Goal: Information Seeking & Learning: Learn about a topic

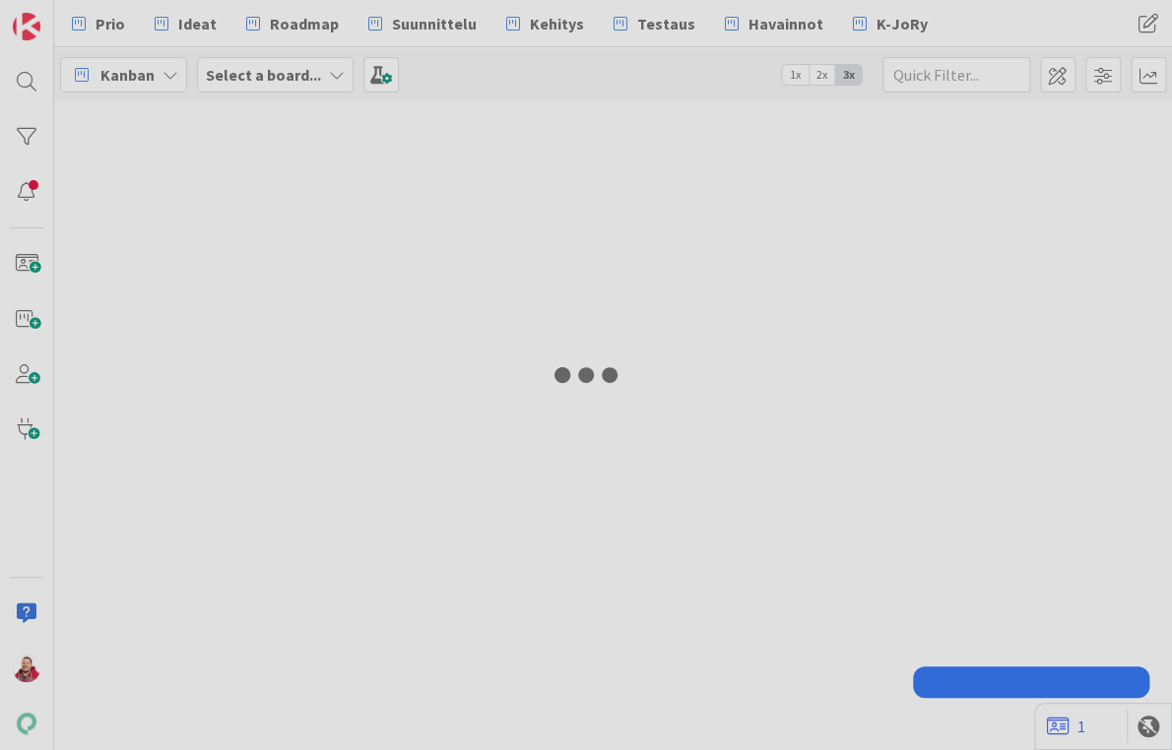
type input "myynnin"
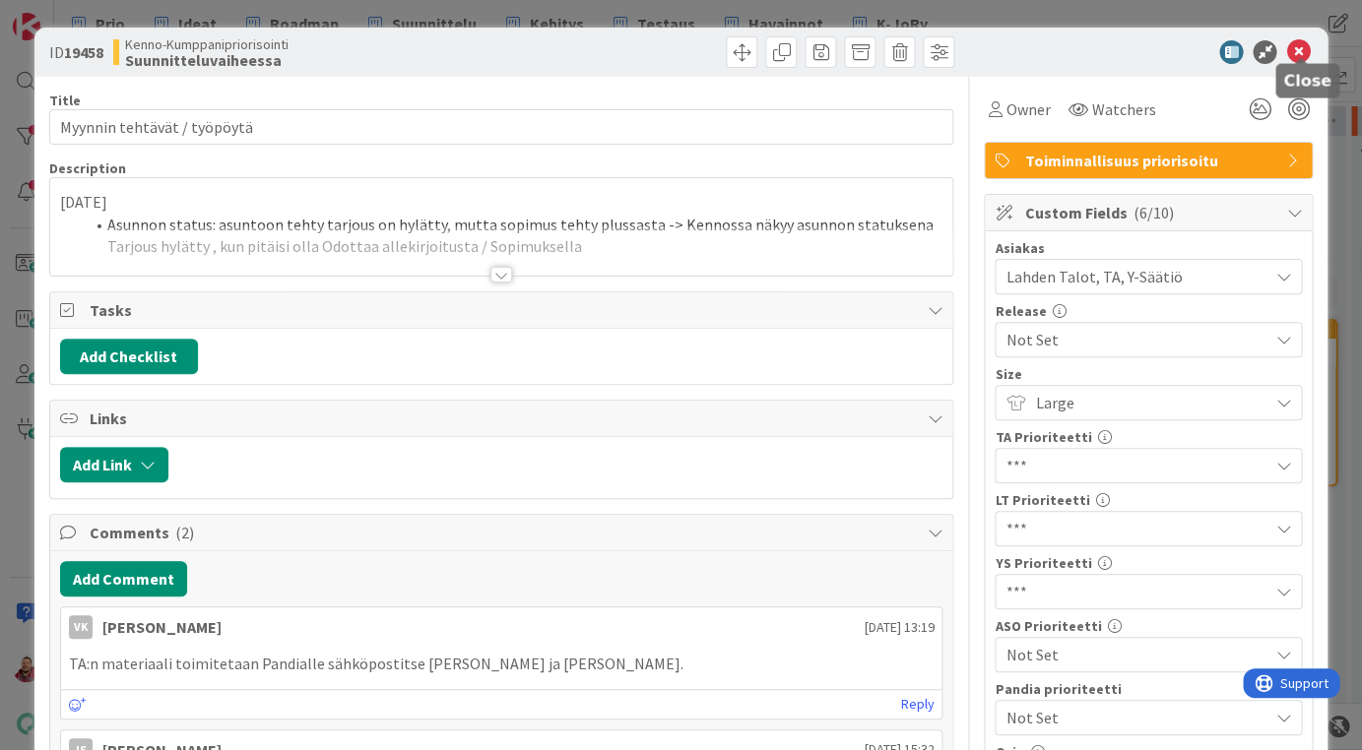
click at [1171, 42] on icon at bounding box center [1298, 52] width 24 height 24
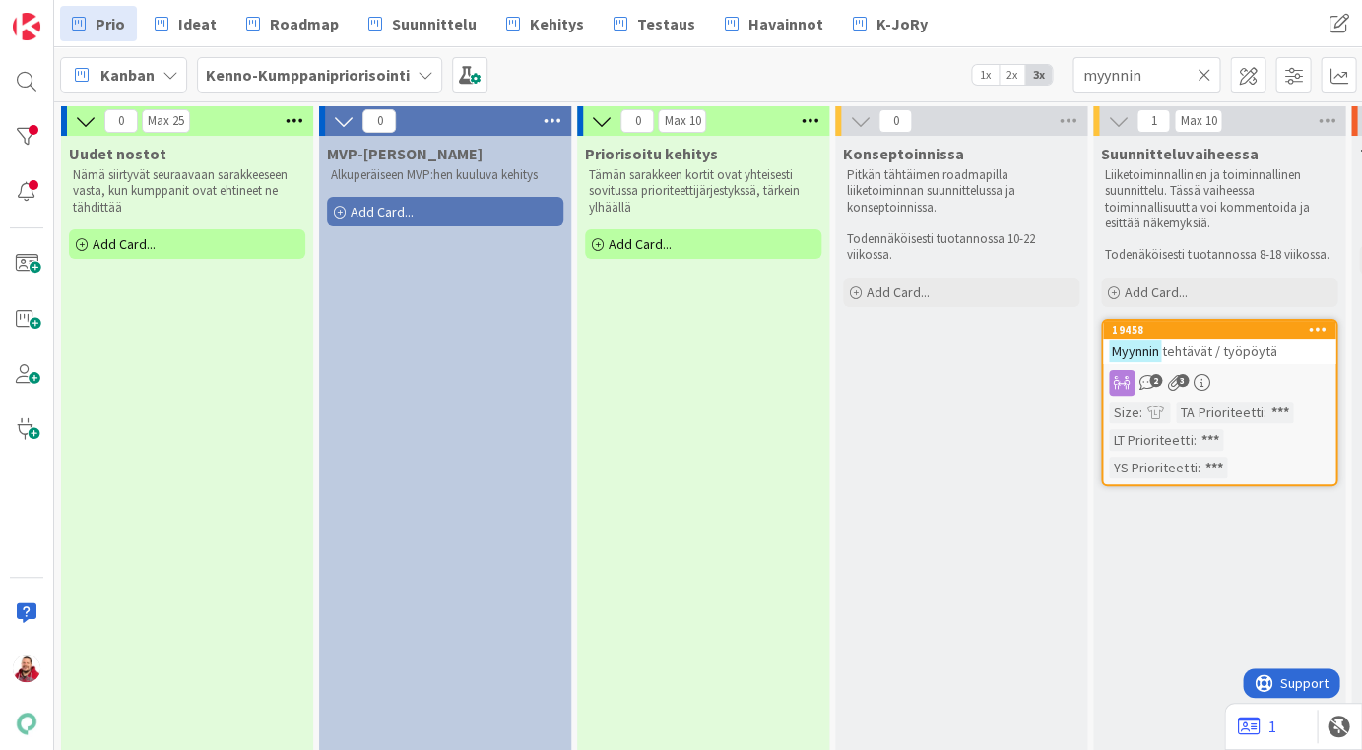
click at [1171, 77] on icon at bounding box center [1203, 75] width 14 height 18
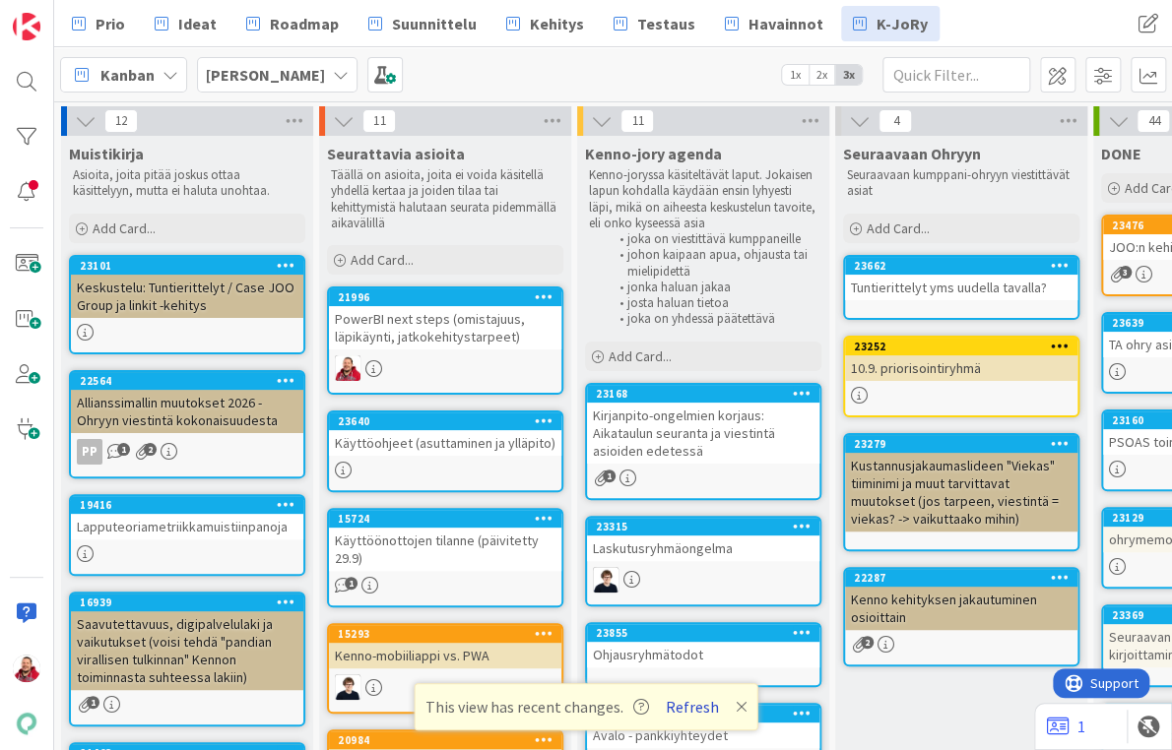
click at [666, 704] on button "Refresh" at bounding box center [692, 707] width 67 height 26
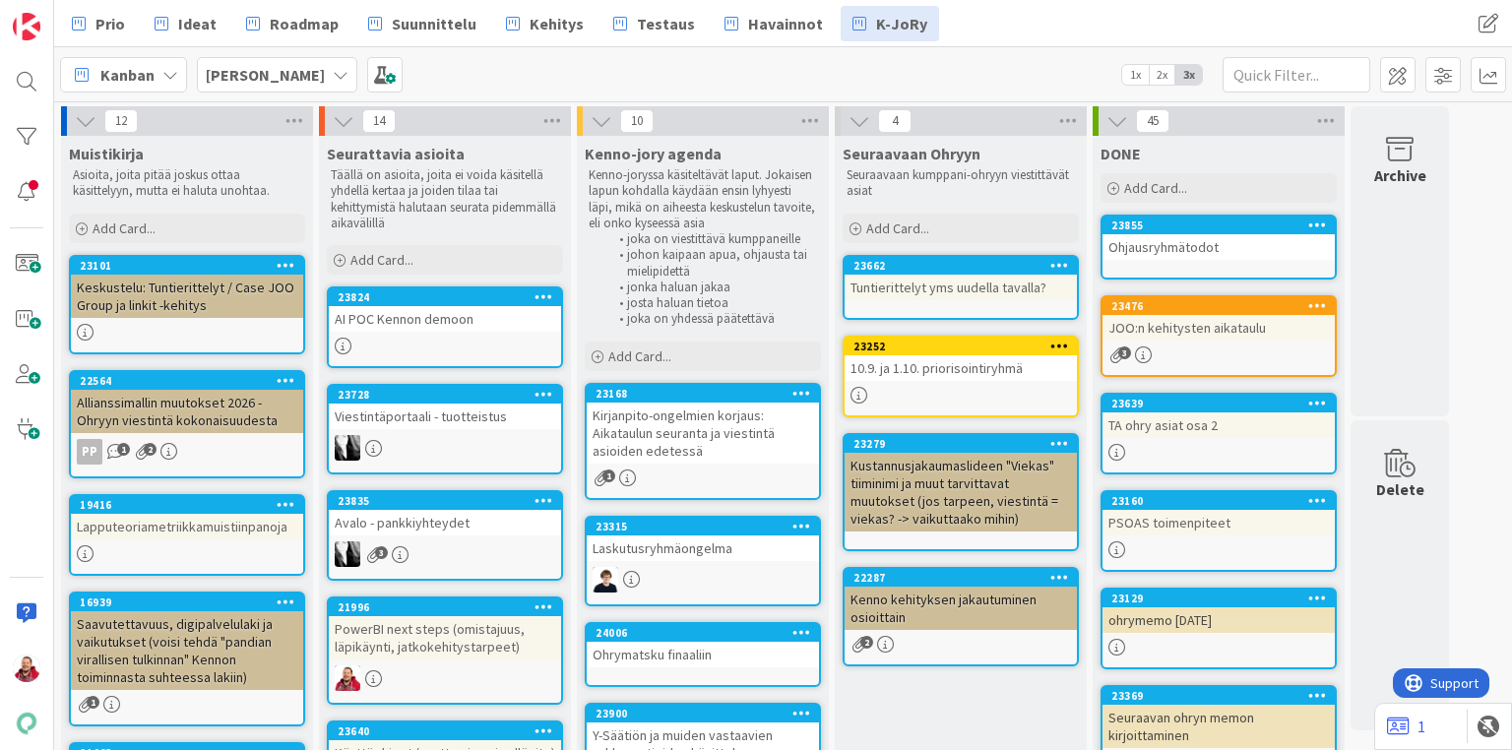
click at [663, 403] on div "Kirjanpito-ongelmien korjaus: Aikataulun seuranta ja viestintä asioiden edetessä" at bounding box center [703, 433] width 232 height 61
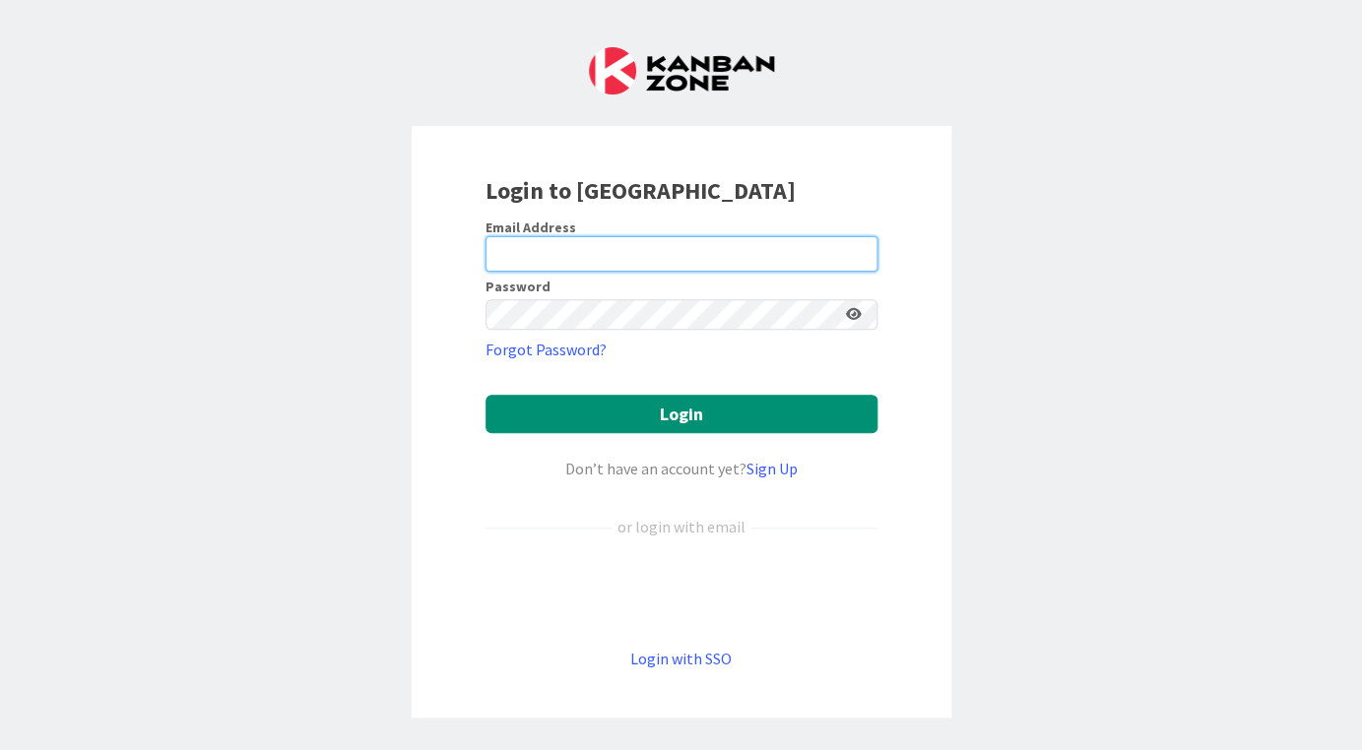
click at [531, 236] on input "email" at bounding box center [681, 253] width 392 height 35
click at [0, 749] on com-1password-button at bounding box center [0, 750] width 0 height 0
click at [696, 244] on input "email" at bounding box center [681, 253] width 392 height 35
type input "juhani.snellman@pandia.fi"
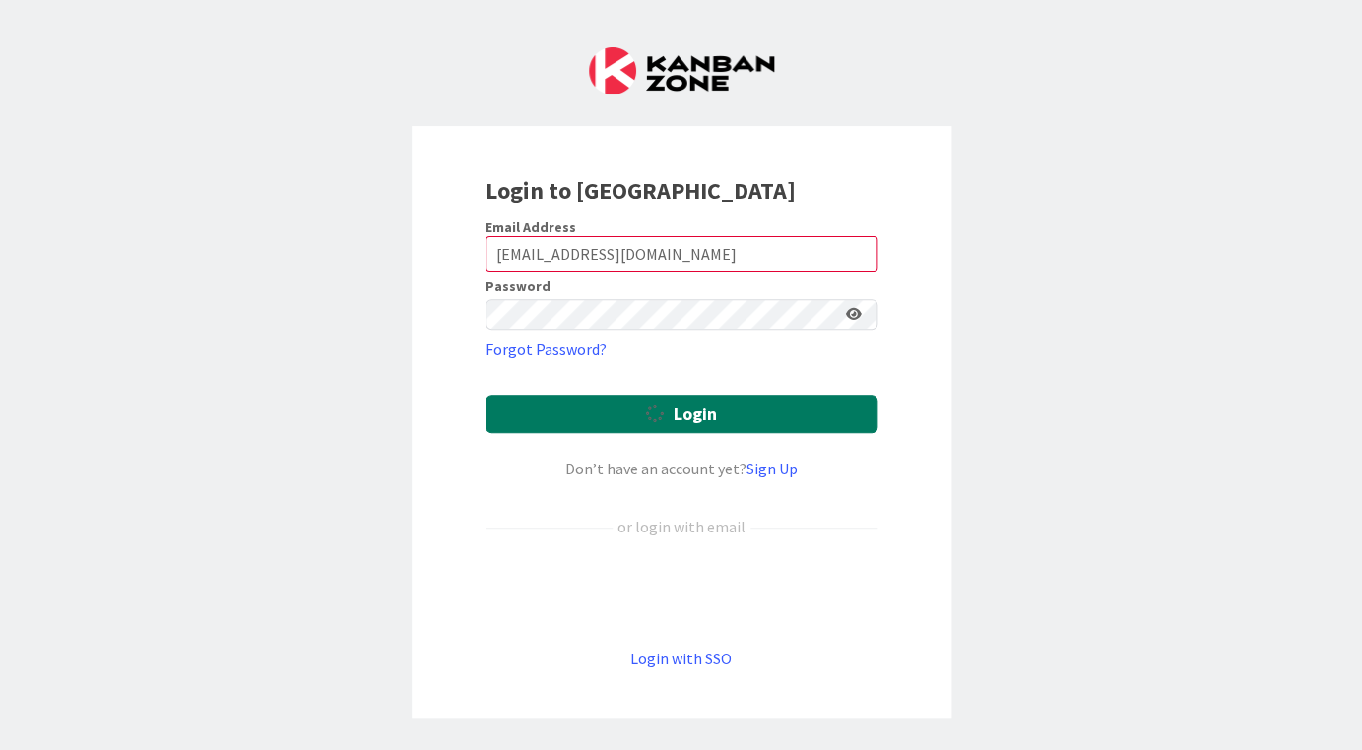
click at [653, 402] on button "Login" at bounding box center [681, 414] width 392 height 38
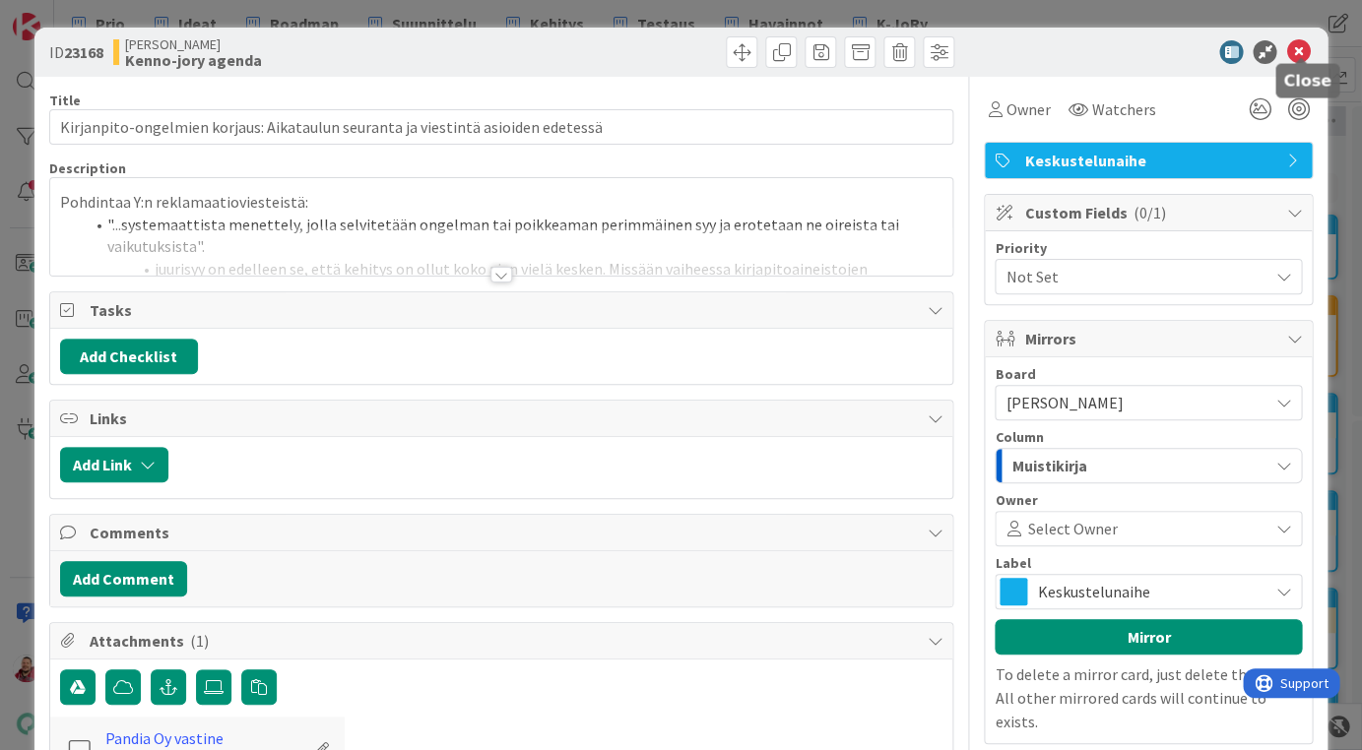
click at [1171, 44] on icon at bounding box center [1298, 52] width 24 height 24
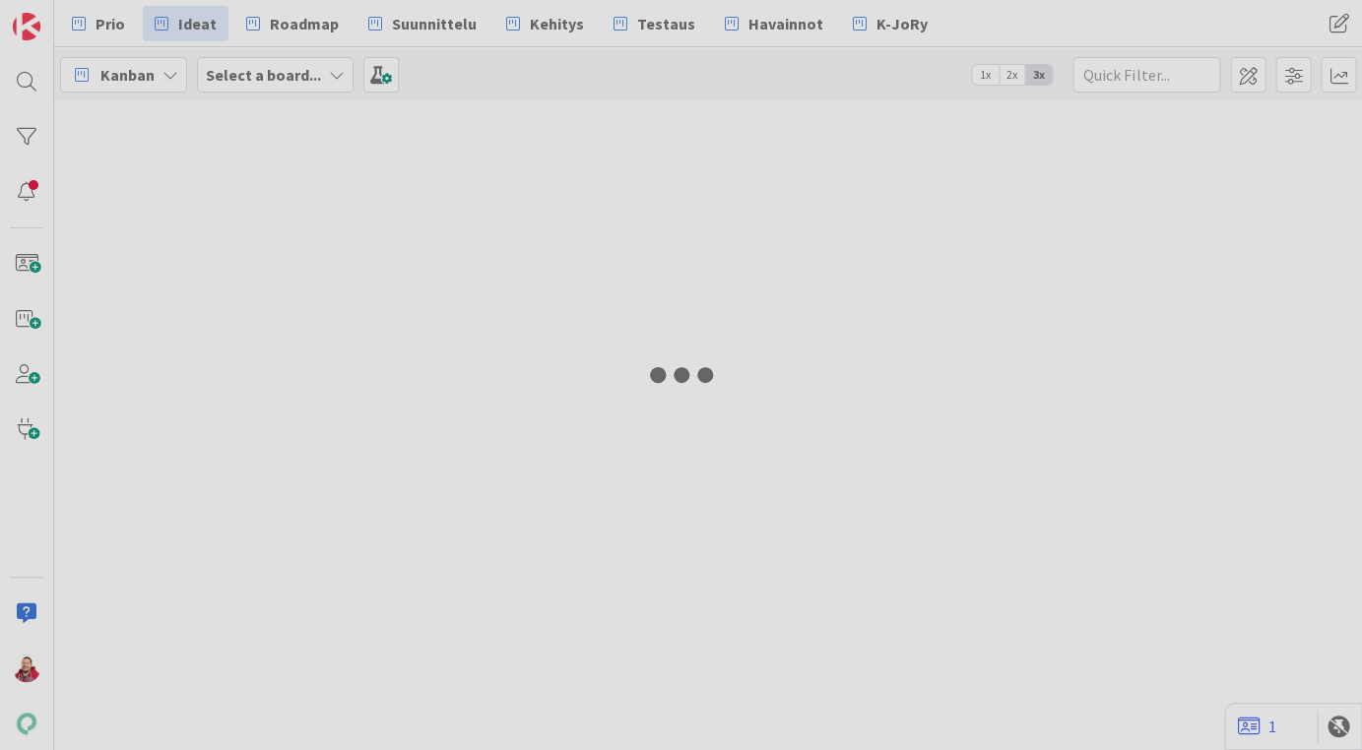
type input "22935"
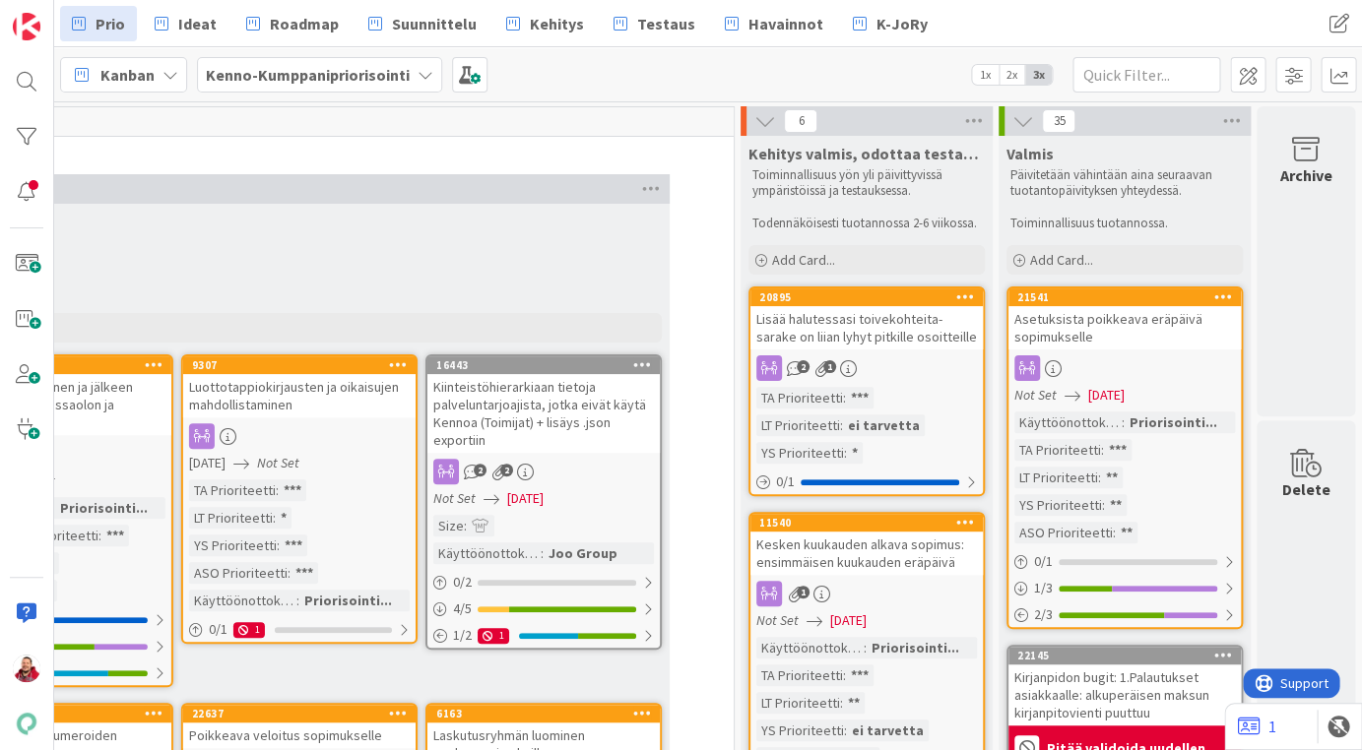
scroll to position [0, 1921]
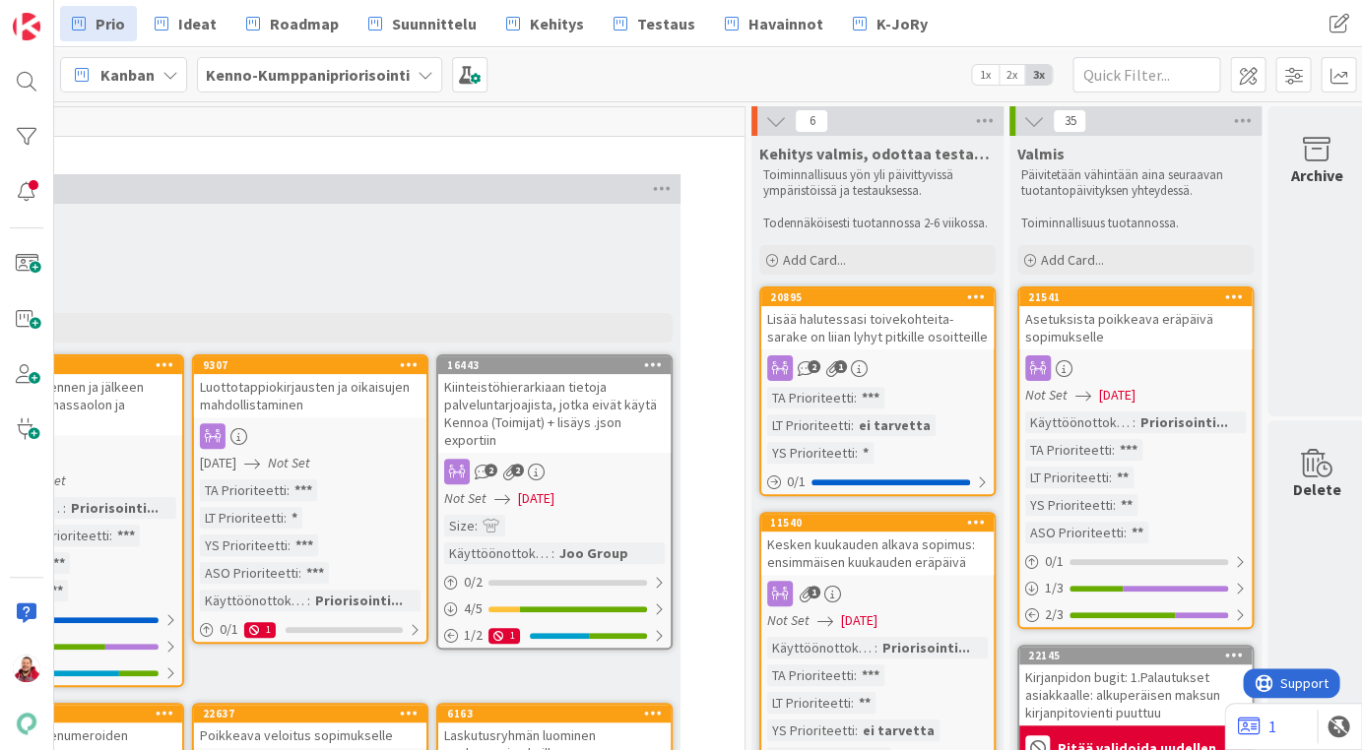
click at [910, 306] on div "Lisää halutessasi toivekohteita- sarake on liian lyhyt pitkille osoitteille" at bounding box center [877, 327] width 232 height 43
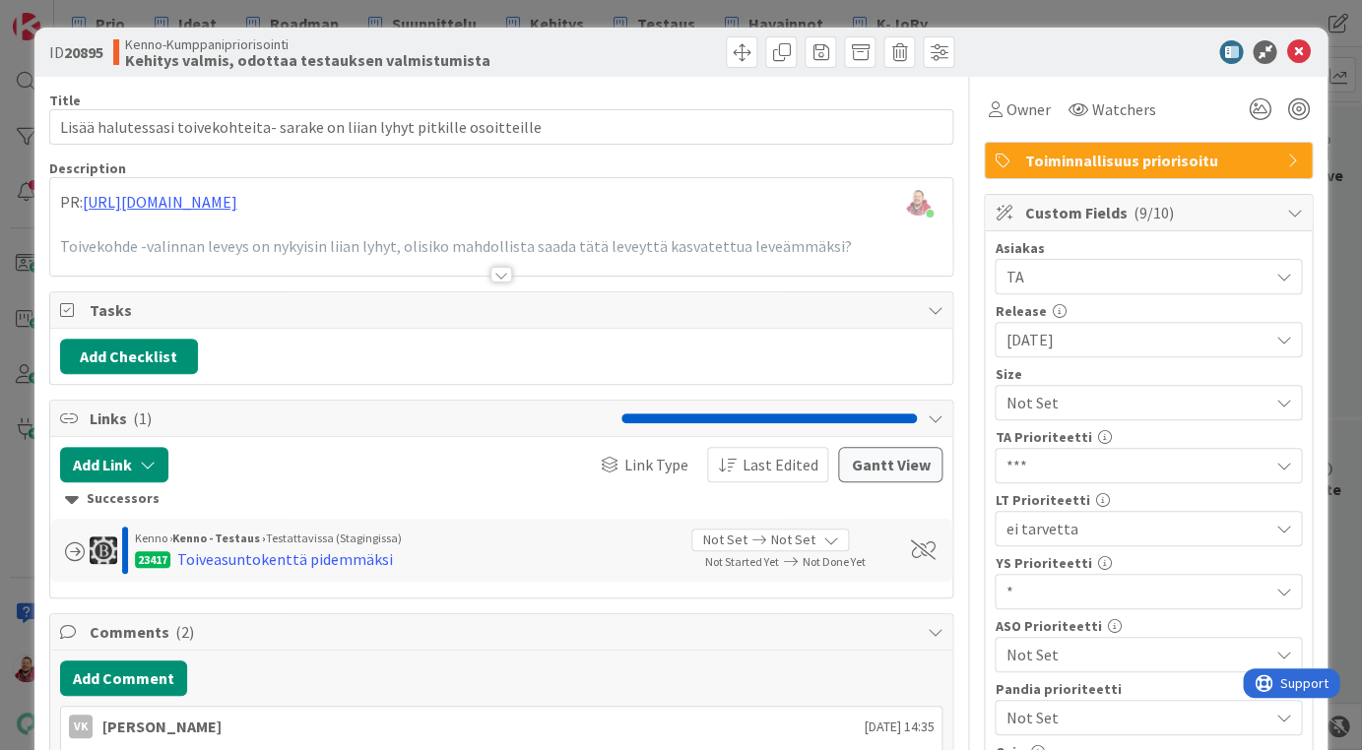
click at [503, 267] on div at bounding box center [501, 275] width 22 height 16
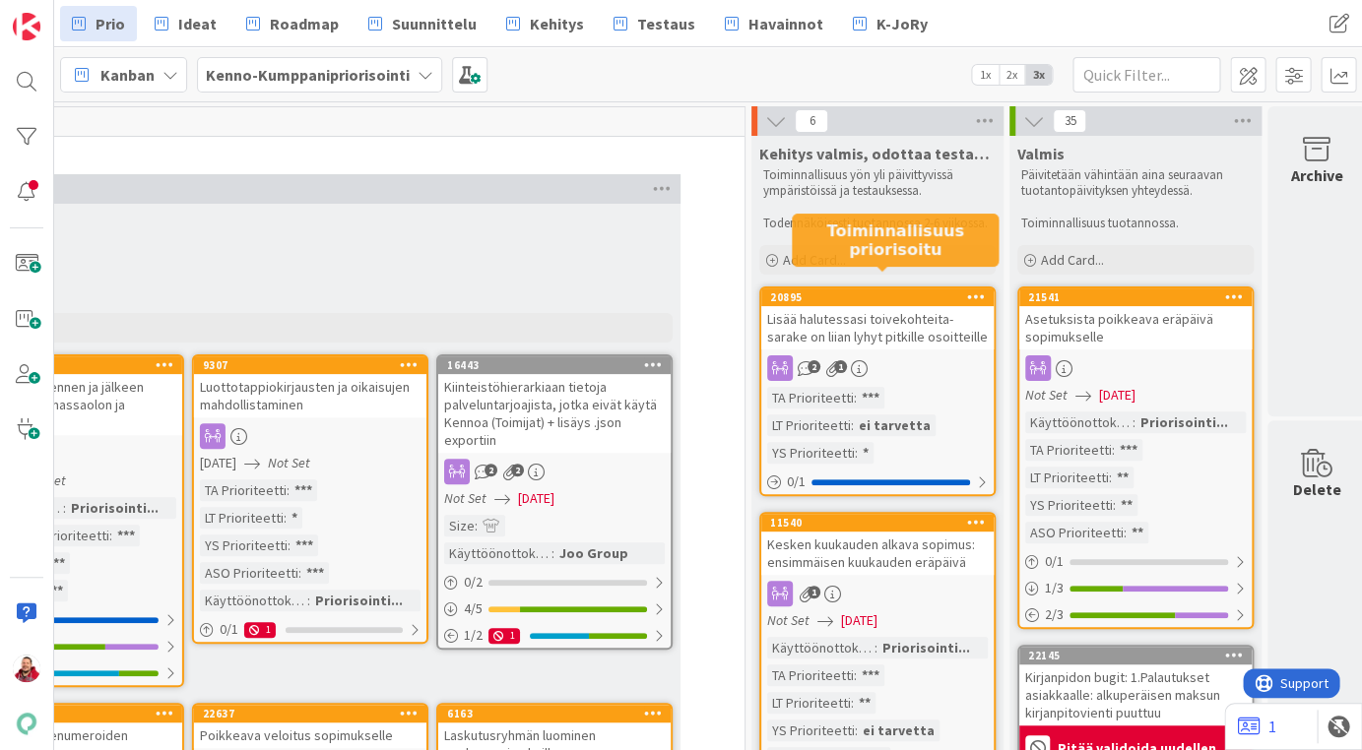
click at [870, 290] on div "20895" at bounding box center [882, 297] width 224 height 14
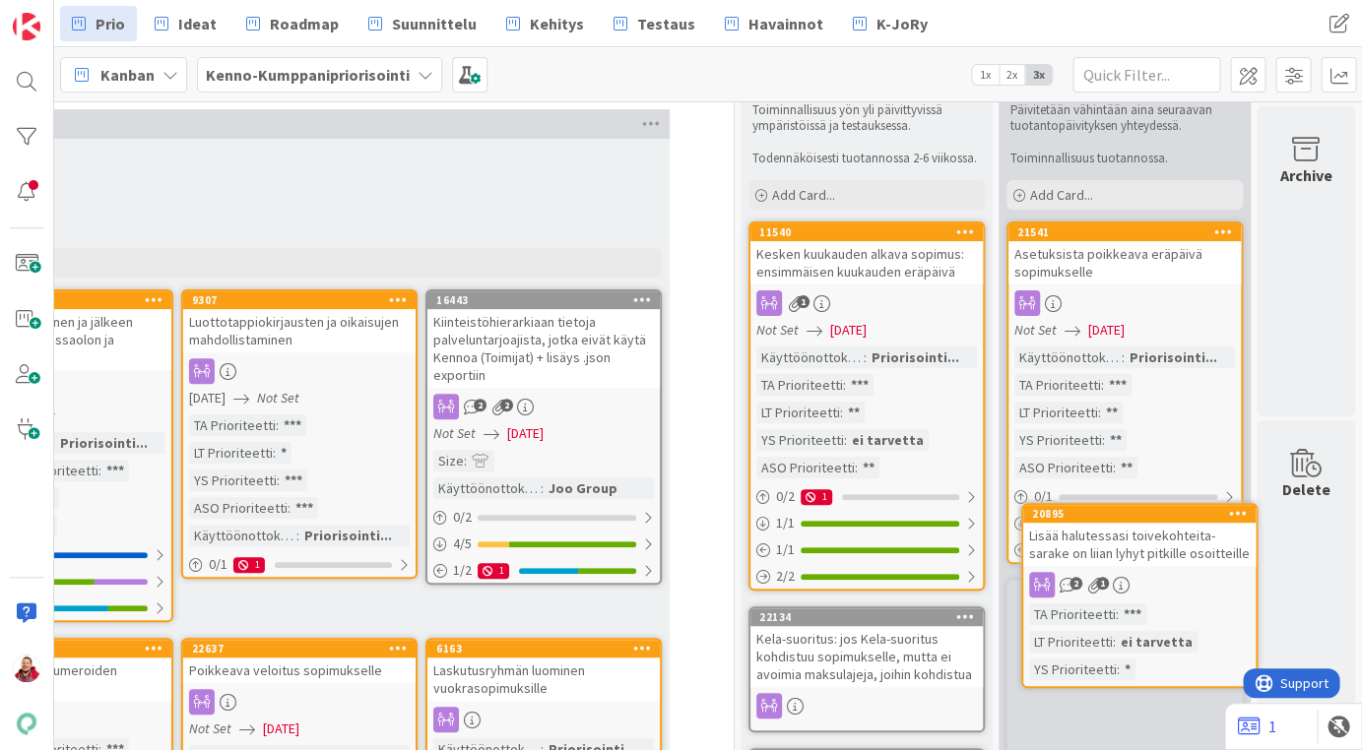
scroll to position [75, 1933]
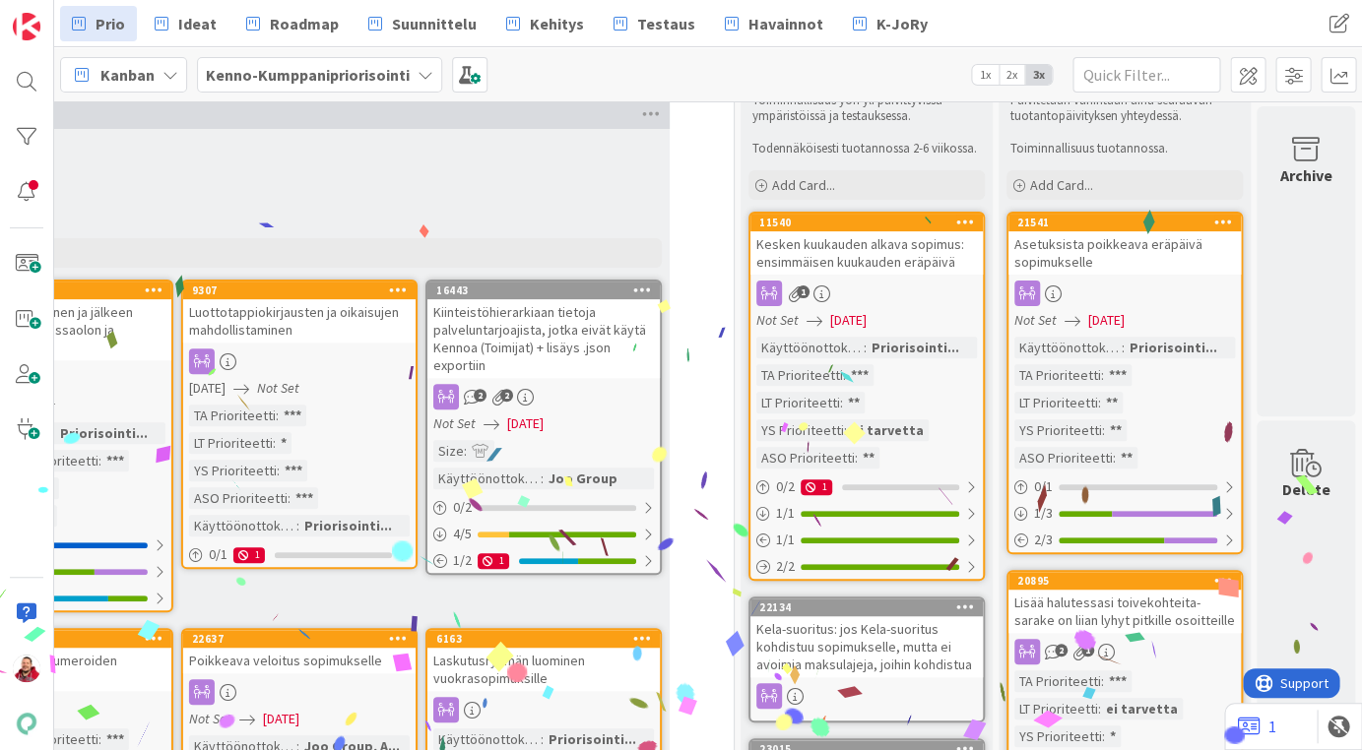
click at [1099, 590] on div "Lisää halutessasi toivekohteita- sarake on liian lyhyt pitkille osoitteille" at bounding box center [1124, 611] width 232 height 43
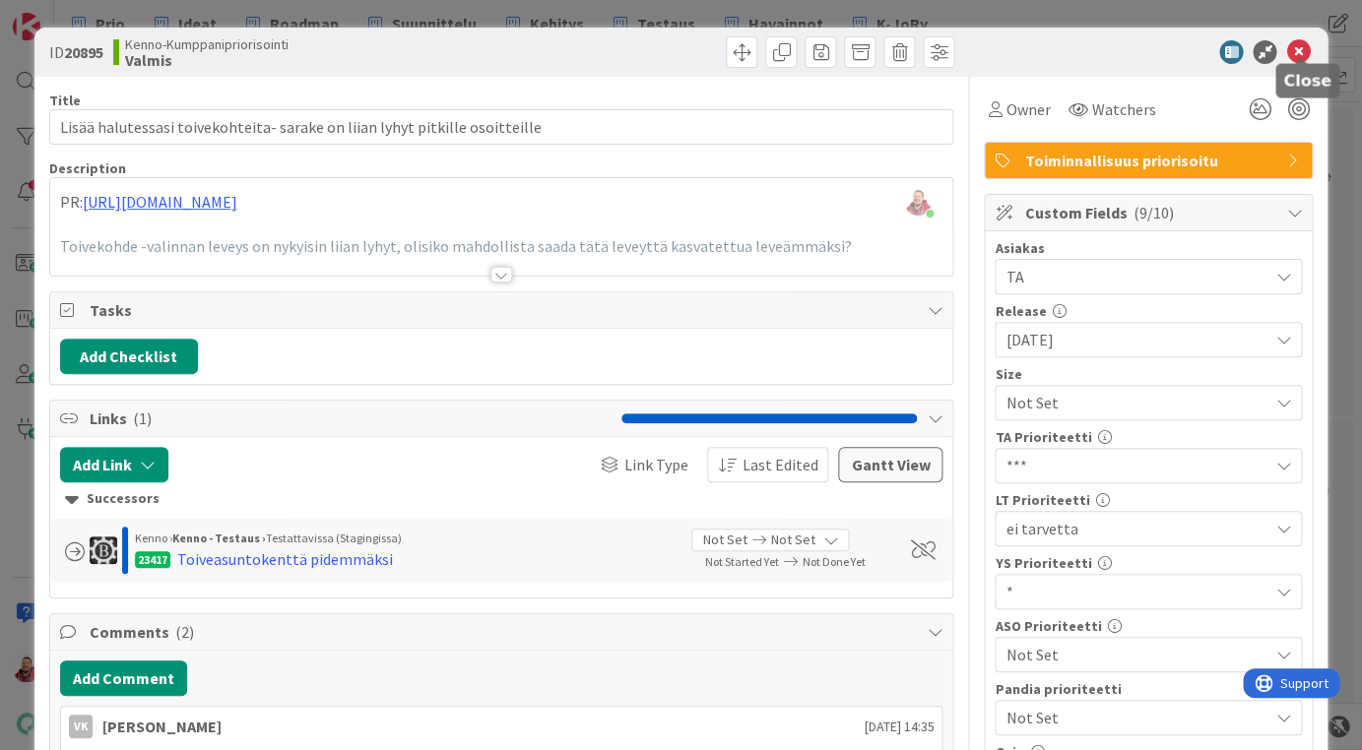
click at [1301, 47] on icon at bounding box center [1298, 52] width 24 height 24
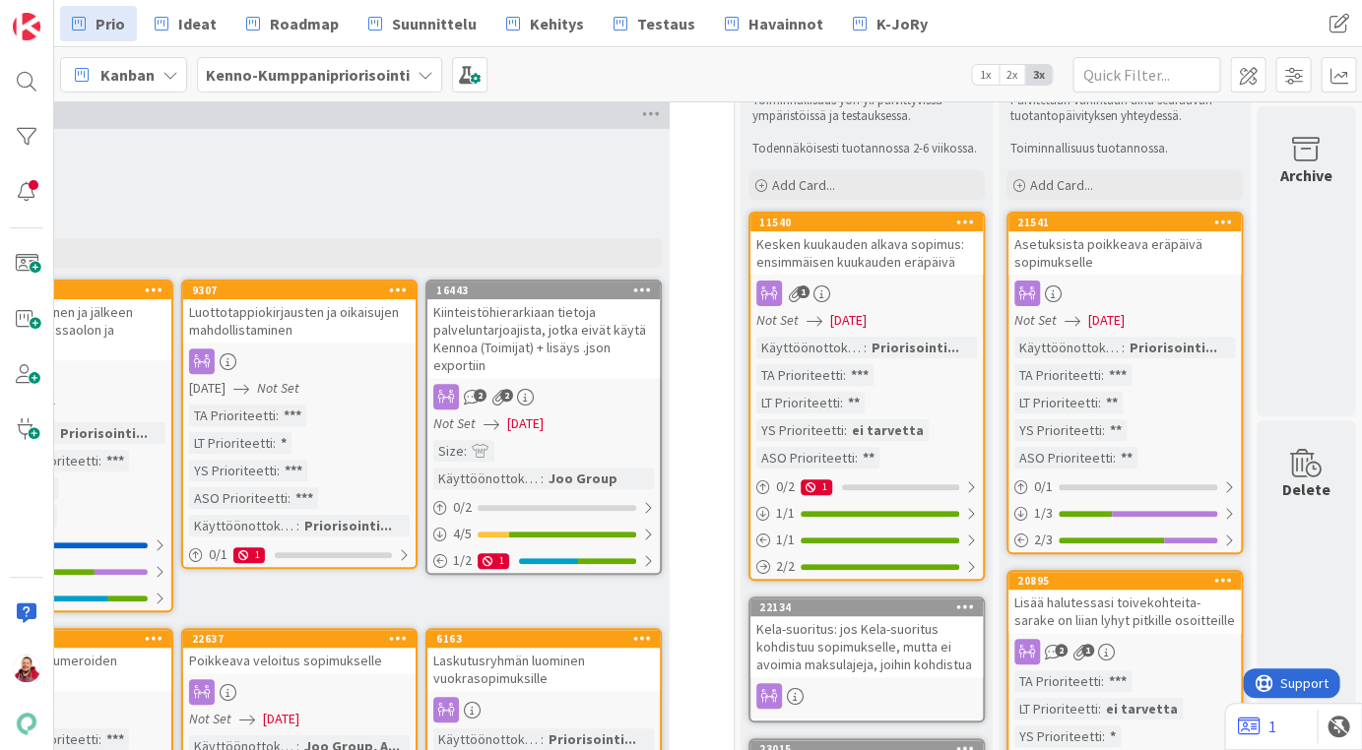
click at [857, 231] on div "Kesken kuukauden alkava sopimus: ensimmäisen kuukauden eräpäivä" at bounding box center [866, 252] width 232 height 43
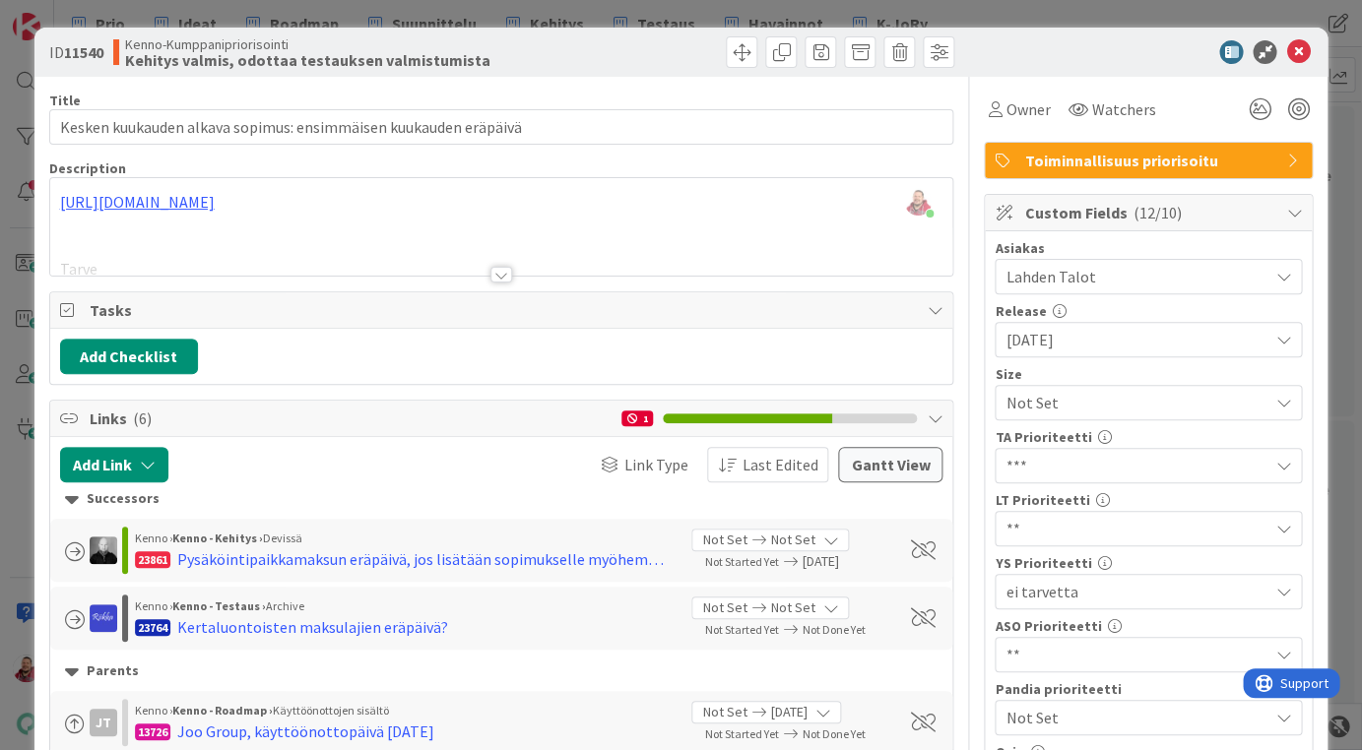
click at [503, 267] on div at bounding box center [501, 275] width 22 height 16
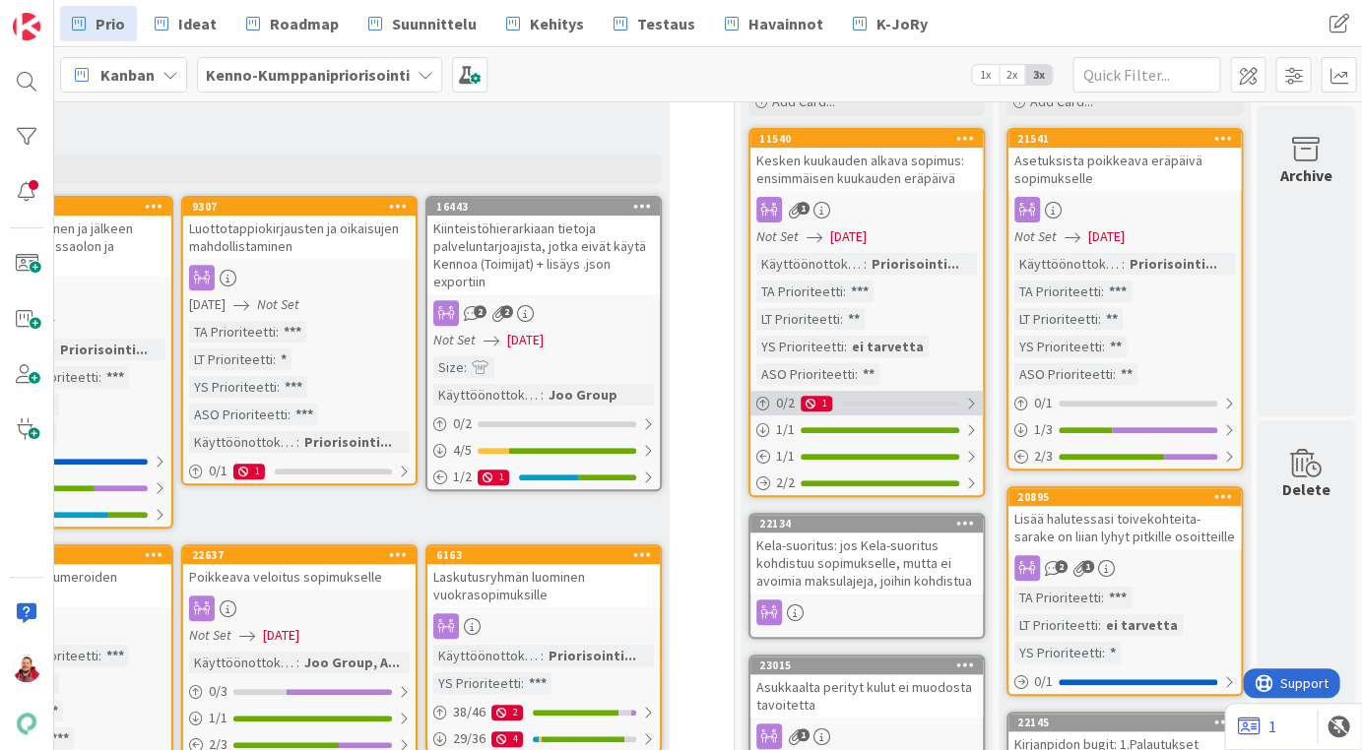
scroll to position [160, 1933]
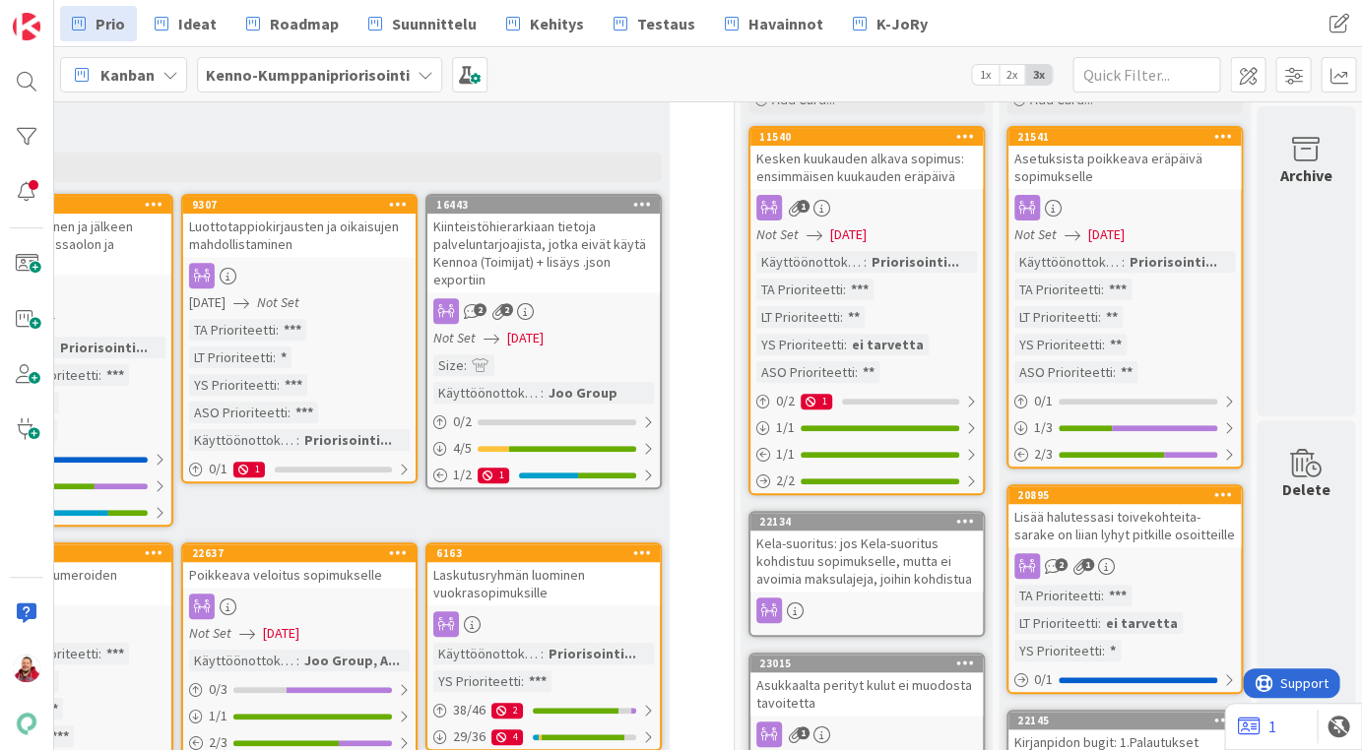
click at [886, 531] on div "Kela-suoritus: jos Kela-suoritus kohdistuu sopimukselle, mutta ei avoimia maksu…" at bounding box center [866, 561] width 232 height 61
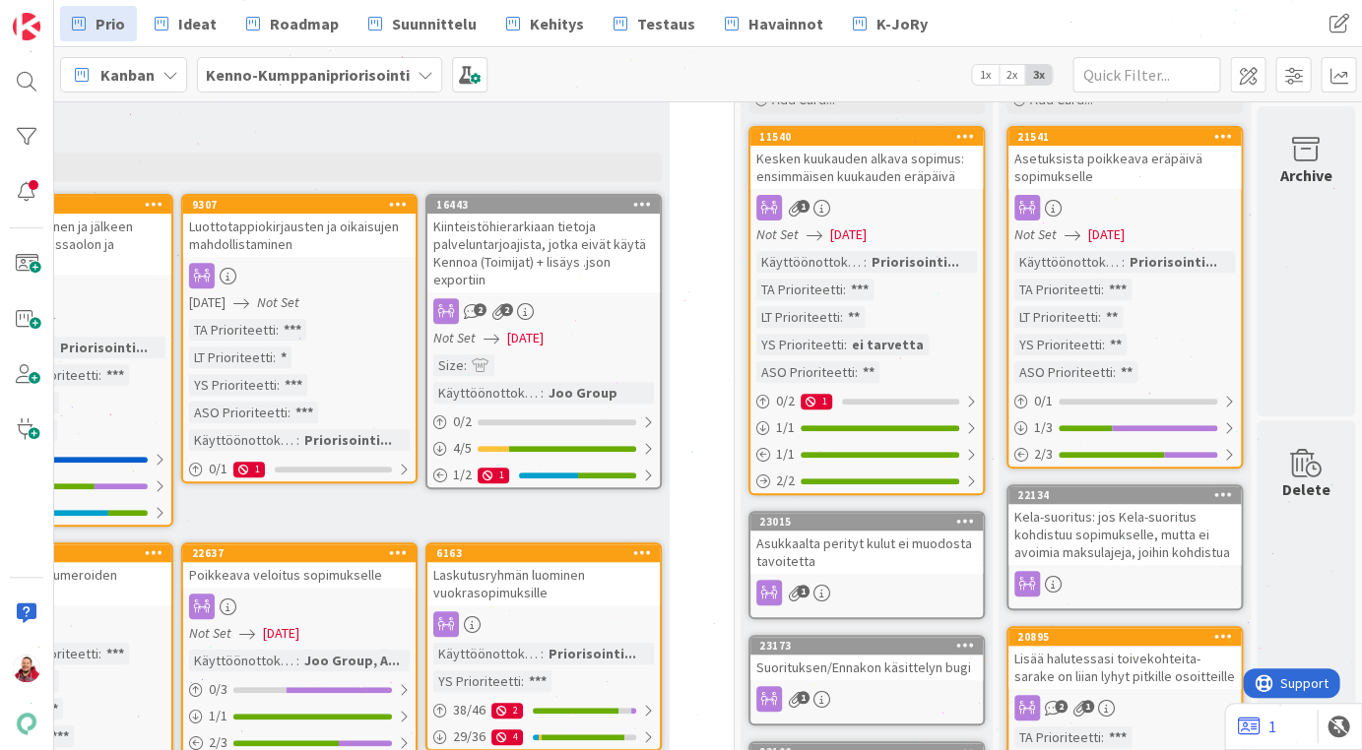
click at [867, 531] on div "Asukkaalta perityt kulut ei muodosta tavoitetta" at bounding box center [866, 552] width 232 height 43
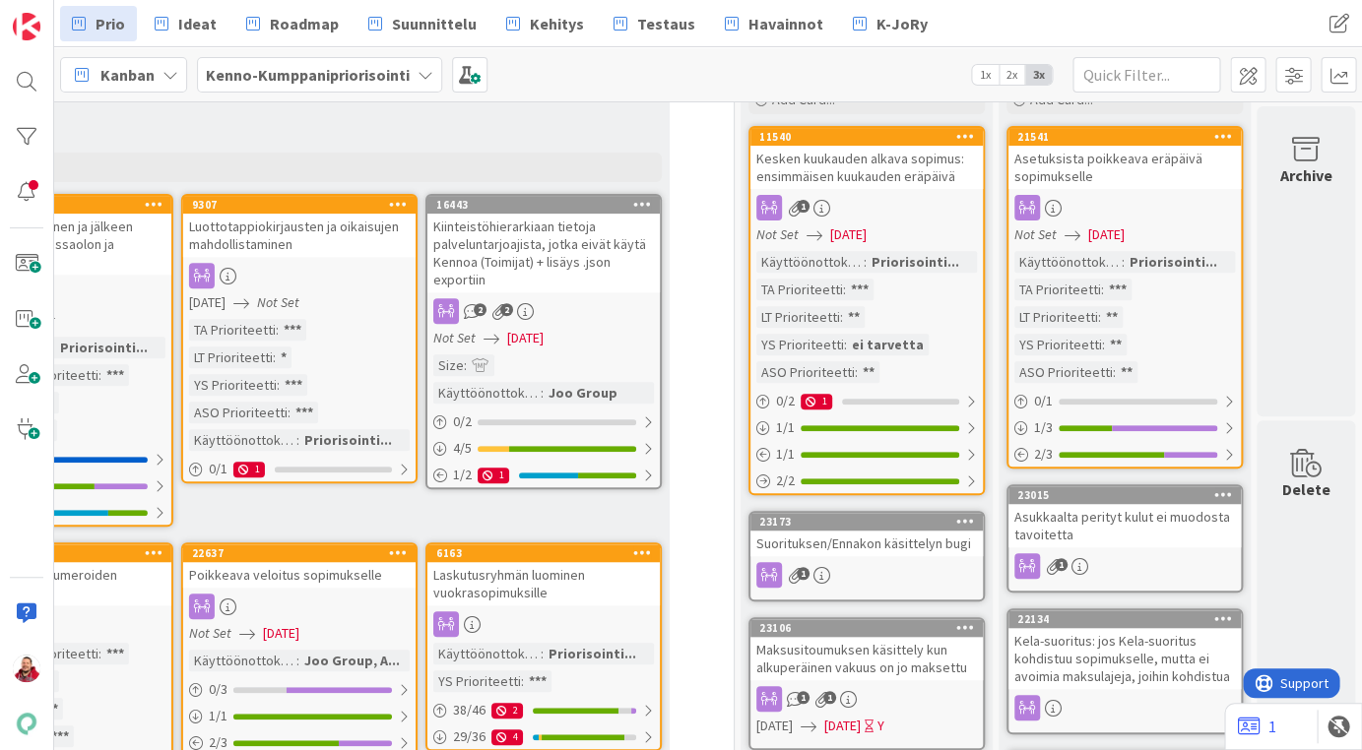
click at [871, 531] on div "Suorituksen/Ennakon käsittelyn bugi" at bounding box center [866, 544] width 232 height 26
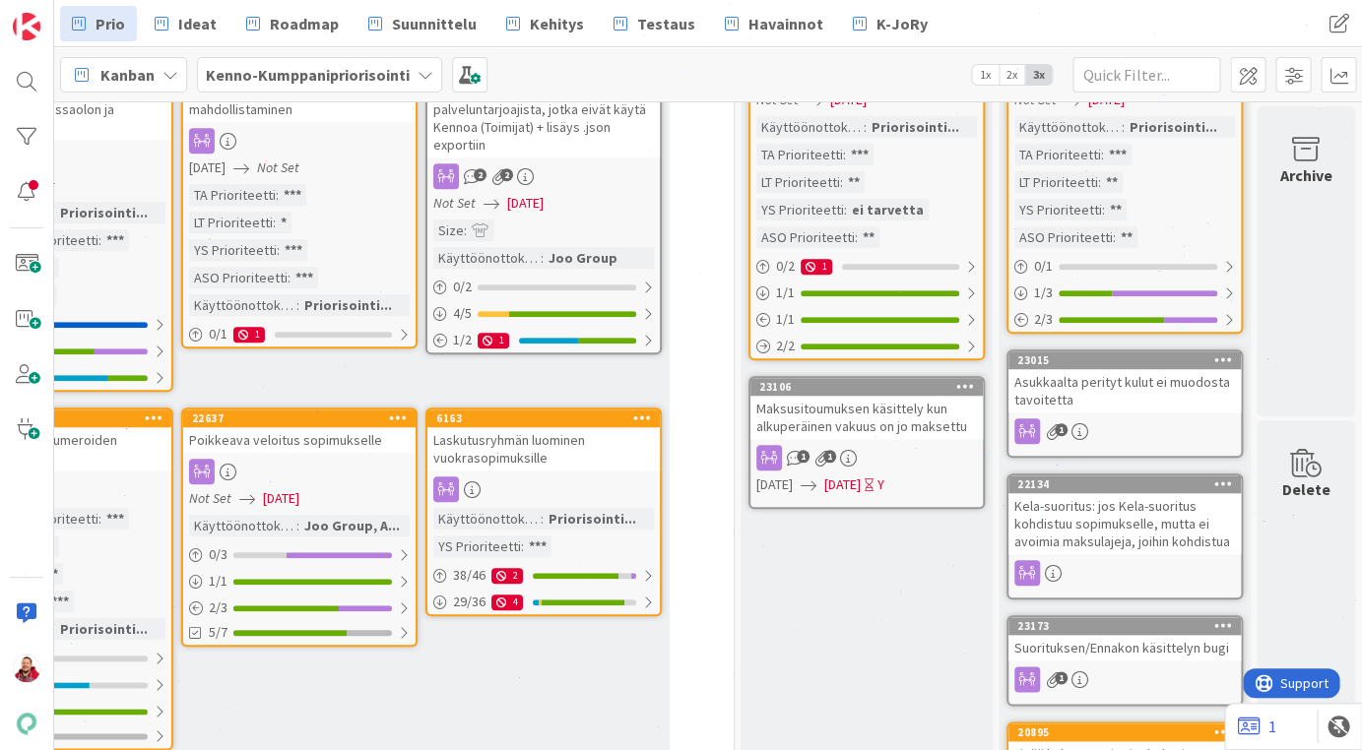
click at [858, 396] on div "Maksusitoumuksen käsittely kun alkuperäinen vakuus on jo maksettu" at bounding box center [866, 417] width 232 height 43
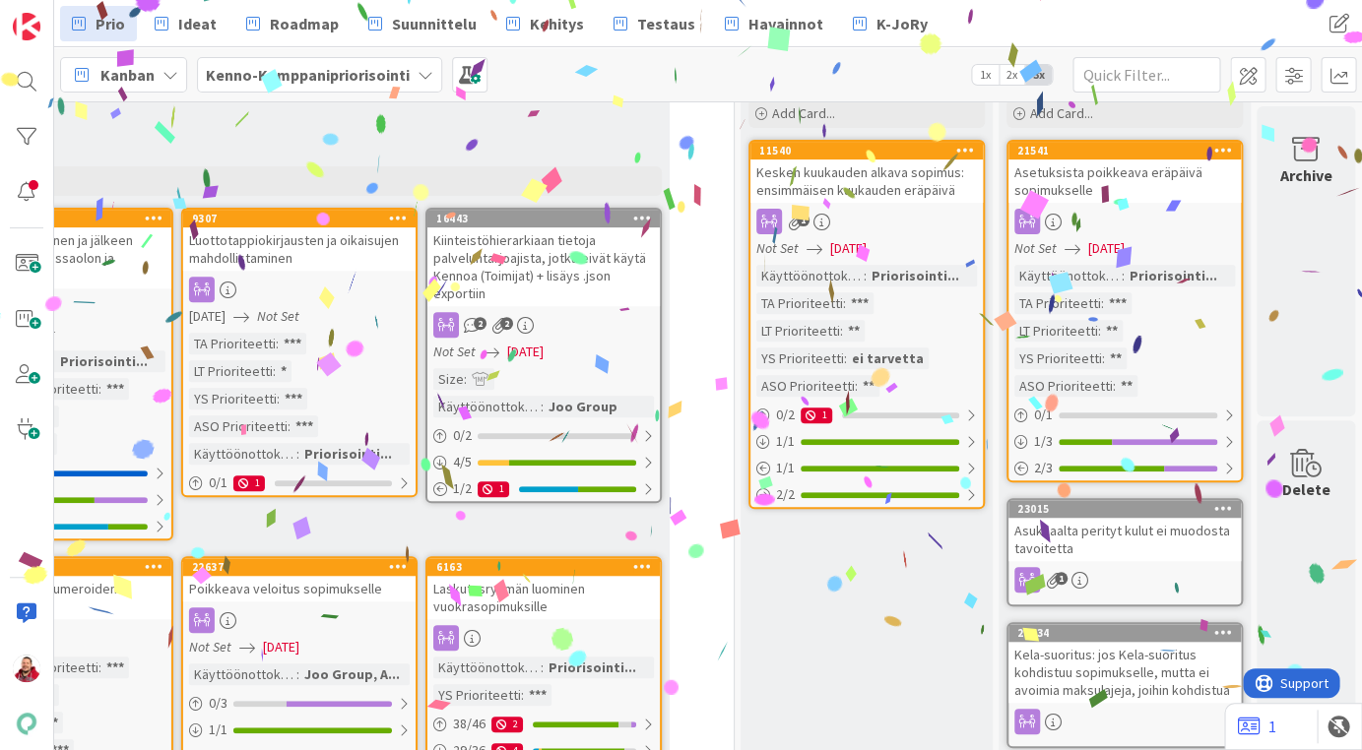
scroll to position [205, 1933]
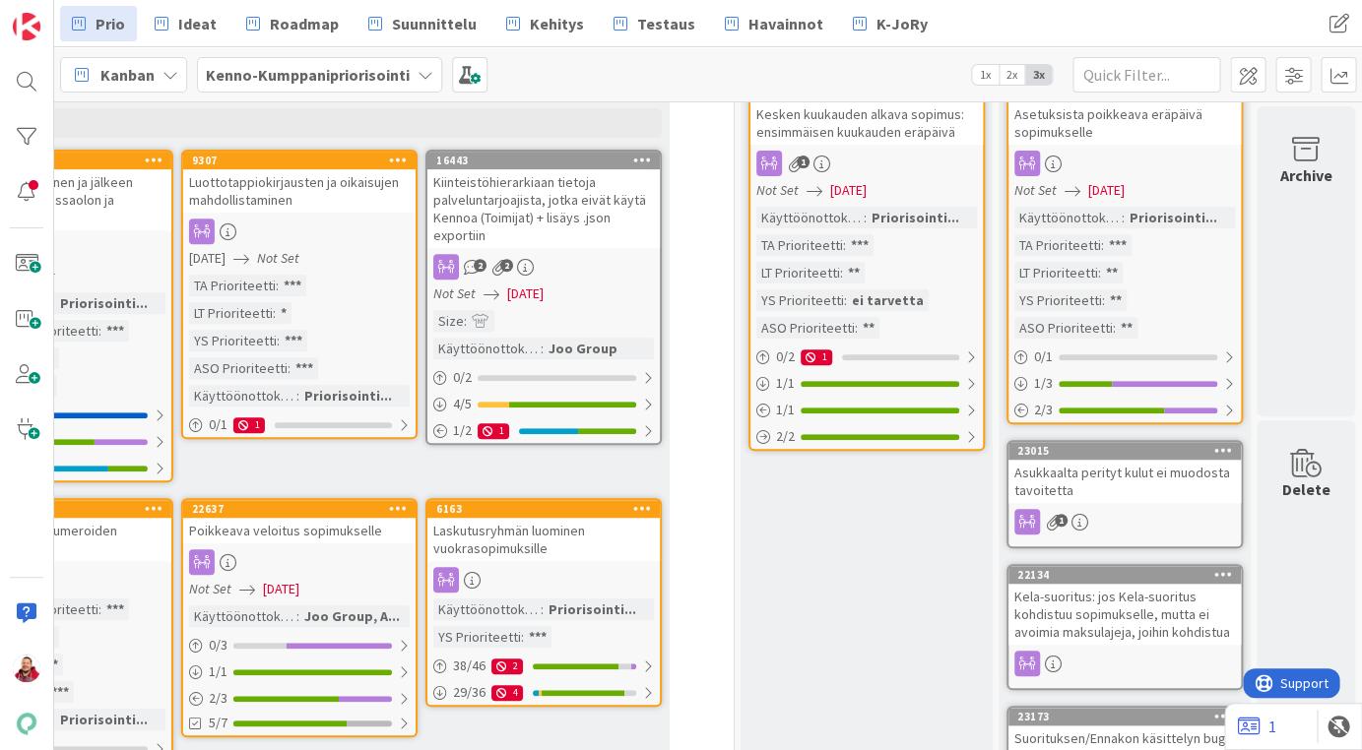
click at [523, 518] on div "Laskutusryhmän luominen vuokrasopimuksille" at bounding box center [543, 539] width 232 height 43
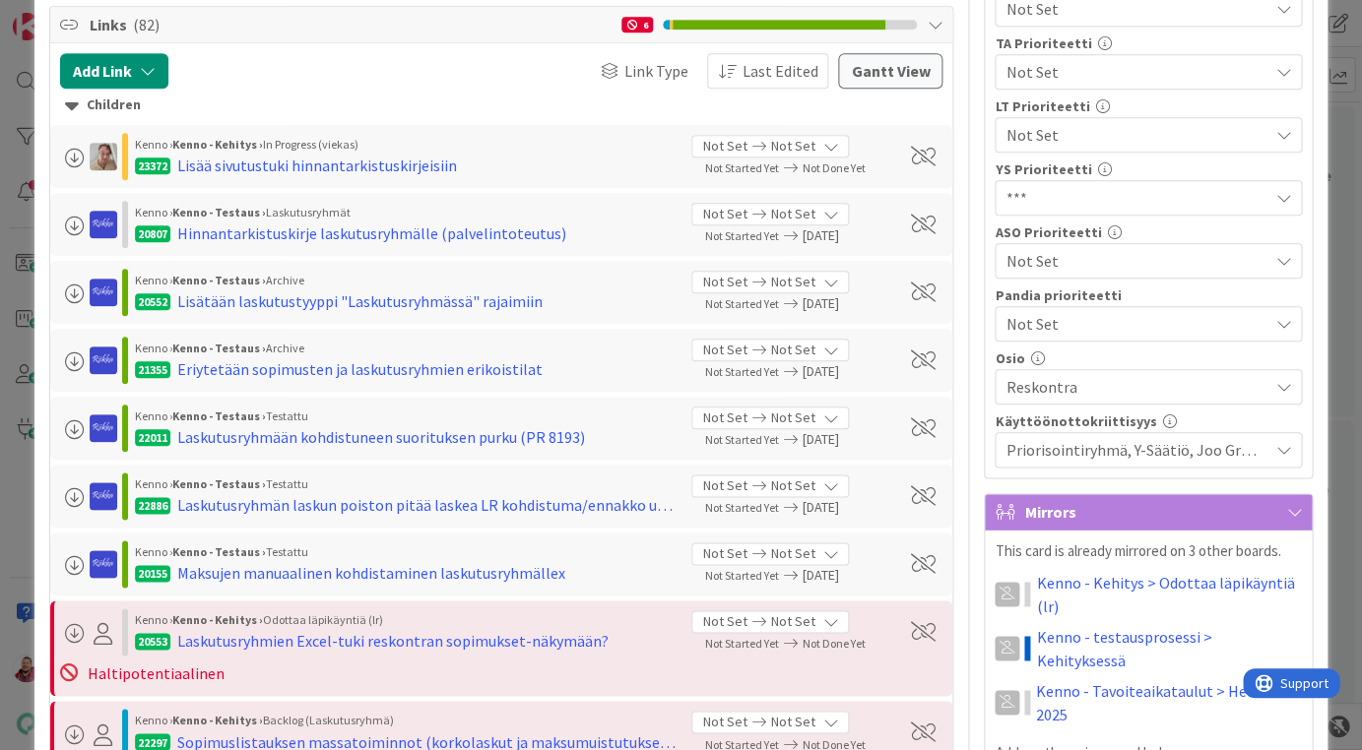
scroll to position [611, 0]
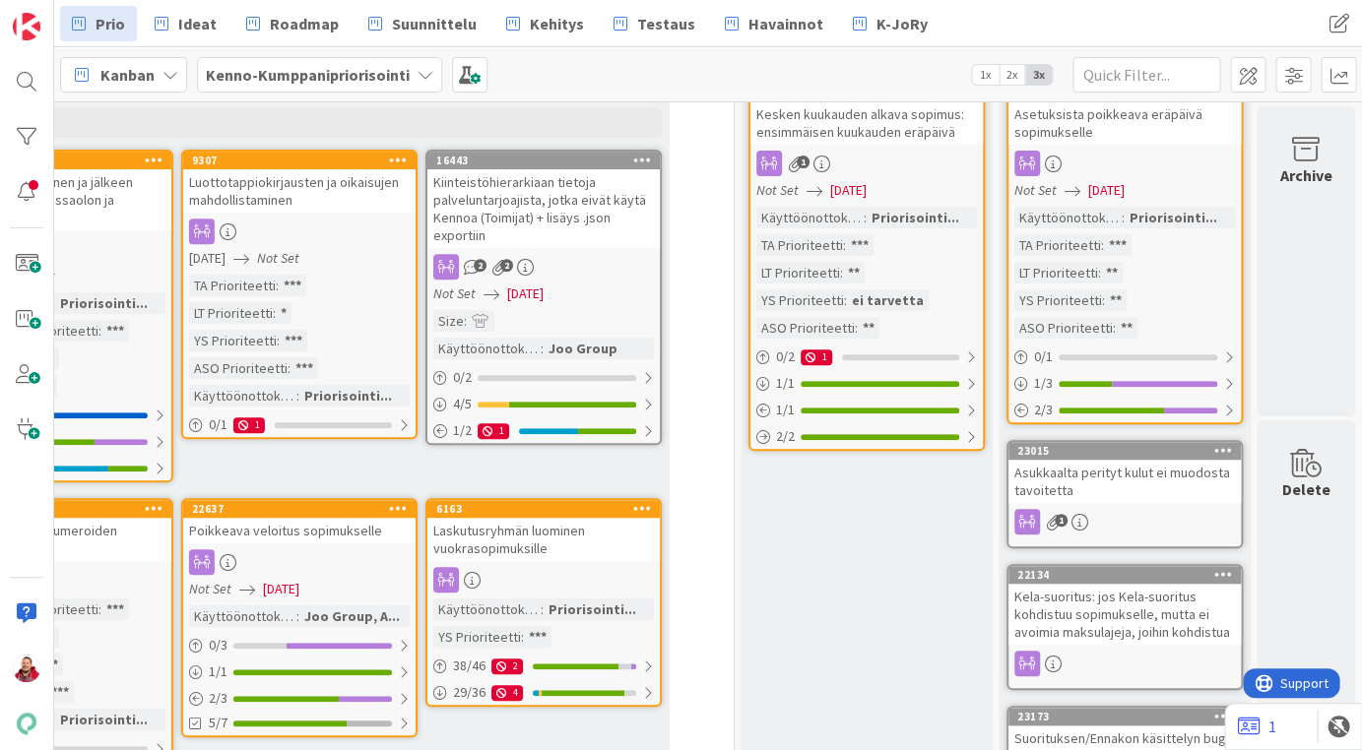
click at [555, 518] on div "Laskutusryhmän luominen vuokrasopimuksille" at bounding box center [543, 539] width 232 height 43
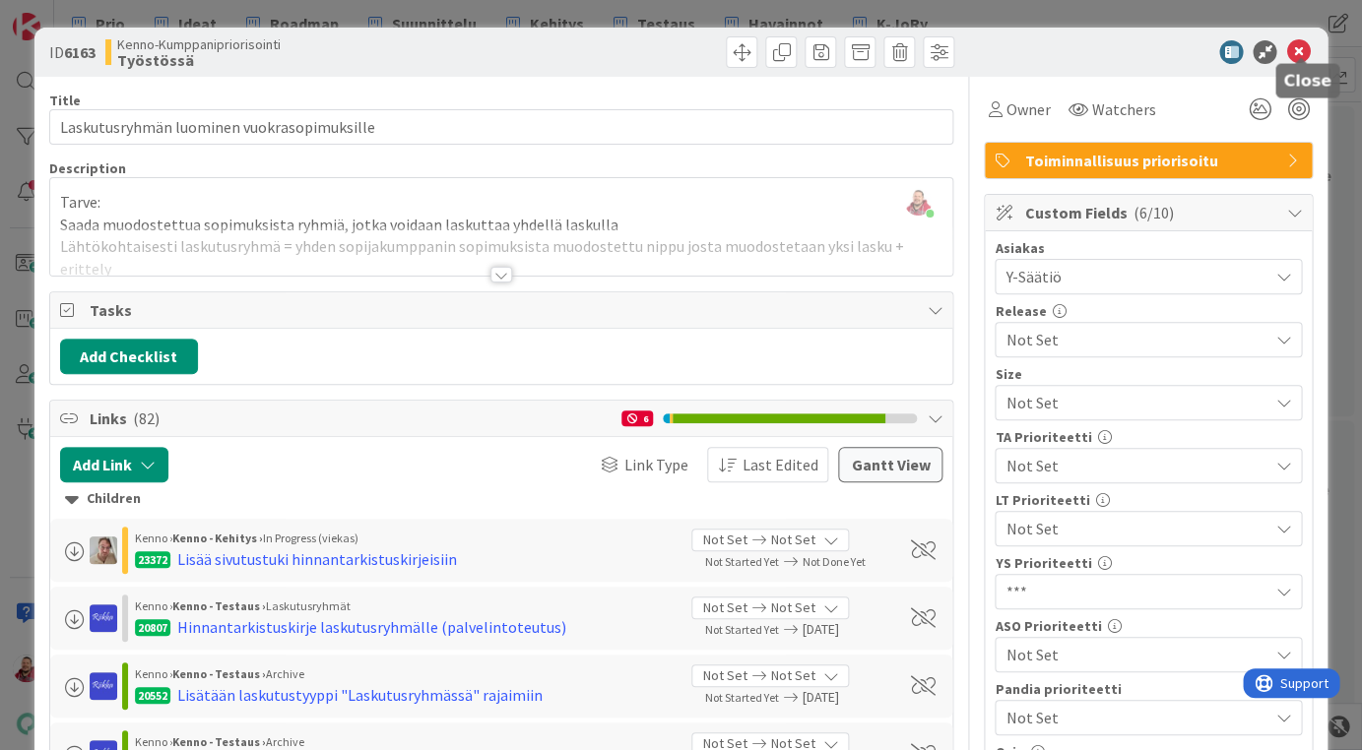
click at [1304, 44] on icon at bounding box center [1298, 52] width 24 height 24
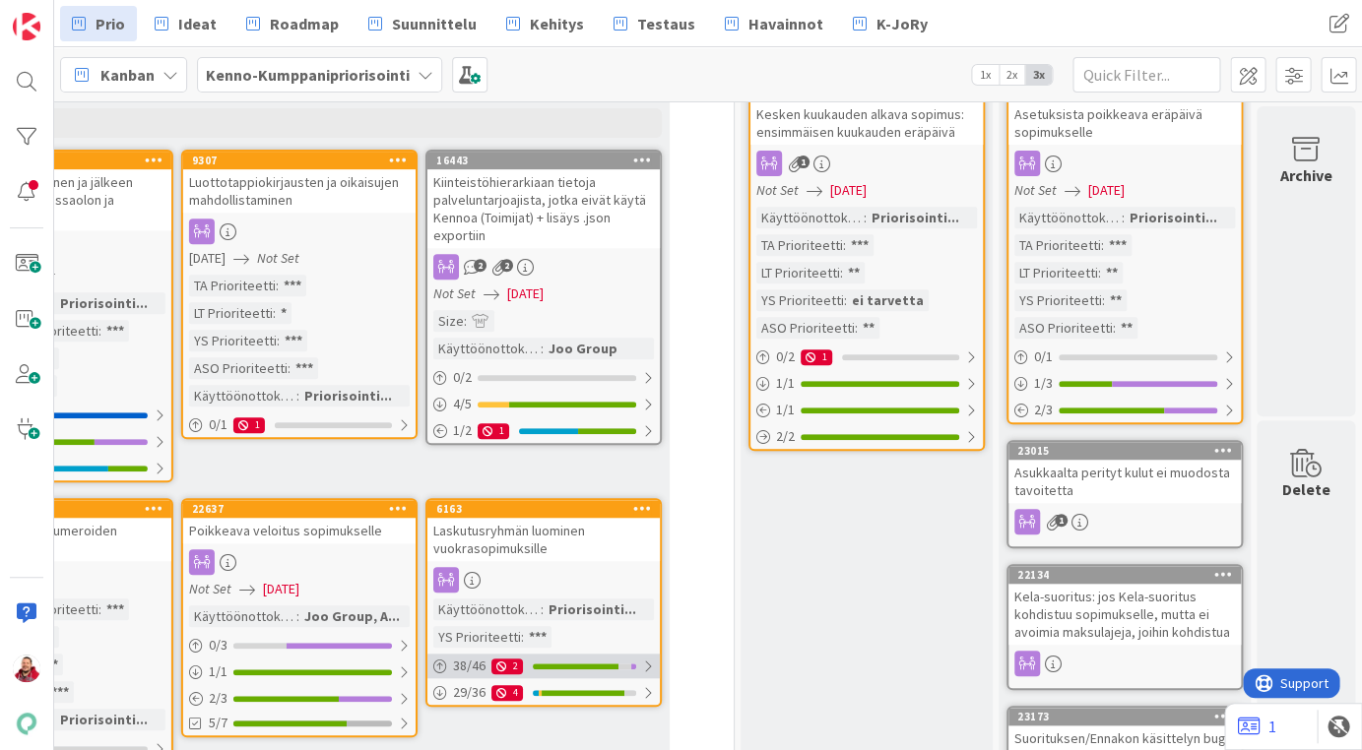
click at [643, 659] on div at bounding box center [648, 667] width 12 height 16
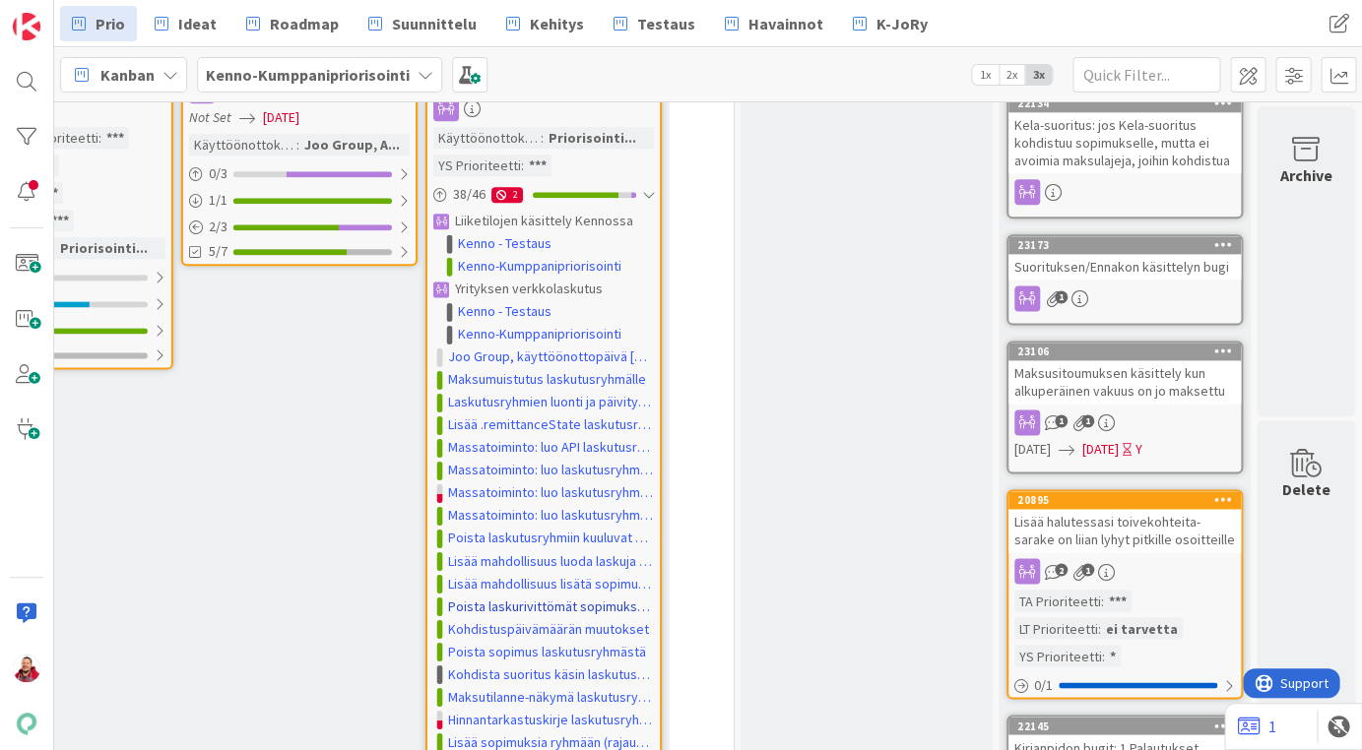
scroll to position [271, 1933]
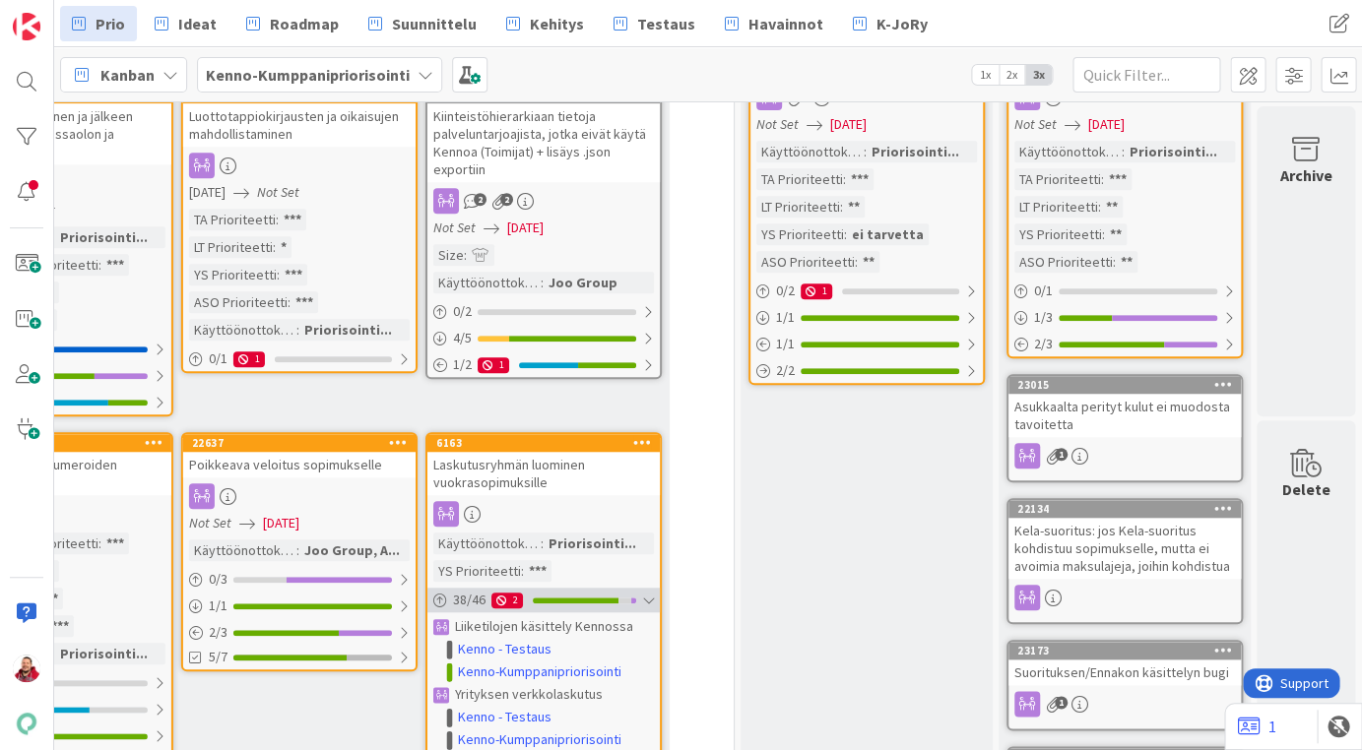
click at [647, 593] on div at bounding box center [648, 601] width 12 height 16
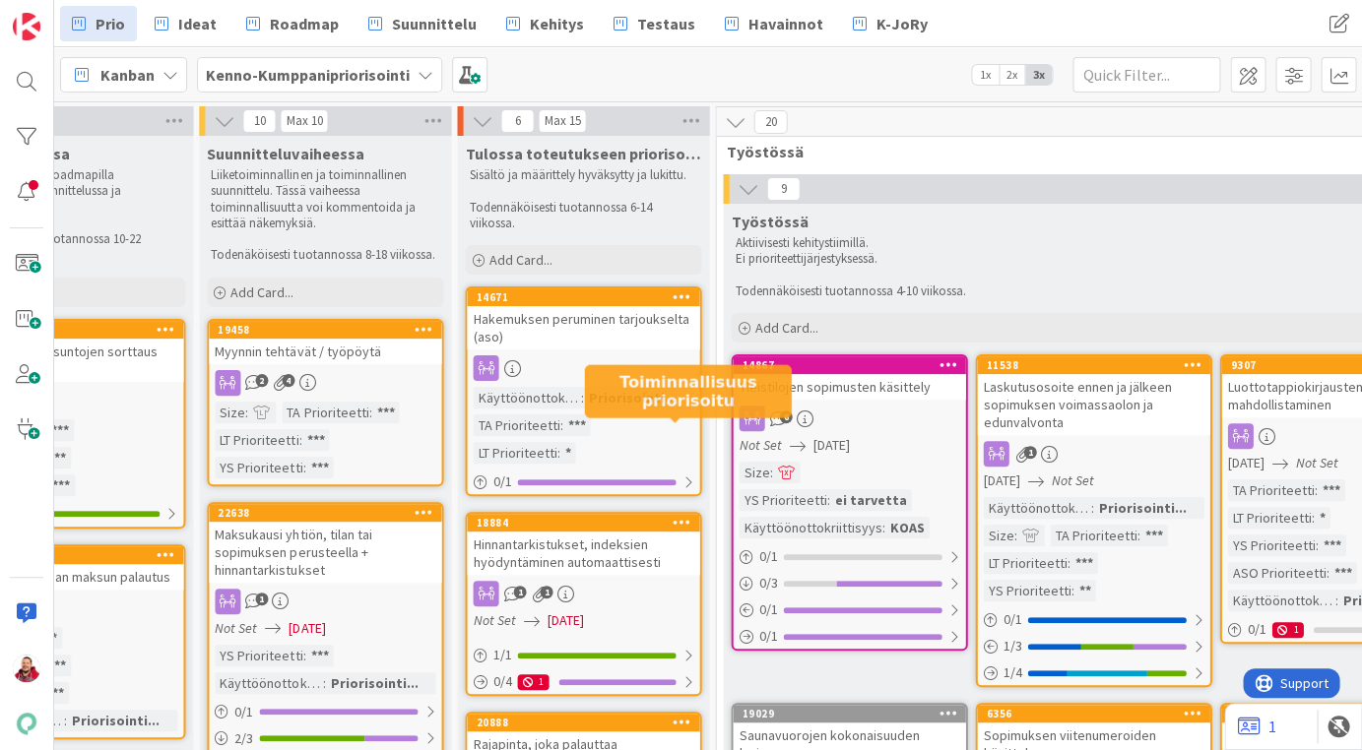
scroll to position [0, 757]
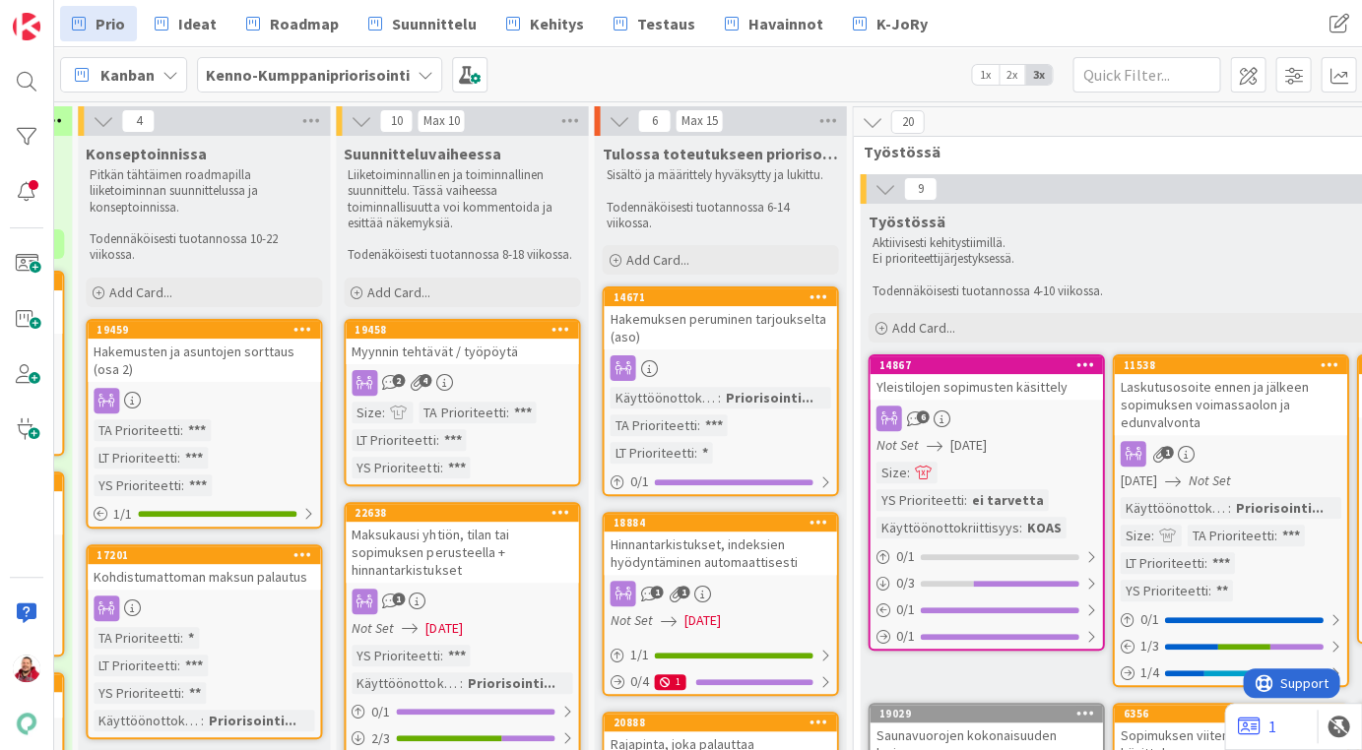
click at [445, 339] on div "Myynnin tehtävät / työpöytä" at bounding box center [462, 352] width 232 height 26
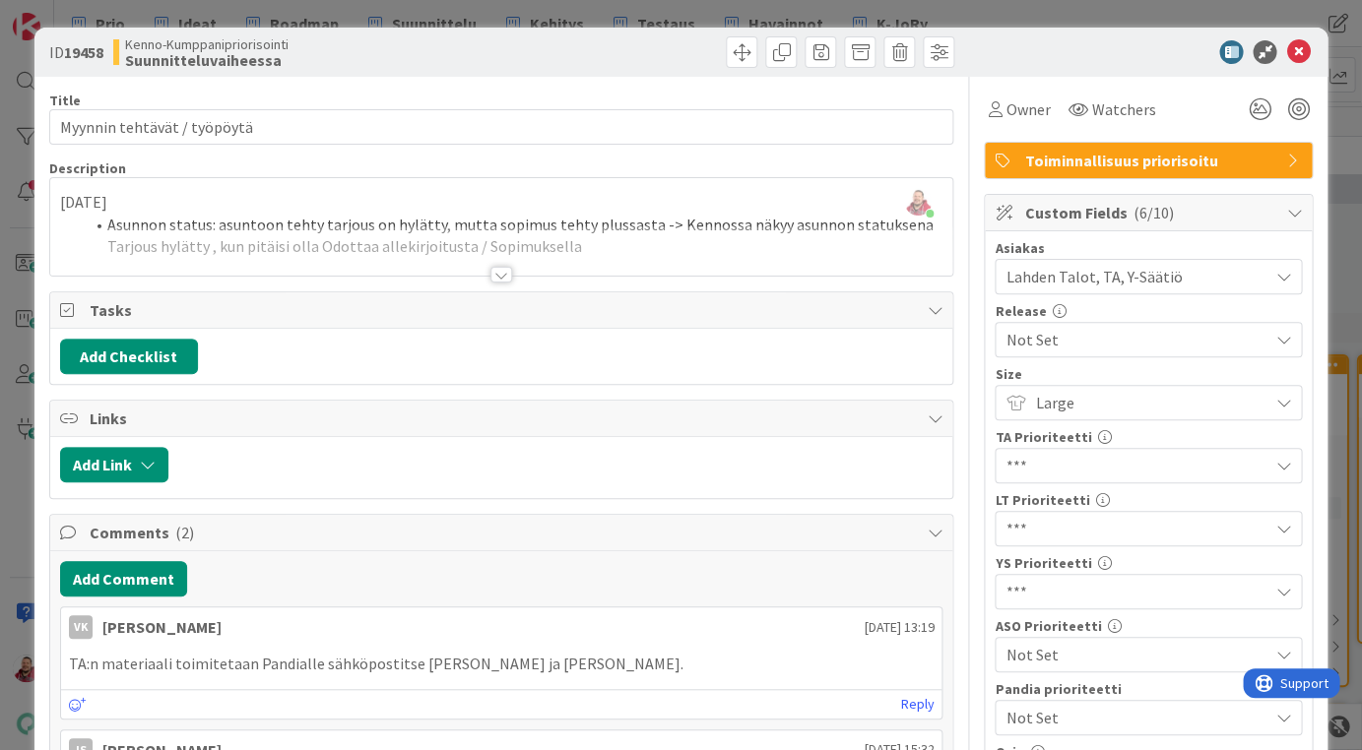
scroll to position [390, 0]
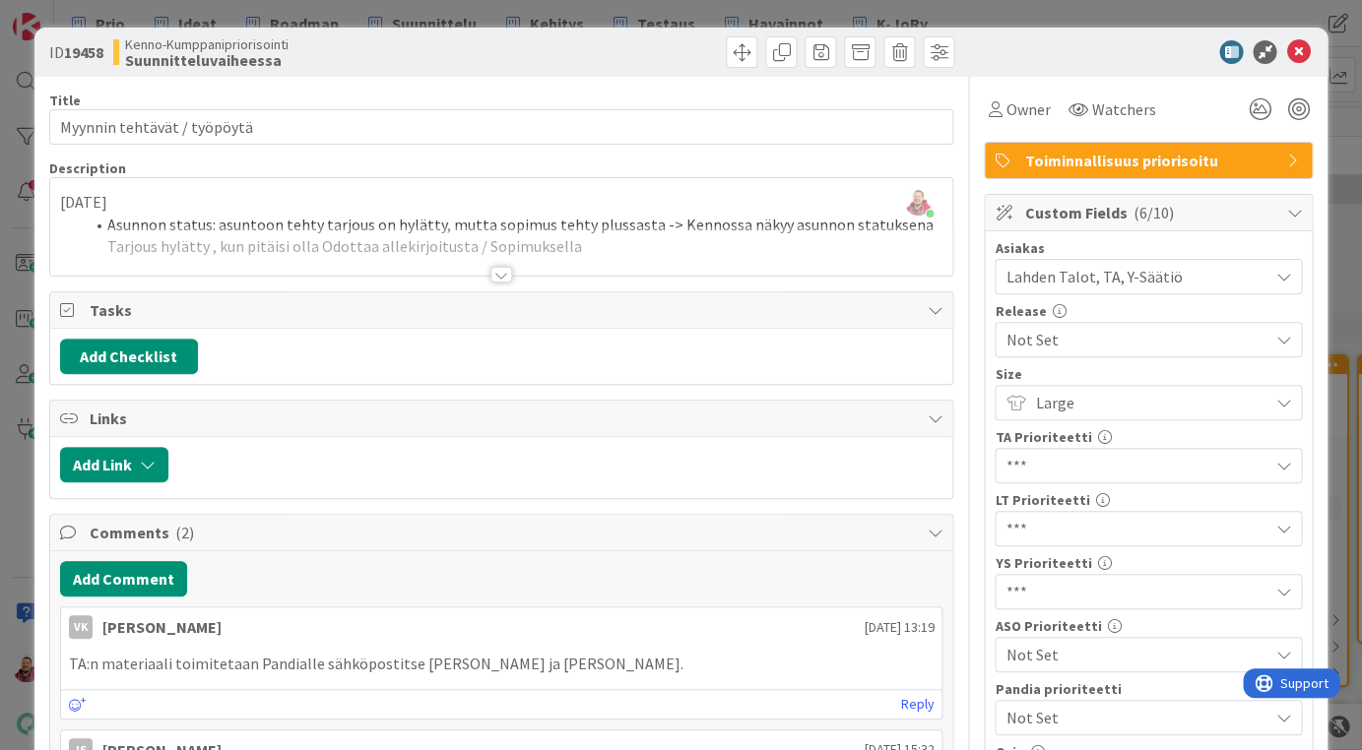
scroll to position [0, 0]
click at [1294, 52] on icon at bounding box center [1298, 52] width 24 height 24
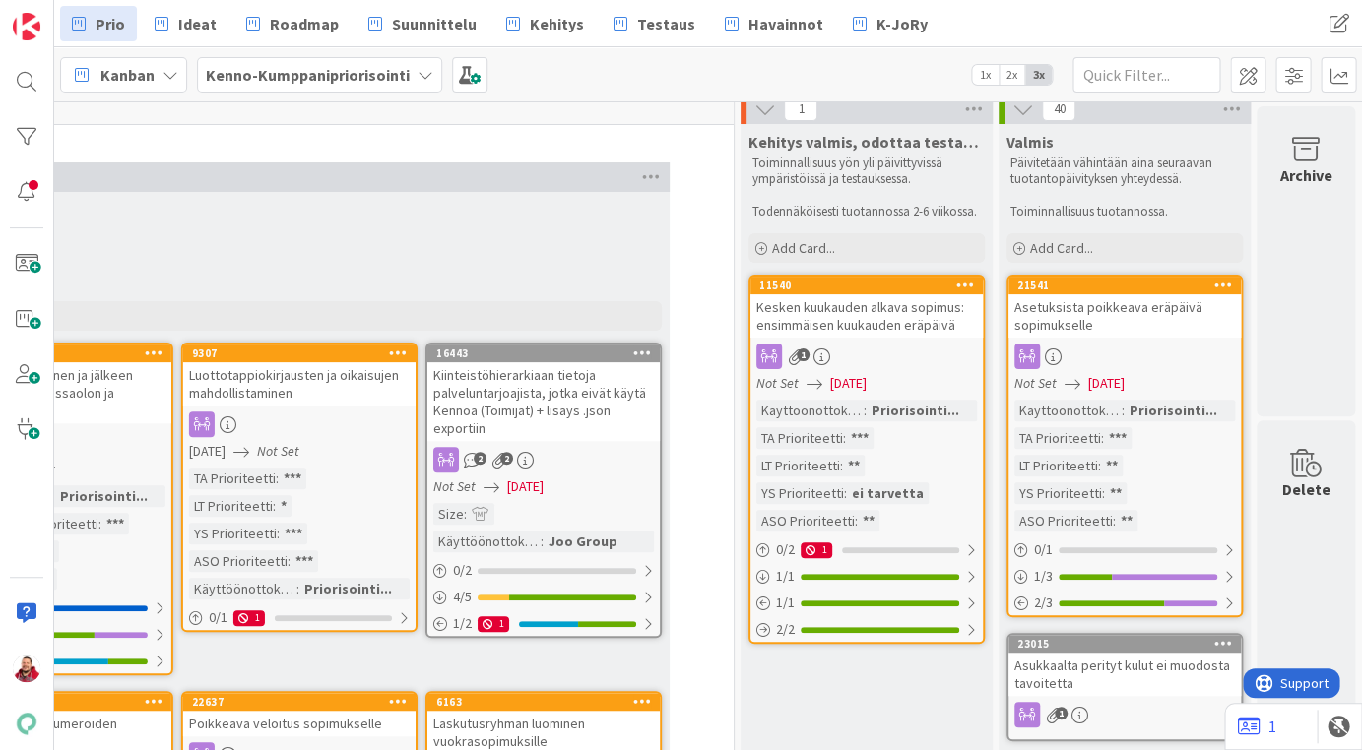
scroll to position [10, 1931]
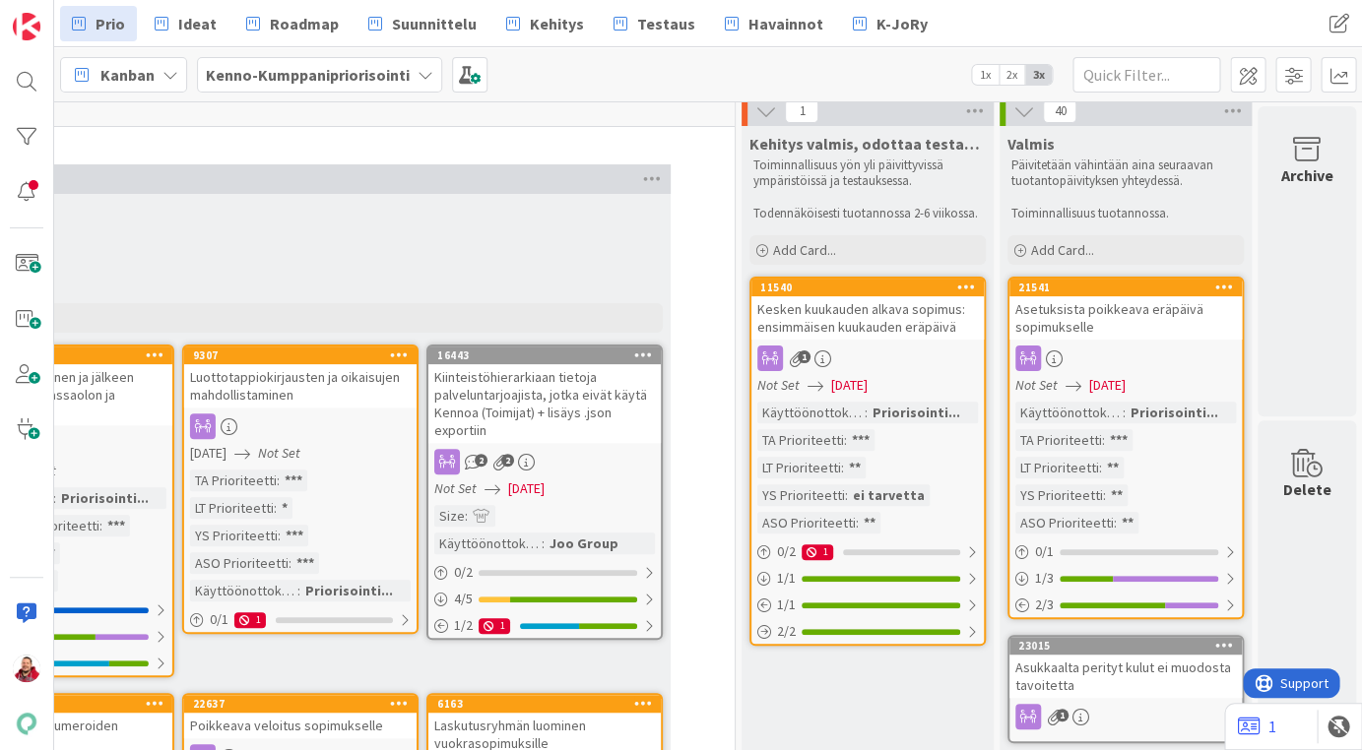
click at [870, 297] on div "Kesken kuukauden alkava sopimus: ensimmäisen kuukauden eräpäivä" at bounding box center [867, 317] width 232 height 43
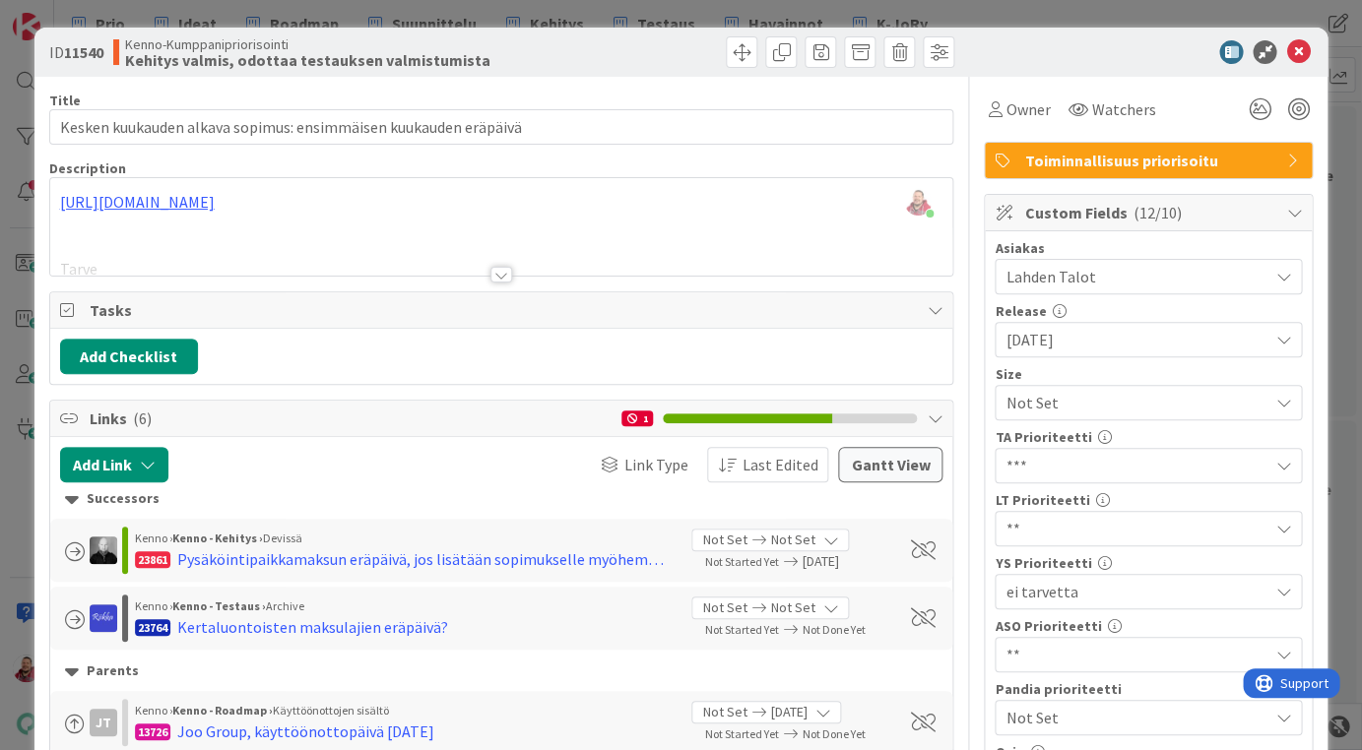
click at [1301, 55] on icon at bounding box center [1298, 52] width 24 height 24
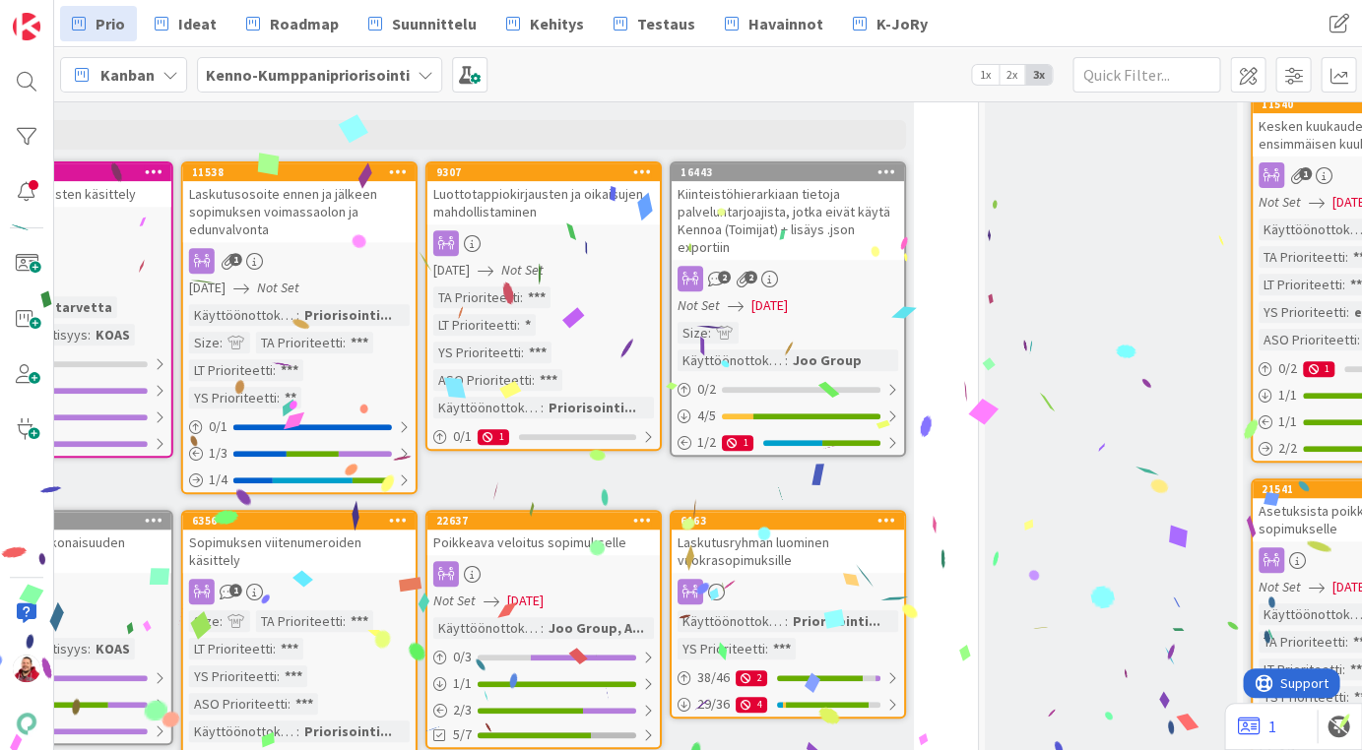
scroll to position [106, 1688]
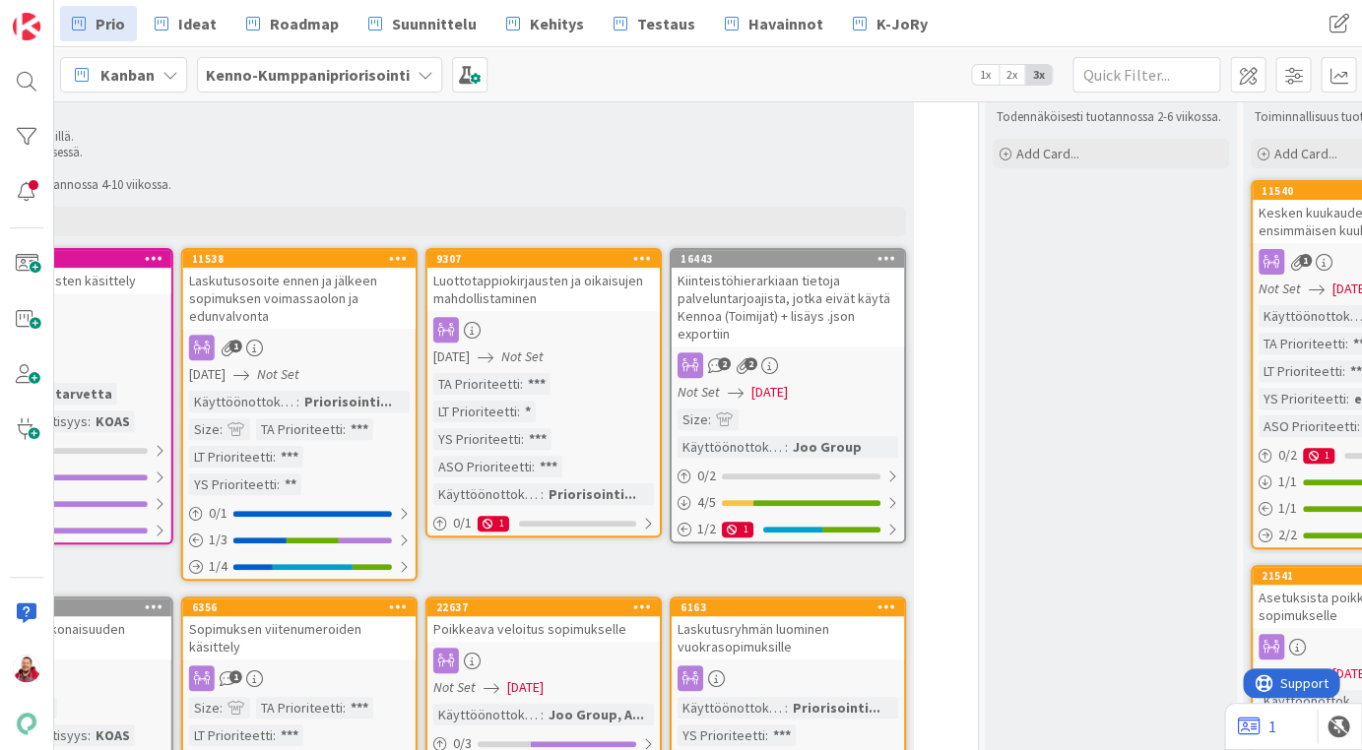
click at [815, 268] on div "Kiinteistöhierarkiaan tietoja palveluntarjoajista, jotka eivät käytä Kennoa (To…" at bounding box center [788, 307] width 232 height 79
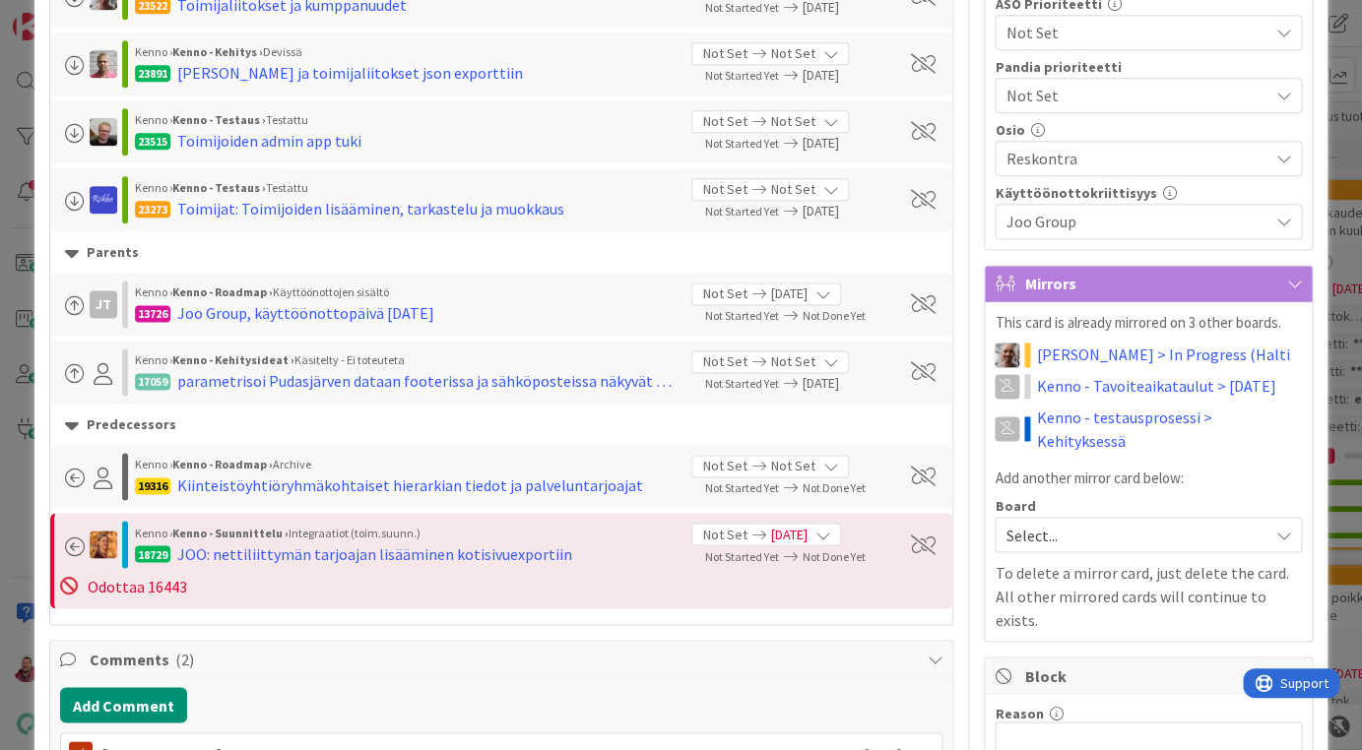
scroll to position [673, 0]
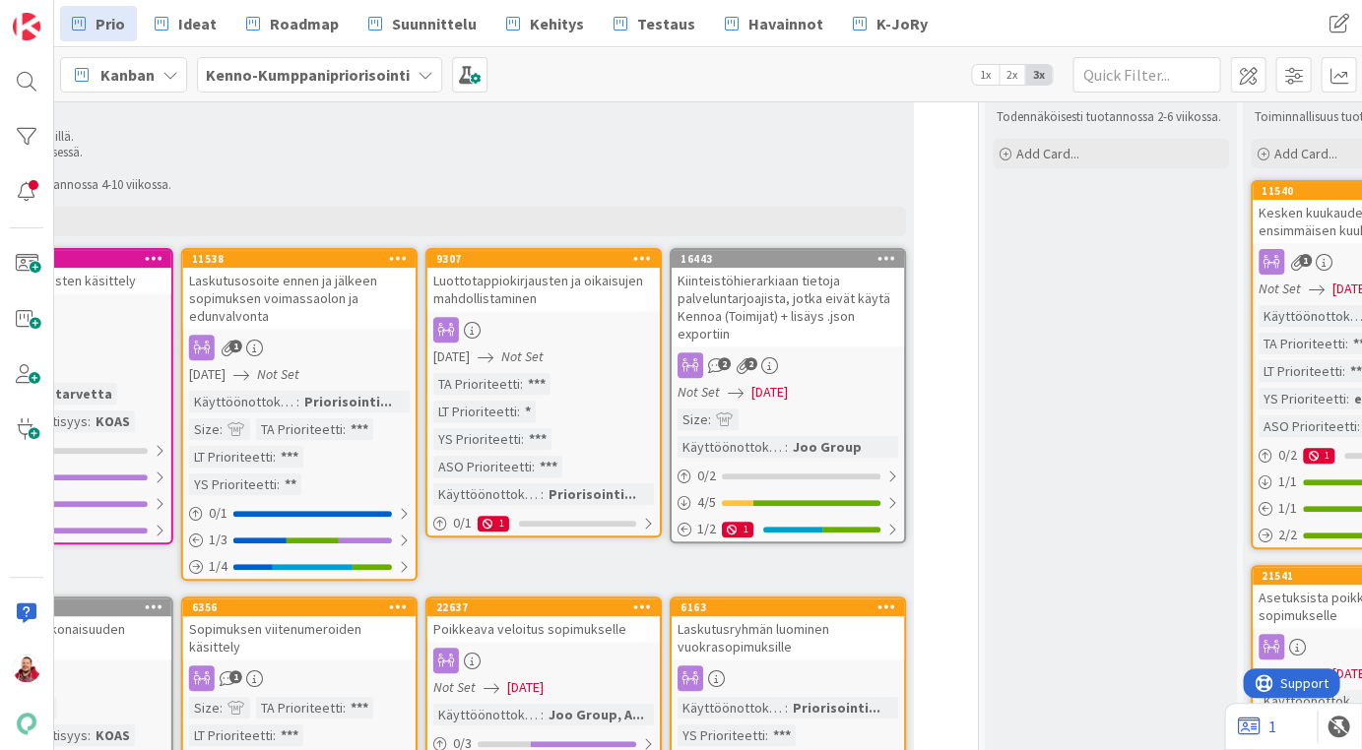
click at [579, 287] on div "9307 Luottotappiokirjausten ja oikaisujen mahdollistaminen 30/11/2025 Not Set T…" at bounding box center [543, 392] width 236 height 289
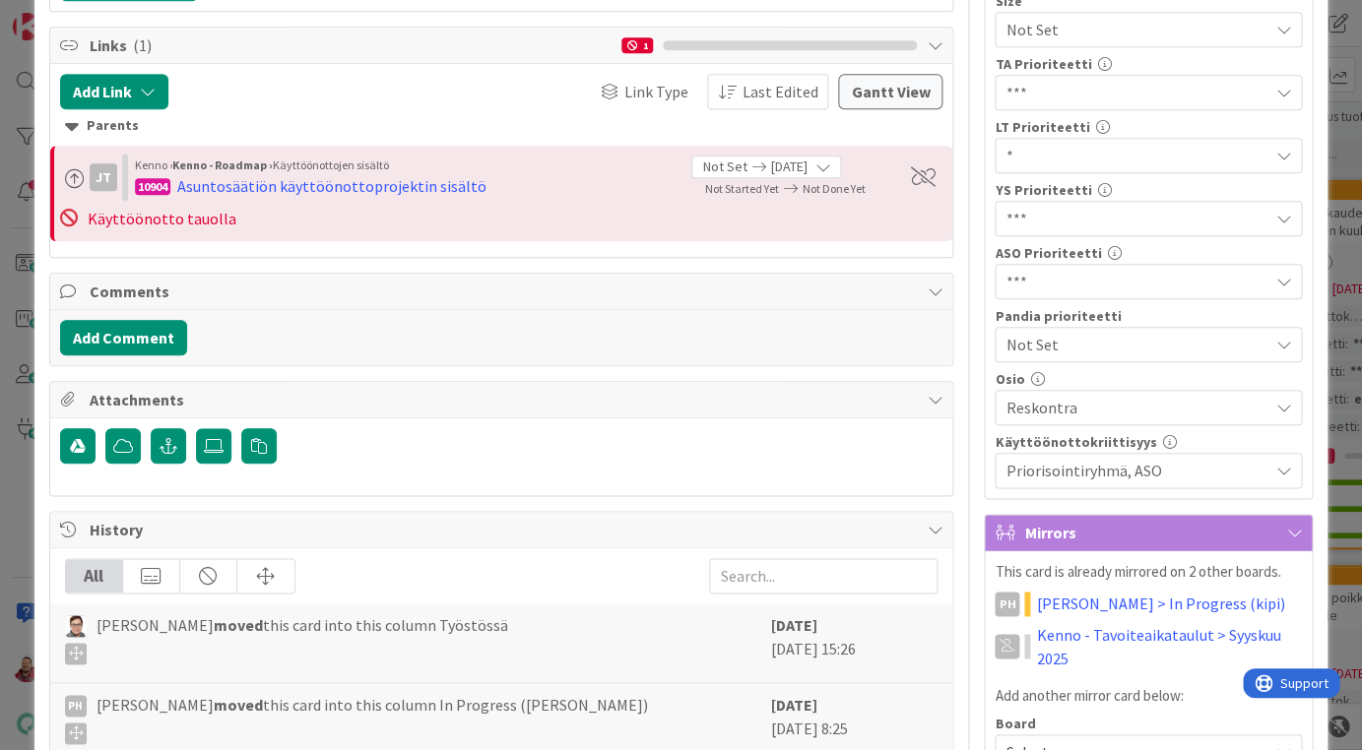
scroll to position [373, 0]
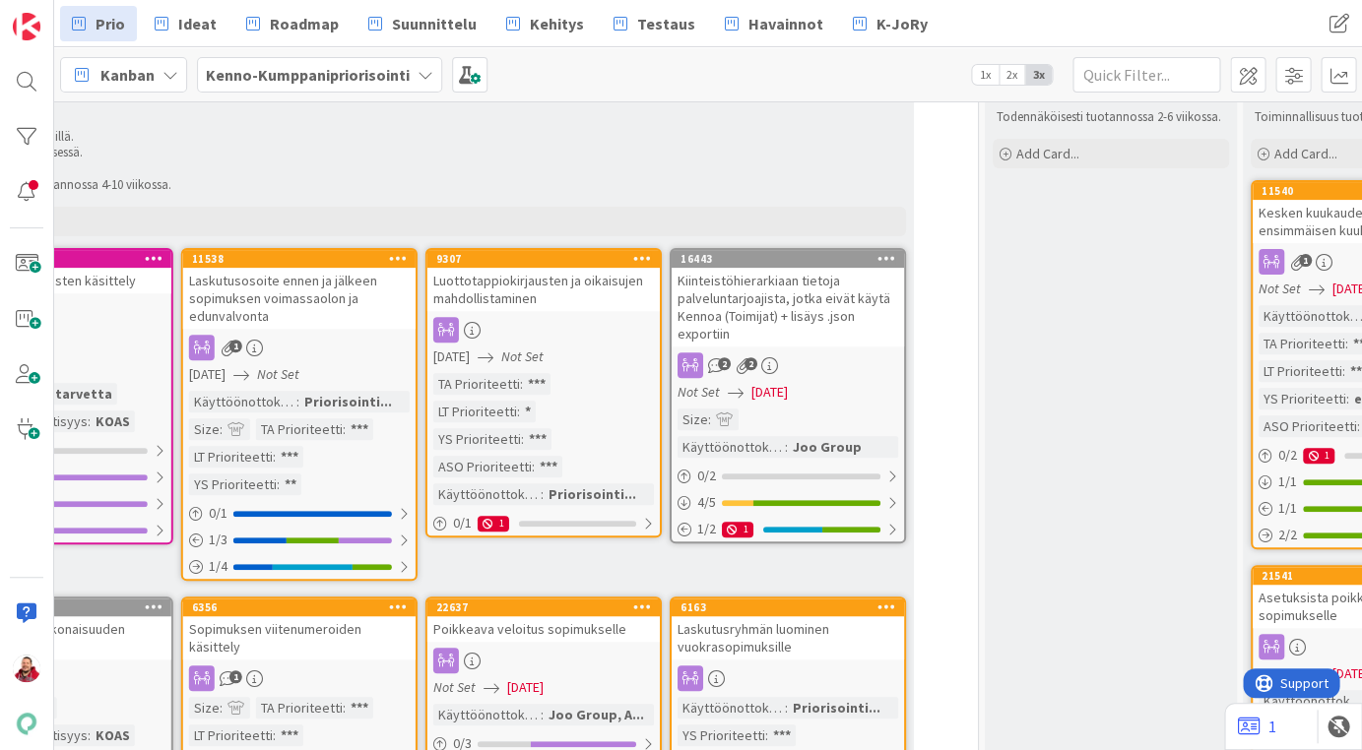
click at [328, 268] on div "Laskutusosoite ennen ja jälkeen sopimuksen voimassaolon ja edunvalvonta" at bounding box center [299, 298] width 232 height 61
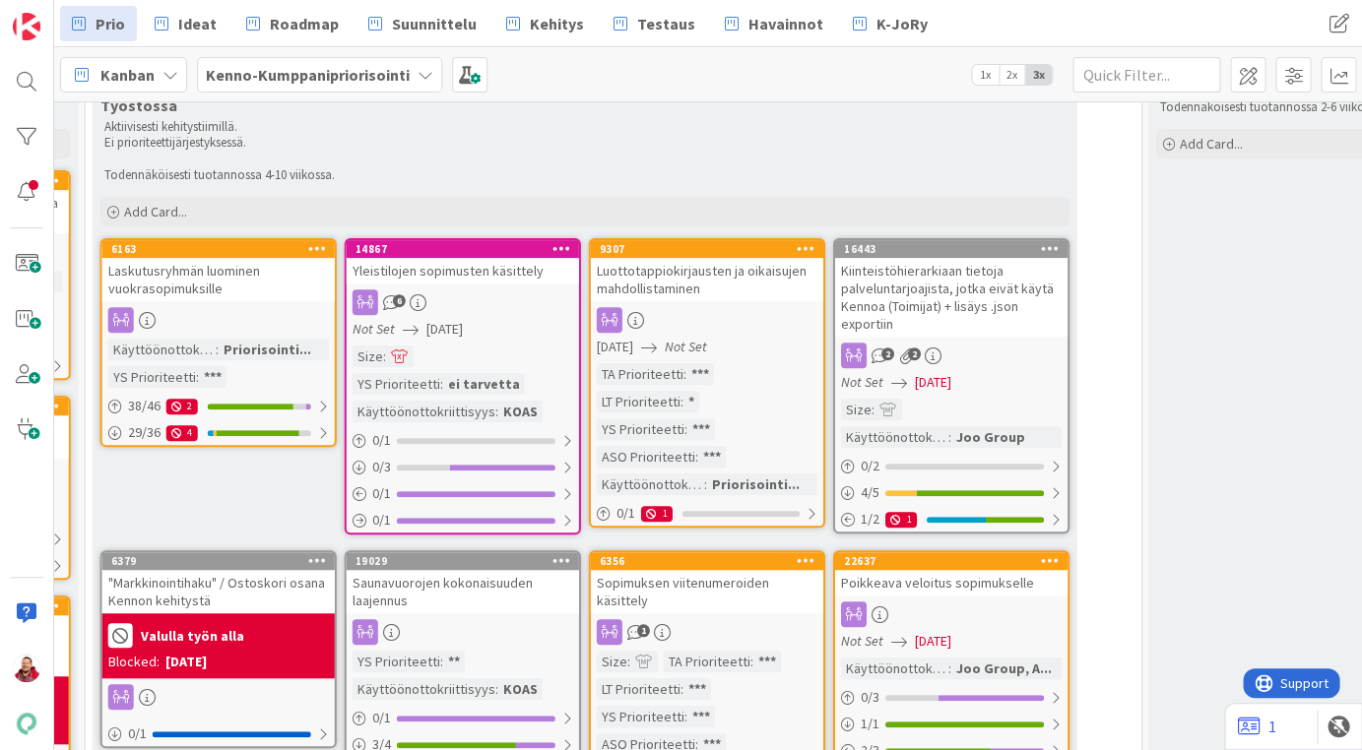
scroll to position [125, 1524]
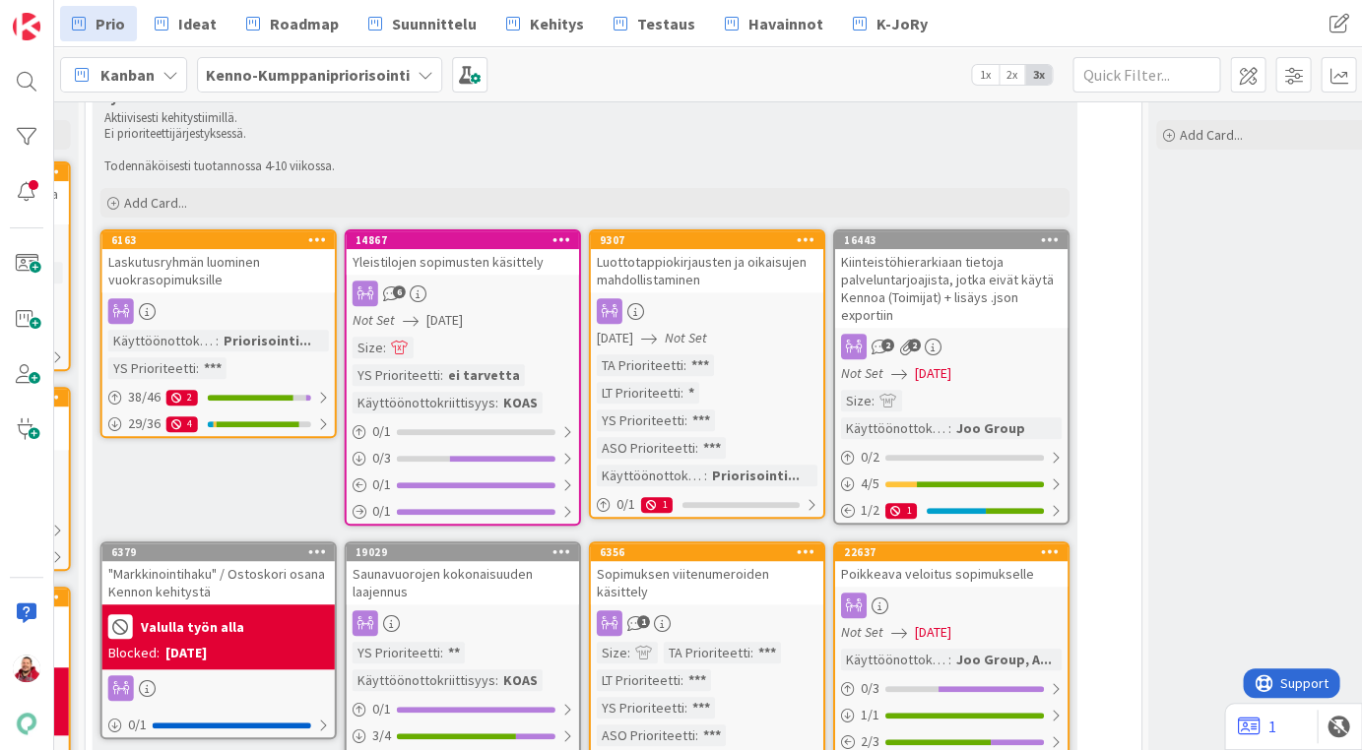
click at [272, 249] on div "Laskutusryhmän luominen vuokrasopimuksille" at bounding box center [218, 270] width 232 height 43
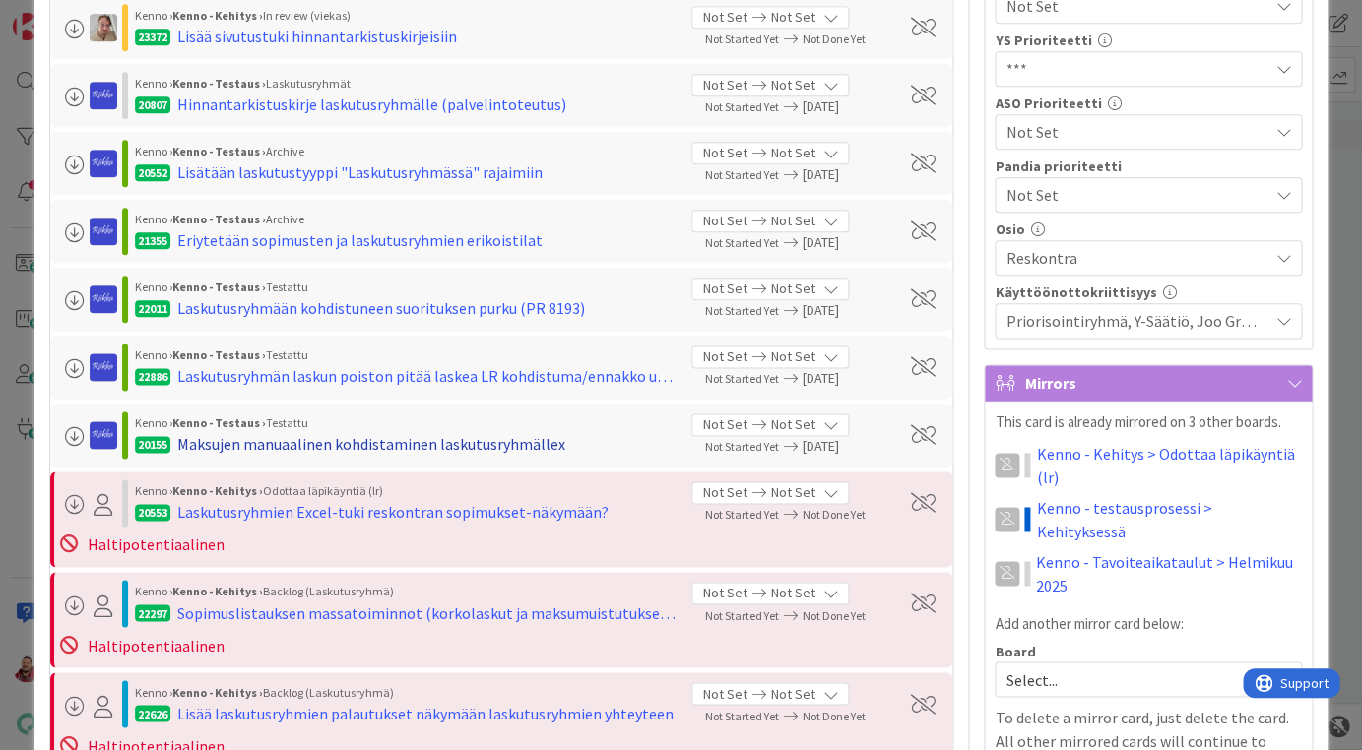
scroll to position [52, 0]
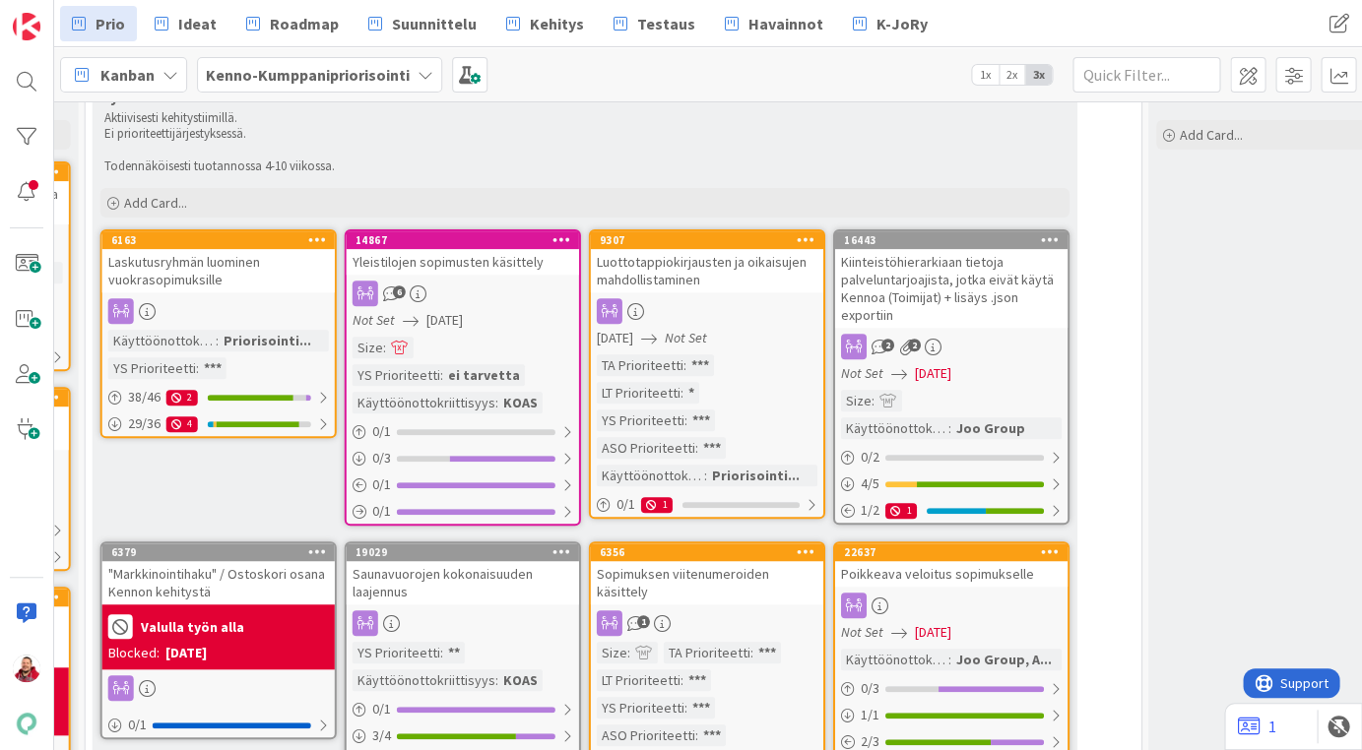
click at [503, 249] on div "Yleistilojen sopimusten käsittely" at bounding box center [463, 262] width 232 height 26
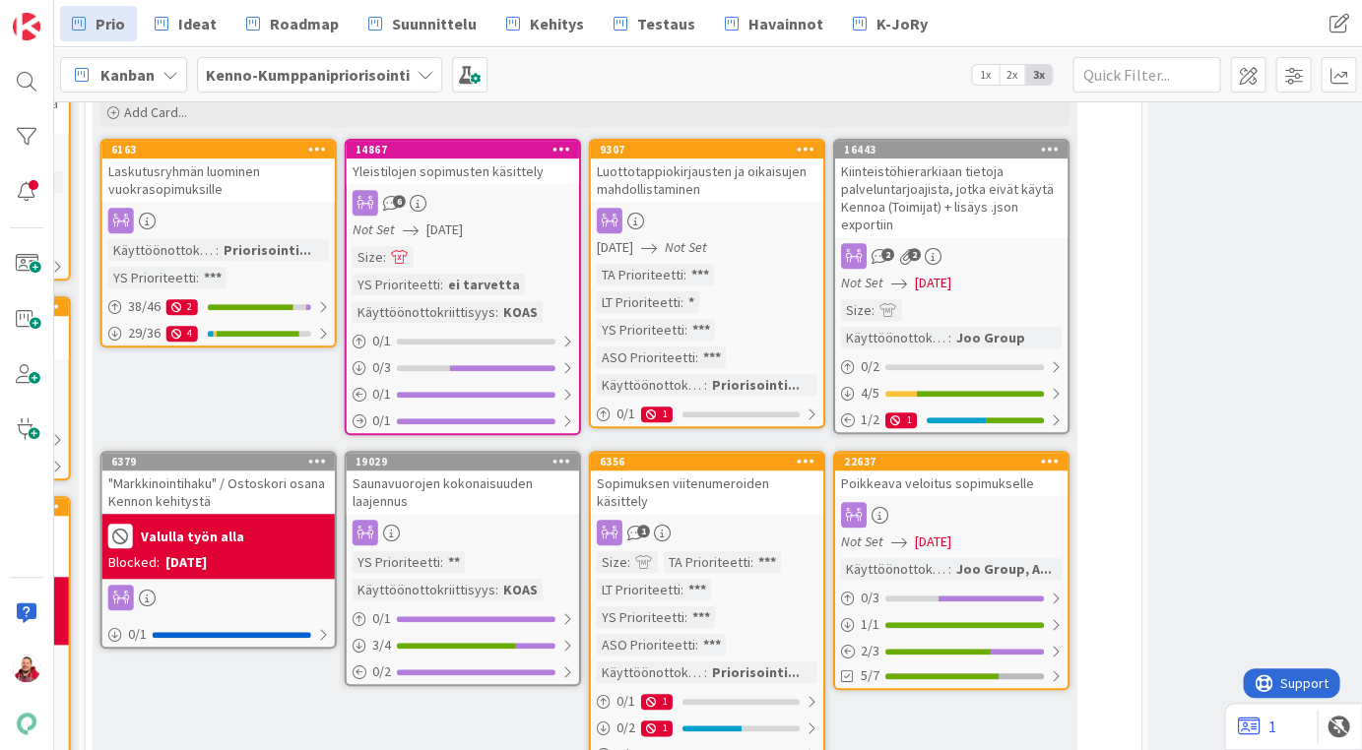
click at [690, 471] on div "Sopimuksen viitenumeroiden käsittely" at bounding box center [707, 492] width 232 height 43
click at [964, 502] on div at bounding box center [951, 515] width 232 height 26
click at [230, 471] on div ""Markkinointihaku" / Ostoskori osana Kennon kehitystä" at bounding box center [218, 492] width 232 height 43
click at [408, 471] on div "Saunavuorojen kokonaisuuden laajennus" at bounding box center [463, 492] width 232 height 43
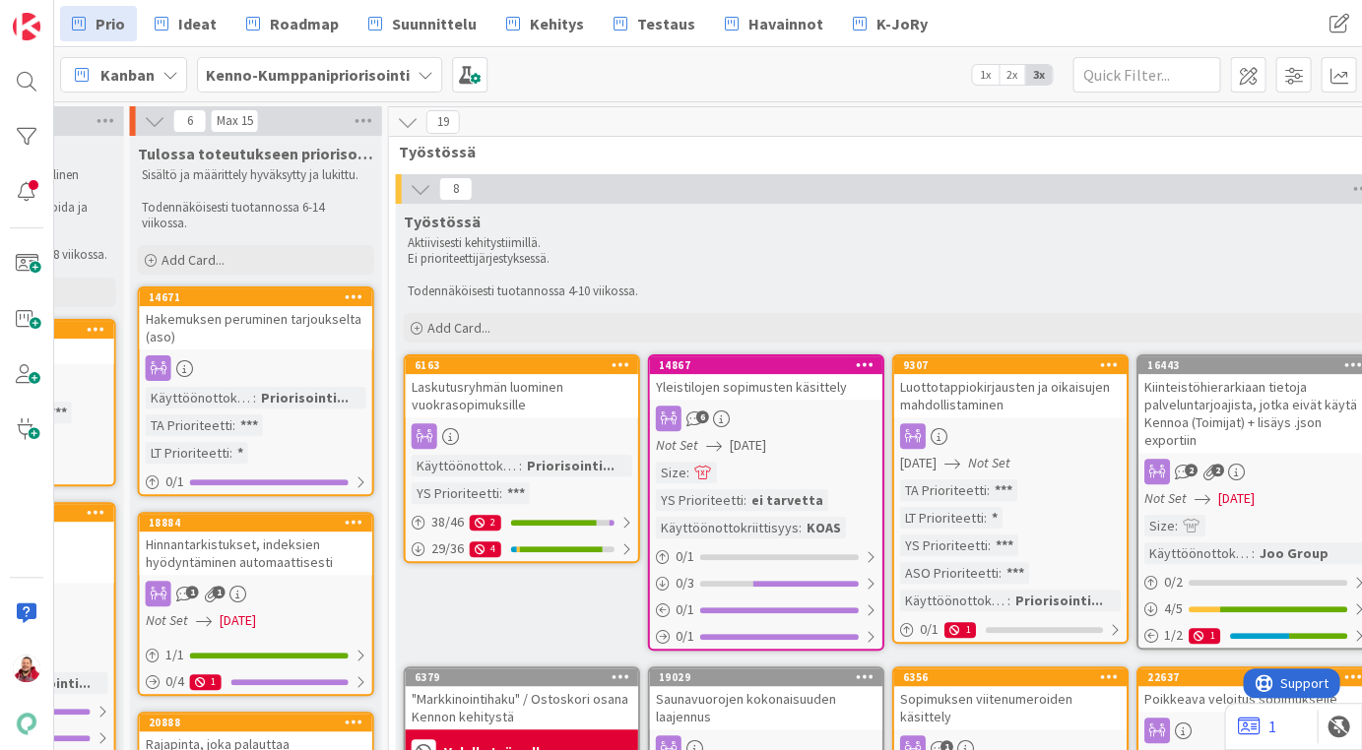
scroll to position [0, 1221]
click at [311, 288] on div "14671" at bounding box center [256, 297] width 232 height 18
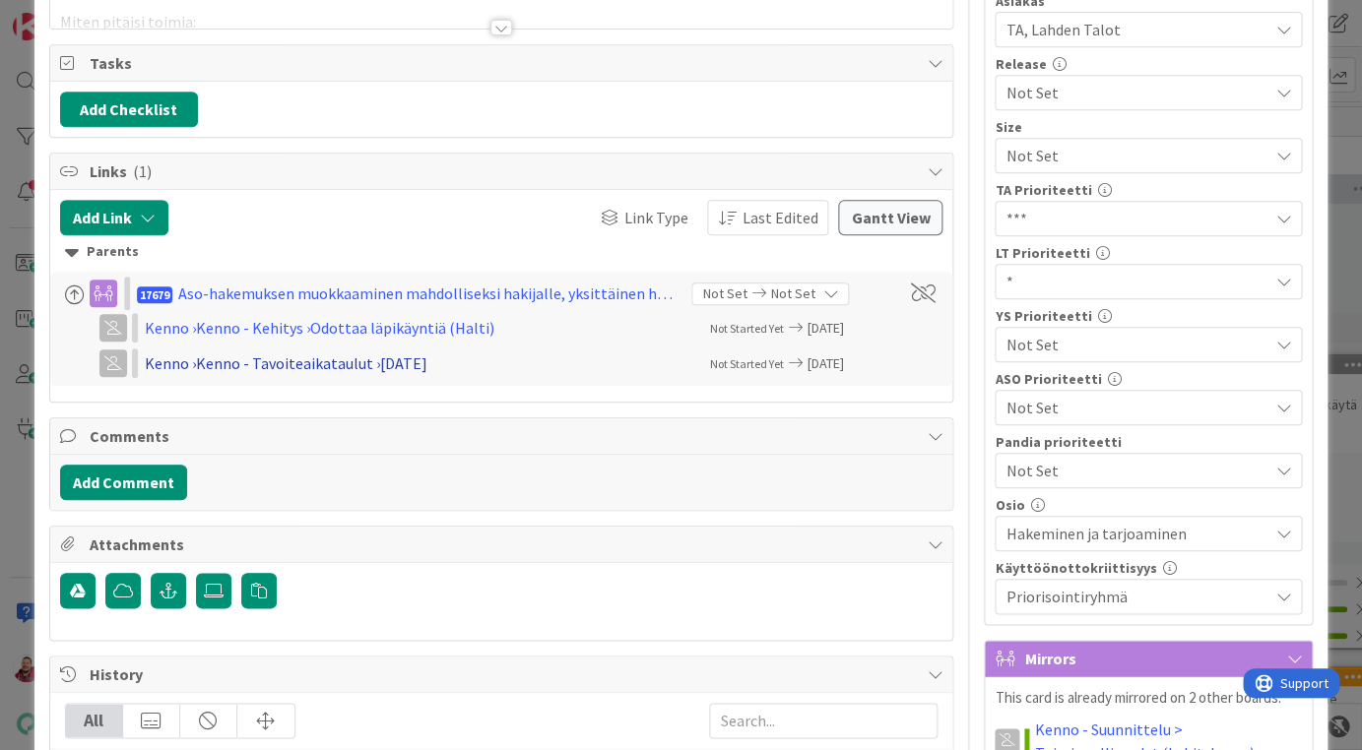
scroll to position [263, 0]
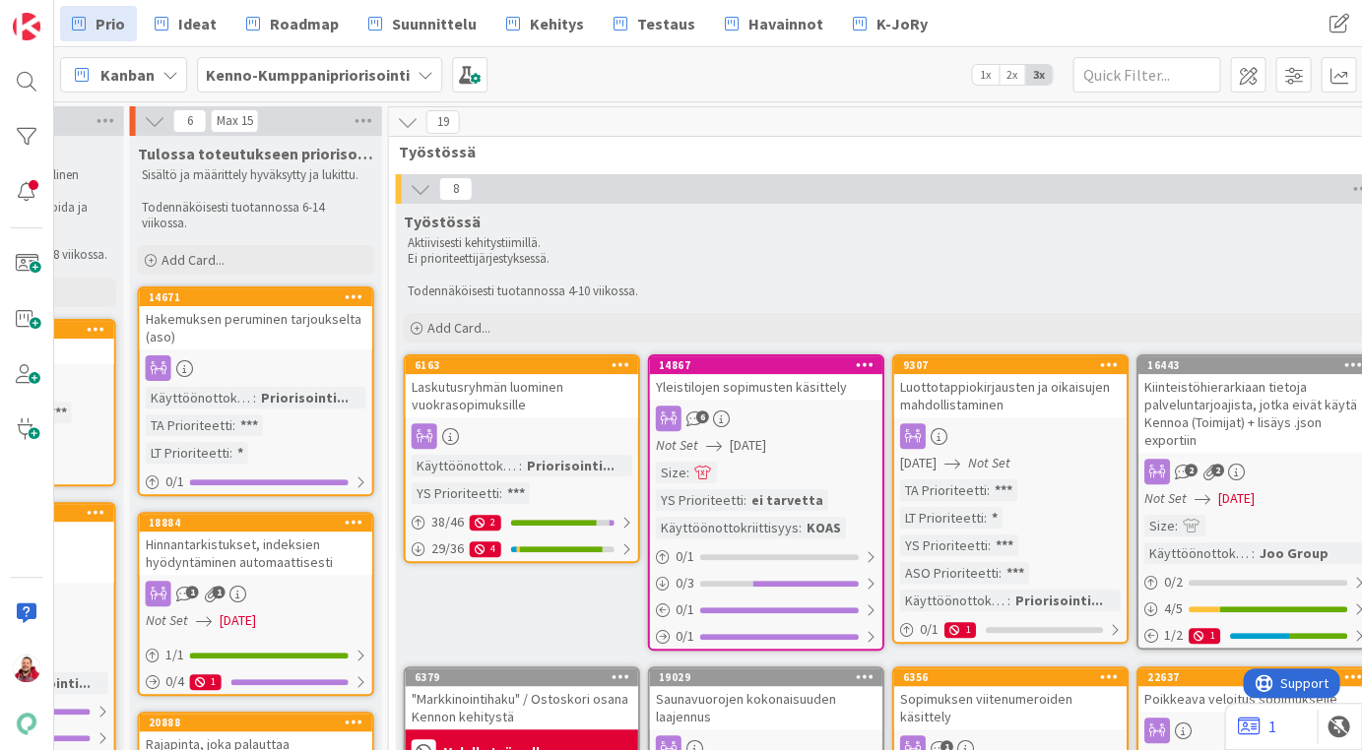
click at [318, 532] on div "Hinnantarkistukset, indeksien hyödyntäminen automaattisesti" at bounding box center [256, 553] width 232 height 43
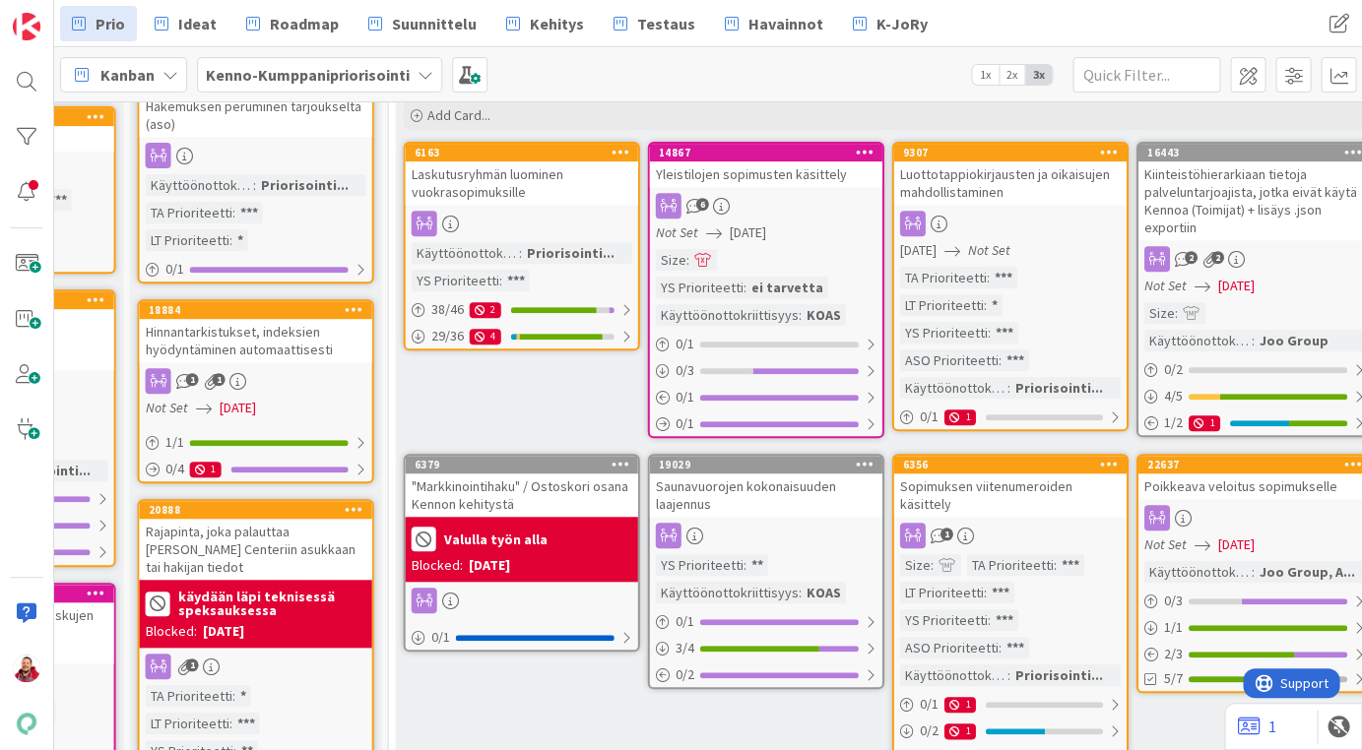
click at [252, 519] on div "Rajapinta, joka palauttaa Elisa Desk Call Centeriin asukkaan tai hakijan tiedot" at bounding box center [256, 549] width 232 height 61
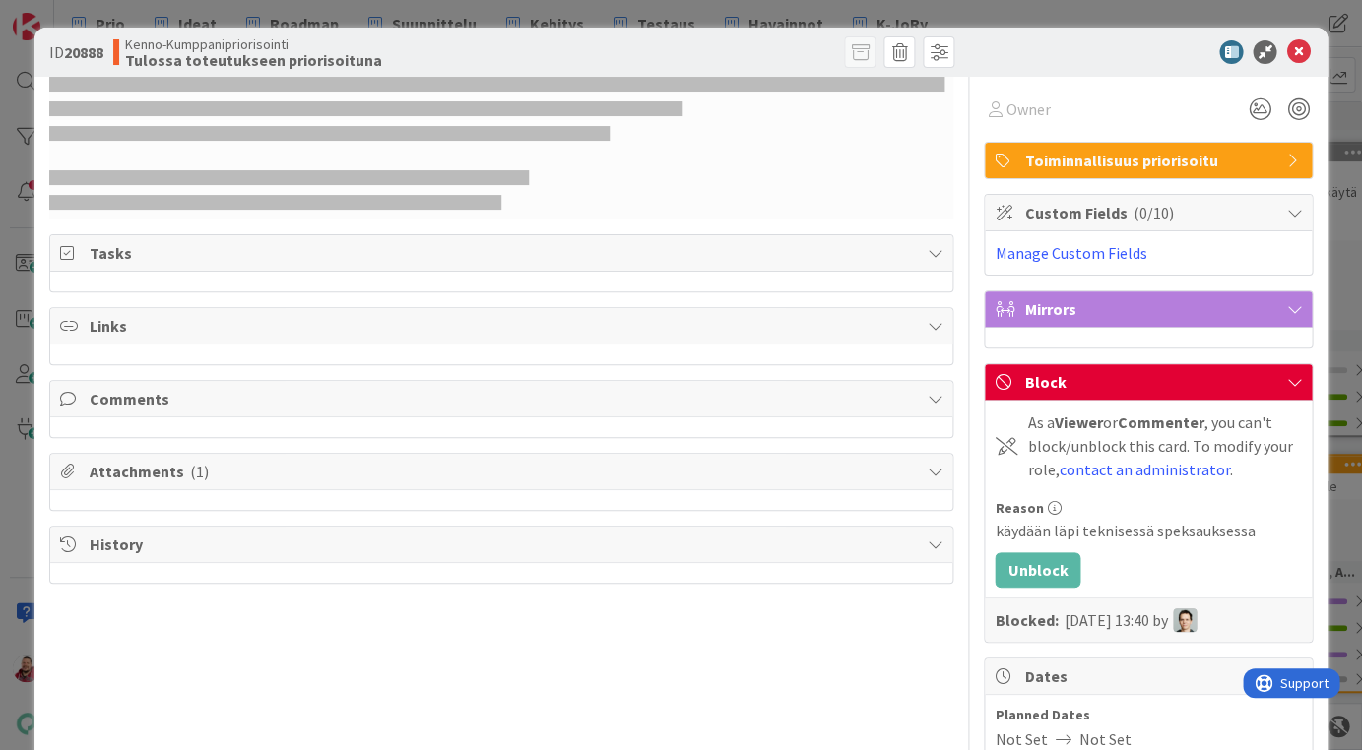
select select "javascript"
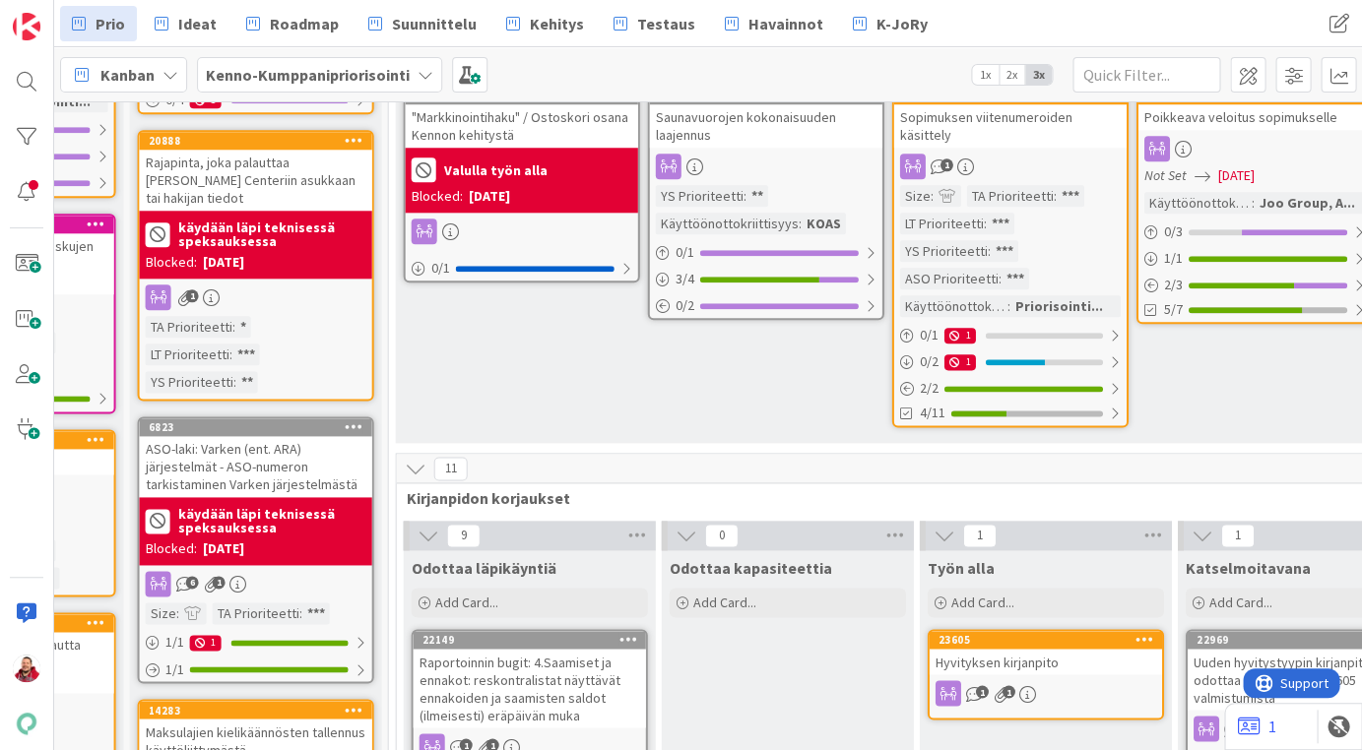
scroll to position [728, 1221]
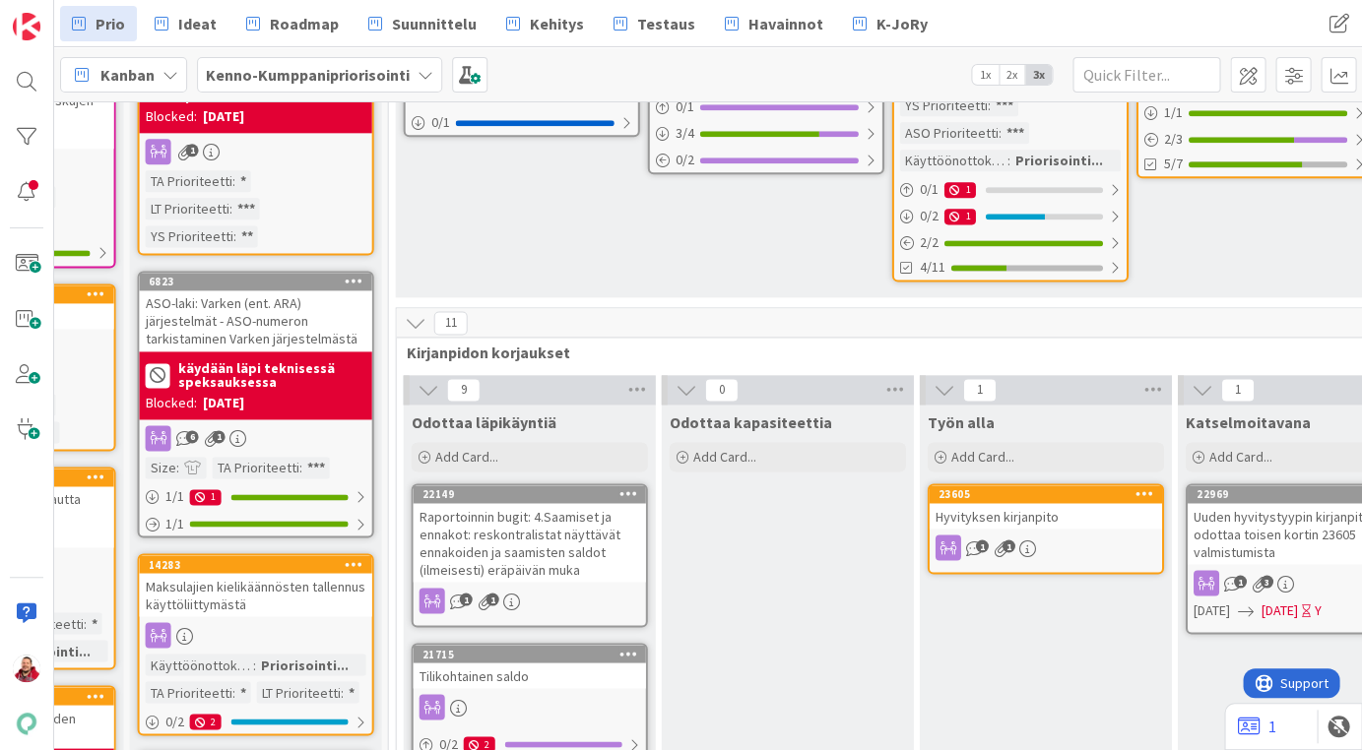
click at [225, 573] on div "Maksulajien kielikäännösten tallennus käyttöliittymästä" at bounding box center [256, 594] width 232 height 43
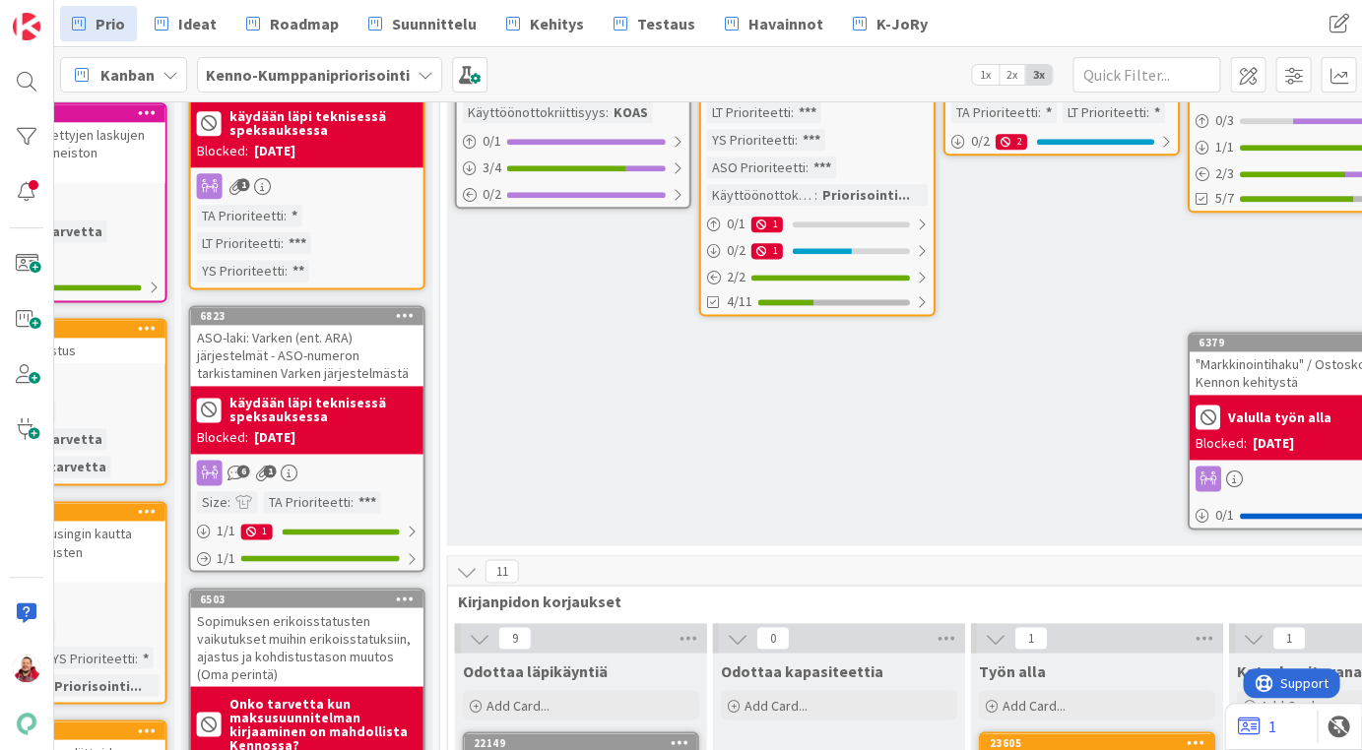
scroll to position [870, 1171]
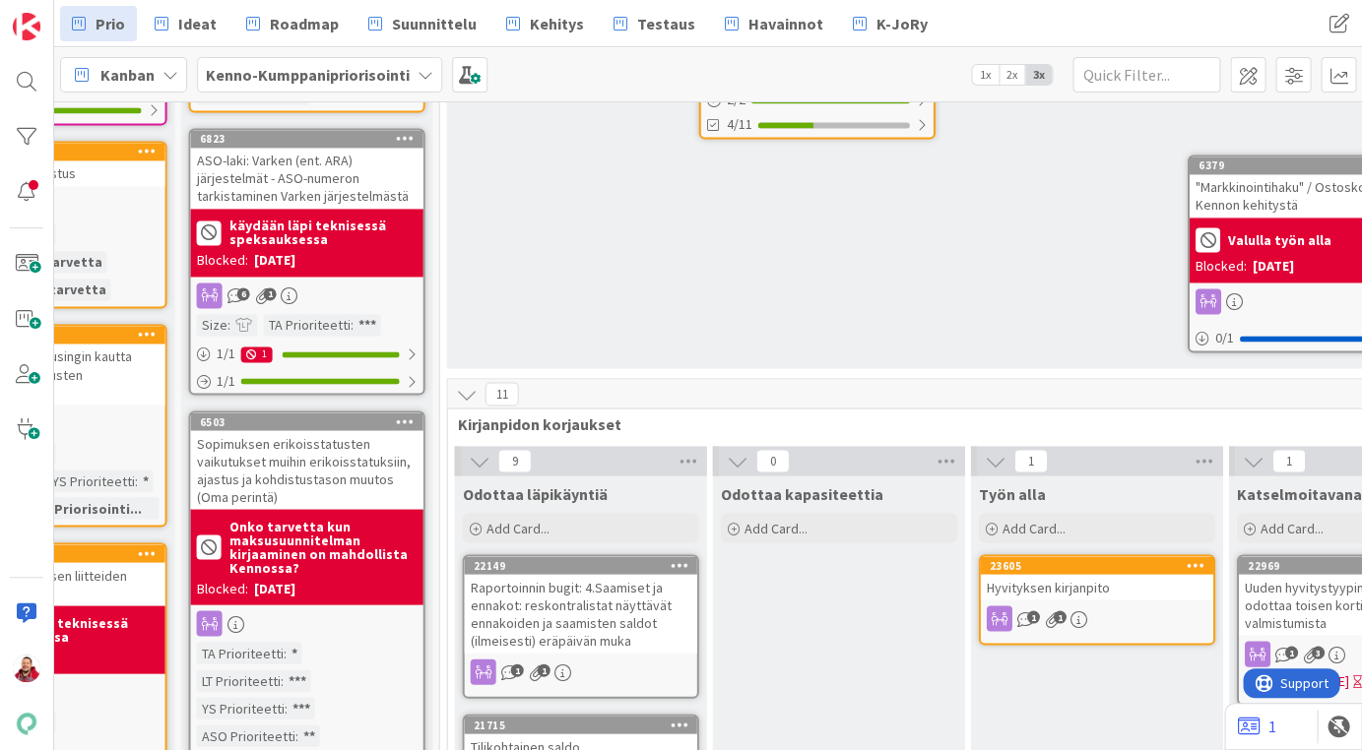
click at [315, 430] on div "Sopimuksen erikoisstatusten vaikutukset muihin erikoisstatuksiin, ajastus ja ko…" at bounding box center [306, 469] width 232 height 79
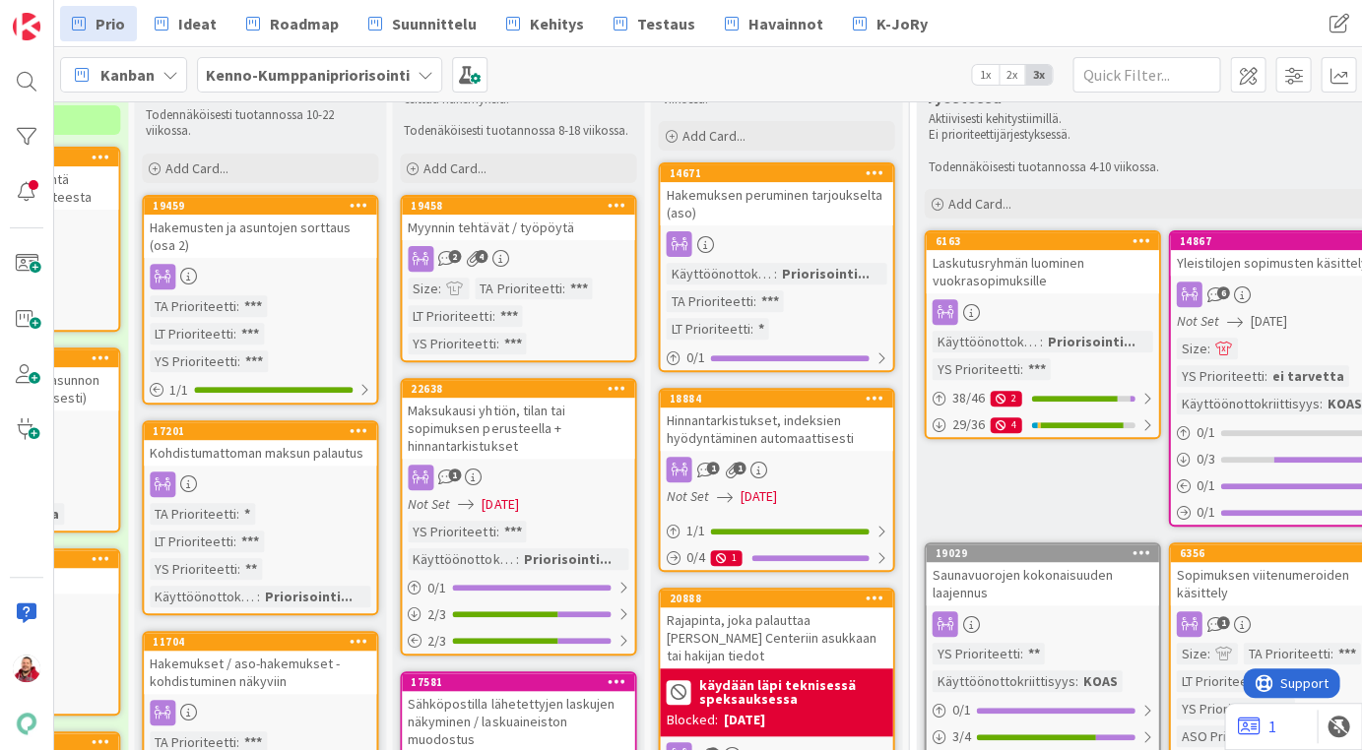
click at [504, 398] on div "Maksukausi yhtiön, tilan tai sopimuksen perusteella + hinnantarkistukset" at bounding box center [518, 428] width 232 height 61
click at [520, 691] on div "Sähköpostilla lähetettyjen laskujen näkyminen / laskuaineiston muodostus" at bounding box center [518, 721] width 232 height 61
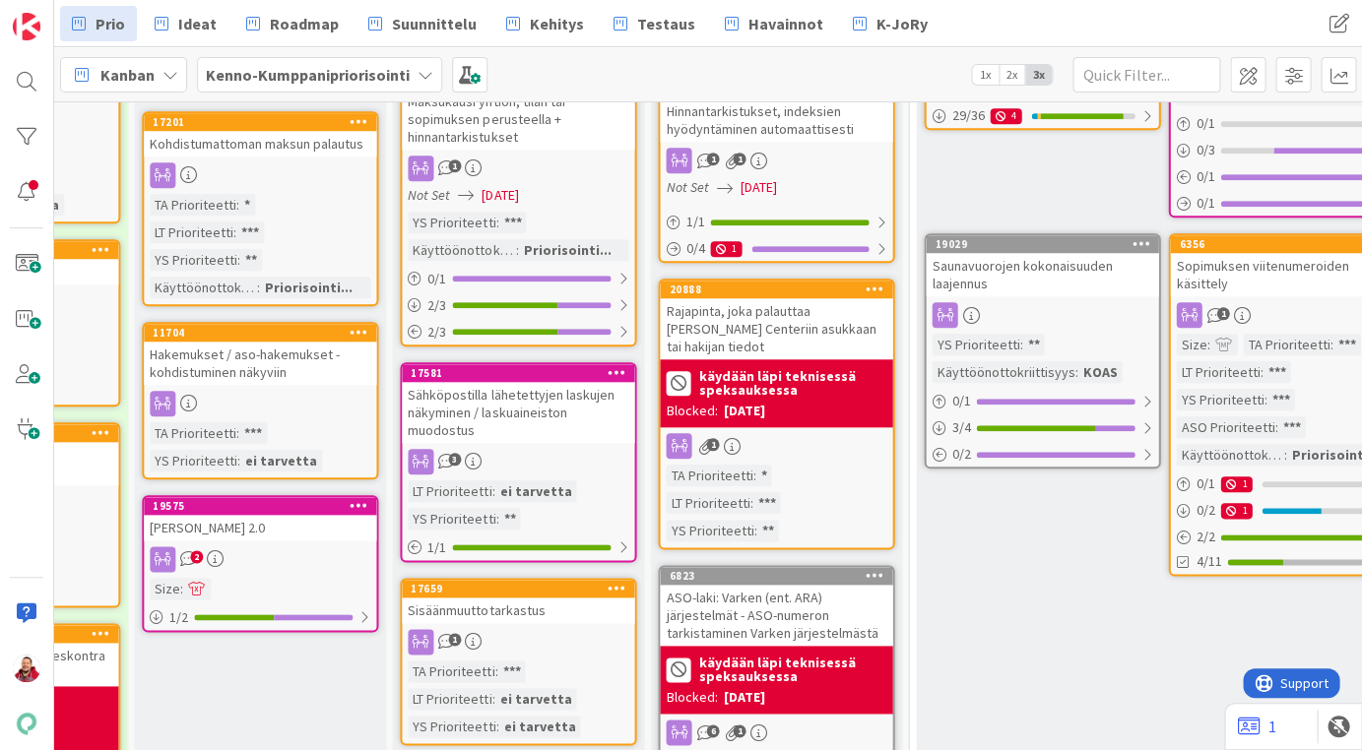
click at [506, 629] on div "1" at bounding box center [518, 642] width 232 height 26
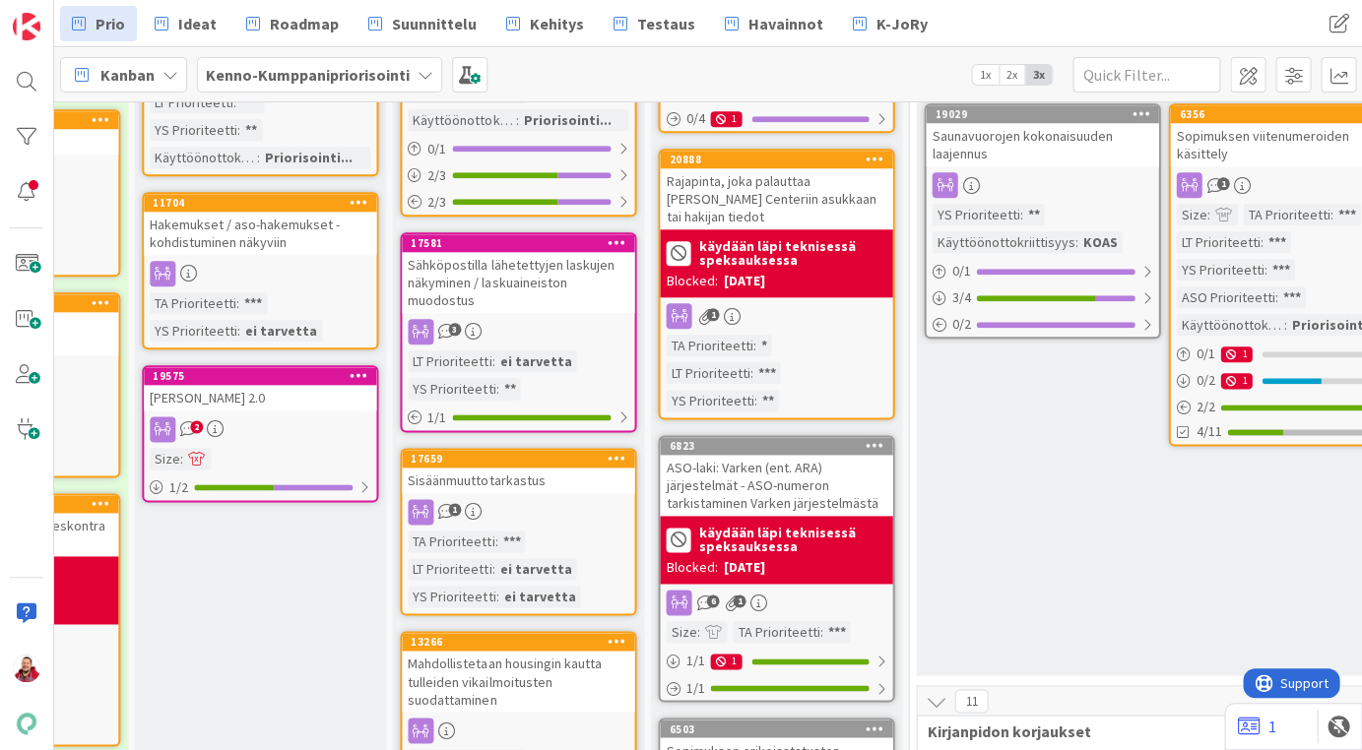
click at [483, 651] on div "Mahdollistetaan housingin kautta tulleiden vikailmoitusten suodattaminen" at bounding box center [518, 681] width 232 height 61
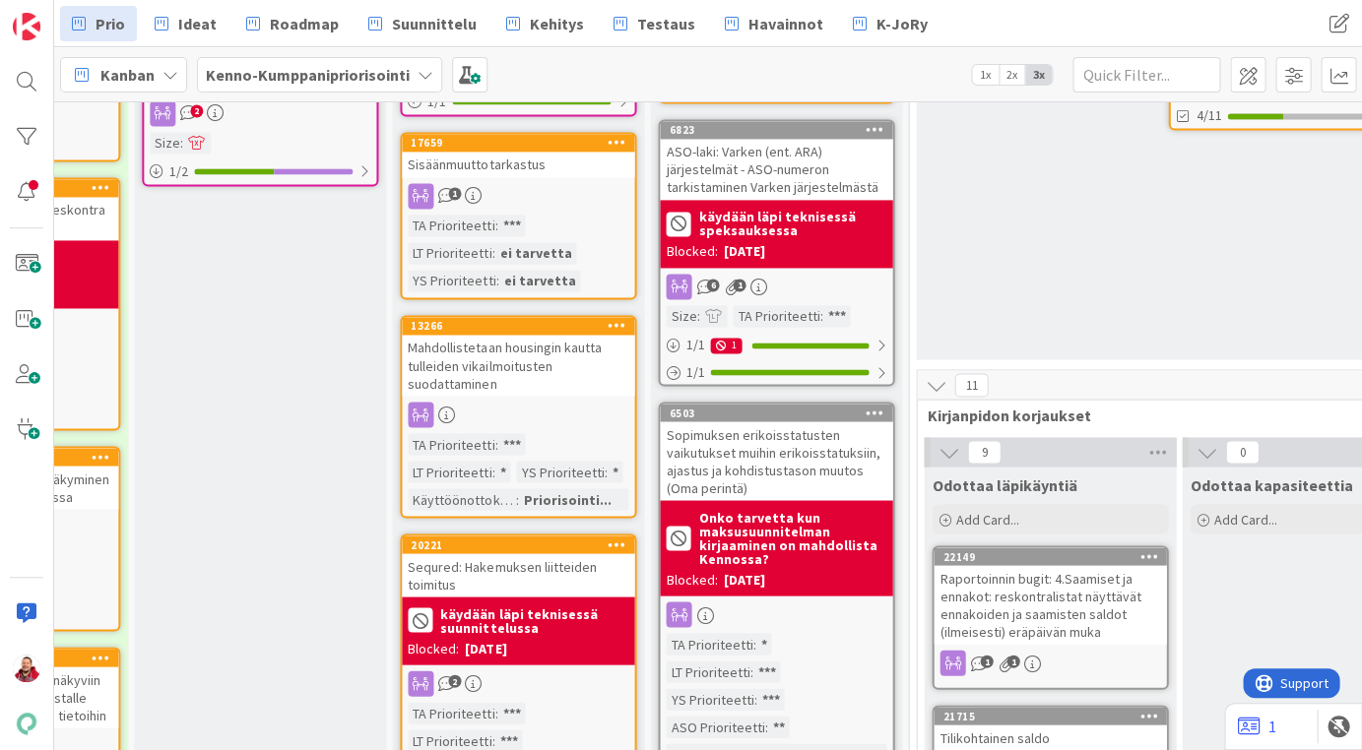
click at [486, 553] on div "Sequred: Hakemuksen liitteiden toimitus" at bounding box center [518, 574] width 232 height 43
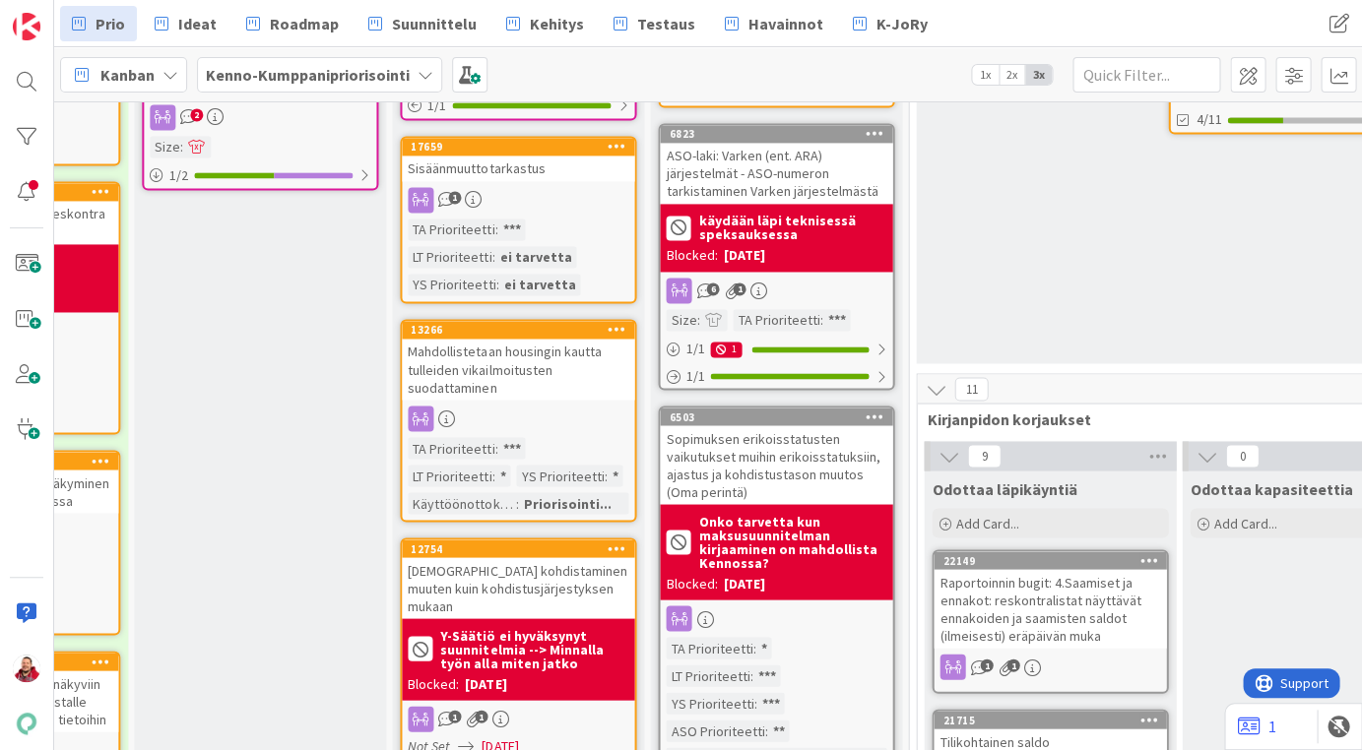
click at [474, 557] on div "Suorituksen kohdistaminen muuten kuin kohdistusjärjestyksen mukaan" at bounding box center [518, 587] width 232 height 61
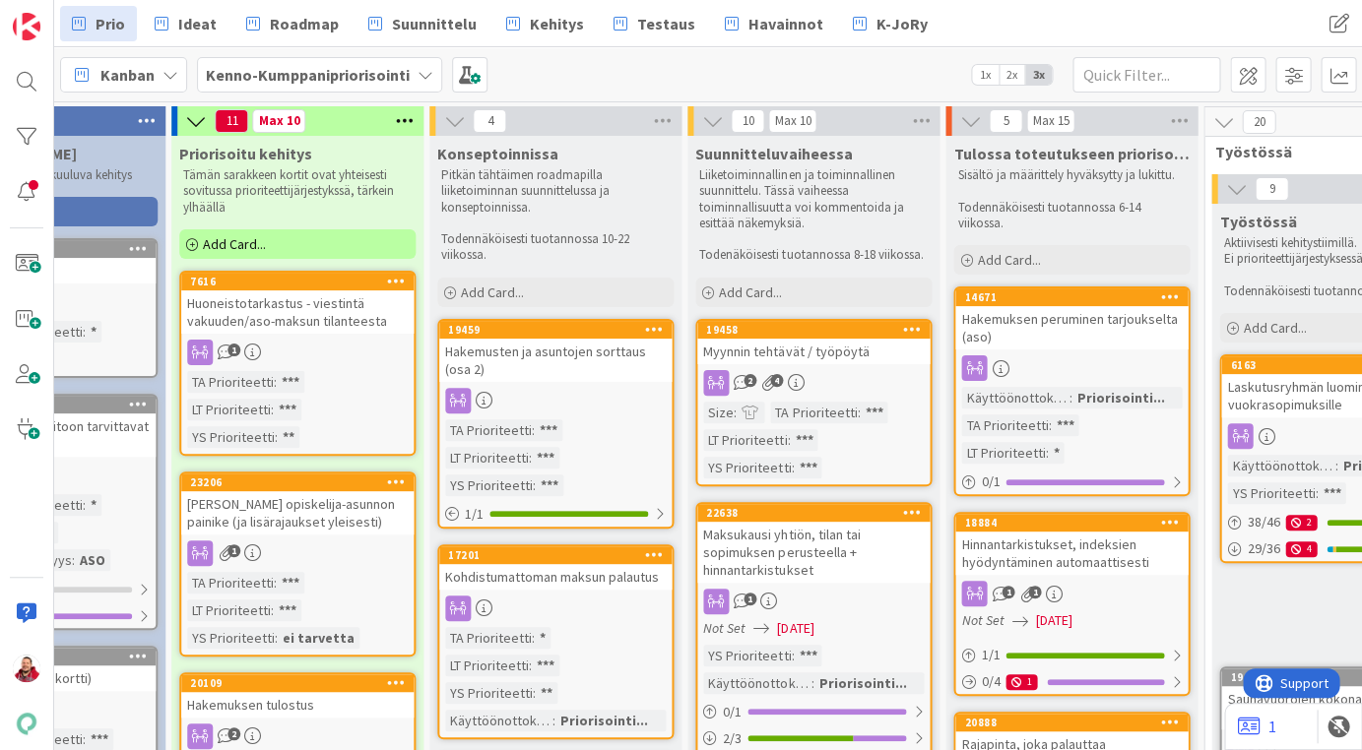
click at [560, 339] on div "Hakemusten ja asuntojen sorttaus (osa 2)" at bounding box center [555, 360] width 232 height 43
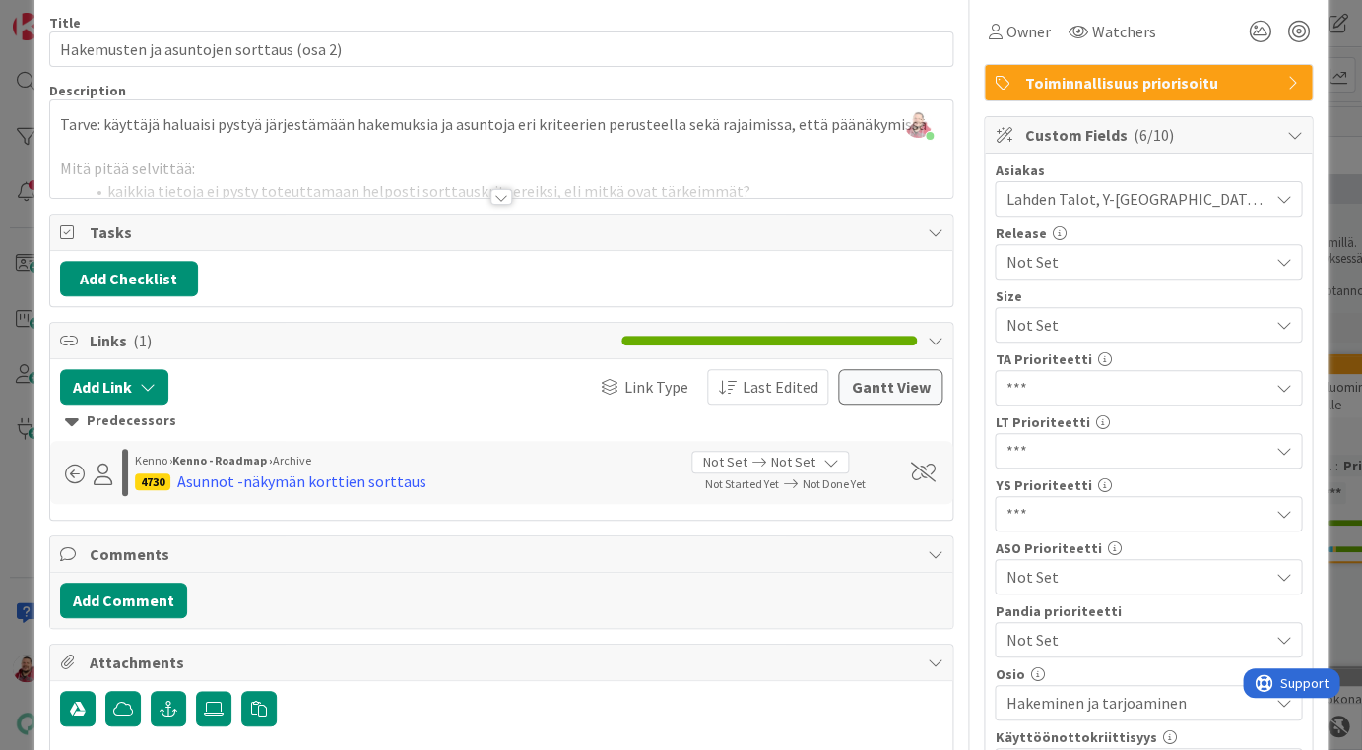
click at [501, 189] on div at bounding box center [501, 197] width 22 height 16
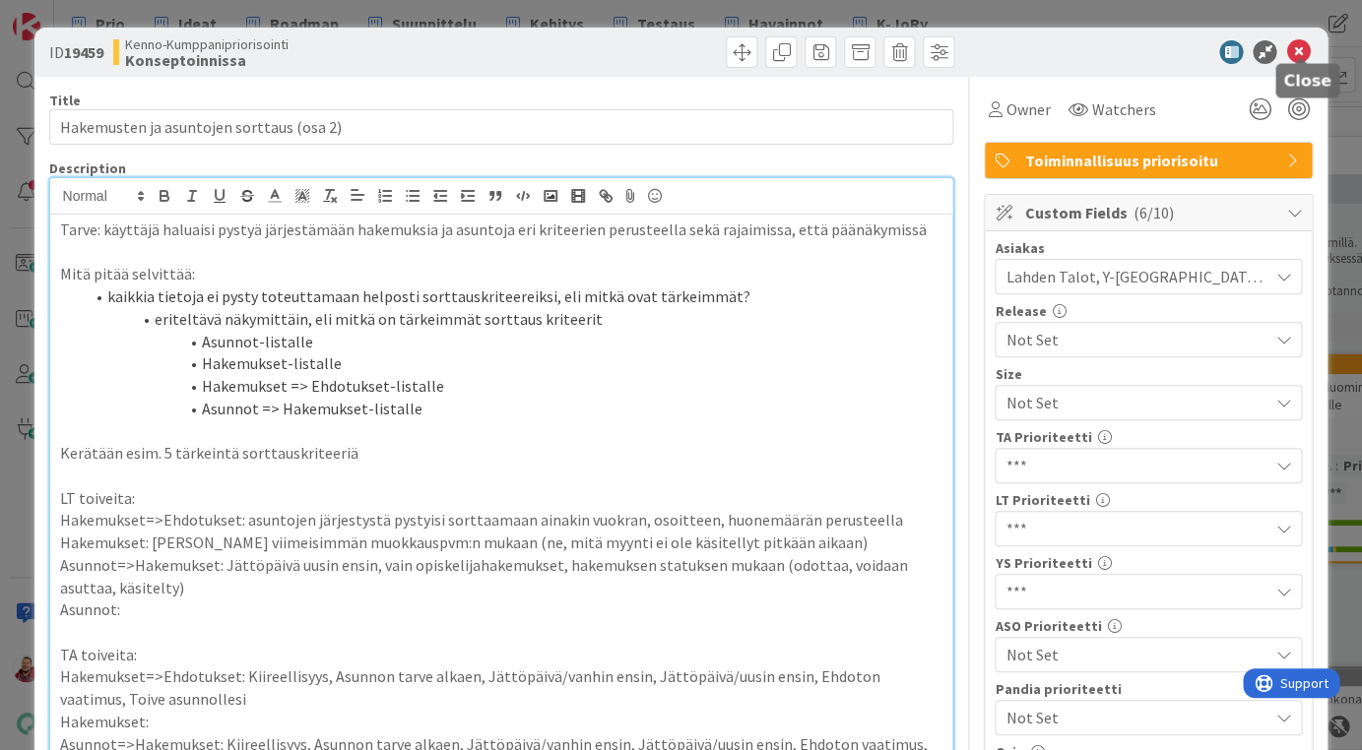
click at [1295, 43] on icon at bounding box center [1298, 52] width 24 height 24
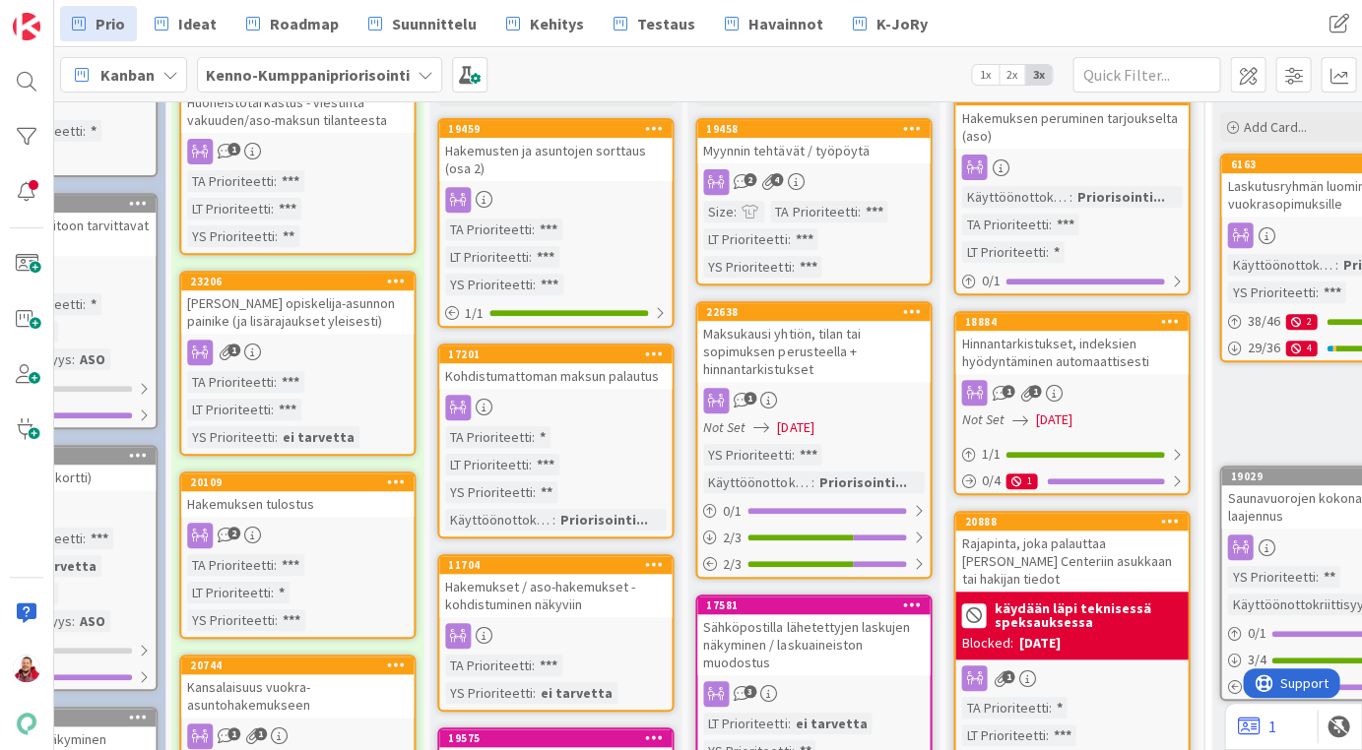
click at [563, 363] on div "Kohdistumattoman maksun palautus" at bounding box center [555, 376] width 232 height 26
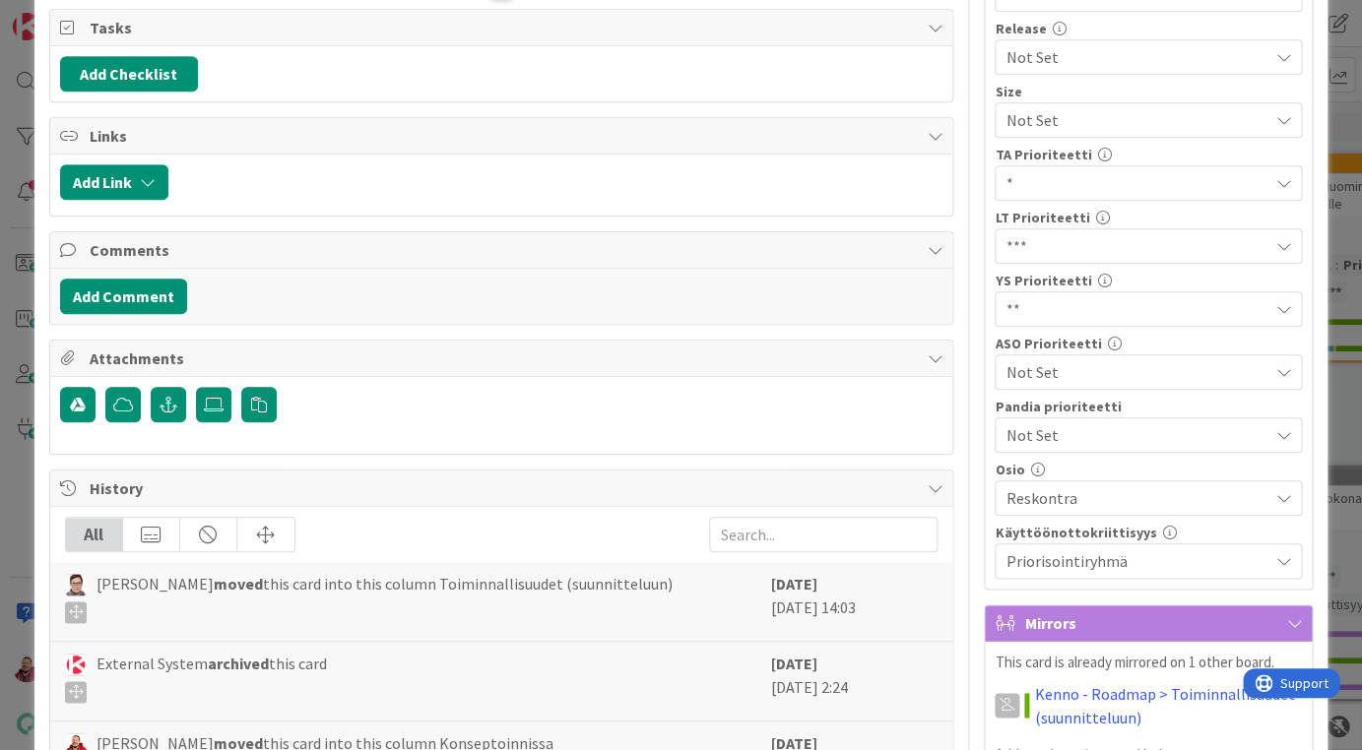
scroll to position [390, 0]
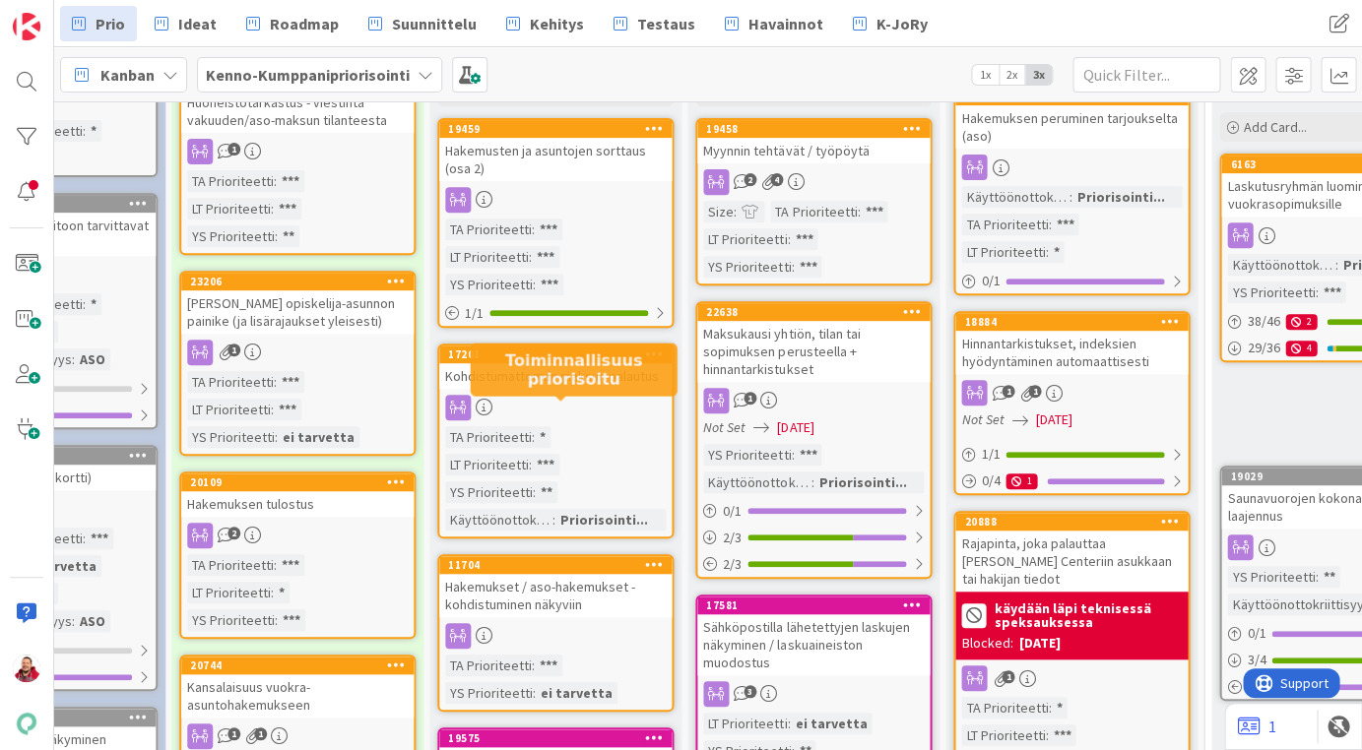
click at [530, 574] on div "Hakemukset / aso-hakemukset - kohdistuminen näkyviin" at bounding box center [555, 595] width 232 height 43
click at [793, 614] on div "Sähköpostilla lähetettyjen laskujen näkyminen / laskuaineiston muodostus" at bounding box center [813, 644] width 232 height 61
click at [780, 321] on div "Maksukausi yhtiön, tilan tai sopimuksen perusteella + hinnantarkistukset" at bounding box center [813, 351] width 232 height 61
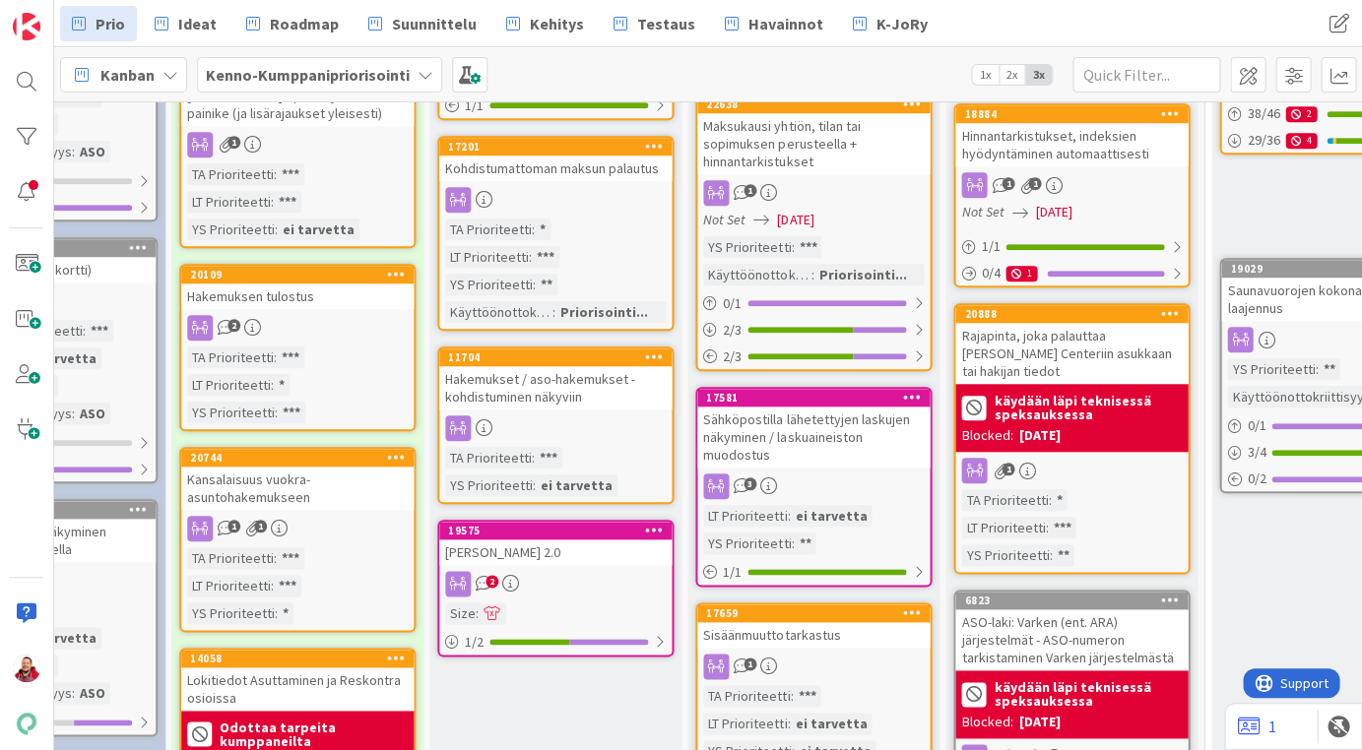
scroll to position [417, 406]
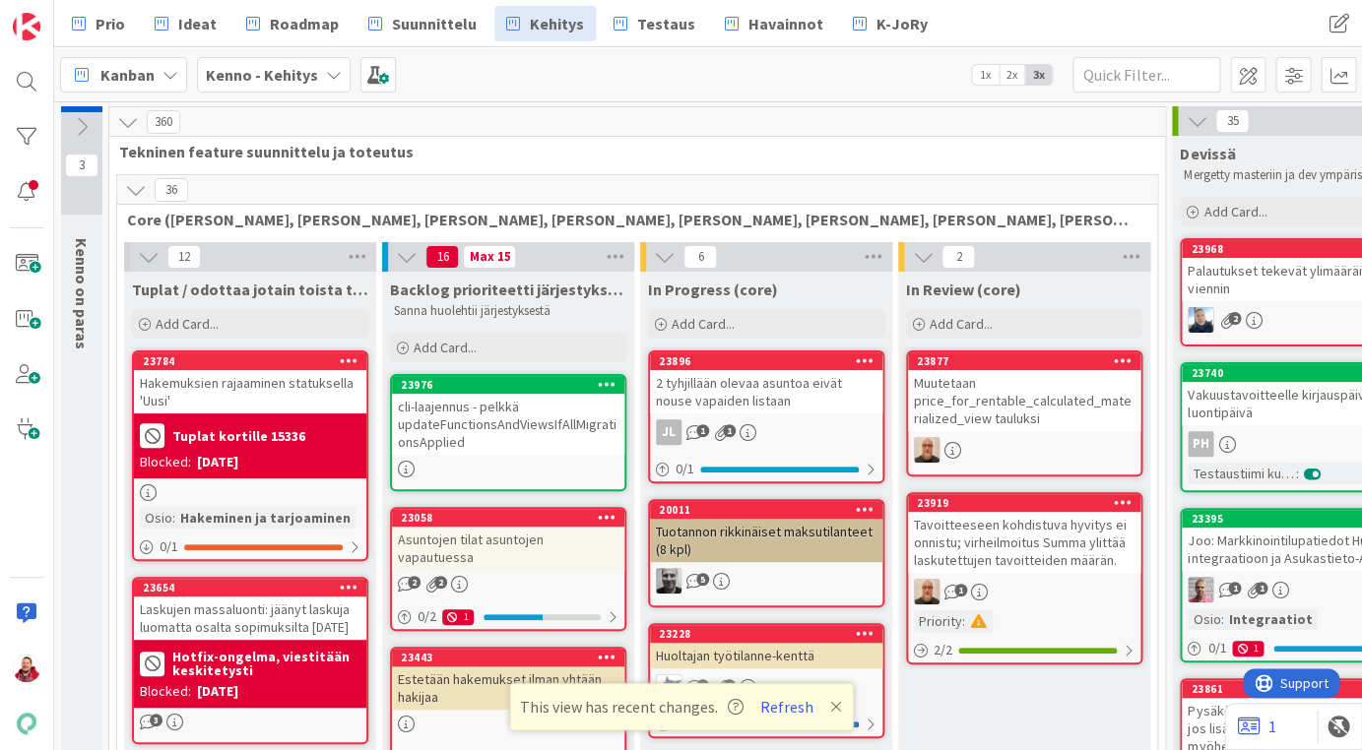
click at [248, 74] on b "Kenno - Kehitys" at bounding box center [262, 75] width 112 height 20
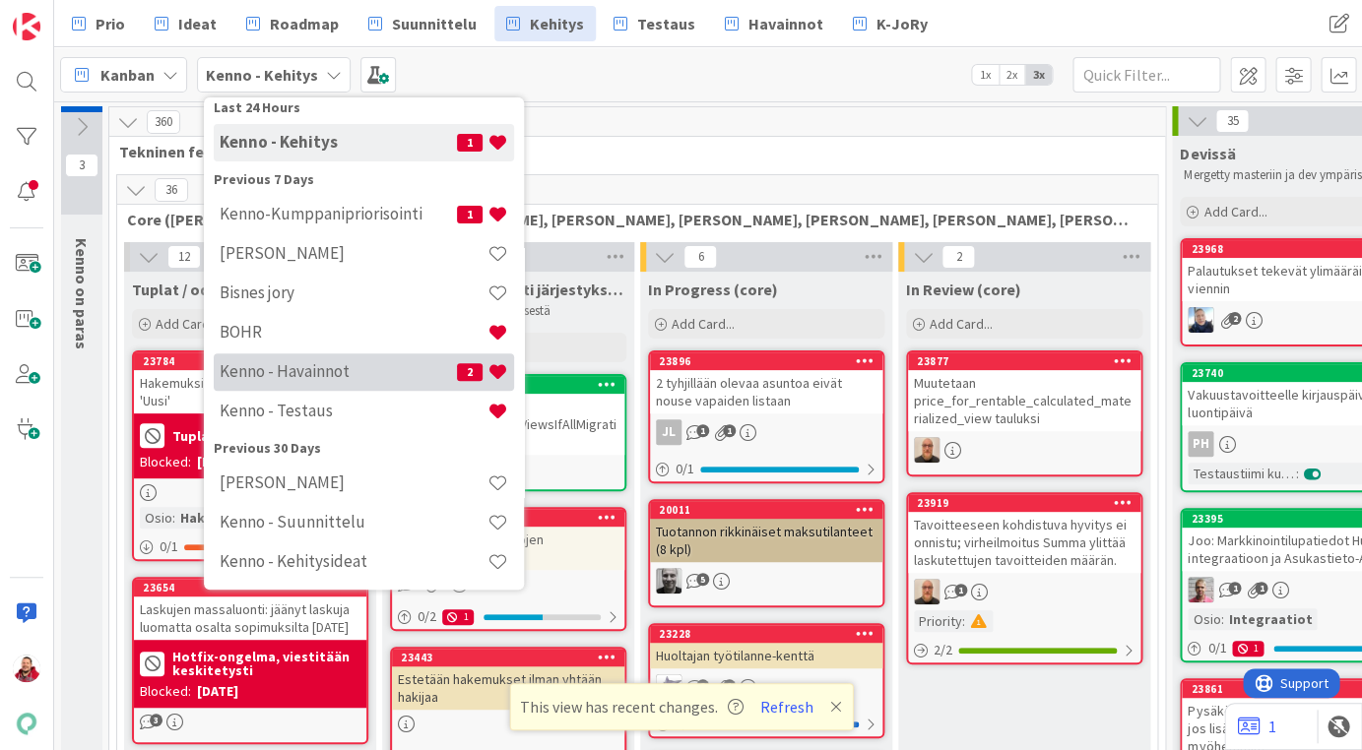
scroll to position [268, 0]
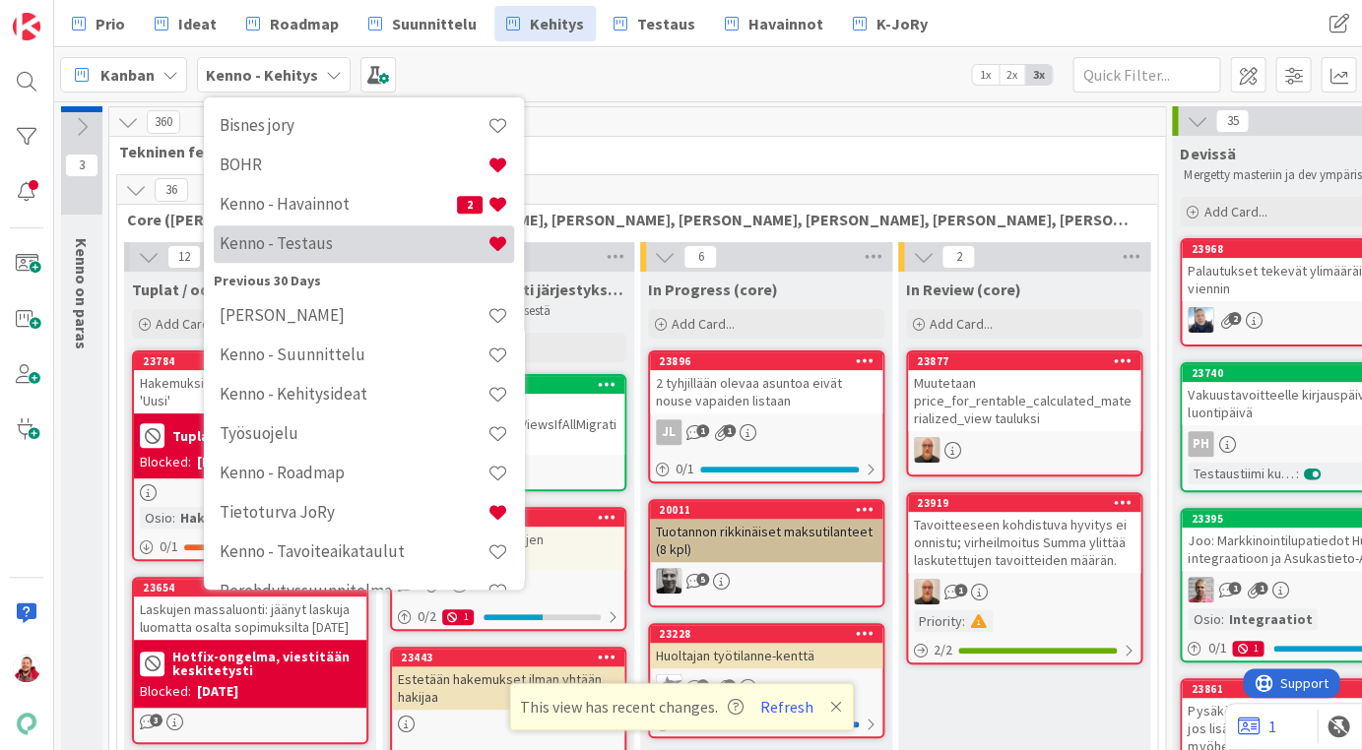
click at [256, 244] on h4 "Kenno - Testaus" at bounding box center [354, 243] width 268 height 20
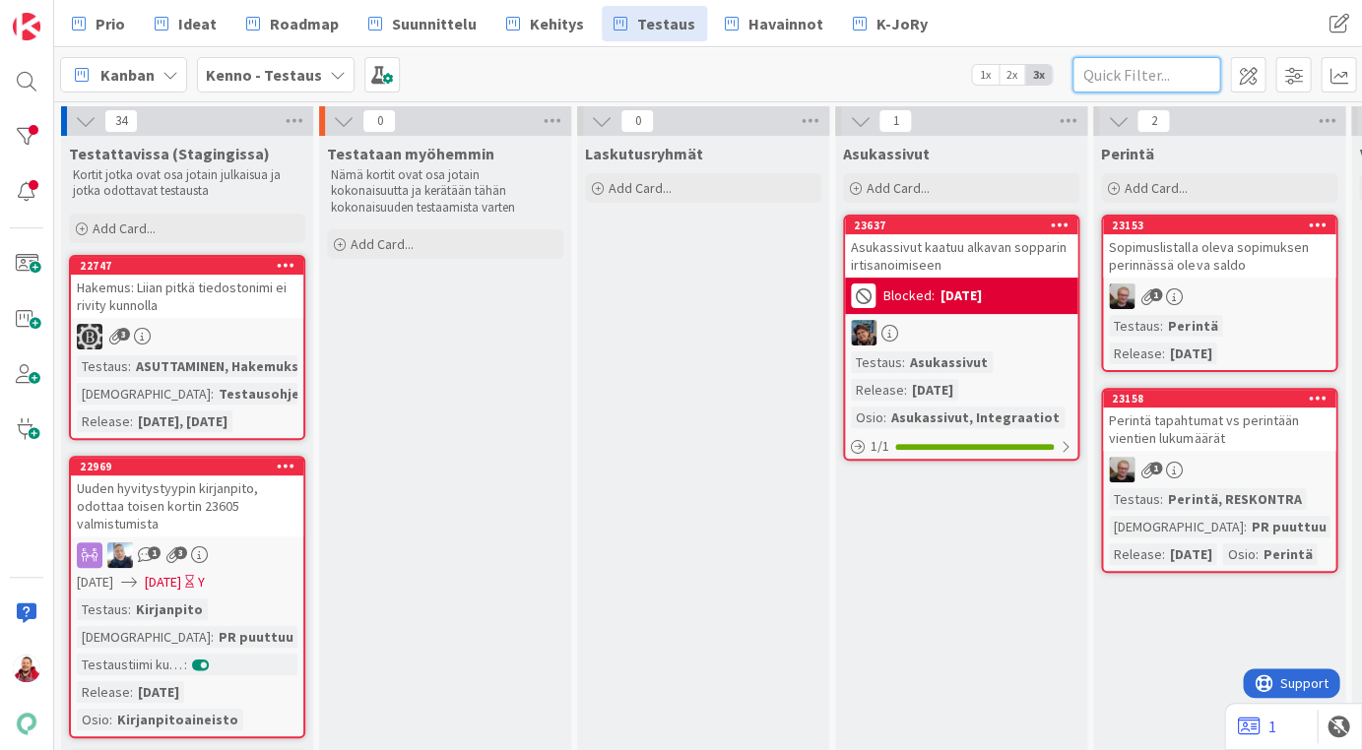
click at [1111, 75] on input "text" at bounding box center [1146, 74] width 148 height 35
click at [30, 147] on div at bounding box center [26, 136] width 39 height 39
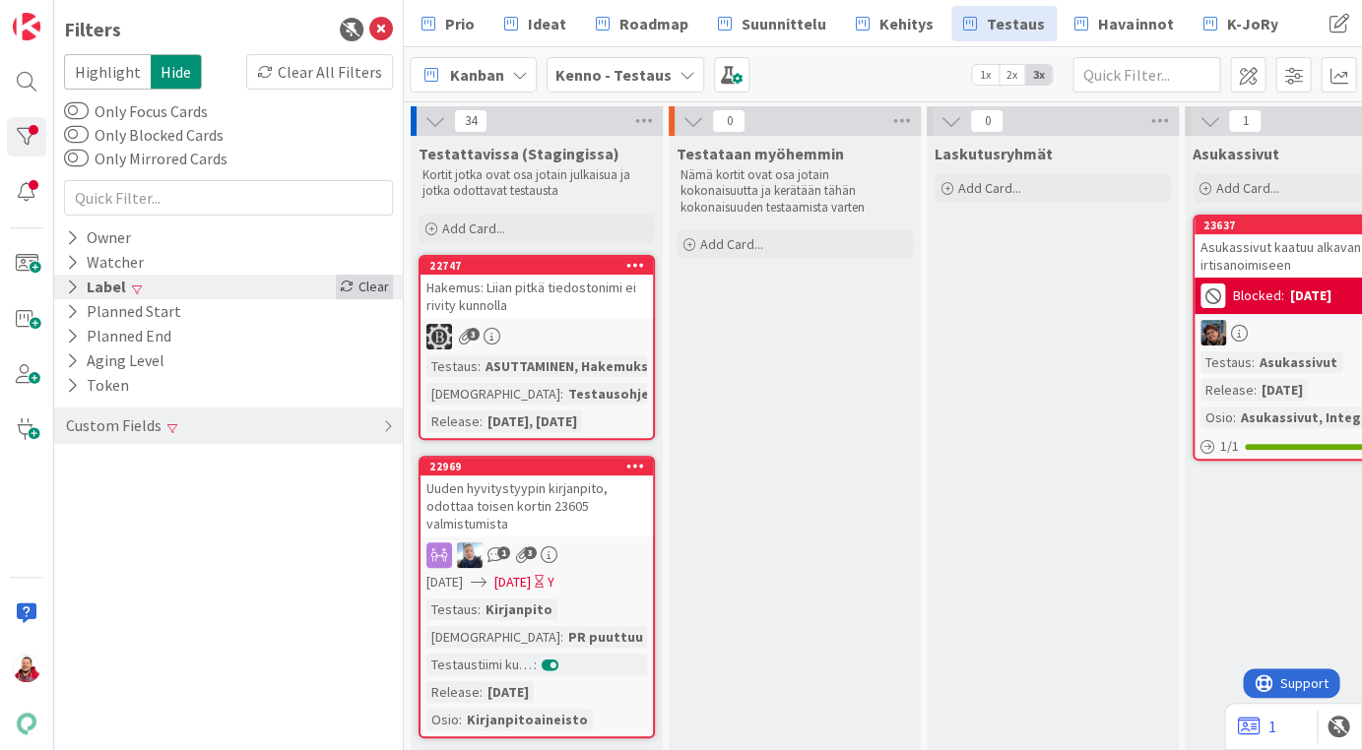
click at [370, 275] on div "Clear" at bounding box center [364, 287] width 57 height 25
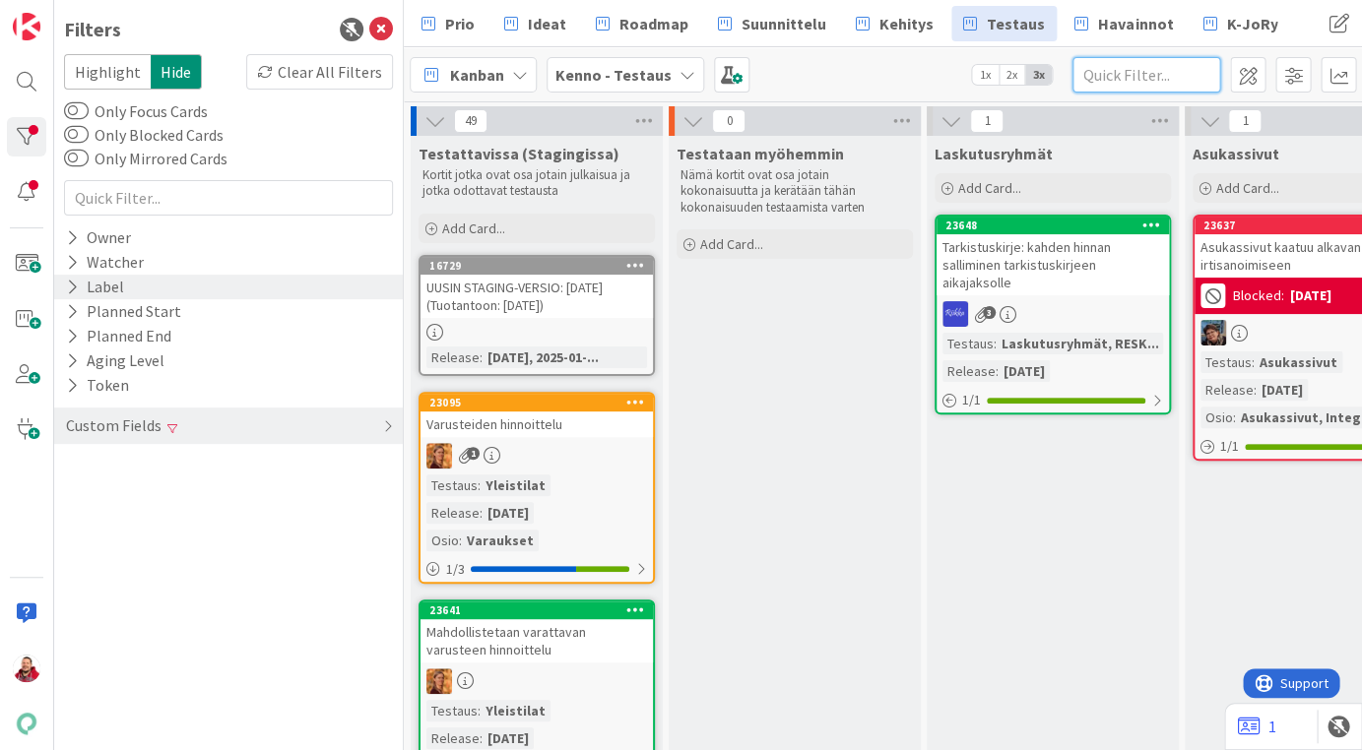
click at [1158, 83] on input "text" at bounding box center [1146, 74] width 148 height 35
type input "hinnan"
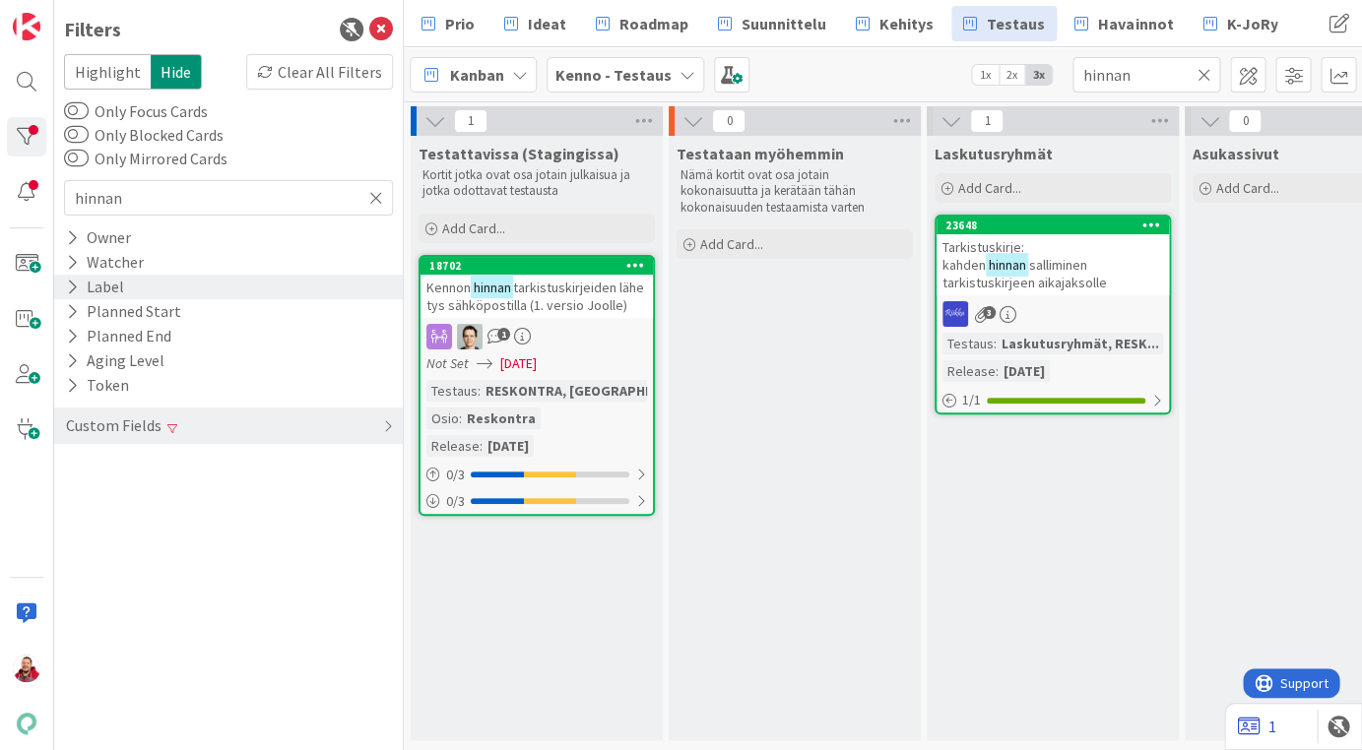
click at [1245, 729] on icon at bounding box center [1248, 727] width 23 height 20
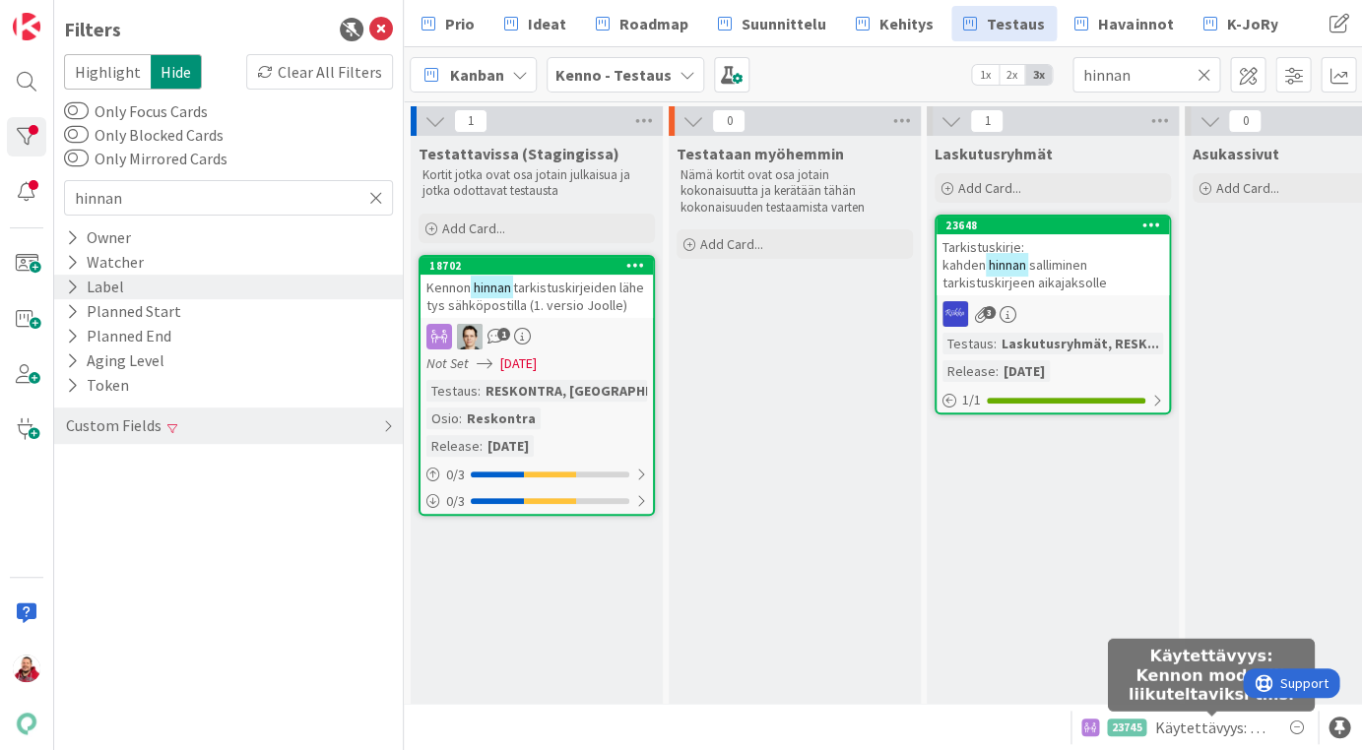
click at [1229, 723] on span "Käytettävyys: Kennon modaalit liikuteltaviksi tms." at bounding box center [1211, 728] width 114 height 24
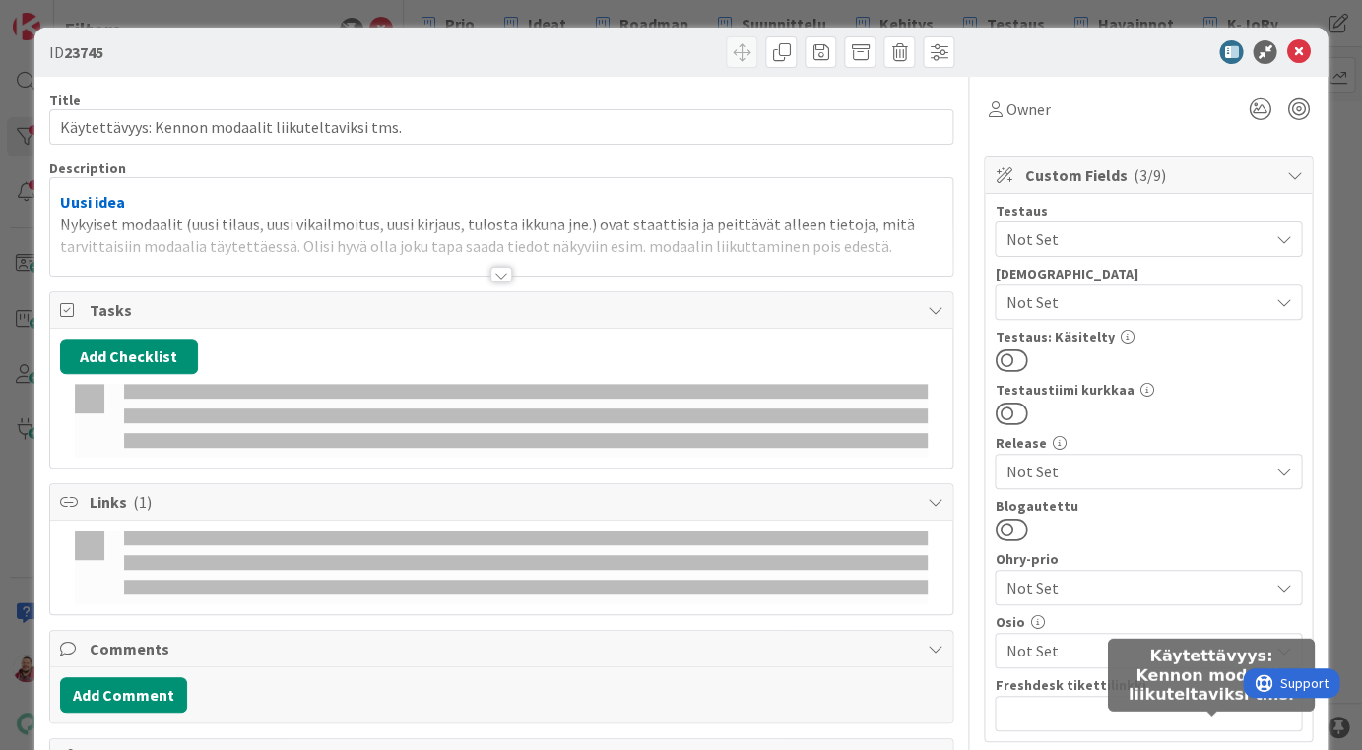
type input "22935"
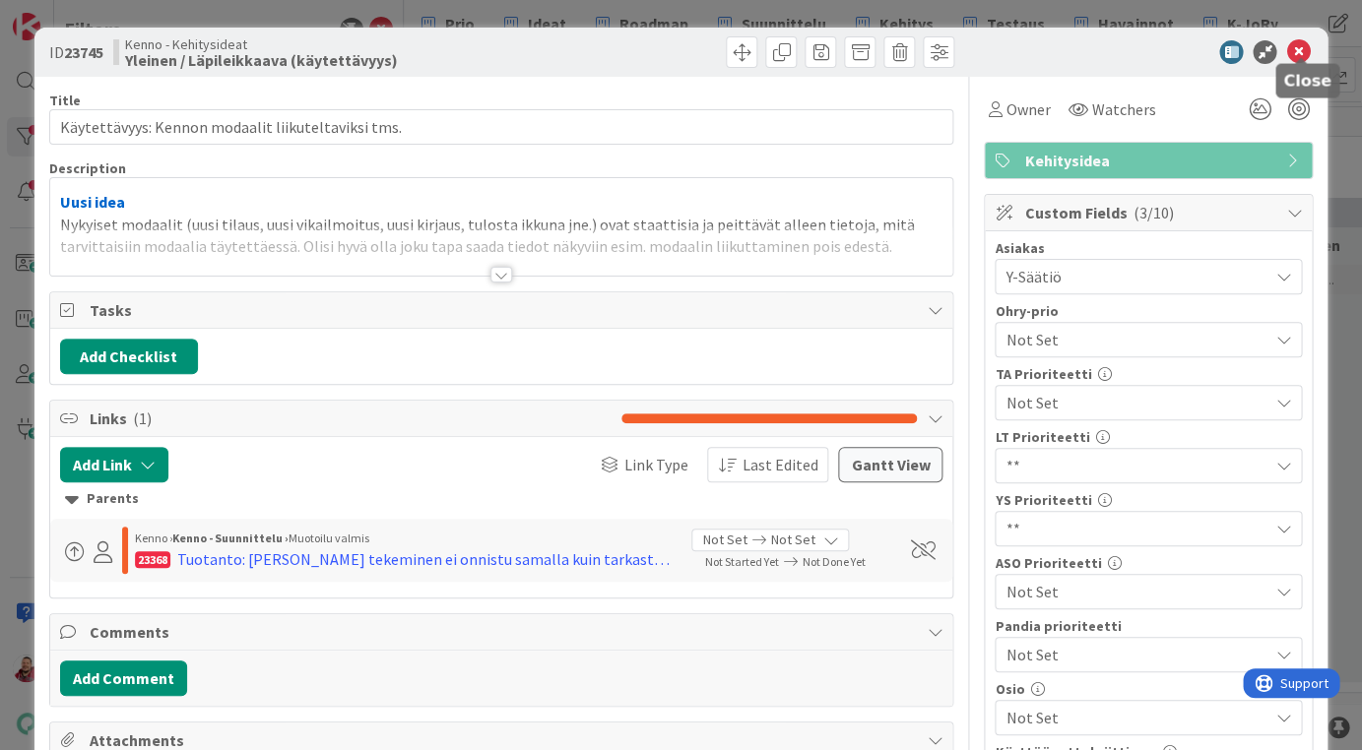
click at [1296, 51] on icon at bounding box center [1298, 52] width 24 height 24
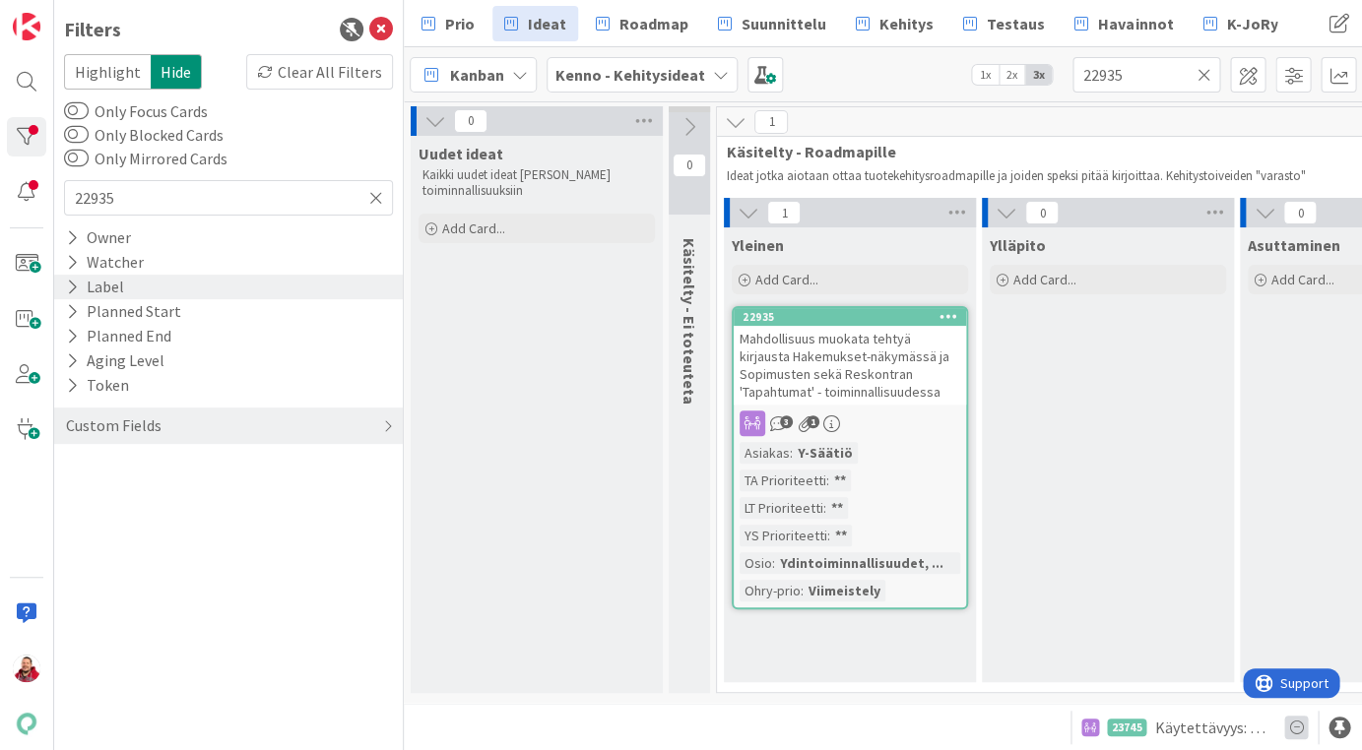
click at [1295, 728] on icon at bounding box center [1296, 728] width 24 height 24
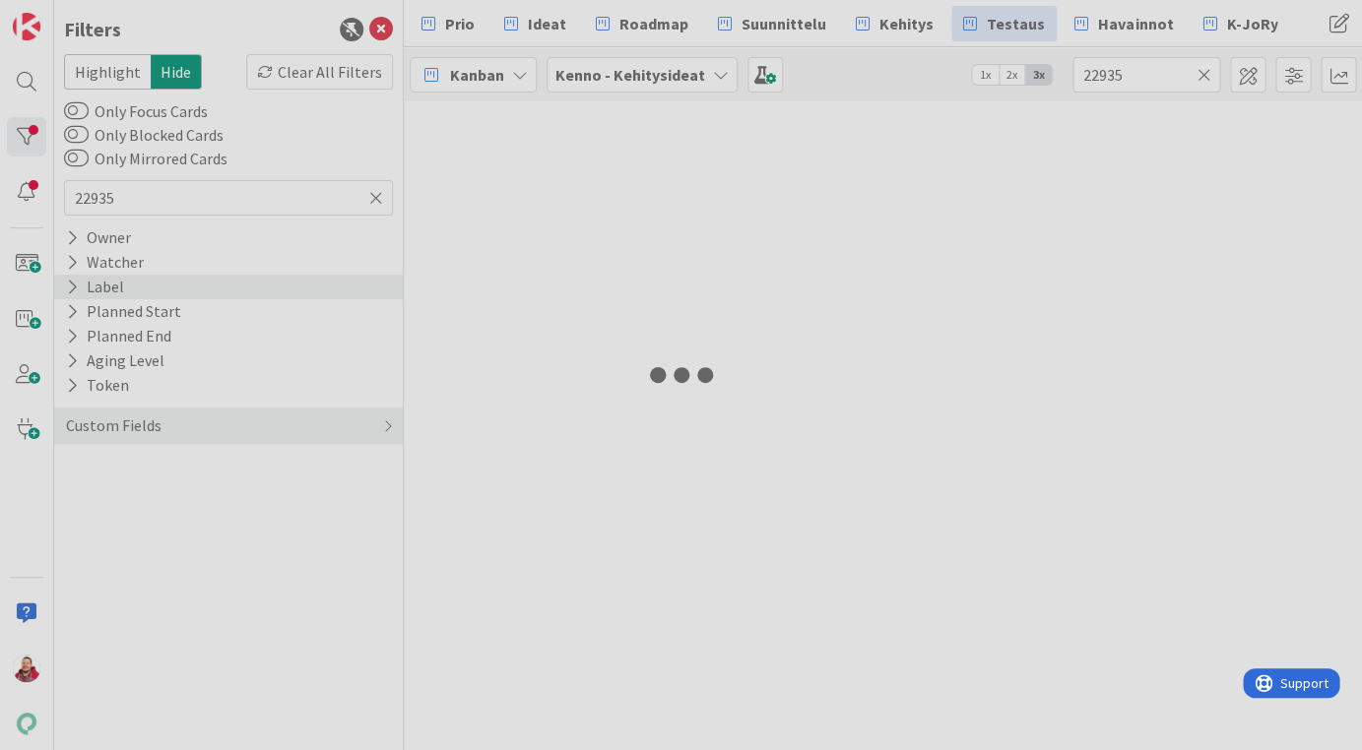
type input "hinnan"
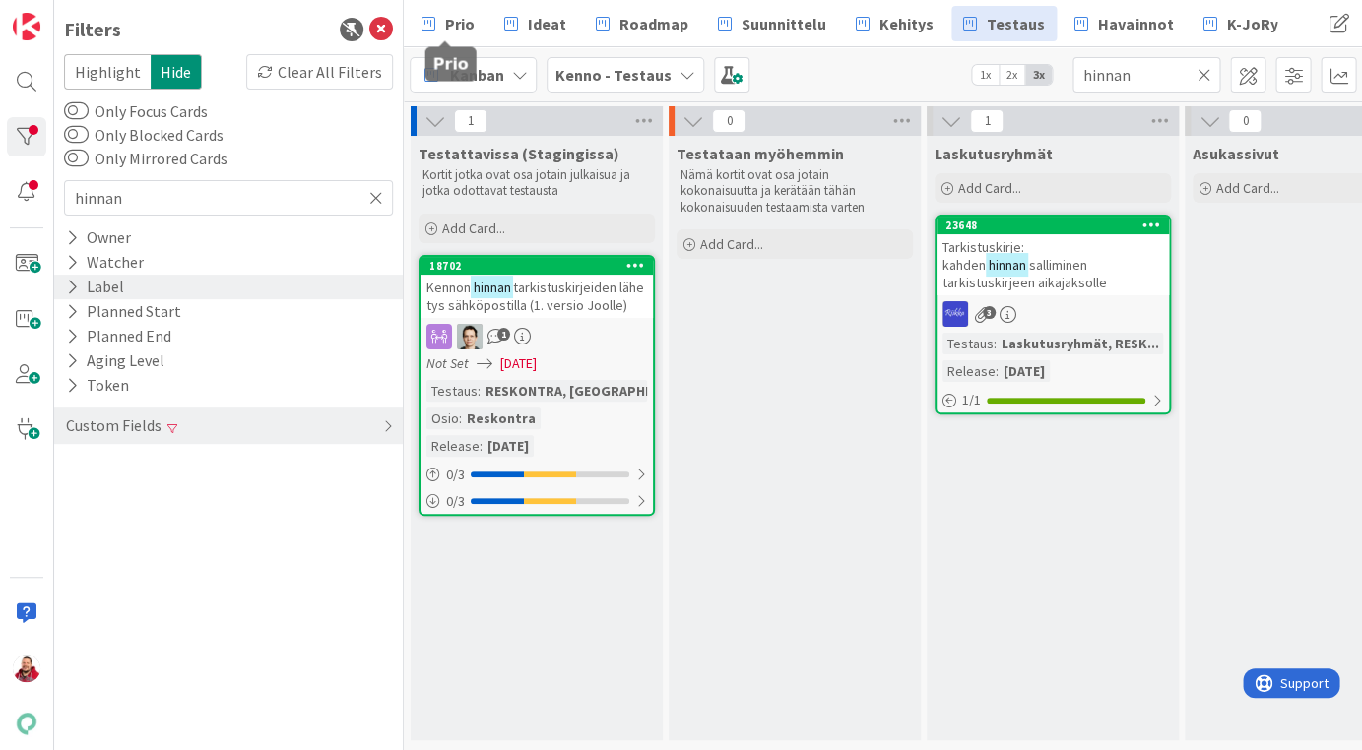
click at [383, 26] on icon at bounding box center [381, 30] width 24 height 24
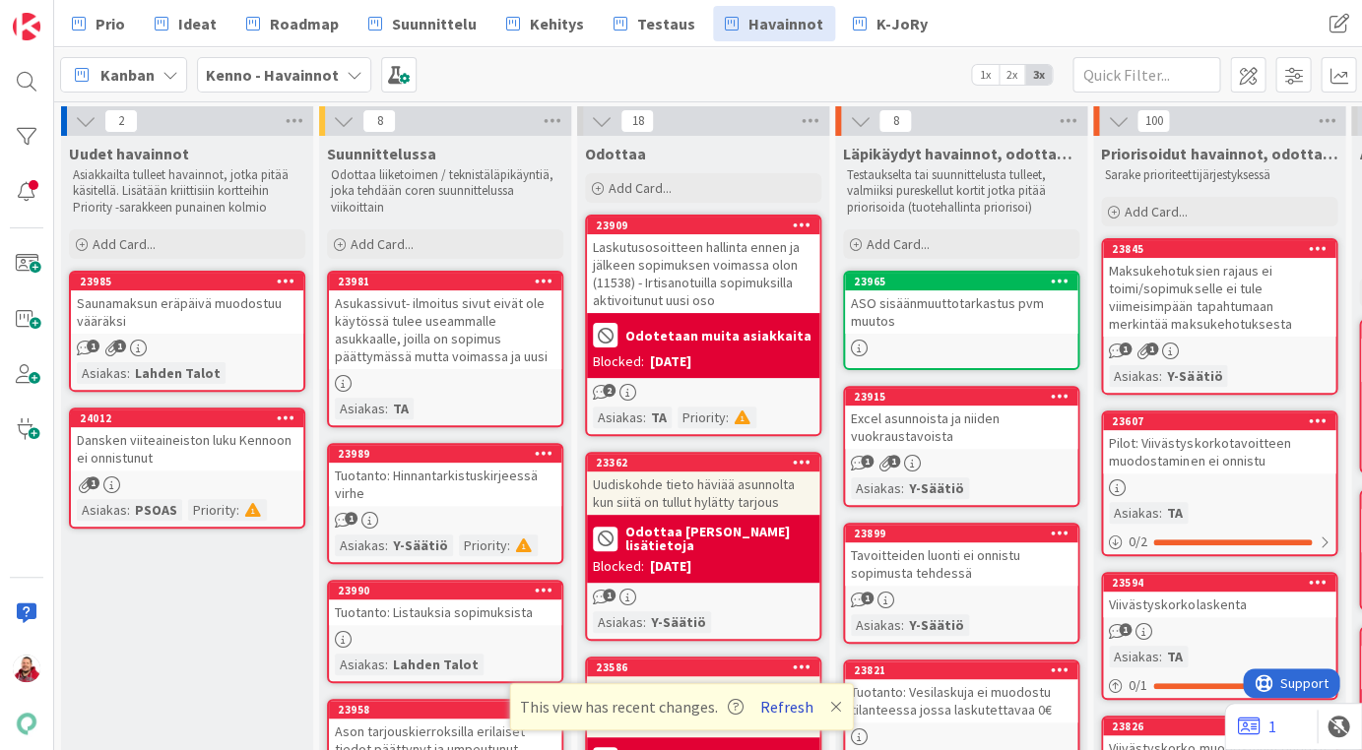
click at [764, 709] on button "Refresh" at bounding box center [786, 707] width 67 height 26
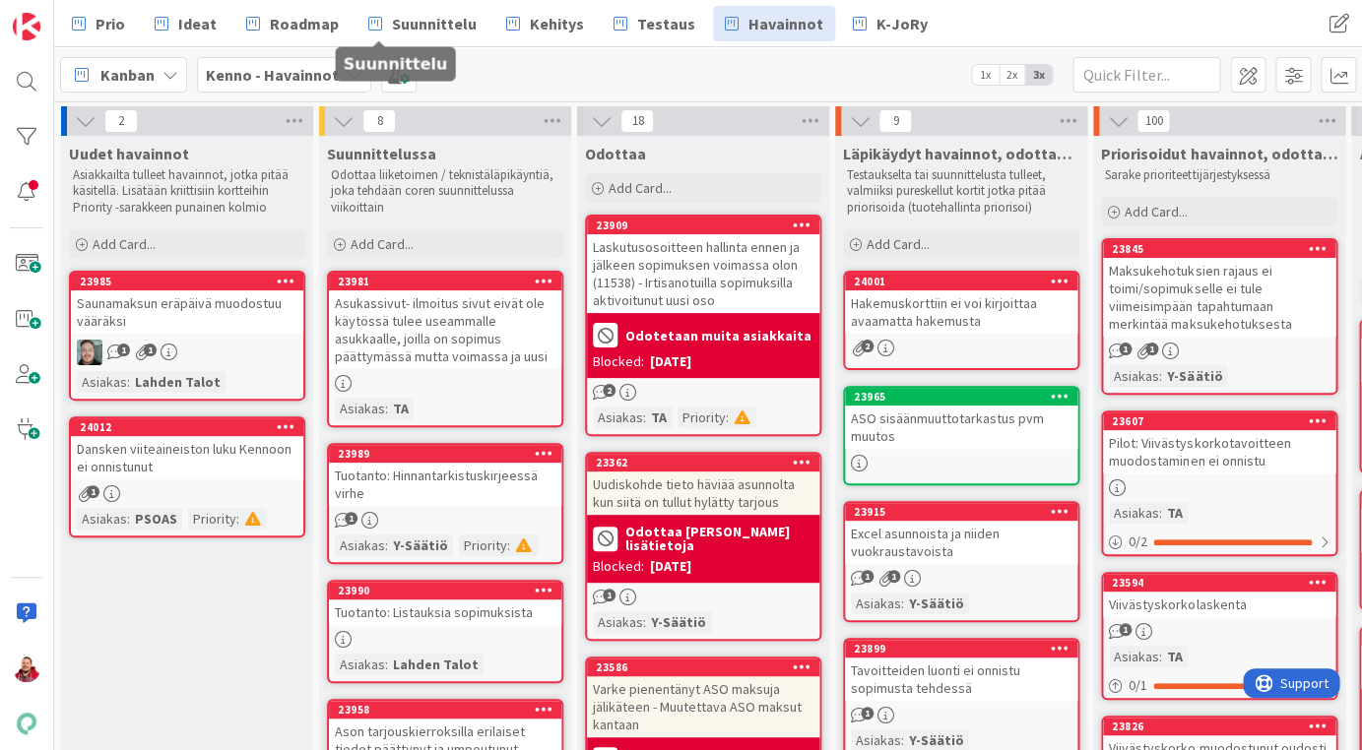
click at [347, 75] on icon at bounding box center [355, 75] width 16 height 16
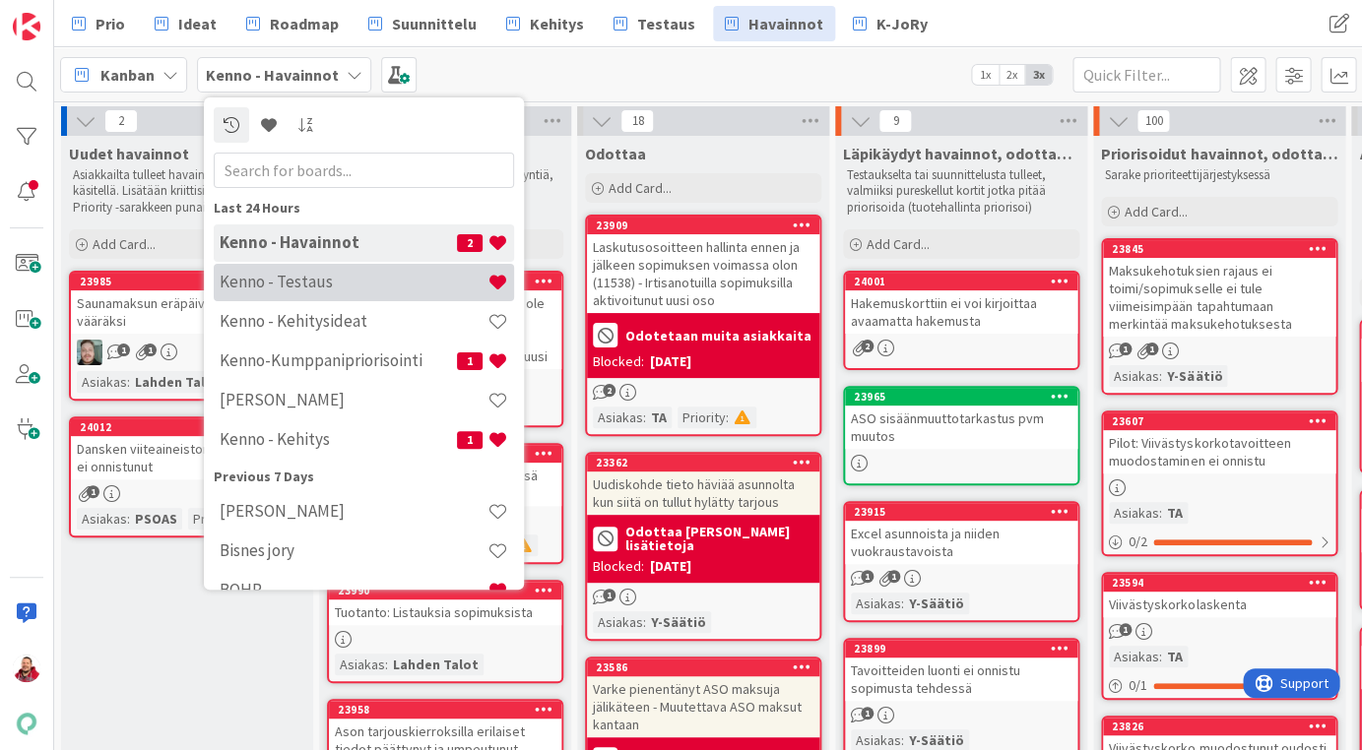
click at [310, 272] on h4 "Kenno - Testaus" at bounding box center [354, 282] width 268 height 20
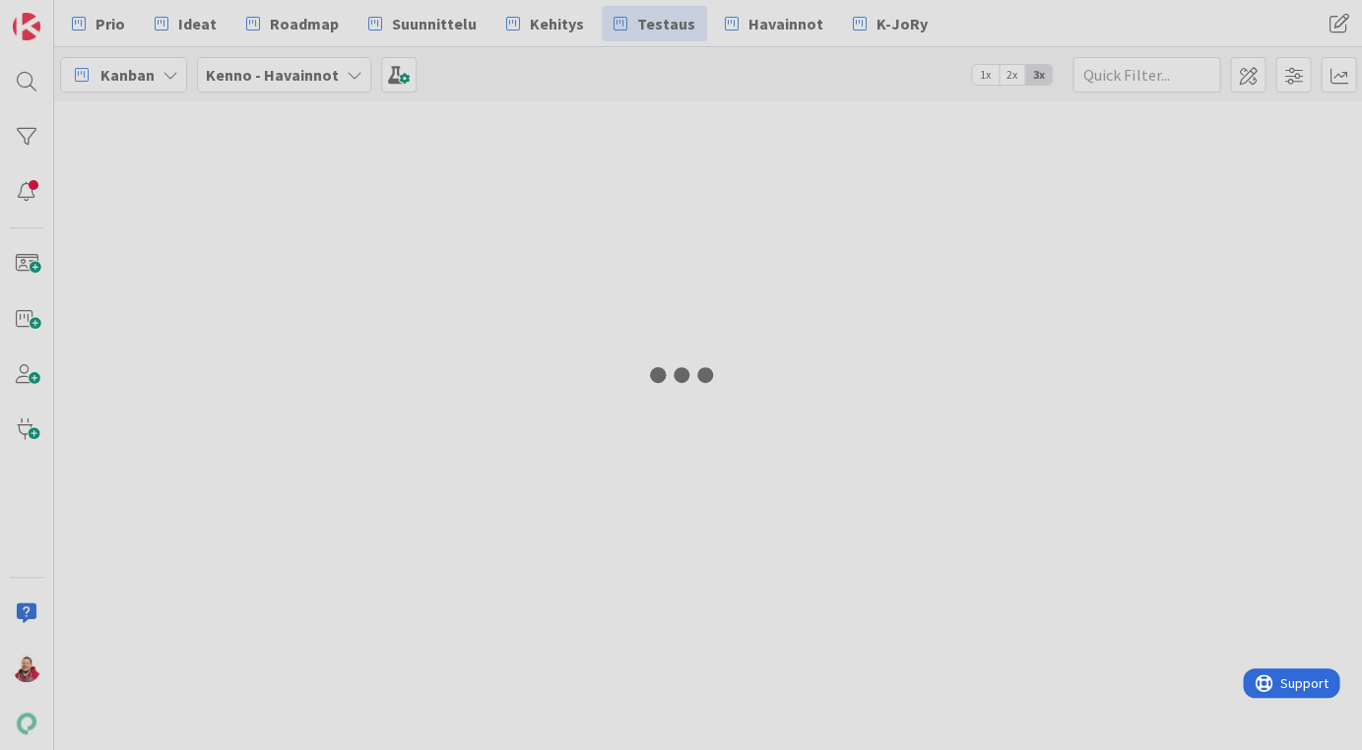
type input "hinnan"
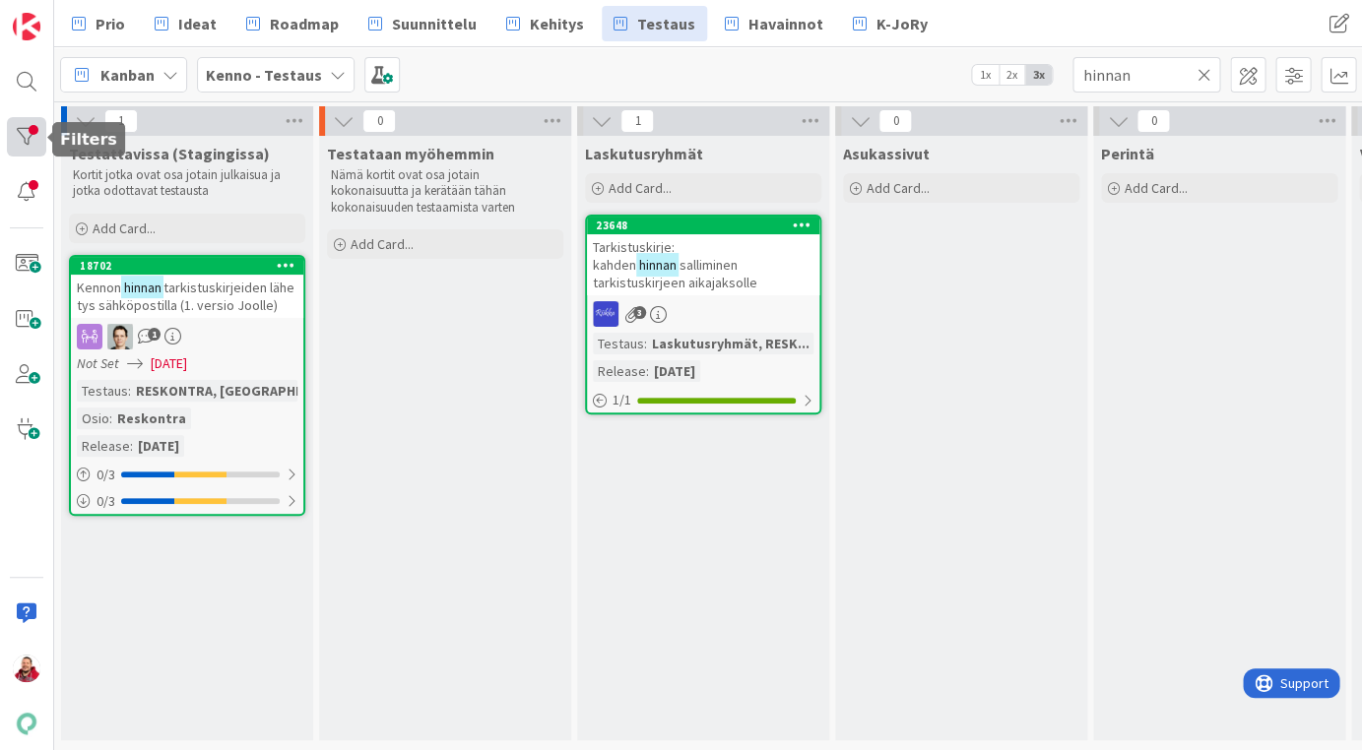
click at [24, 122] on div at bounding box center [26, 136] width 39 height 39
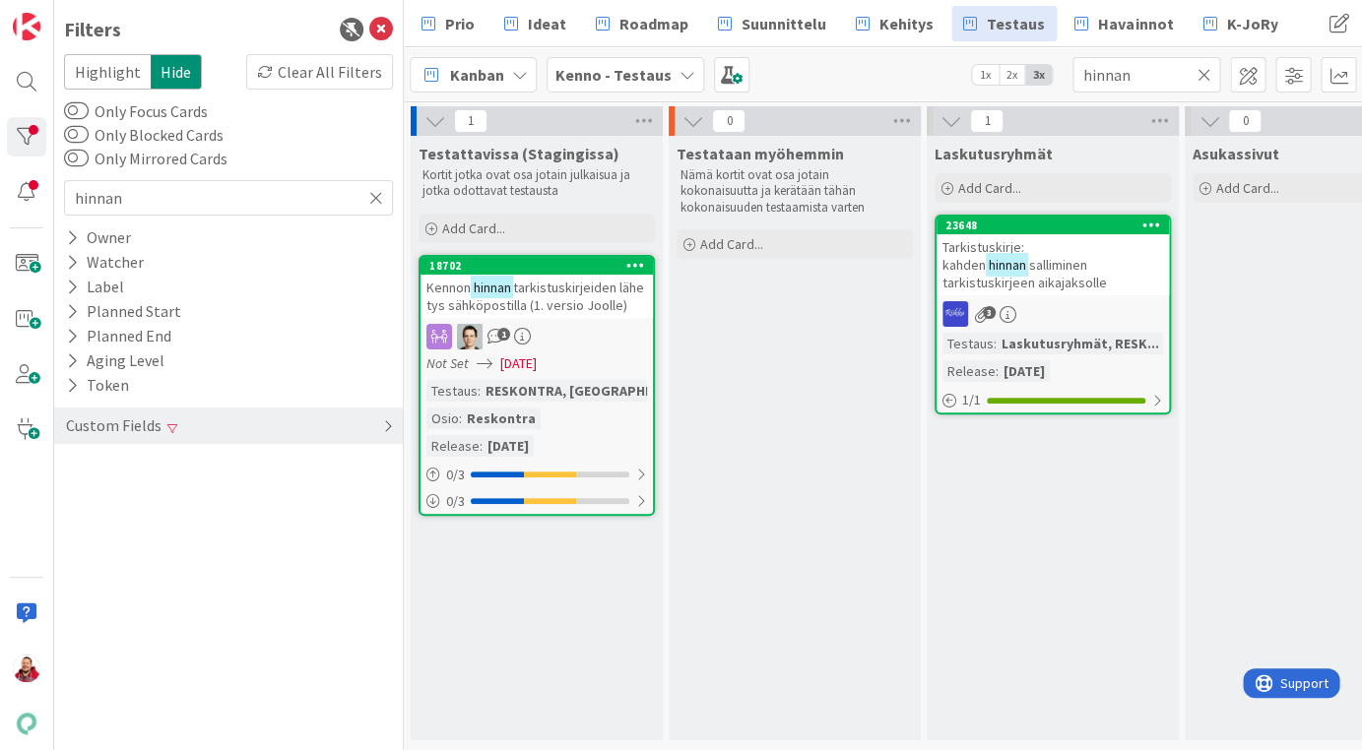
click at [164, 408] on div "Custom Fields" at bounding box center [228, 426] width 349 height 36
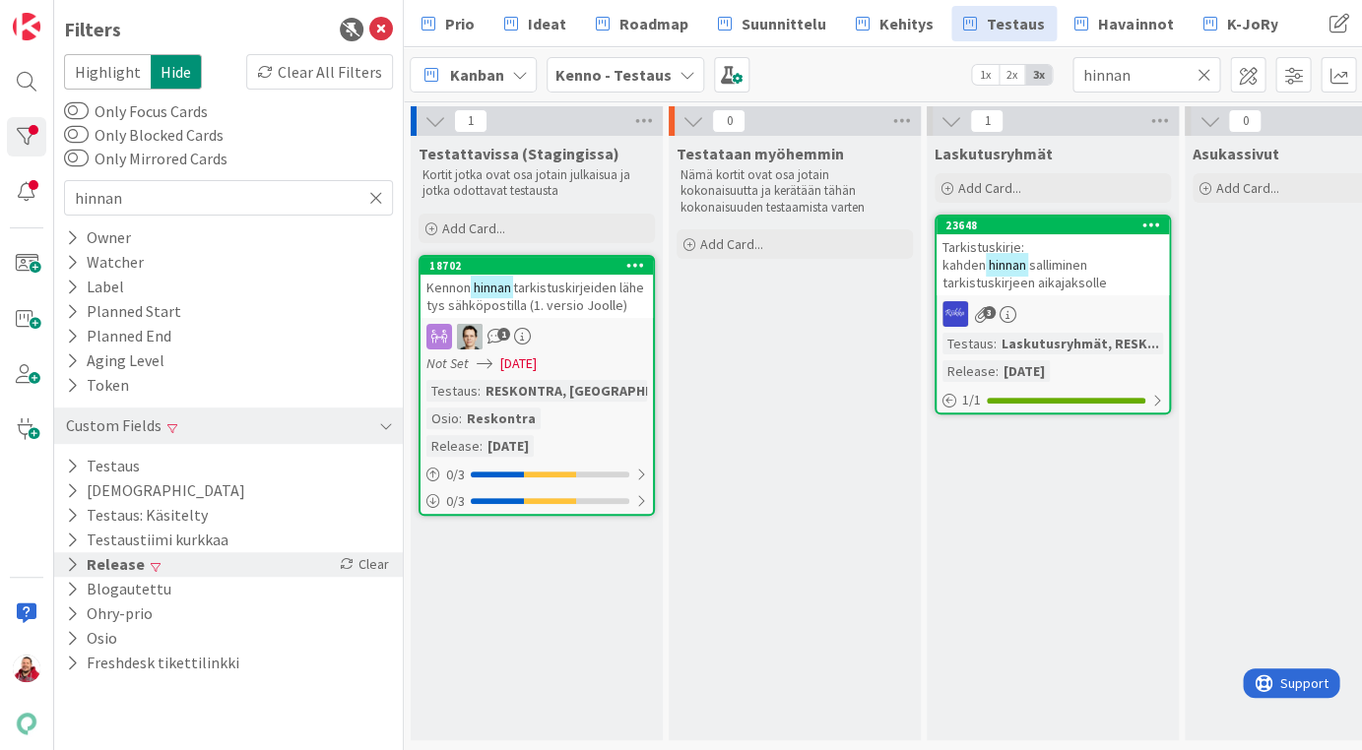
click at [68, 556] on icon at bounding box center [72, 564] width 13 height 17
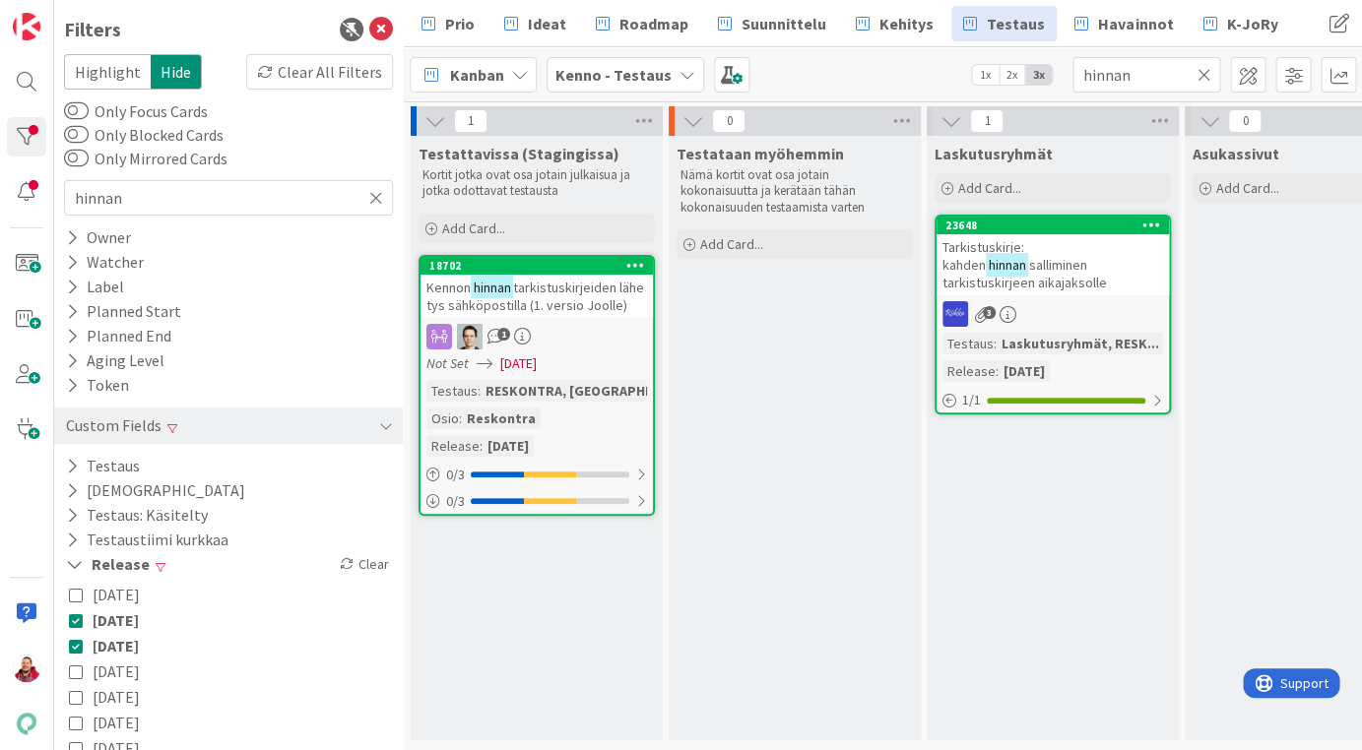
click at [75, 588] on icon at bounding box center [76, 595] width 14 height 14
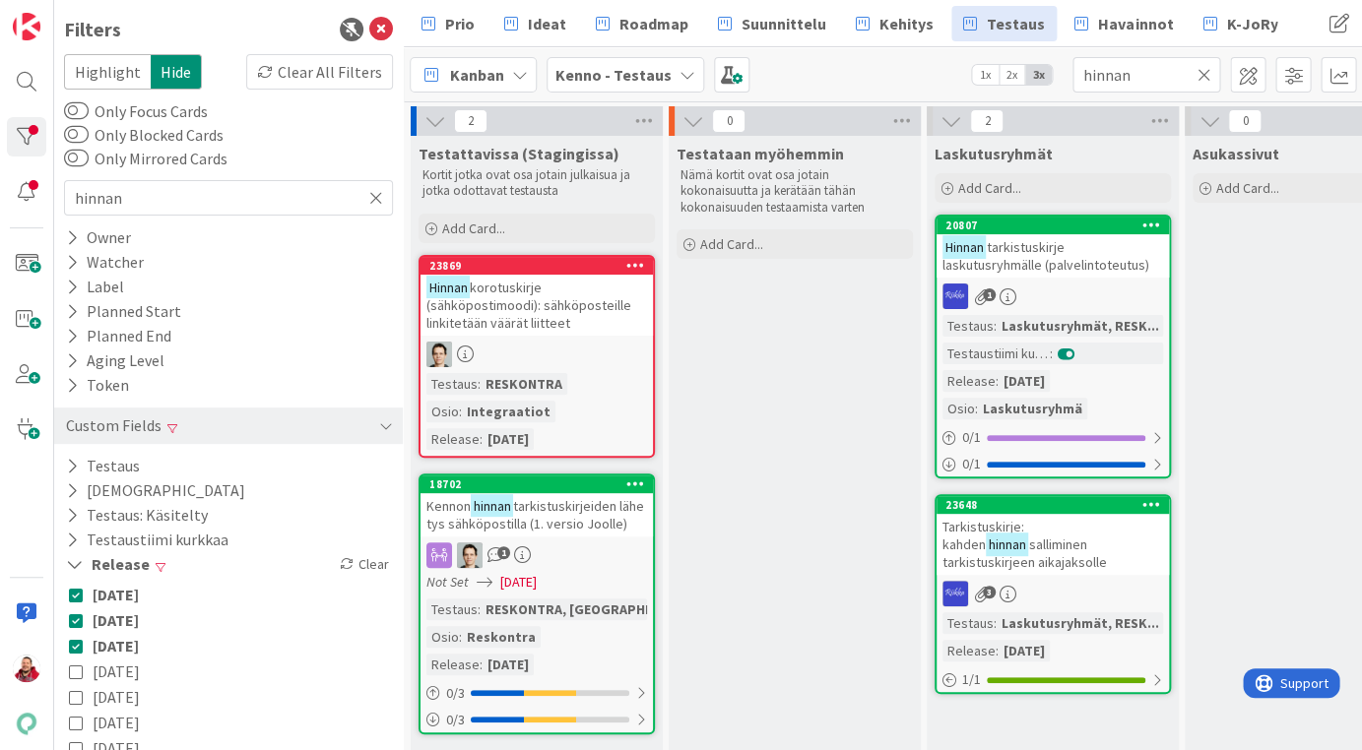
click at [71, 639] on icon at bounding box center [76, 646] width 14 height 14
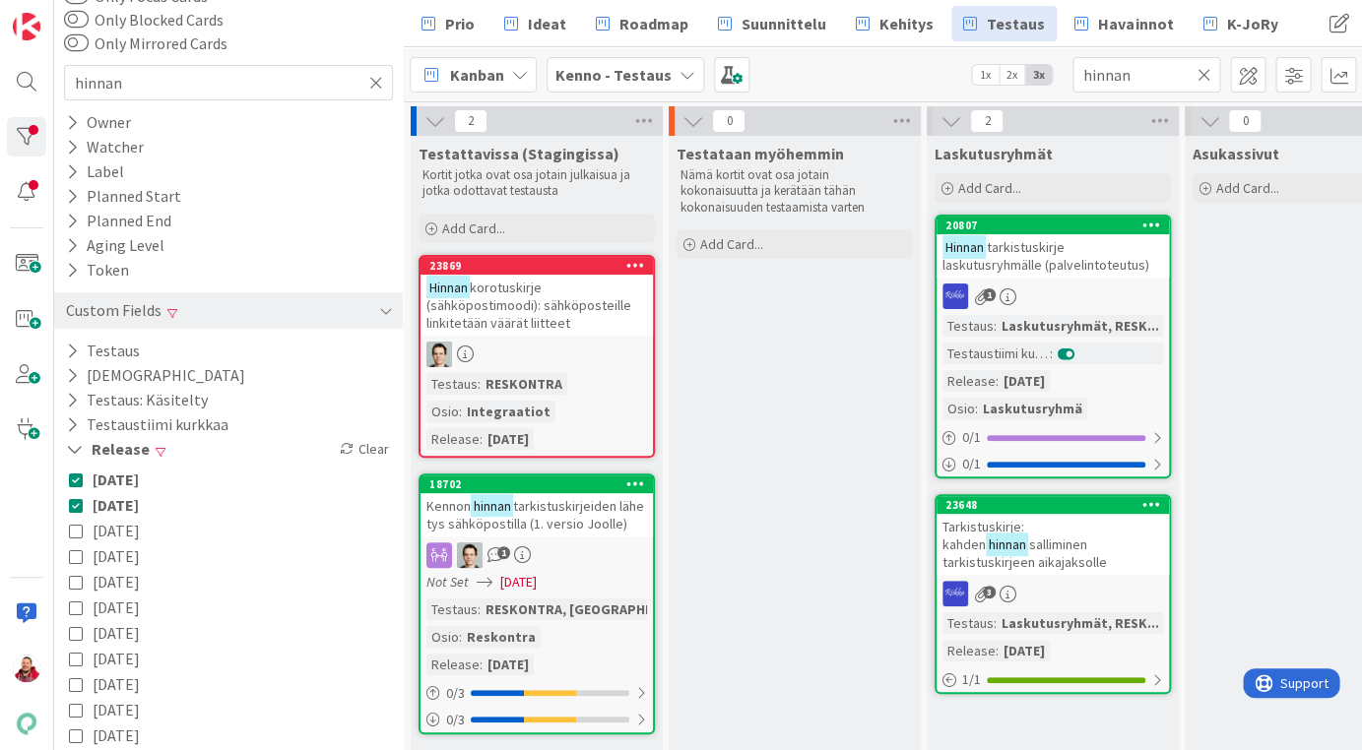
scroll to position [126, 0]
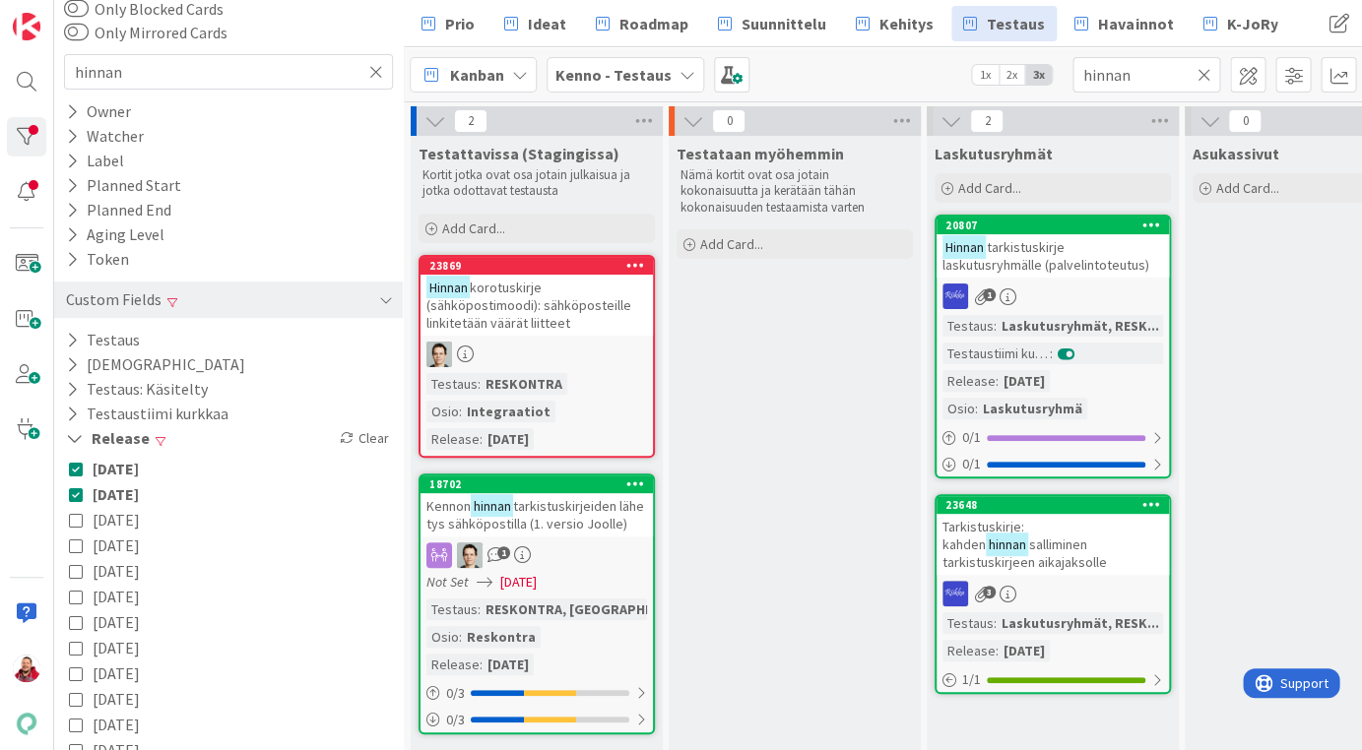
click at [75, 513] on icon at bounding box center [76, 520] width 14 height 14
click at [82, 539] on icon at bounding box center [76, 546] width 14 height 14
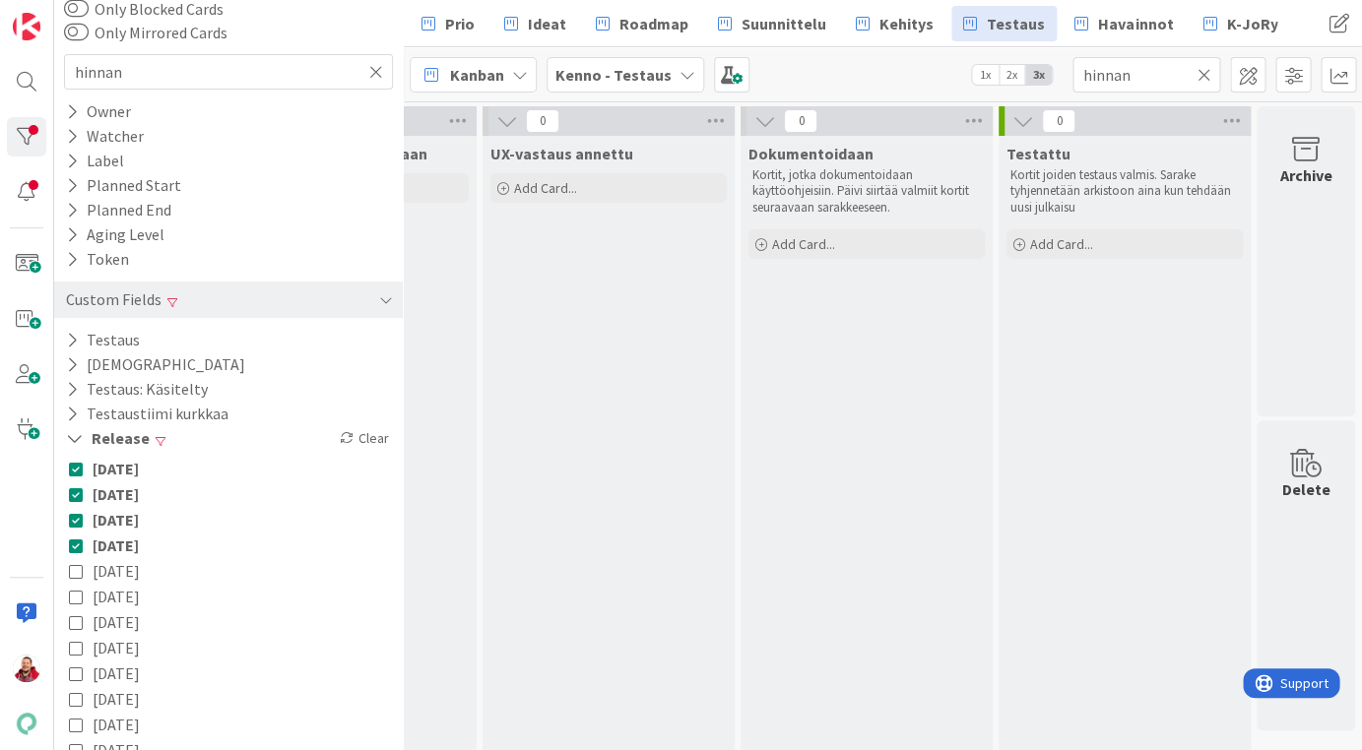
scroll to position [0, 2251]
click at [1201, 71] on icon at bounding box center [1203, 75] width 14 height 18
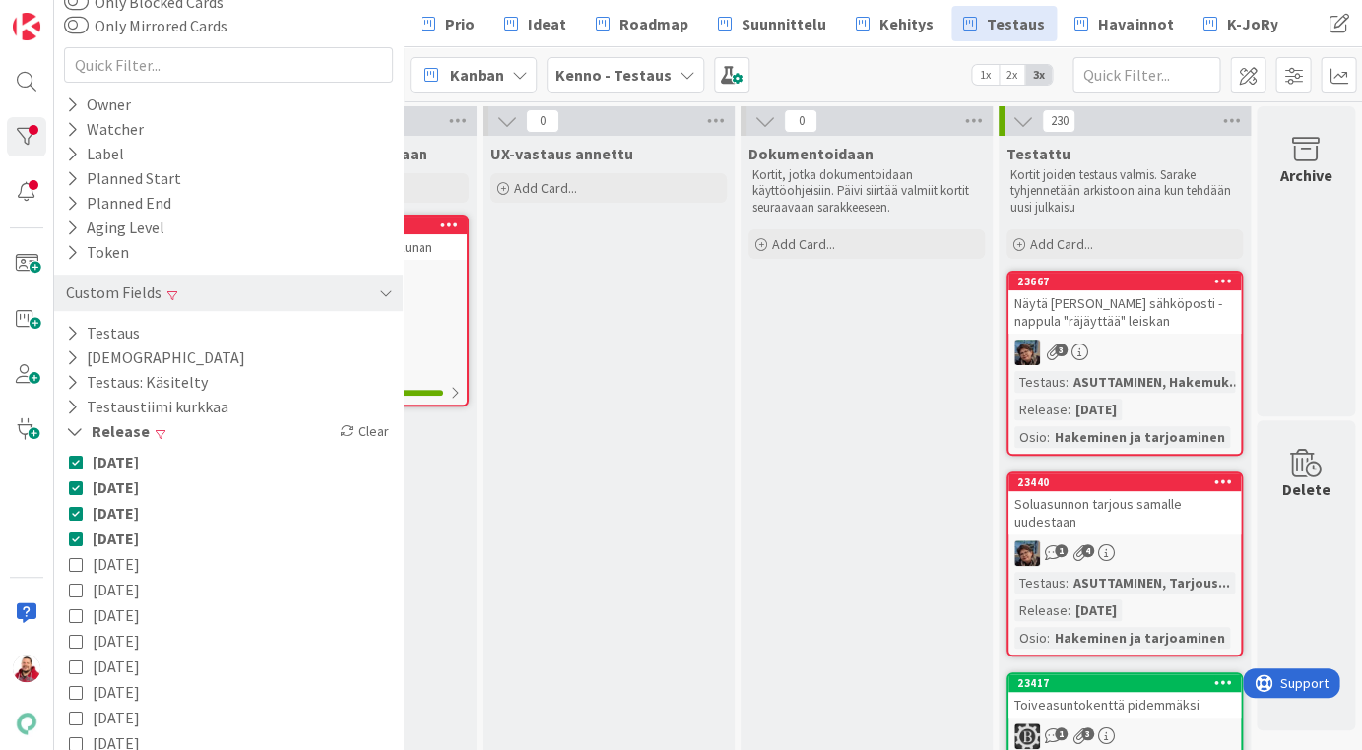
scroll to position [0, 0]
click at [79, 480] on icon at bounding box center [76, 487] width 14 height 14
click at [80, 455] on icon at bounding box center [76, 462] width 14 height 14
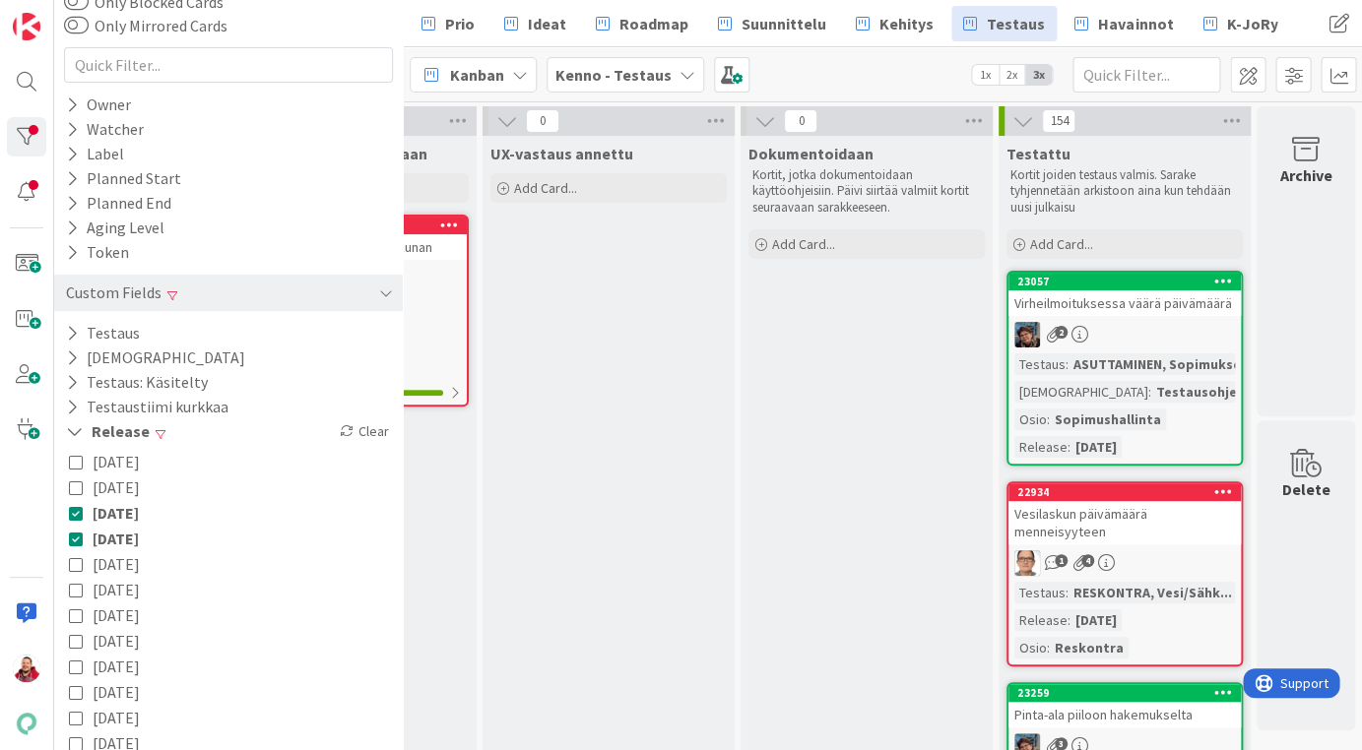
click at [77, 532] on icon at bounding box center [76, 539] width 14 height 14
click at [80, 506] on icon at bounding box center [76, 513] width 14 height 14
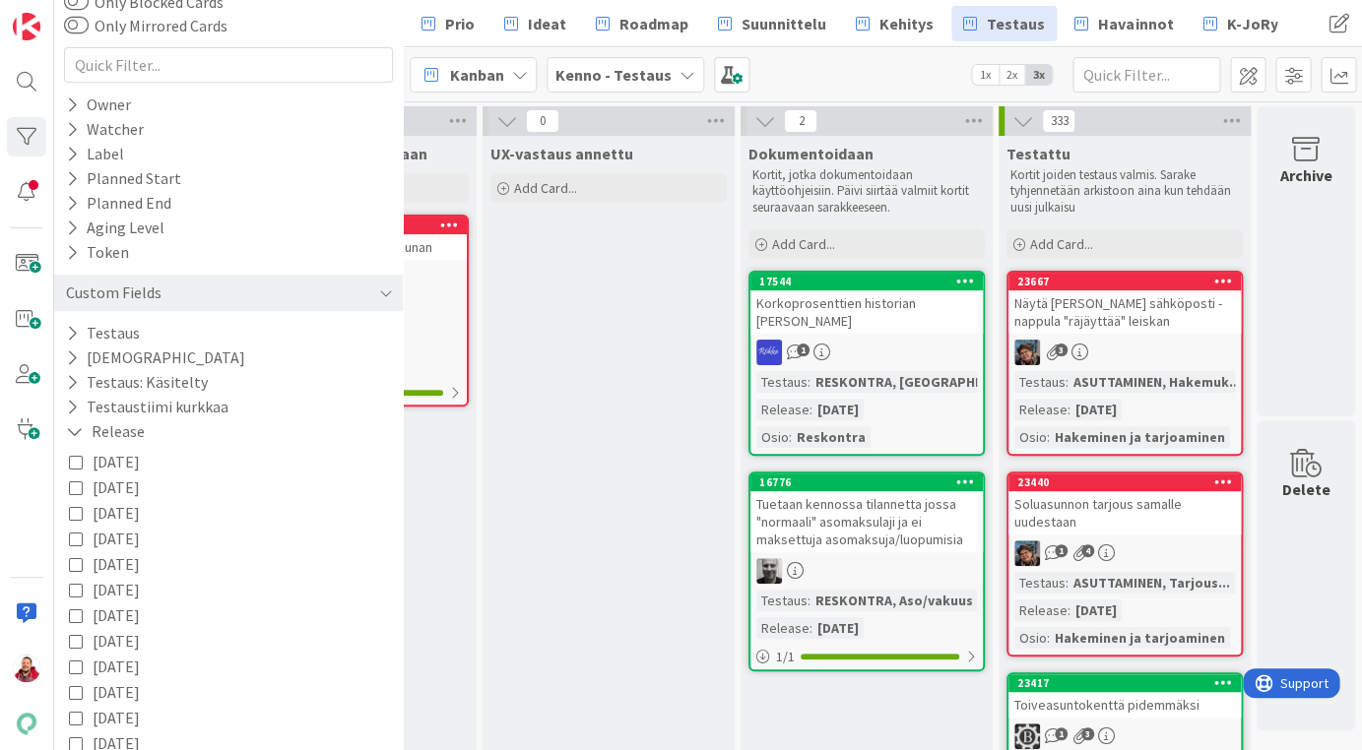
click at [76, 532] on icon at bounding box center [76, 539] width 14 height 14
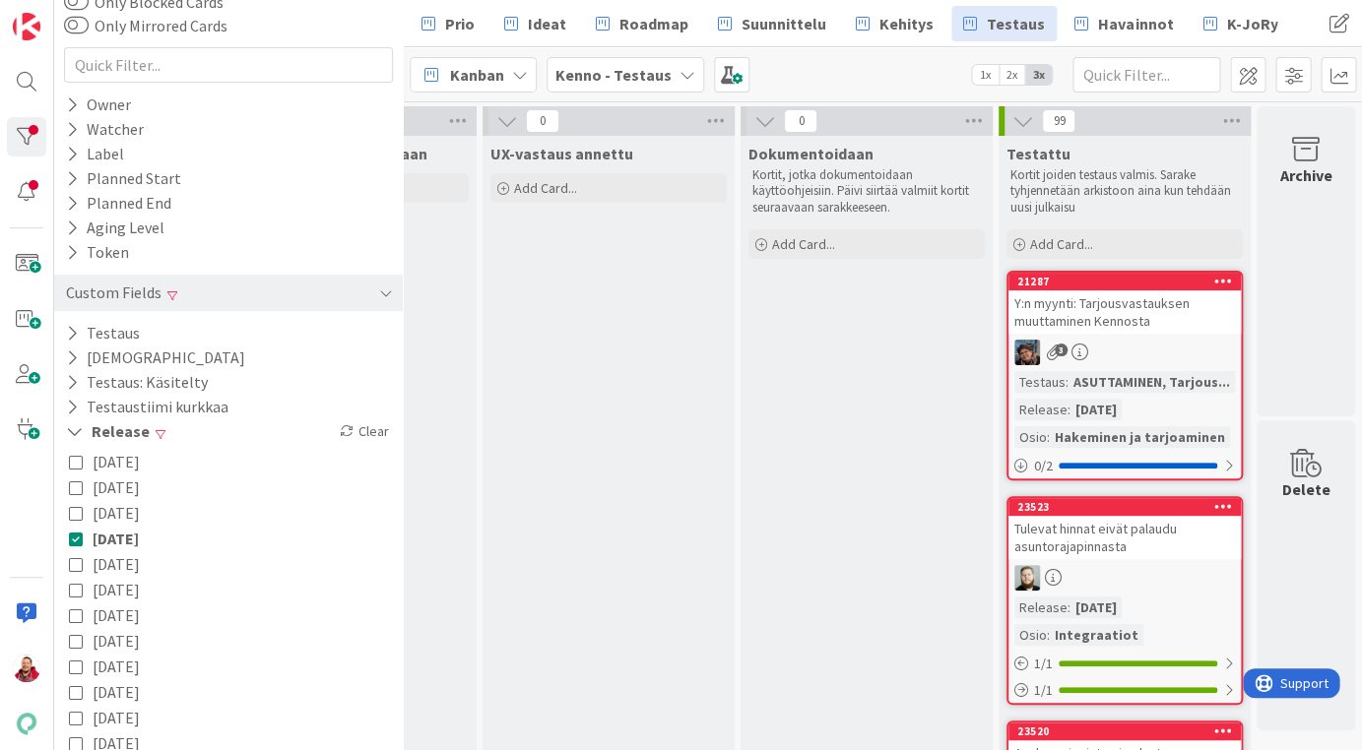
click at [73, 506] on icon at bounding box center [76, 513] width 14 height 14
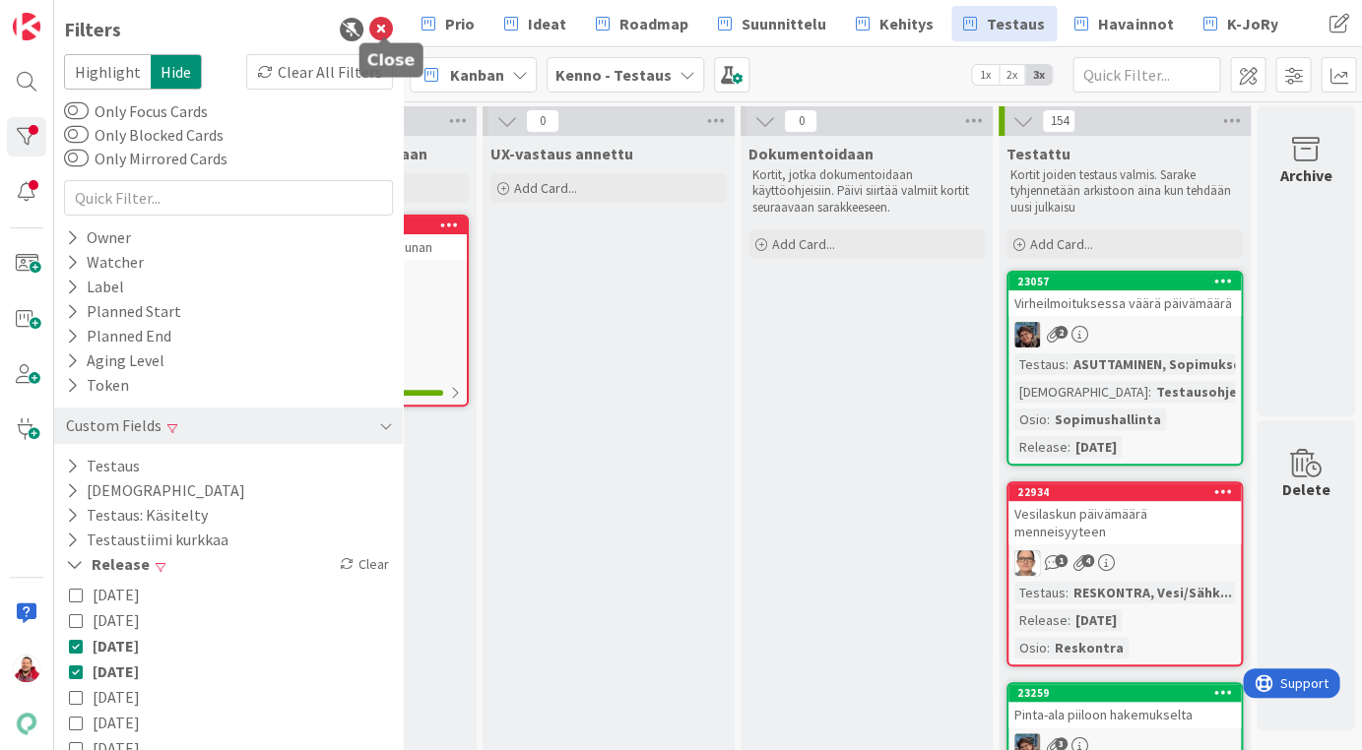
click at [378, 26] on icon at bounding box center [381, 30] width 24 height 24
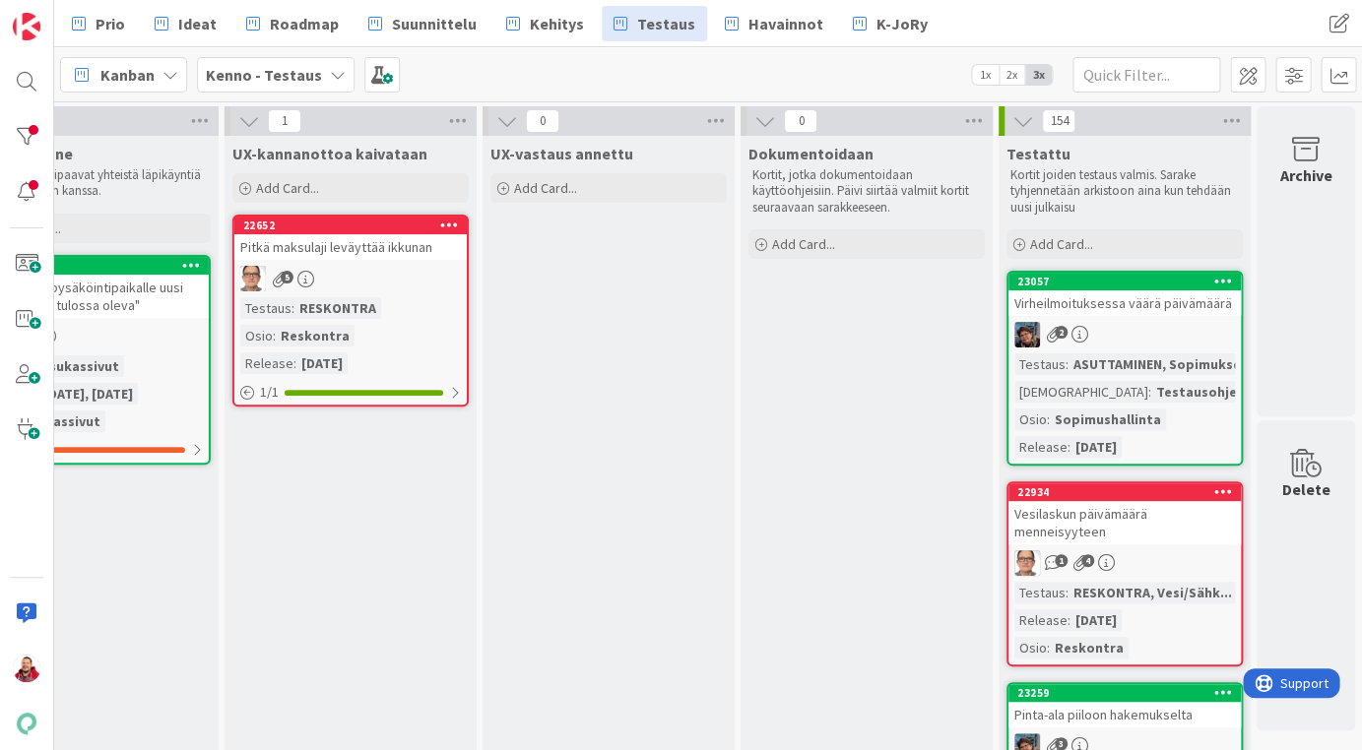
scroll to position [0, 1902]
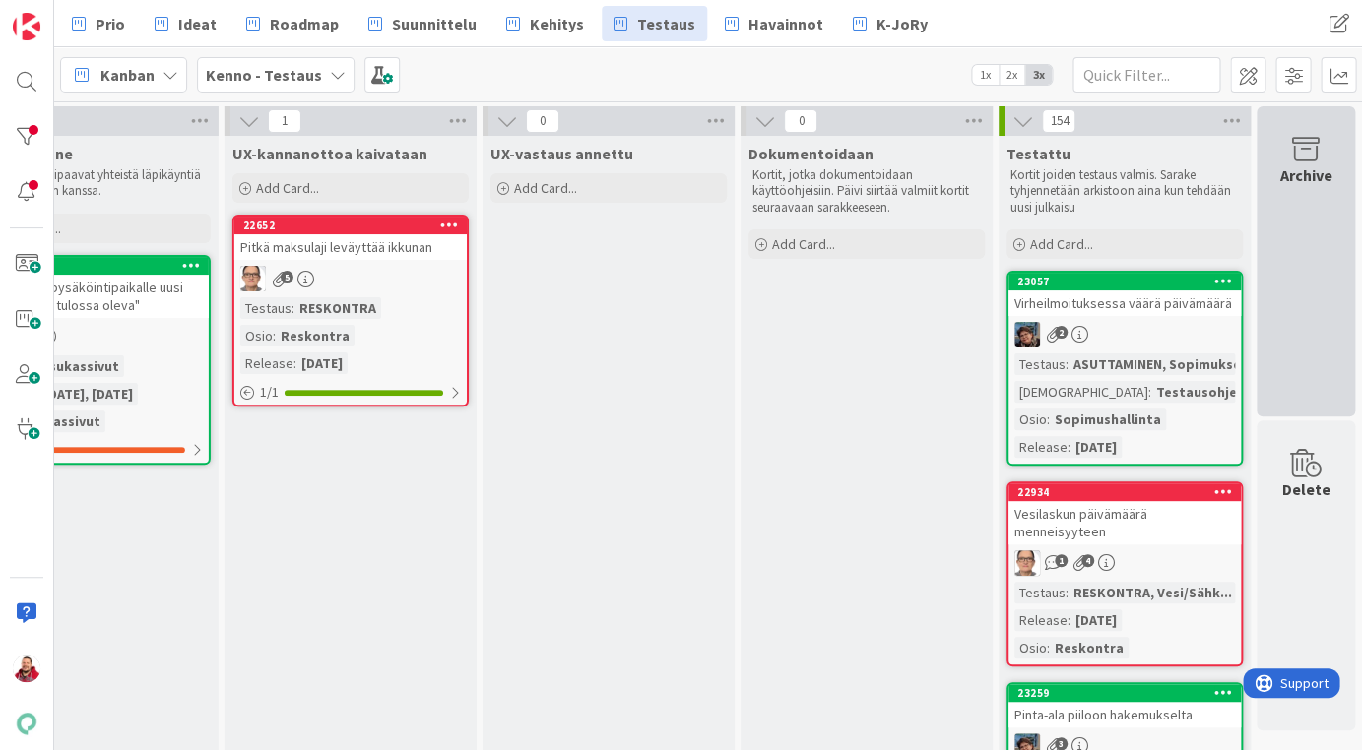
click at [1302, 224] on div "Archive" at bounding box center [1305, 261] width 98 height 310
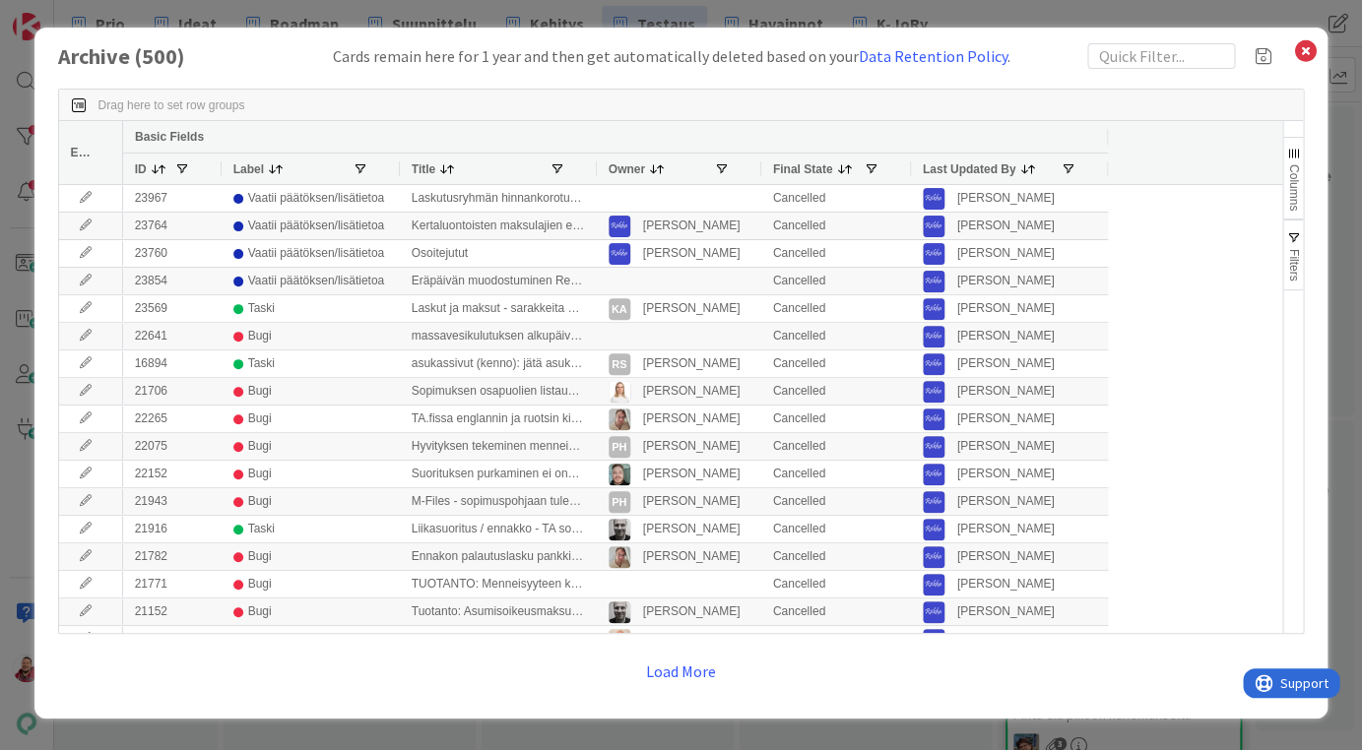
click at [1293, 230] on span "button" at bounding box center [1293, 238] width 16 height 16
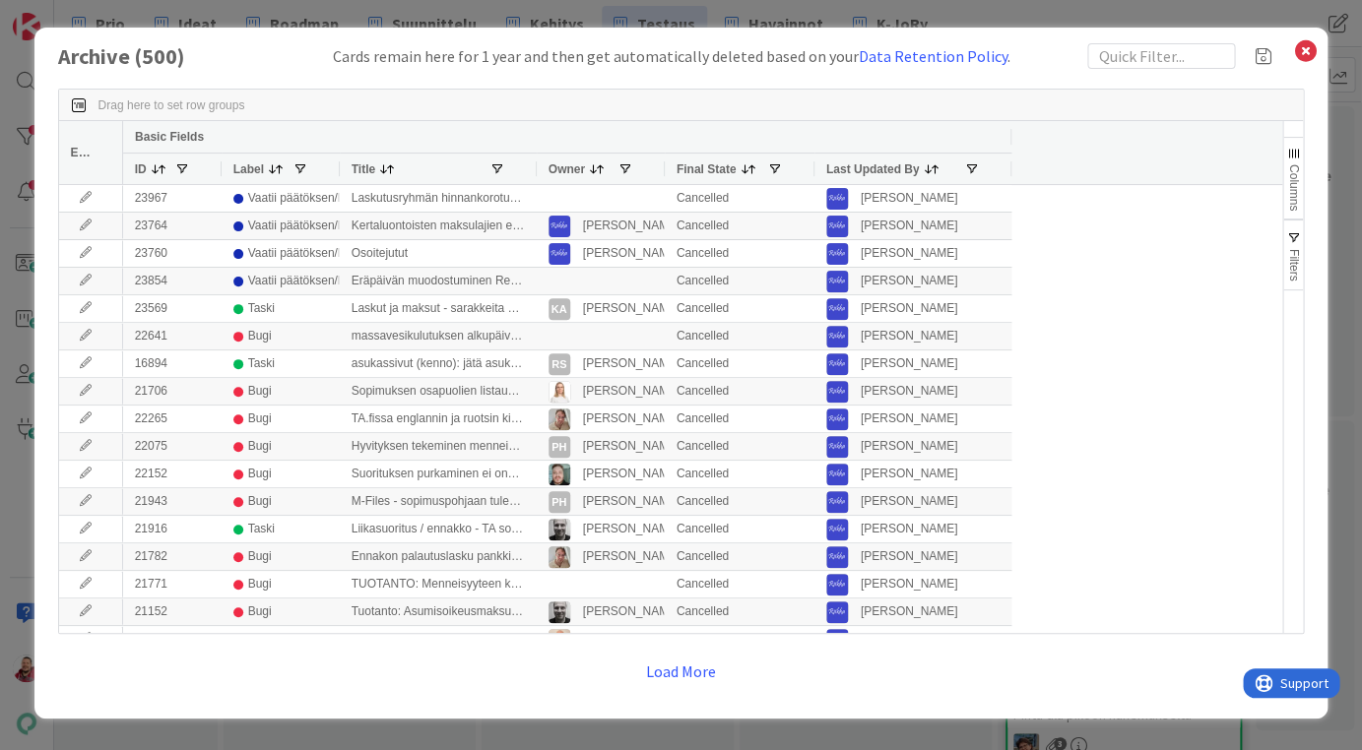
scroll to position [-1, 0]
click at [1292, 264] on span "Filters" at bounding box center [1293, 265] width 14 height 32
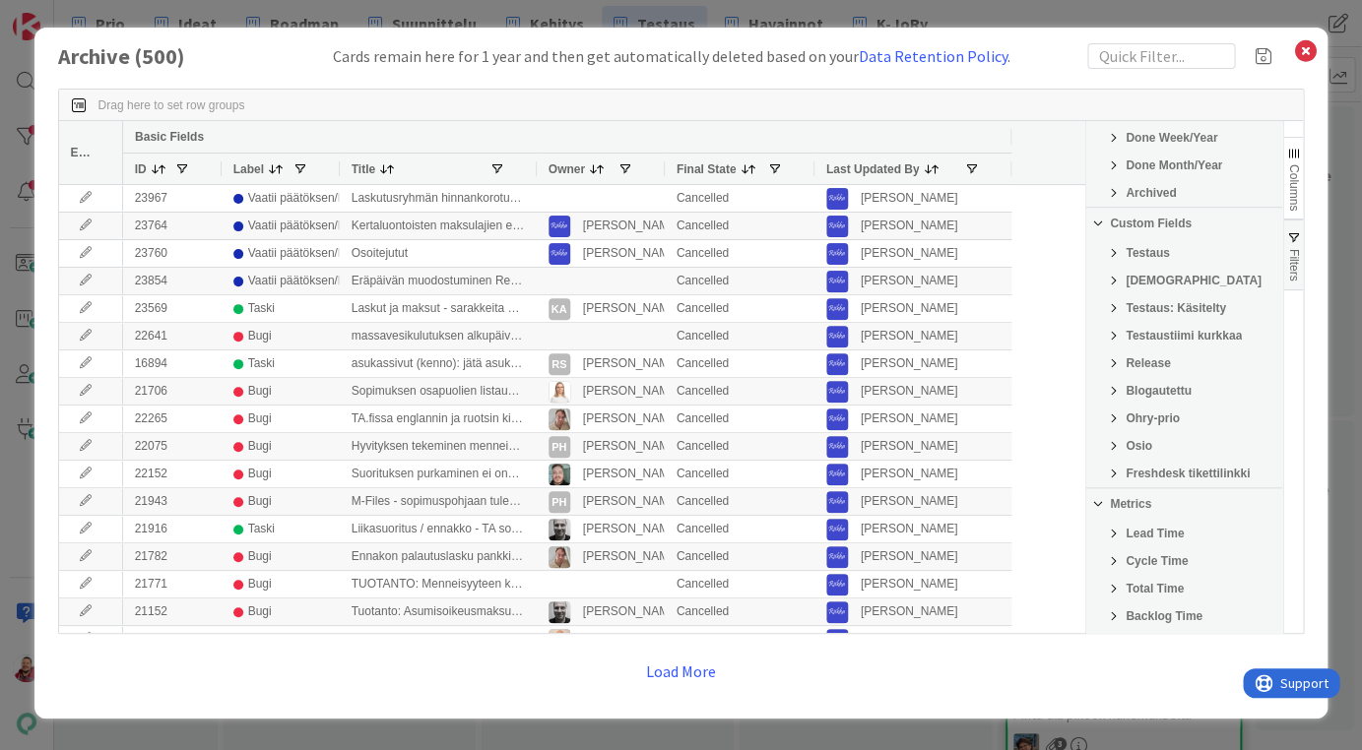
scroll to position [461, 0]
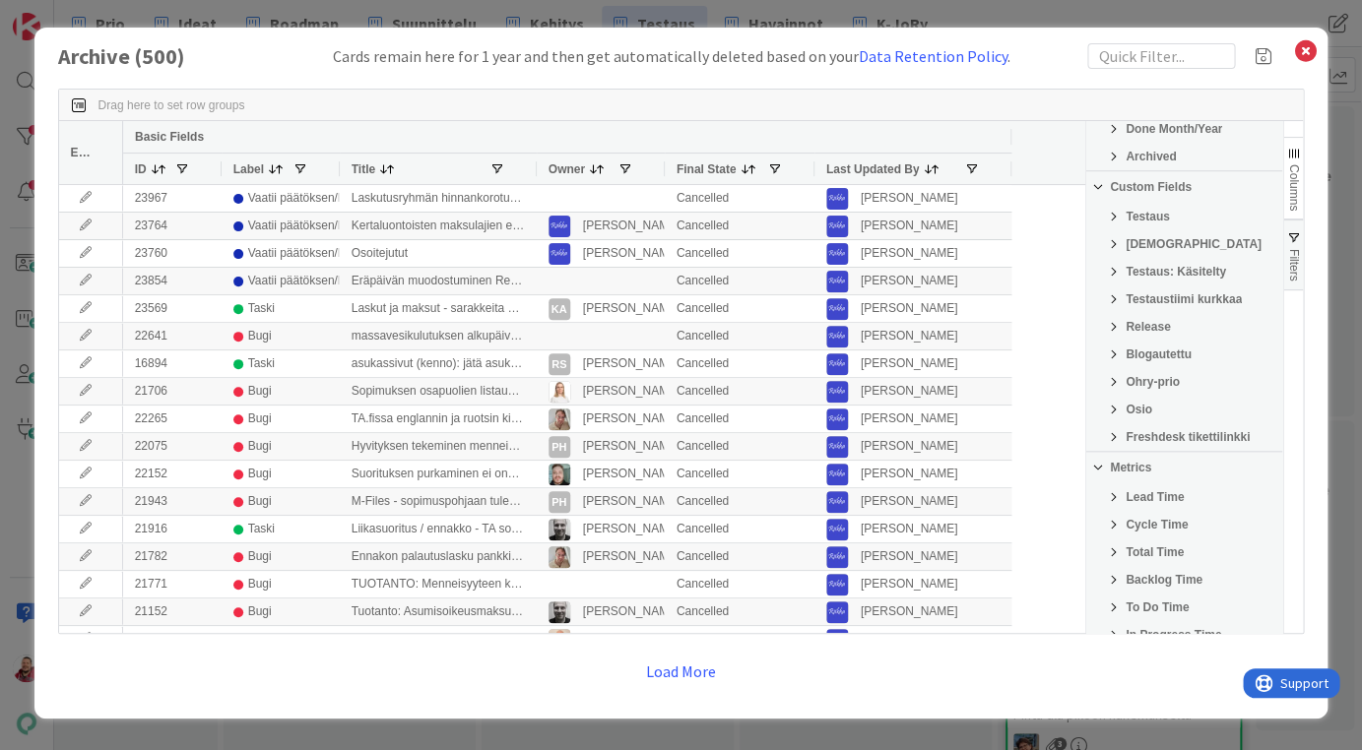
click at [1114, 319] on span "Filter List 32 Filters" at bounding box center [1114, 327] width 16 height 16
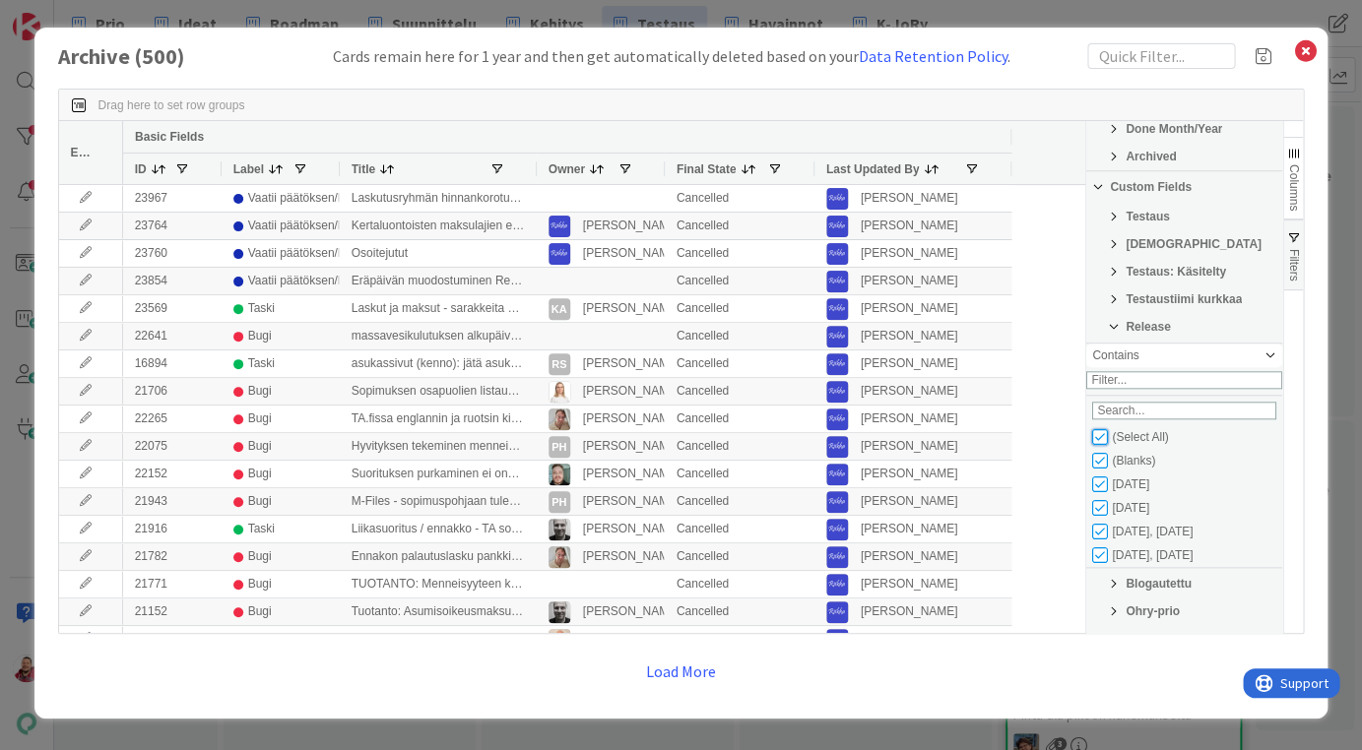
click at [1100, 432] on input "Filter List" at bounding box center [1100, 437] width 16 height 16
checkbox input "false"
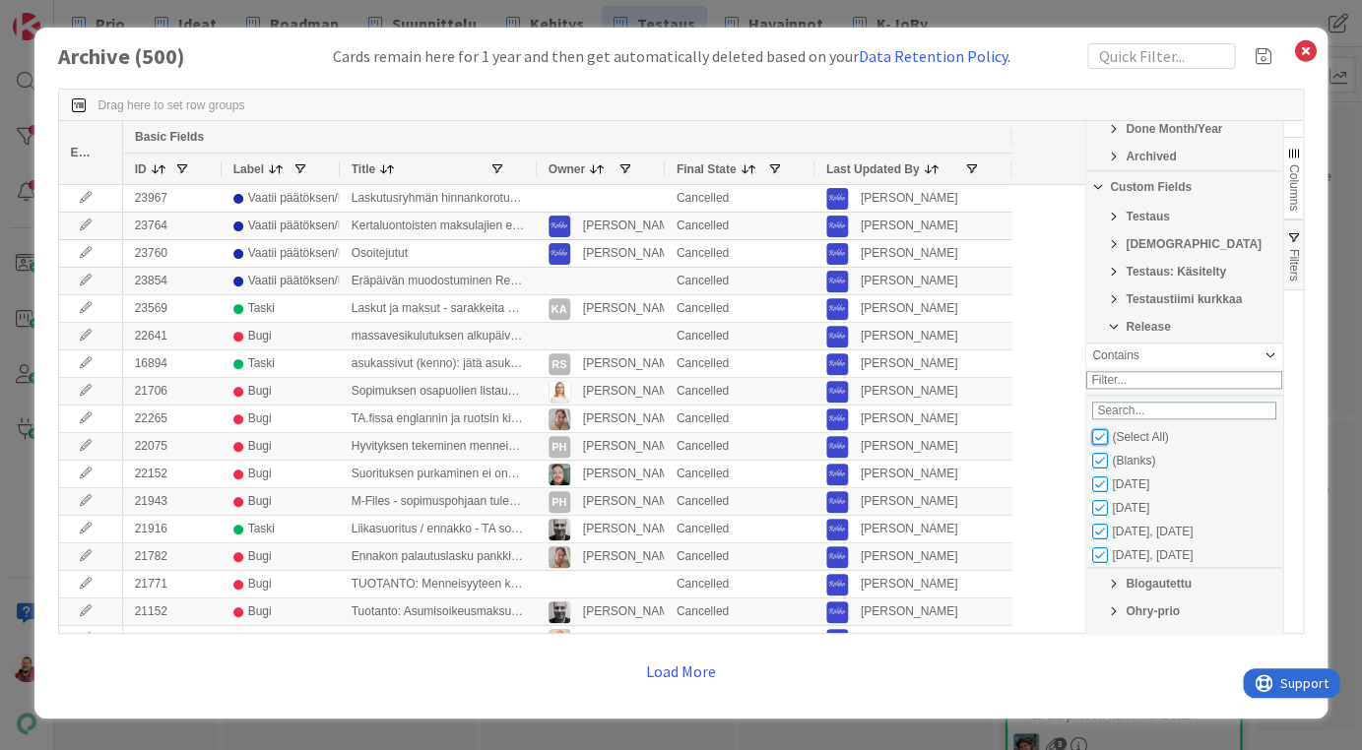
checkbox input "false"
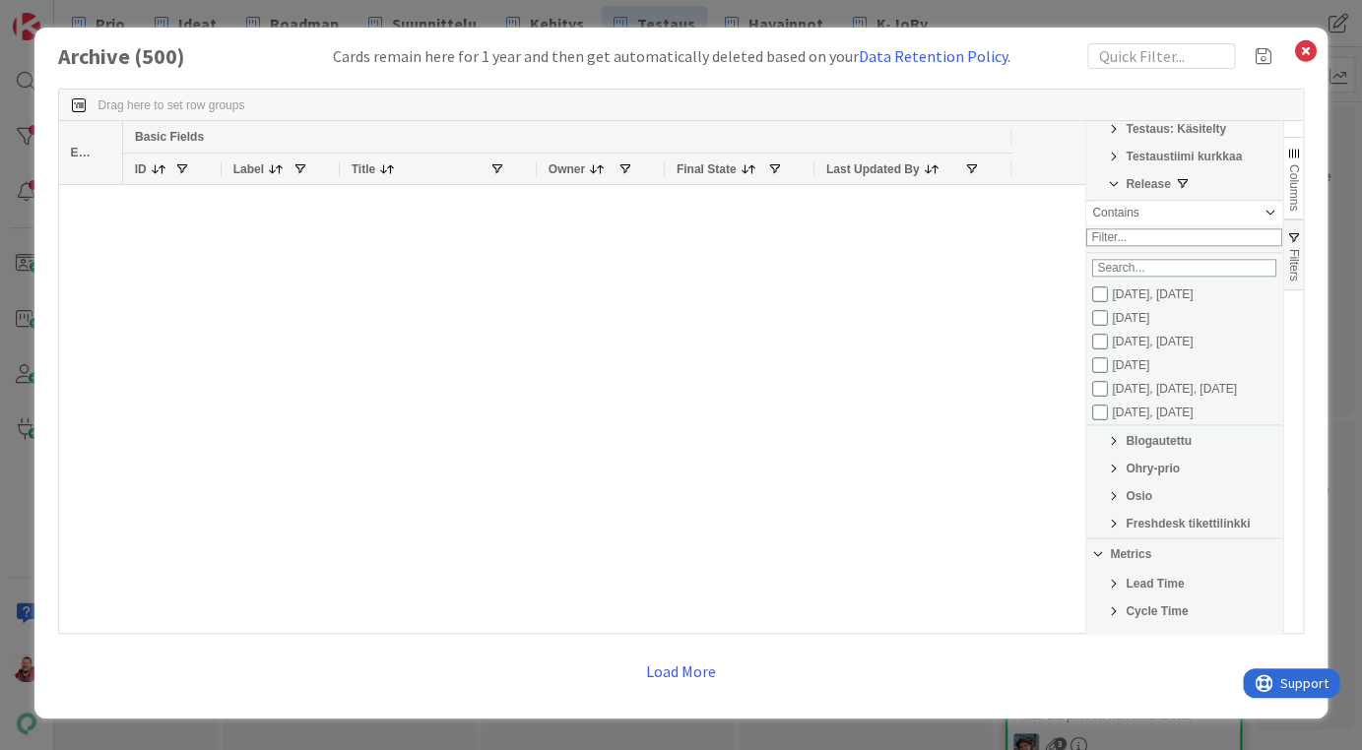
scroll to position [404, 0]
click at [1094, 357] on input "Filter List" at bounding box center [1100, 363] width 16 height 16
checkbox input "true"
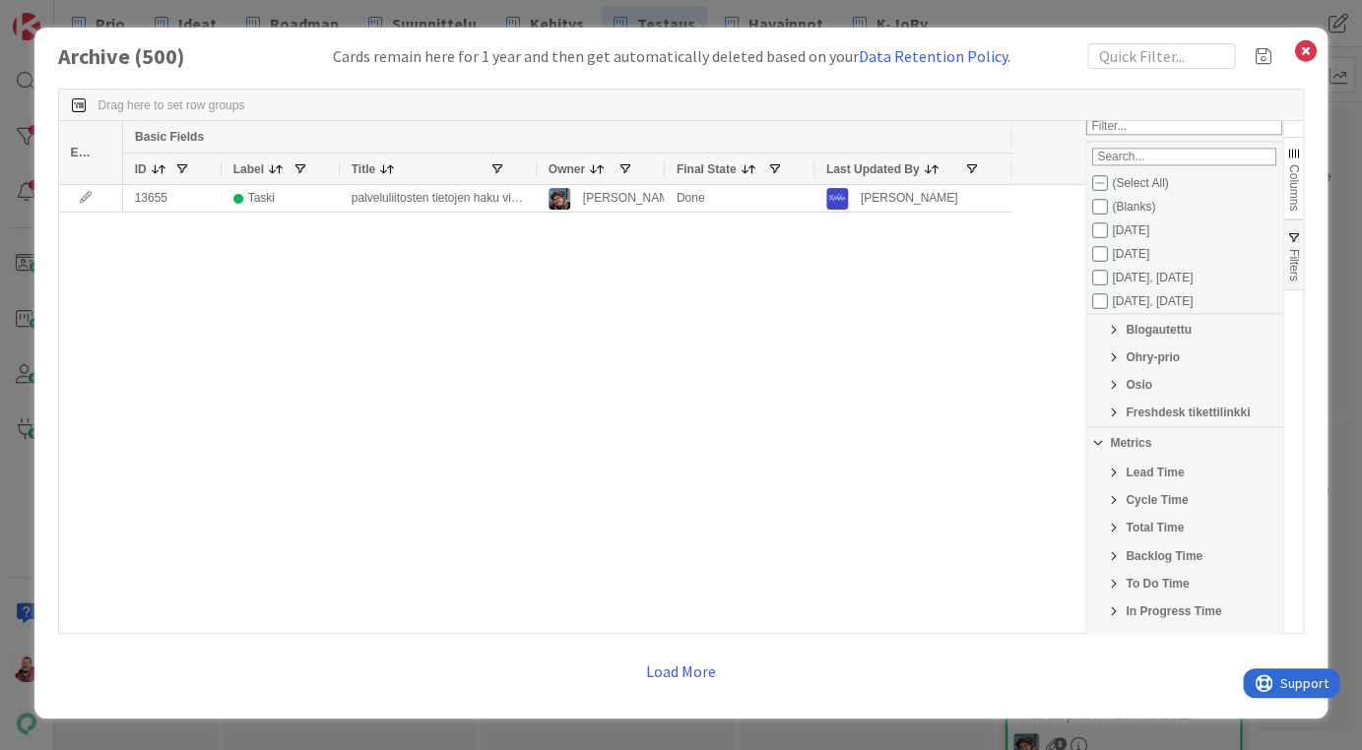
scroll to position [0, 0]
click at [1305, 41] on icon at bounding box center [1305, 51] width 26 height 28
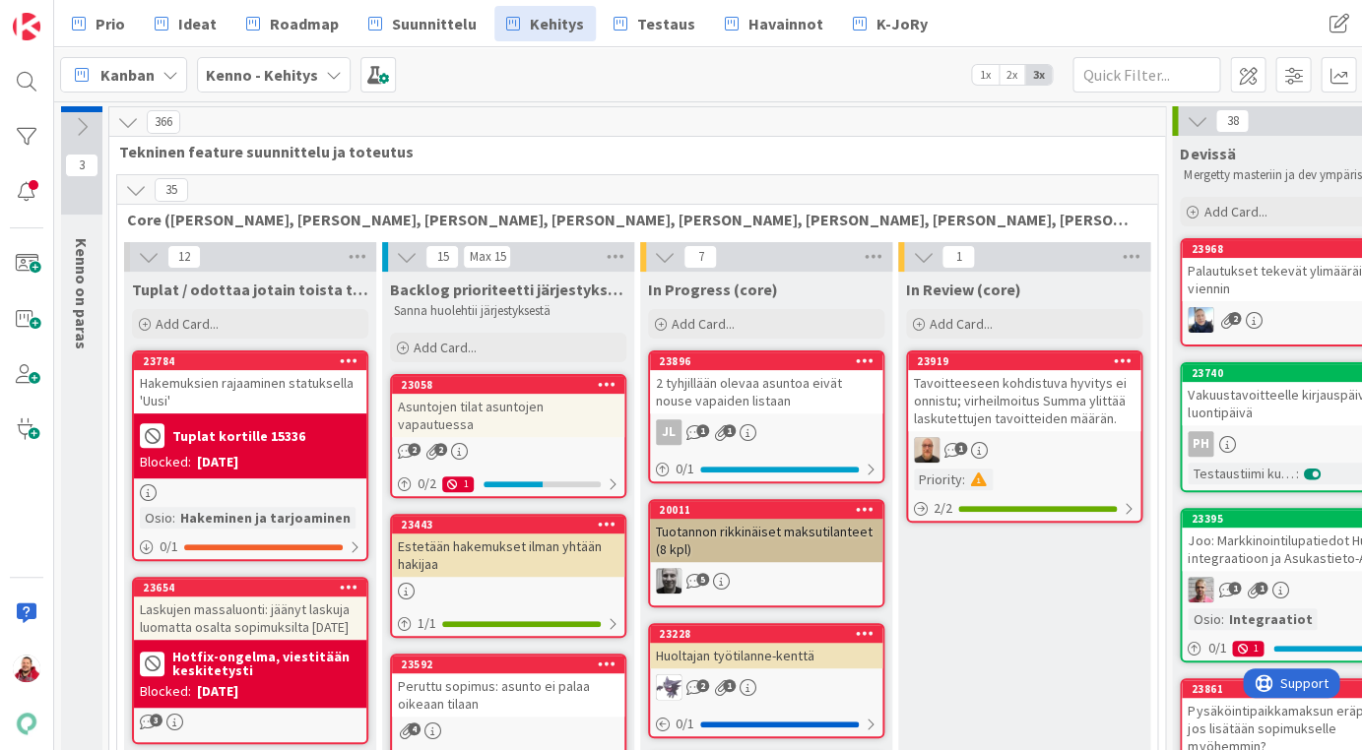
click at [135, 185] on icon at bounding box center [136, 190] width 22 height 22
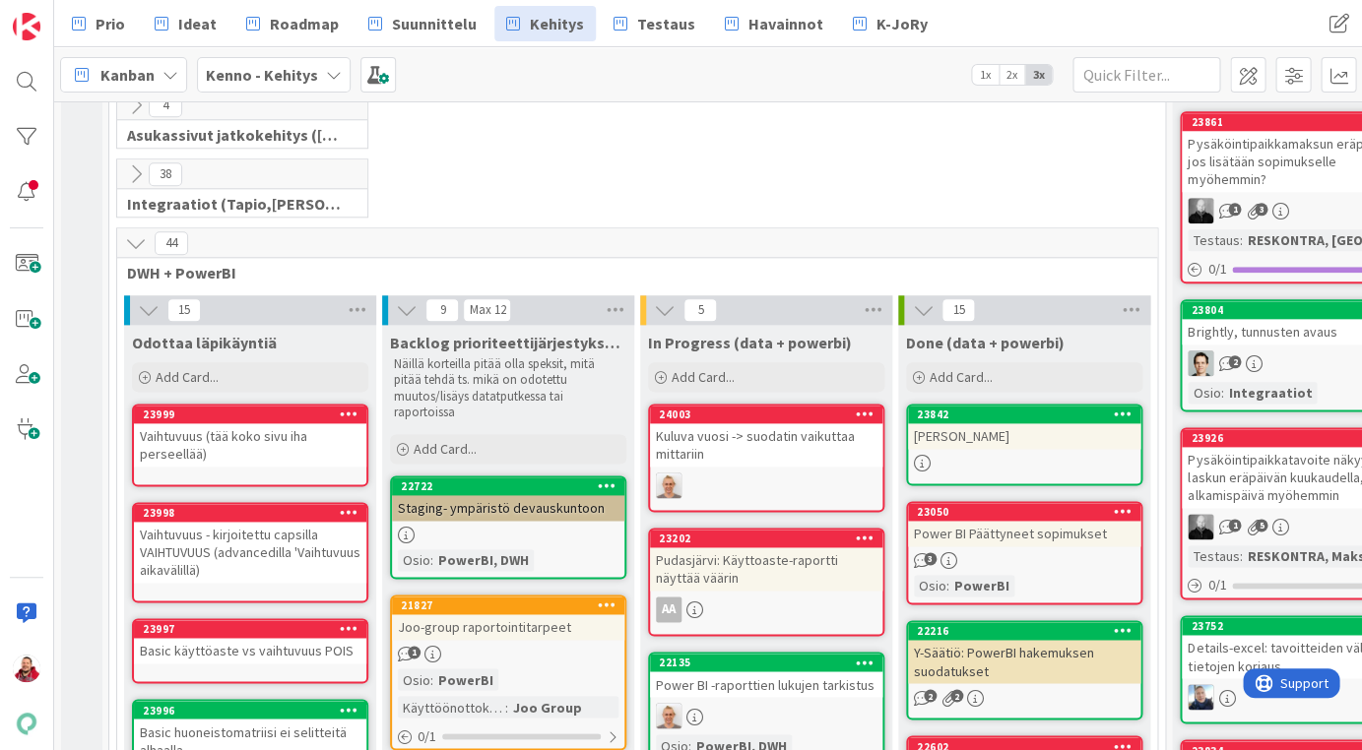
scroll to position [581, 0]
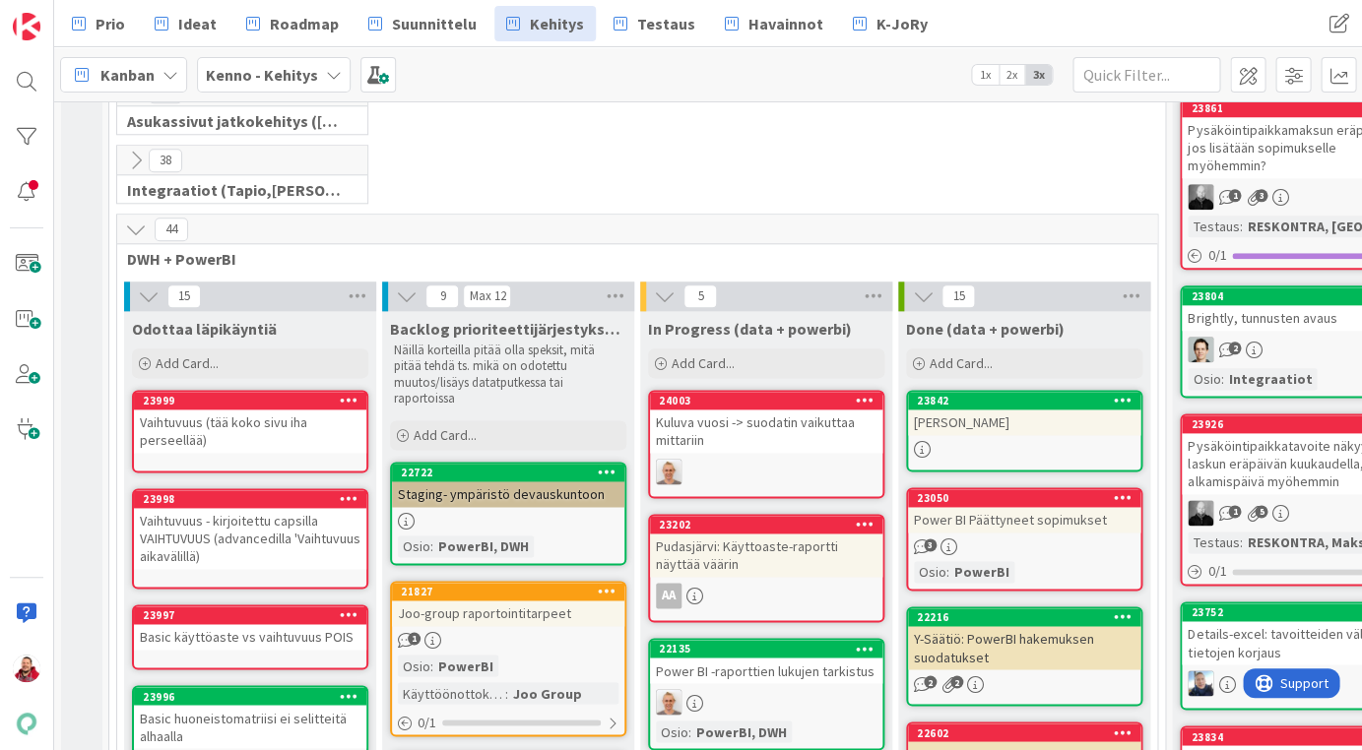
click at [135, 219] on icon at bounding box center [136, 230] width 22 height 22
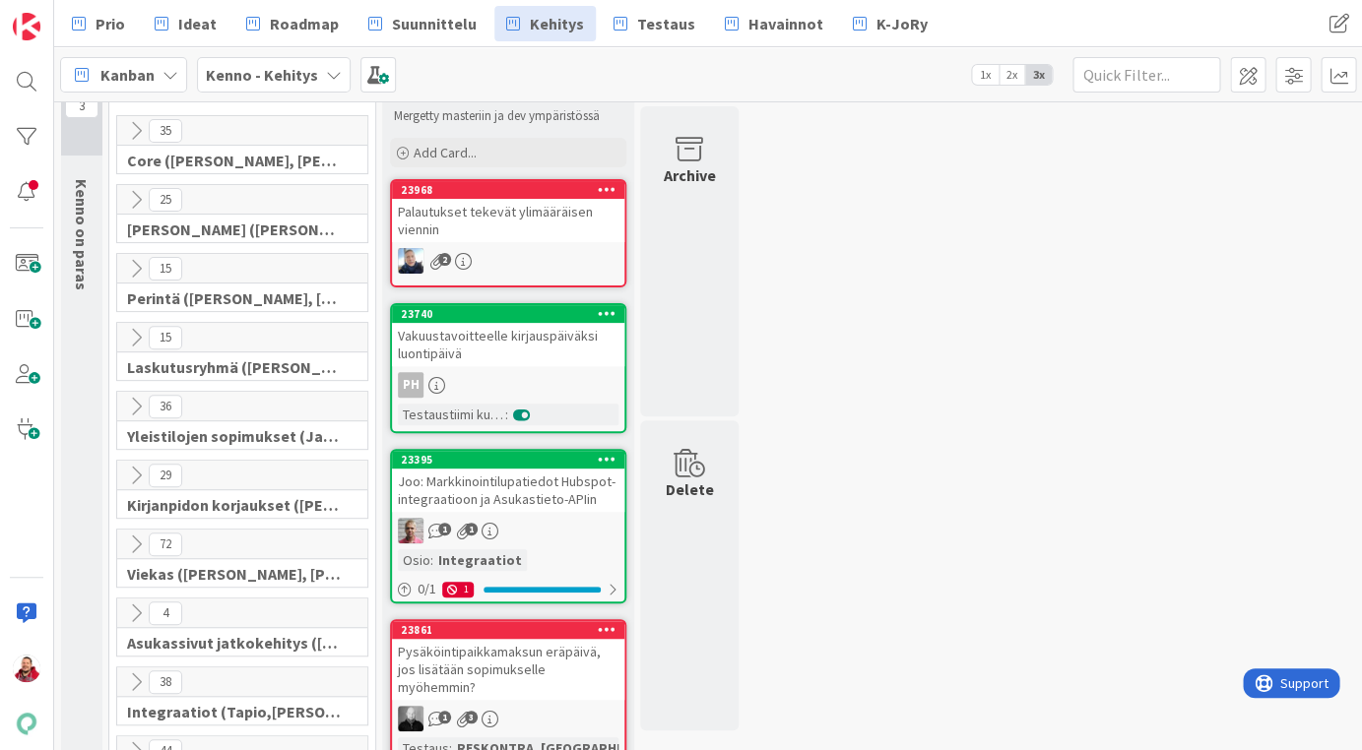
scroll to position [59, 0]
click at [133, 465] on icon at bounding box center [136, 476] width 22 height 22
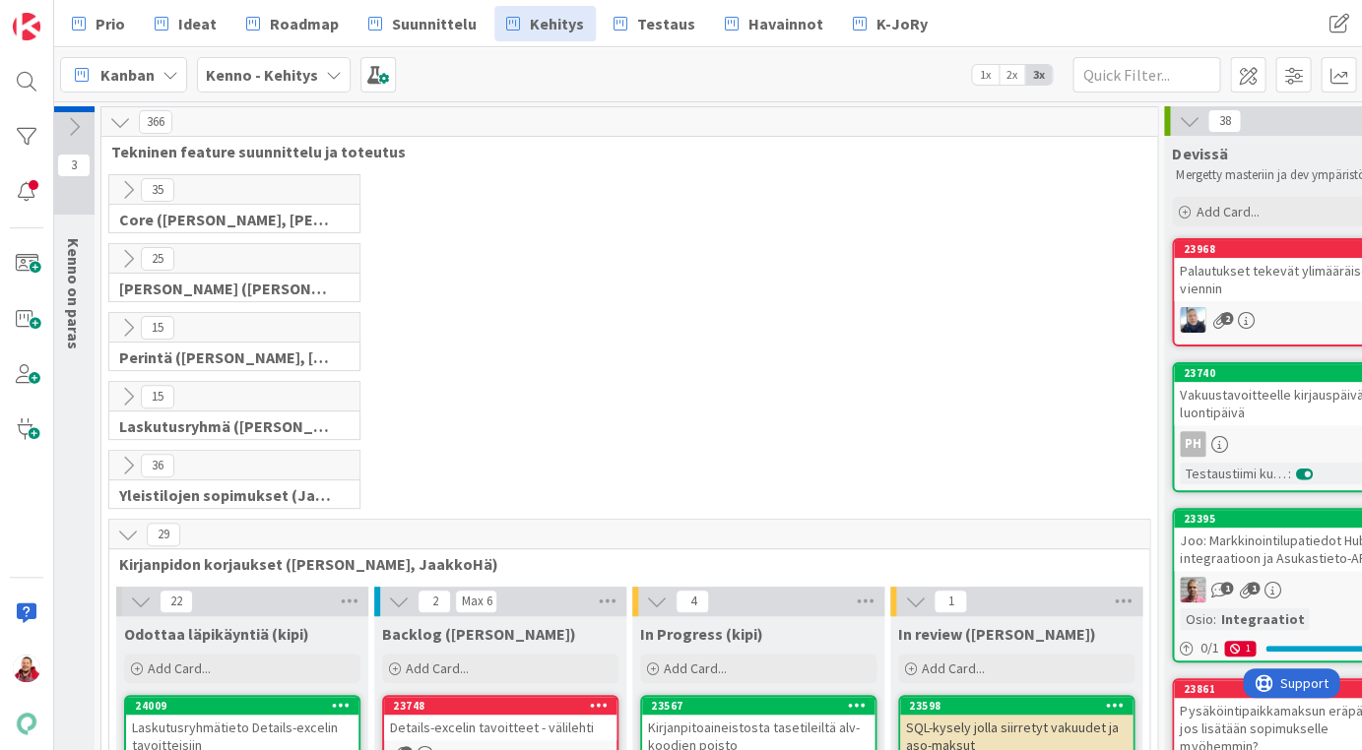
scroll to position [0, 8]
click at [130, 192] on icon at bounding box center [128, 190] width 22 height 22
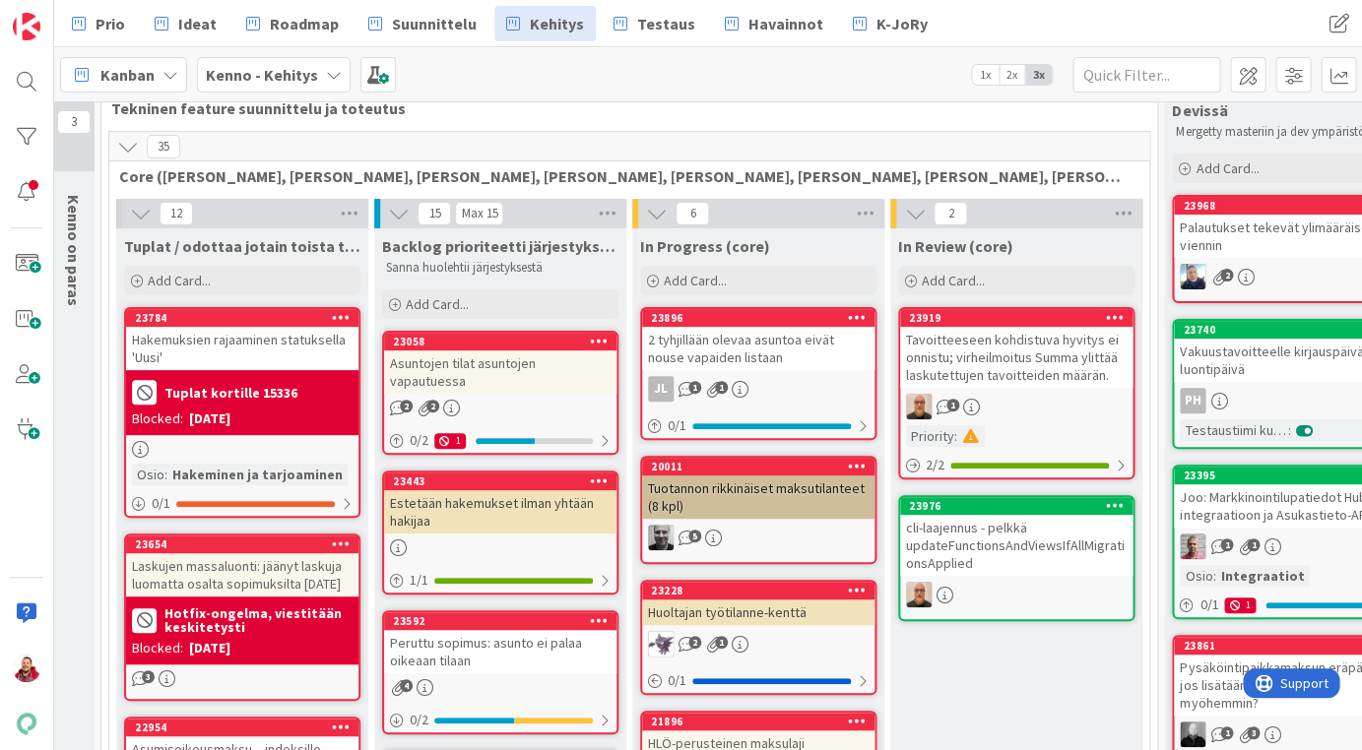
scroll to position [42, 10]
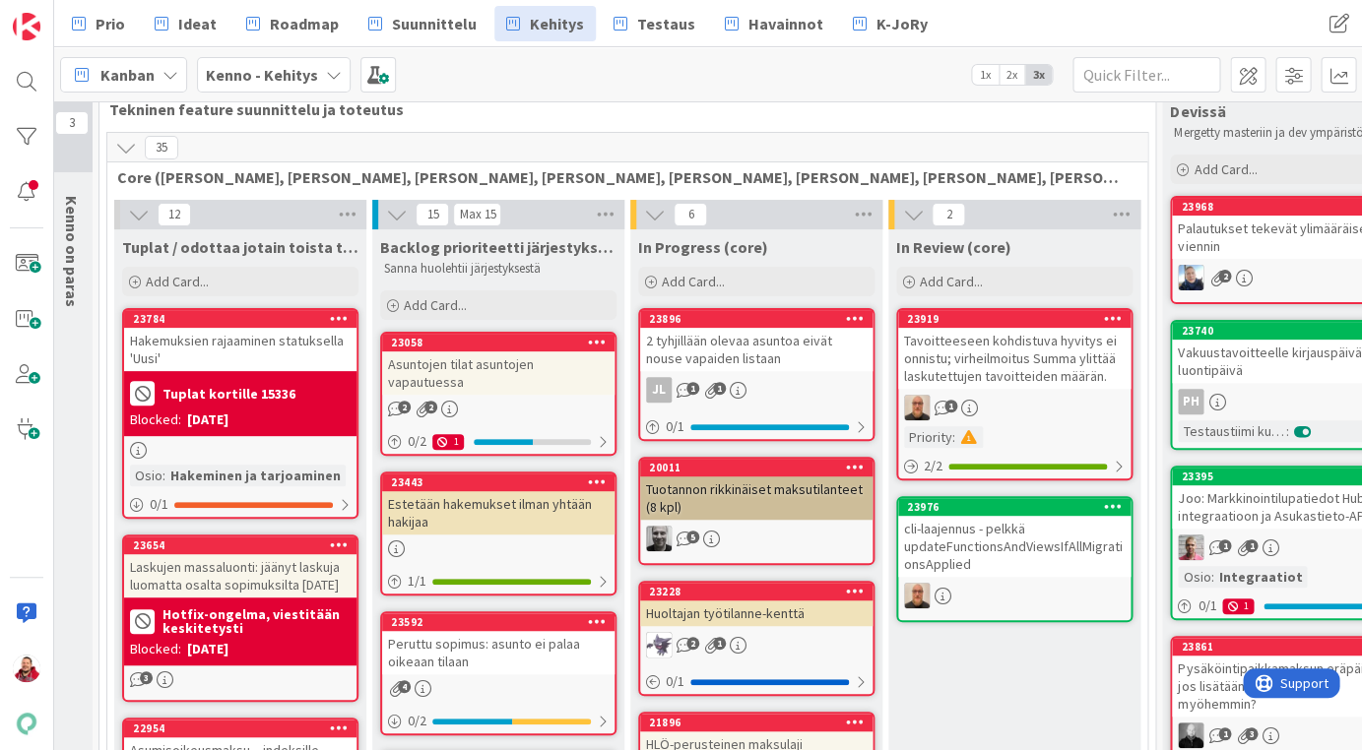
click at [126, 146] on icon at bounding box center [126, 148] width 22 height 22
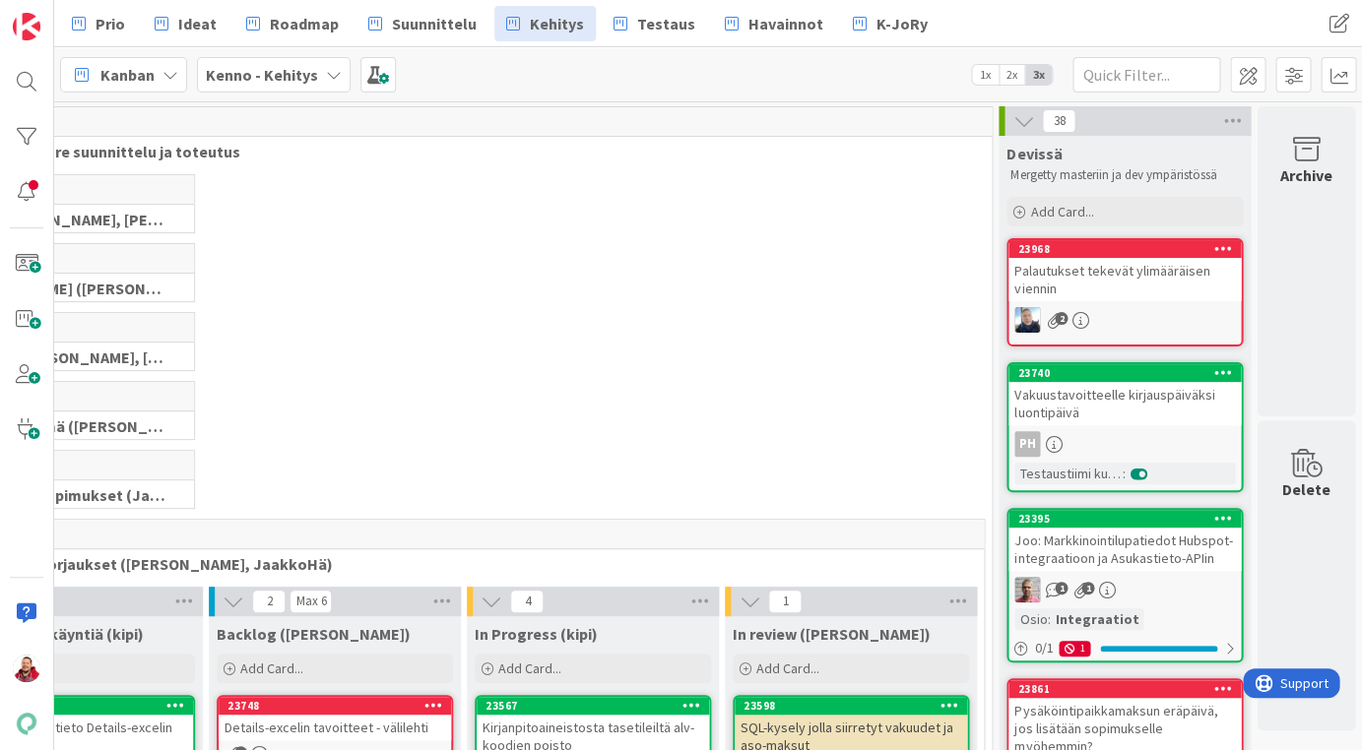
scroll to position [0, 173]
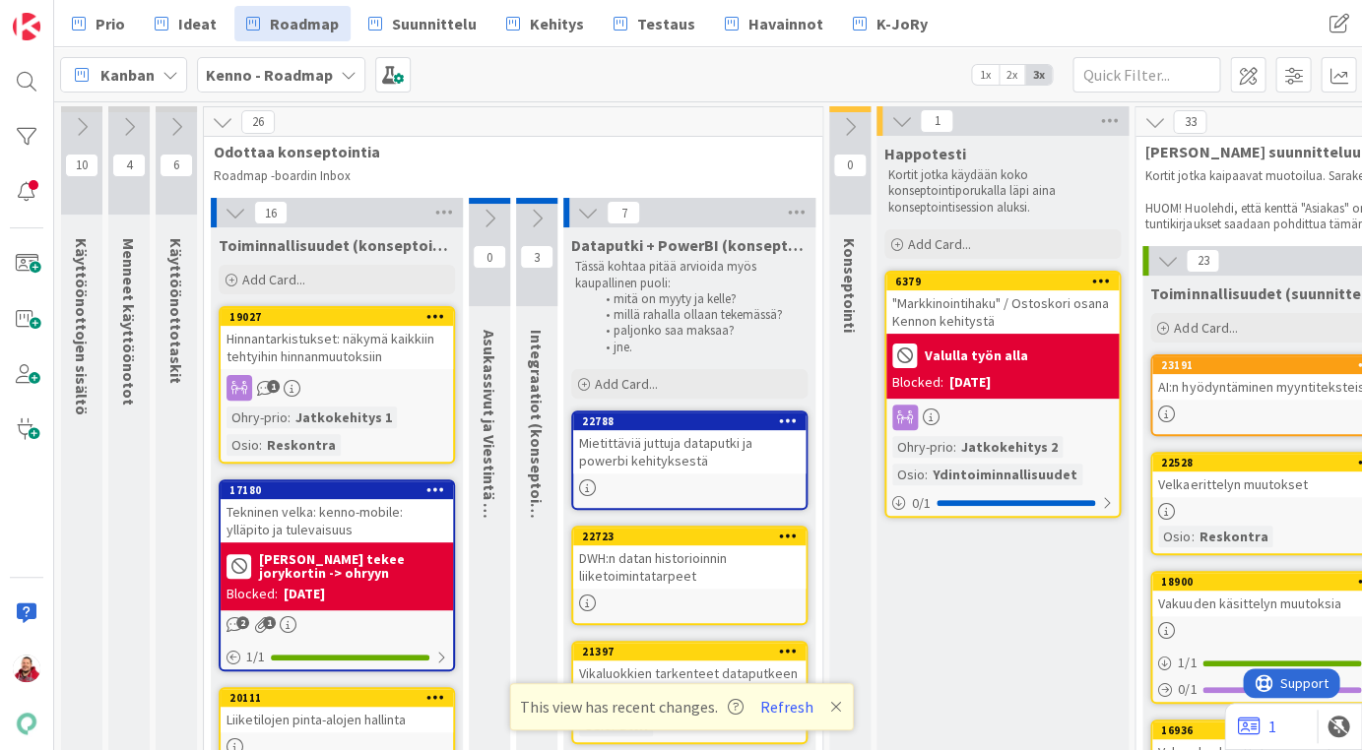
click at [781, 697] on div "This view has recent changes. Refresh" at bounding box center [681, 706] width 344 height 47
click at [770, 708] on button "Refresh" at bounding box center [786, 707] width 67 height 26
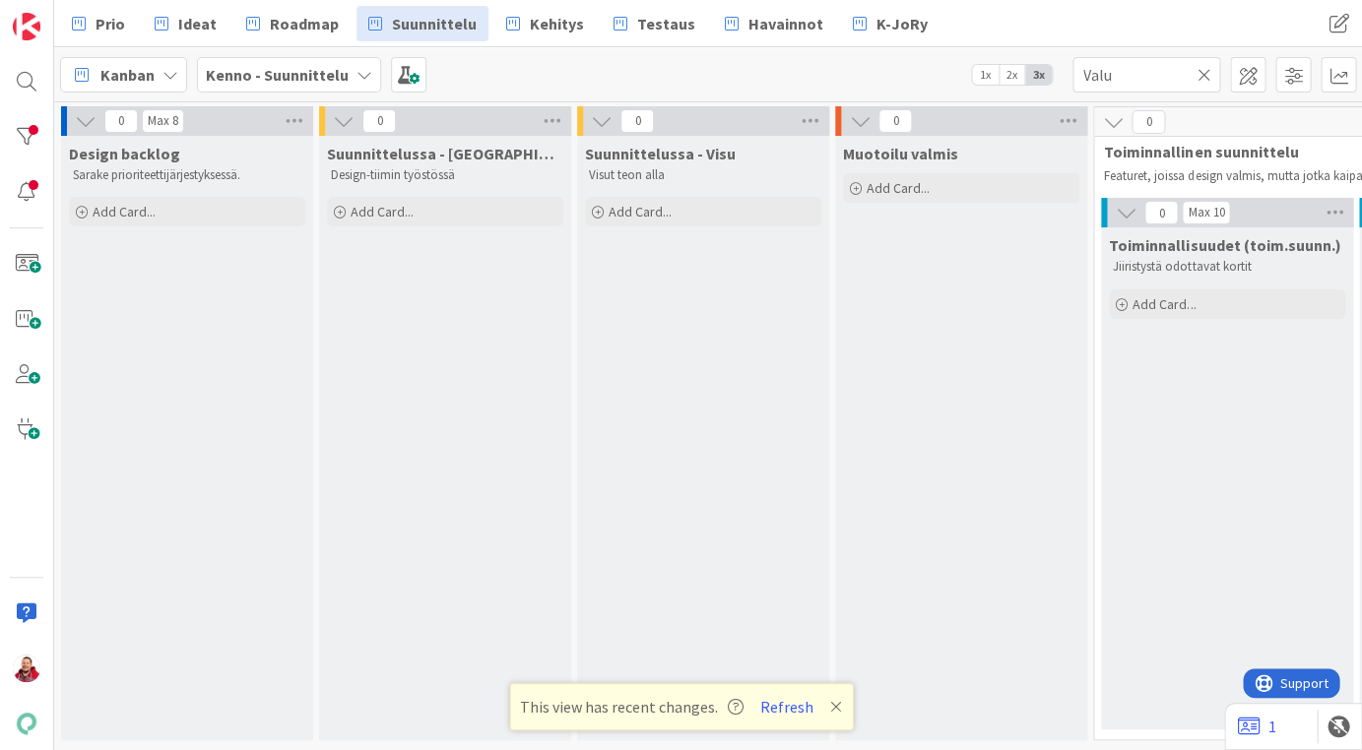
click at [1204, 79] on icon at bounding box center [1203, 75] width 14 height 18
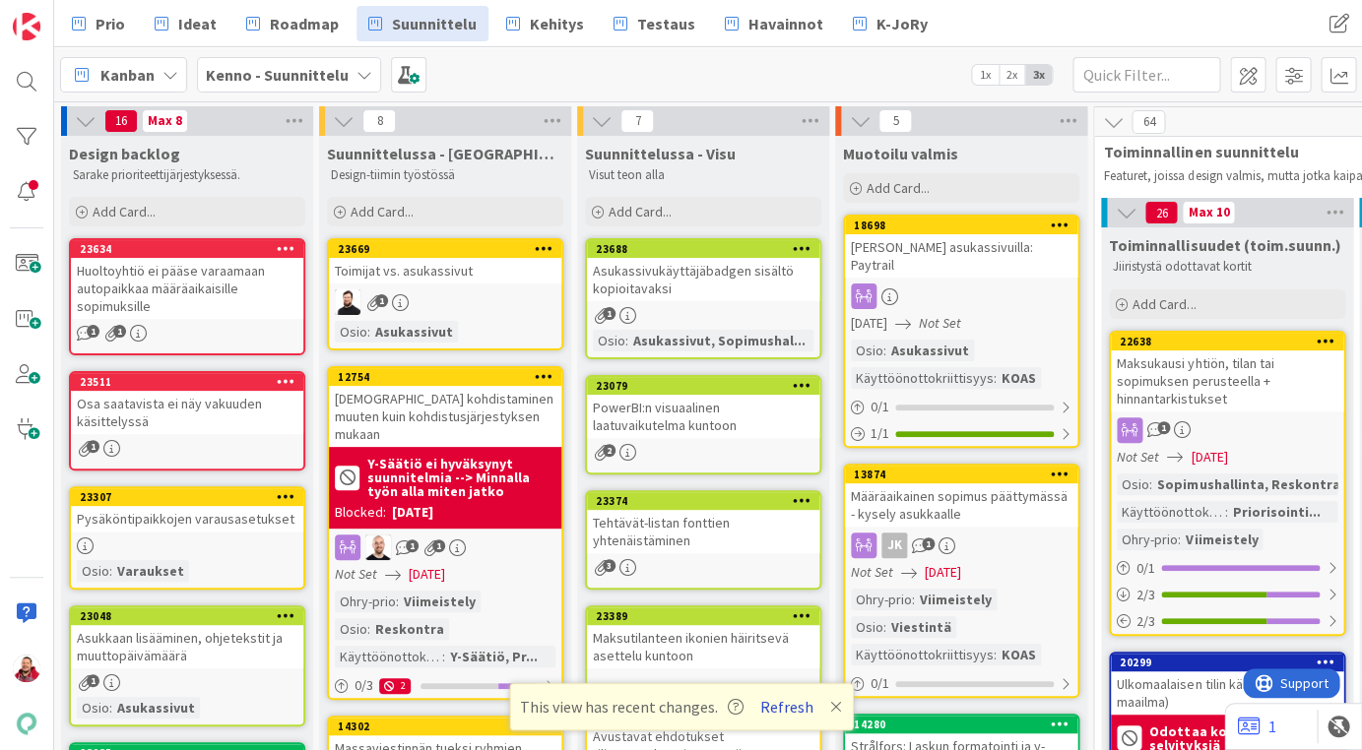
click at [768, 705] on button "Refresh" at bounding box center [786, 707] width 67 height 26
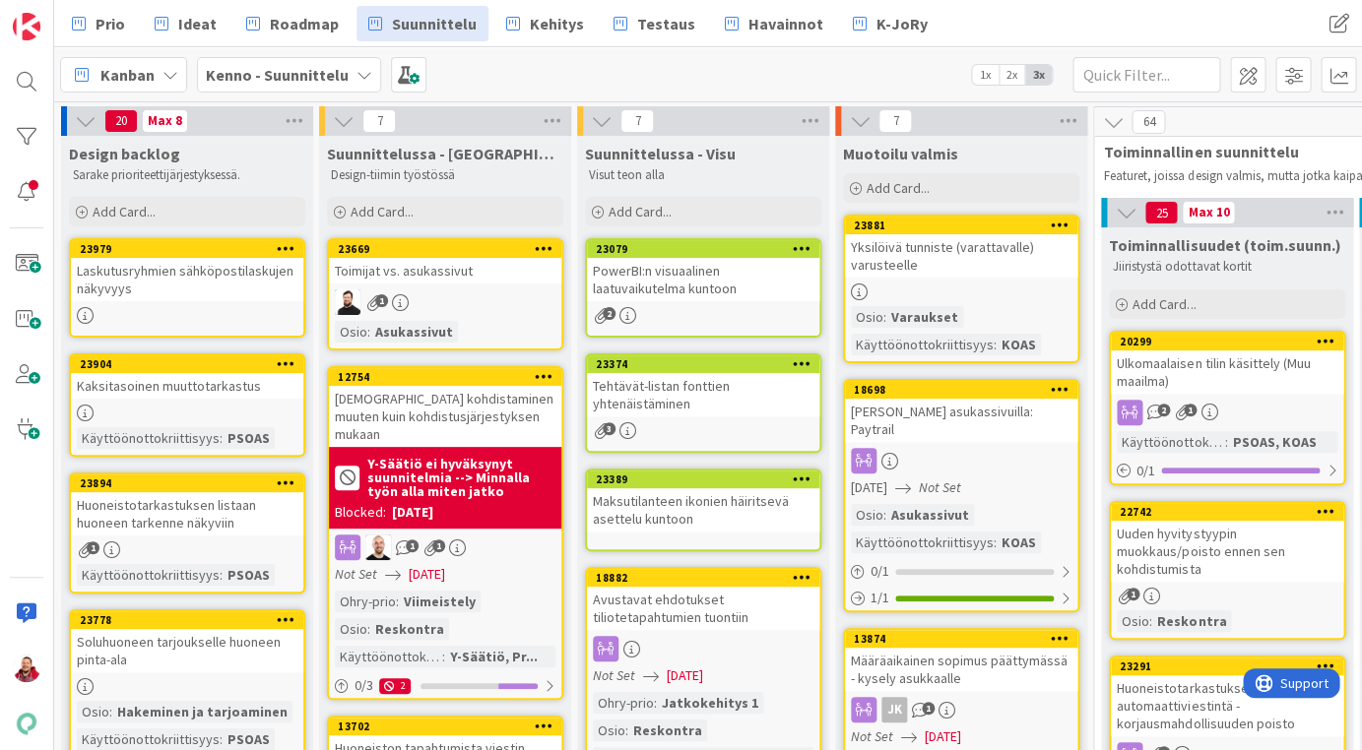
click at [78, 118] on icon at bounding box center [86, 121] width 22 height 22
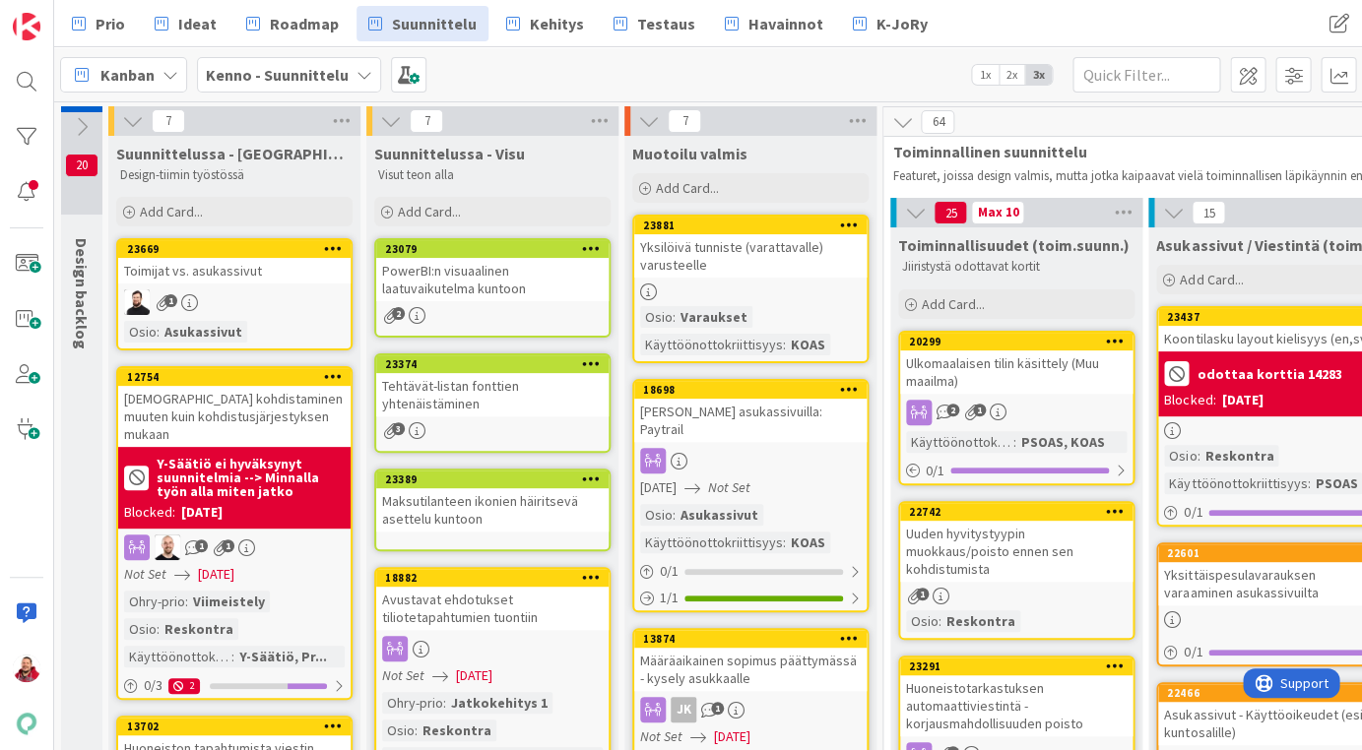
click at [140, 123] on icon at bounding box center [133, 121] width 22 height 22
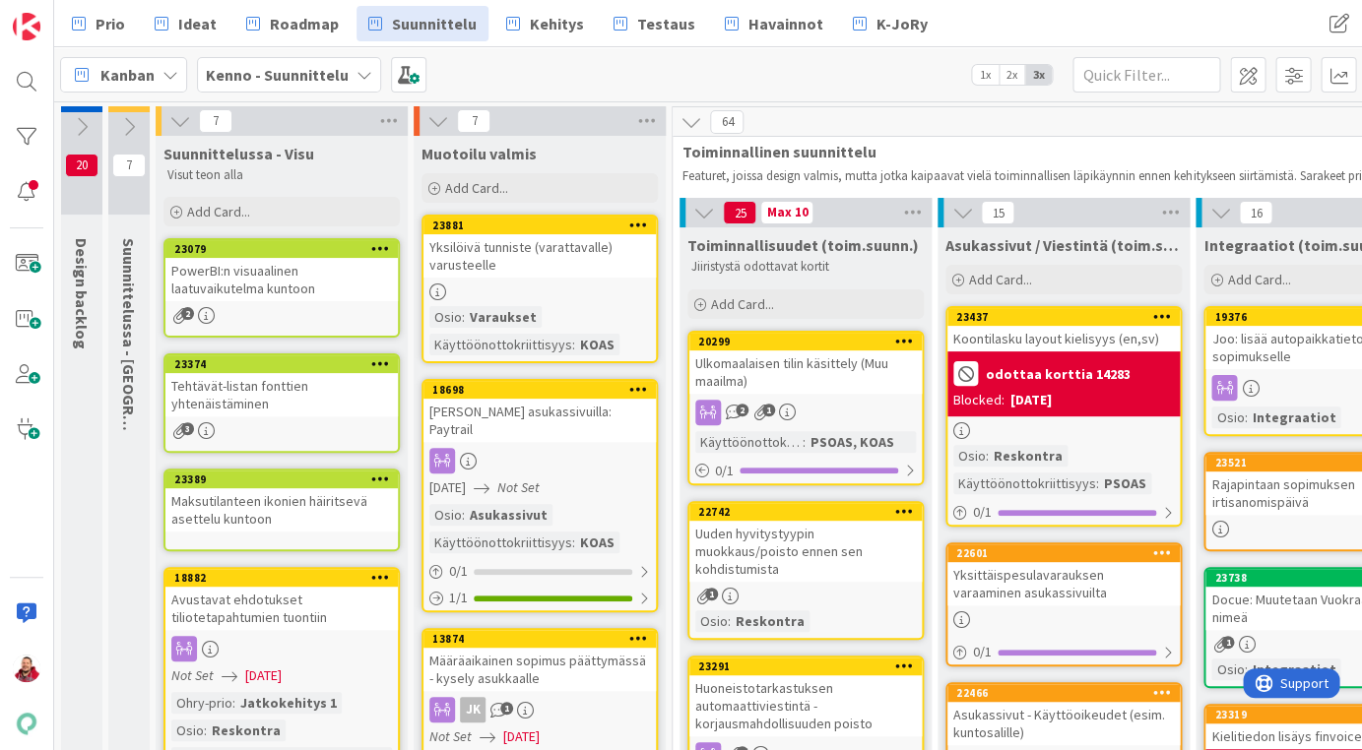
click at [178, 122] on icon at bounding box center [180, 121] width 22 height 22
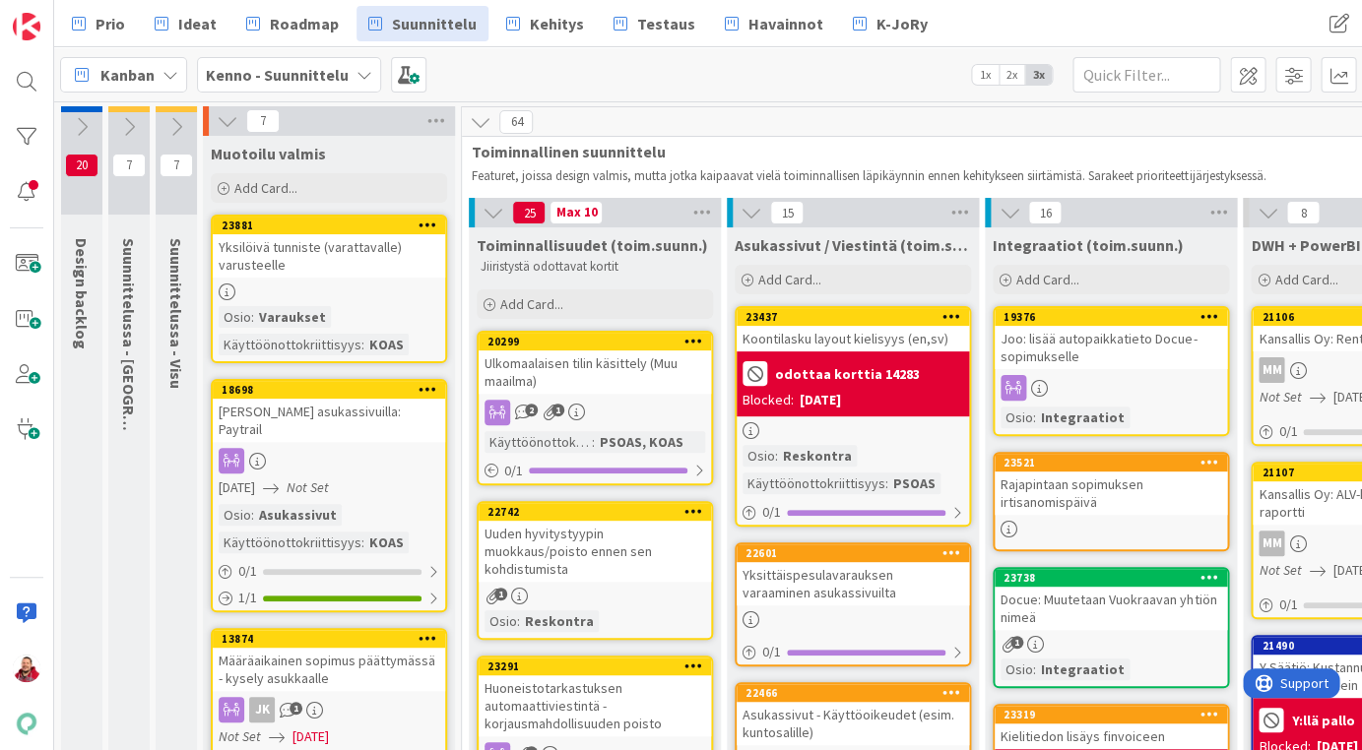
click at [229, 118] on icon at bounding box center [228, 121] width 22 height 22
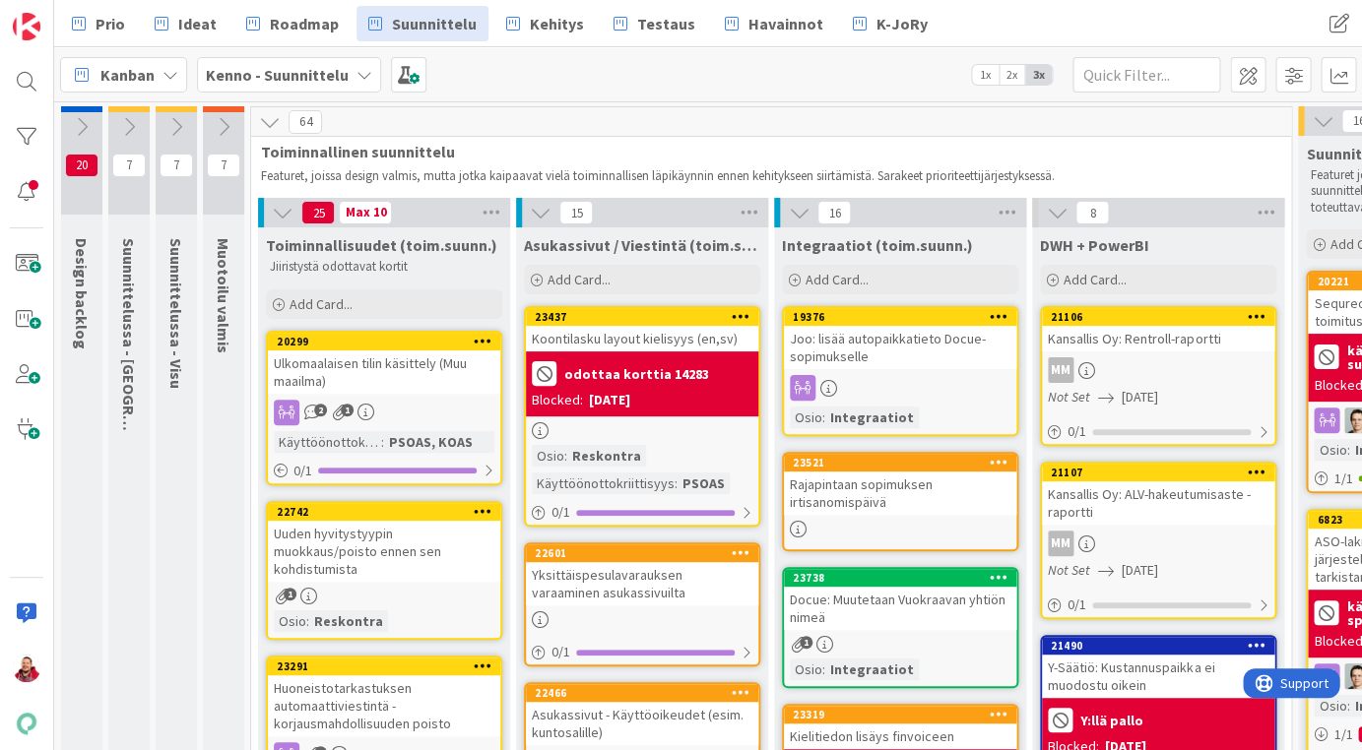
click at [268, 122] on icon at bounding box center [270, 122] width 22 height 22
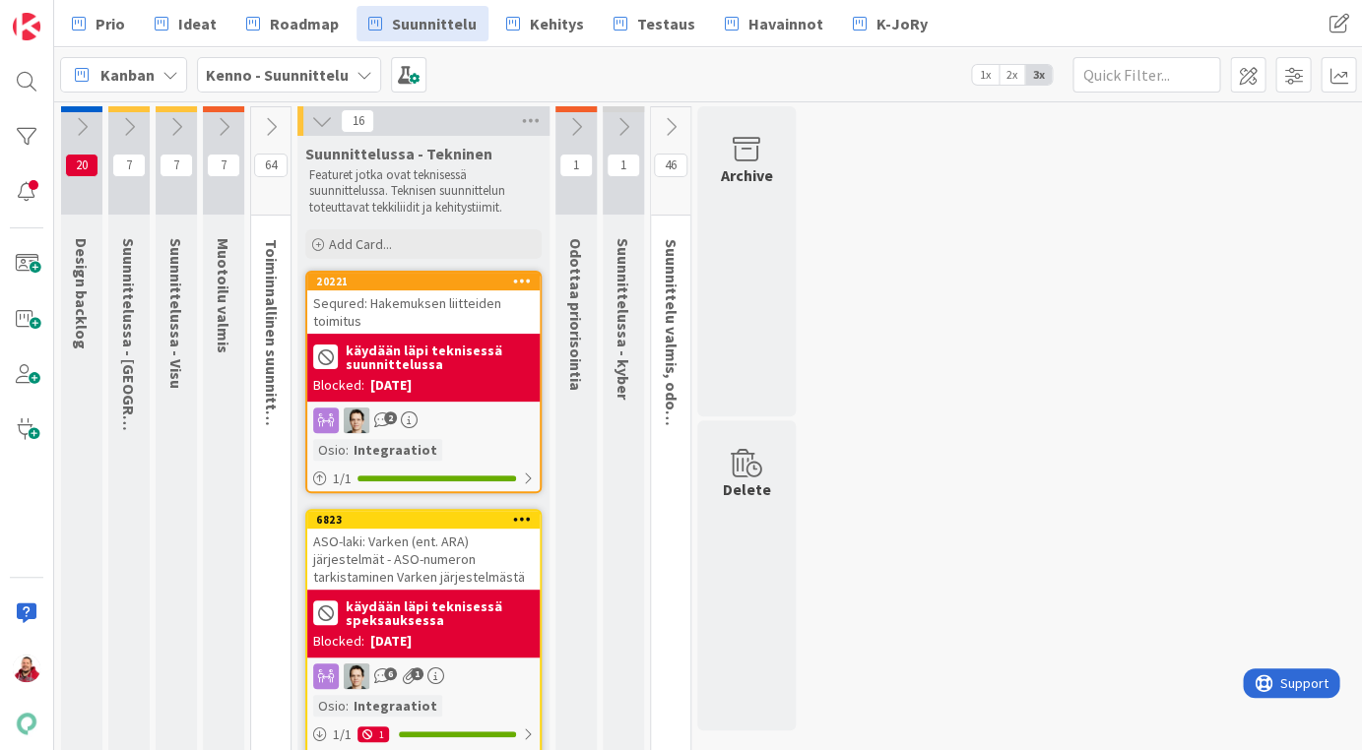
click at [320, 119] on icon at bounding box center [322, 121] width 22 height 22
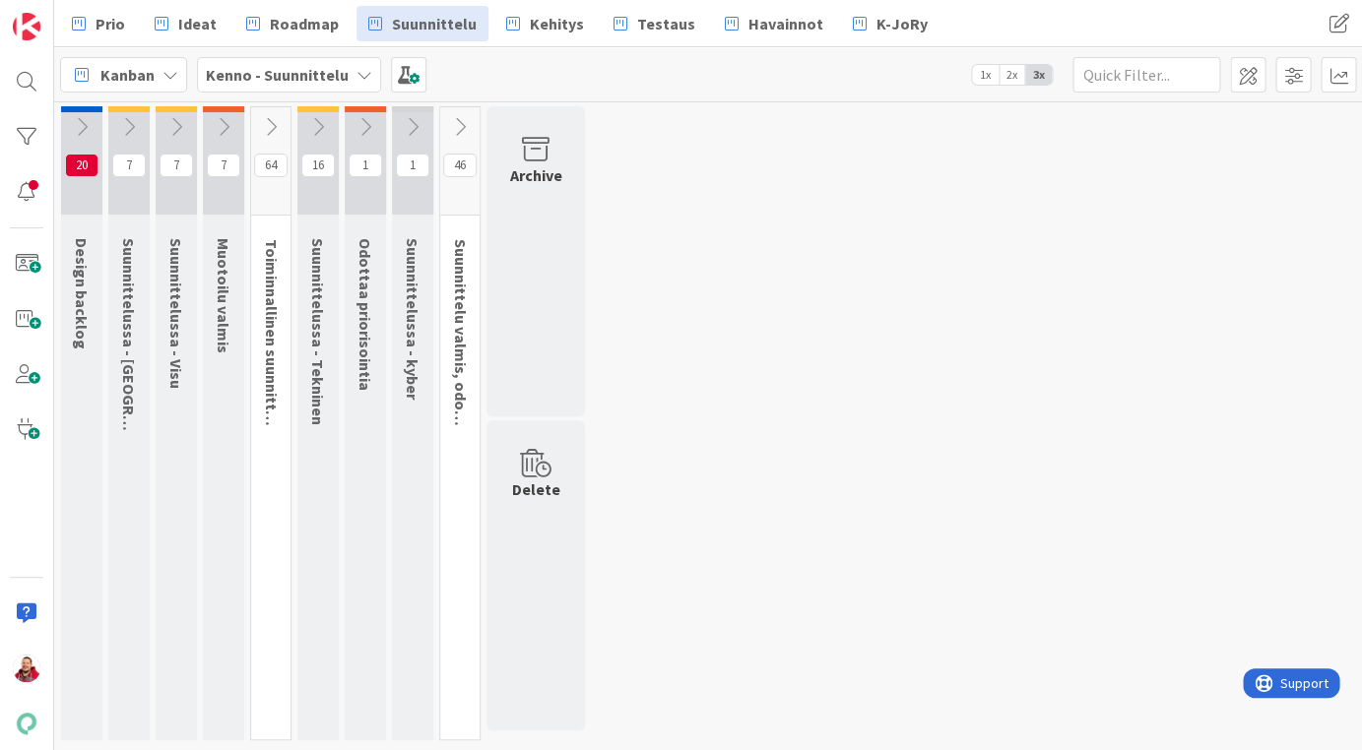
click at [272, 125] on icon at bounding box center [271, 127] width 22 height 22
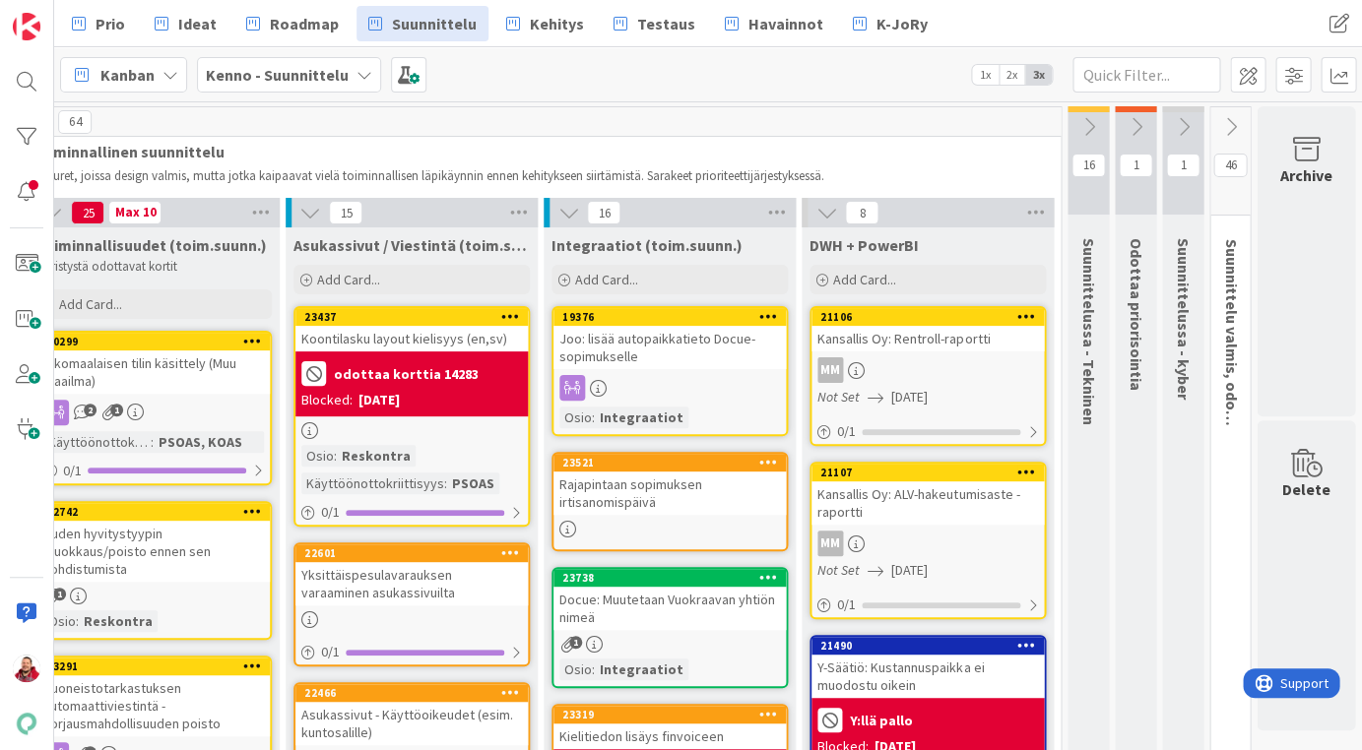
scroll to position [0, 231]
click at [1095, 128] on icon at bounding box center [1088, 127] width 22 height 22
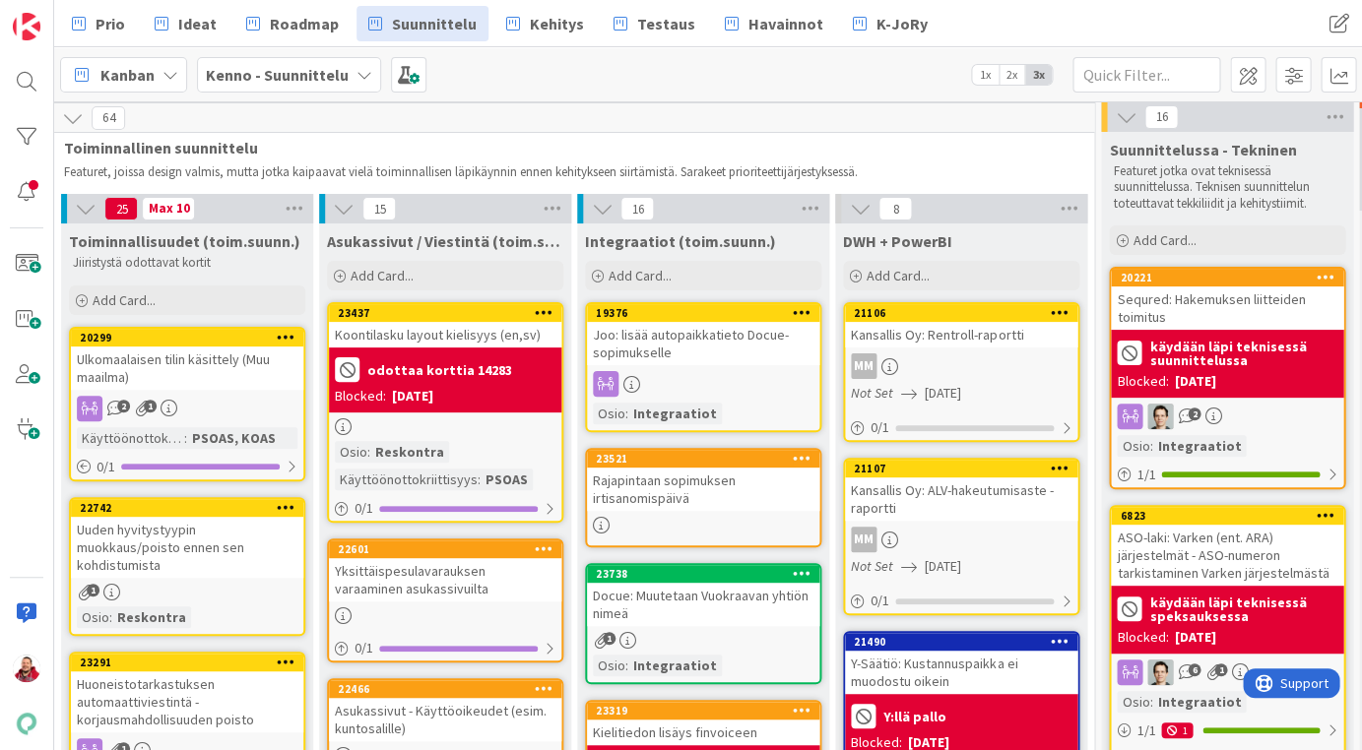
scroll to position [4, 197]
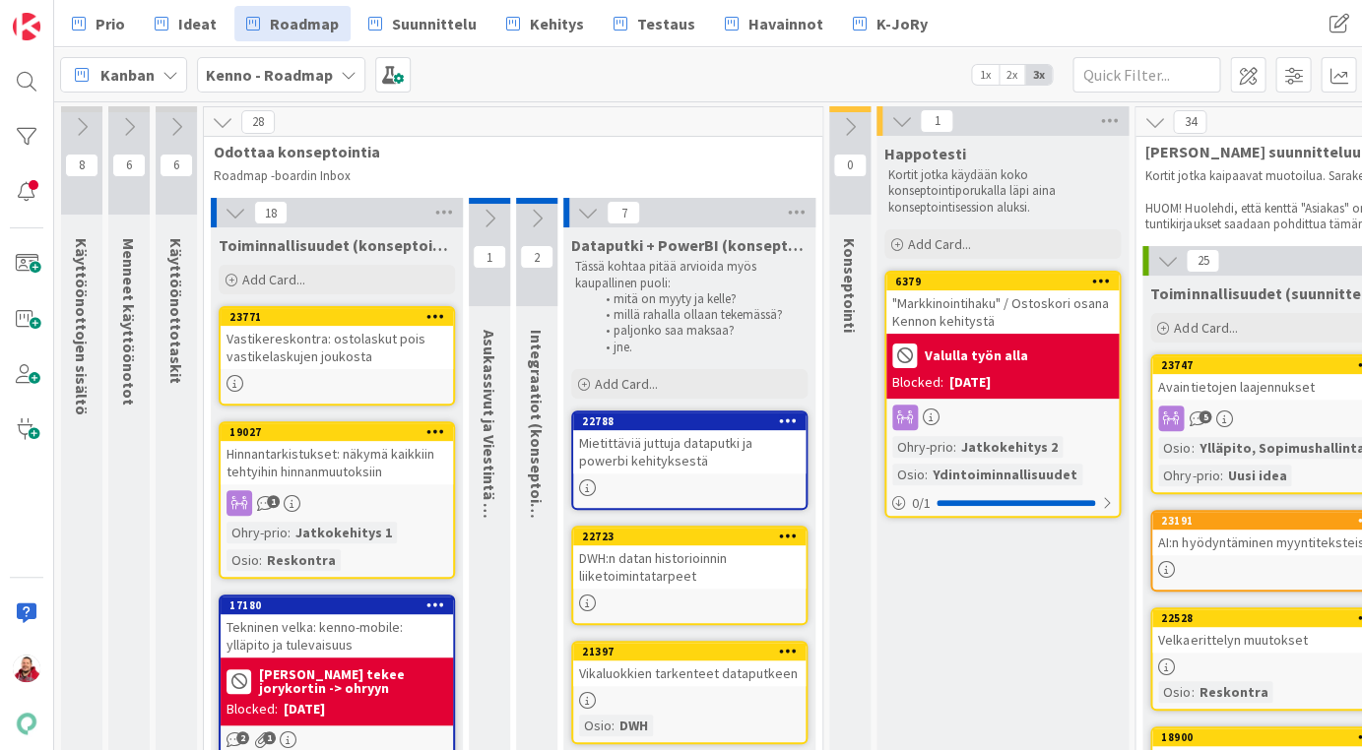
click at [224, 118] on icon at bounding box center [223, 122] width 22 height 22
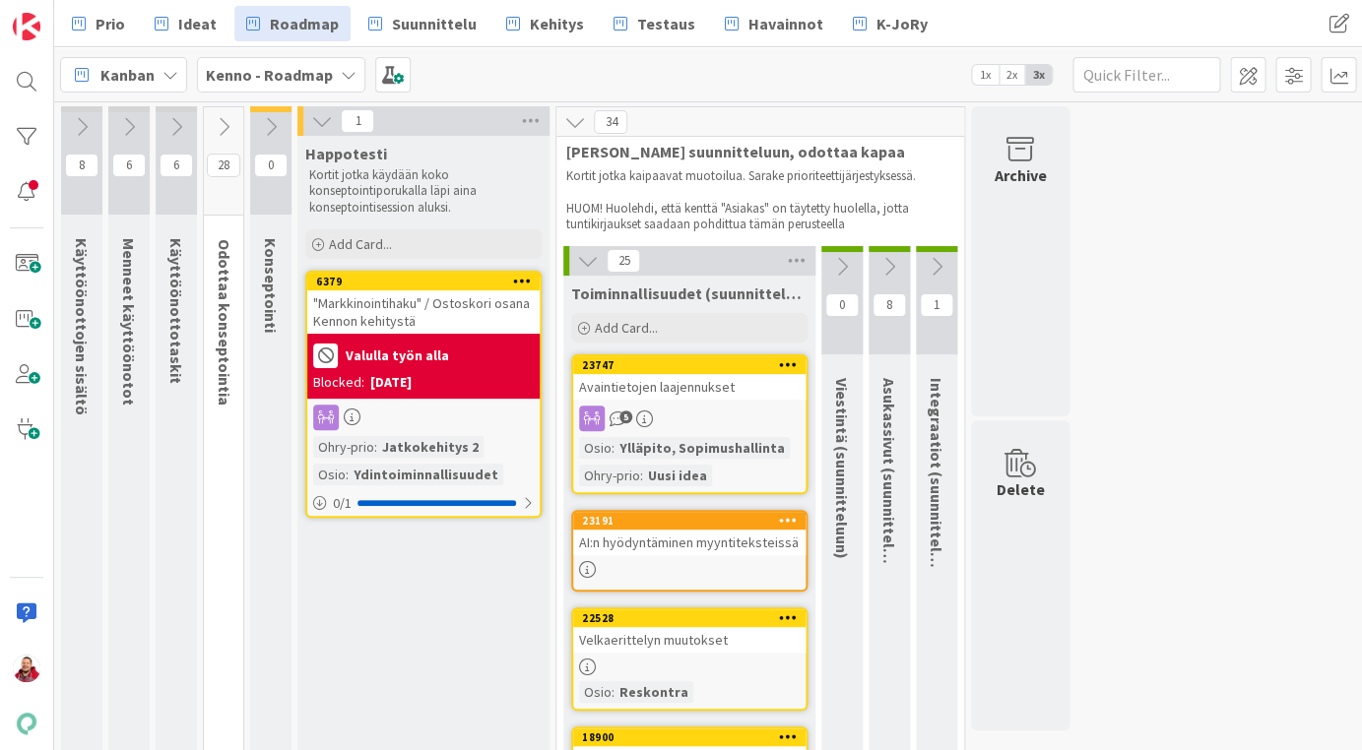
click at [578, 126] on icon at bounding box center [575, 122] width 22 height 22
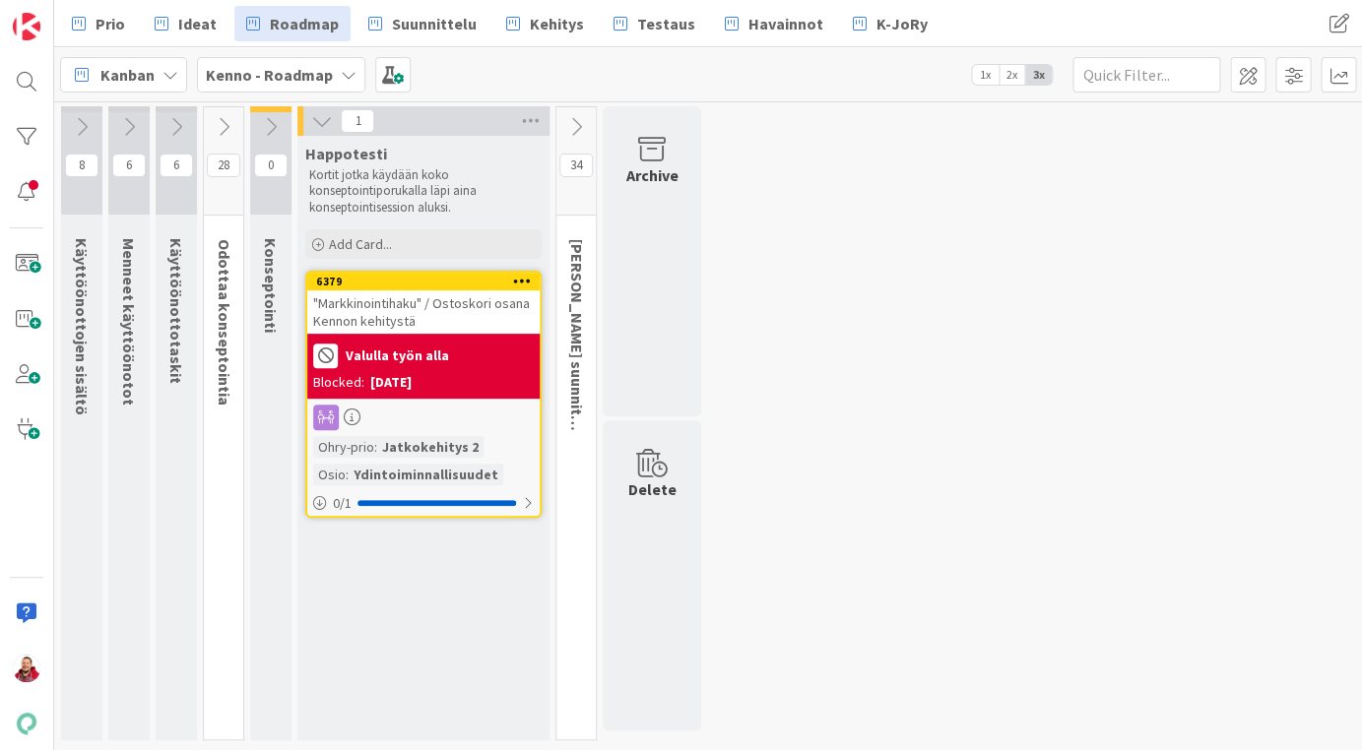
click at [319, 114] on icon at bounding box center [322, 121] width 22 height 22
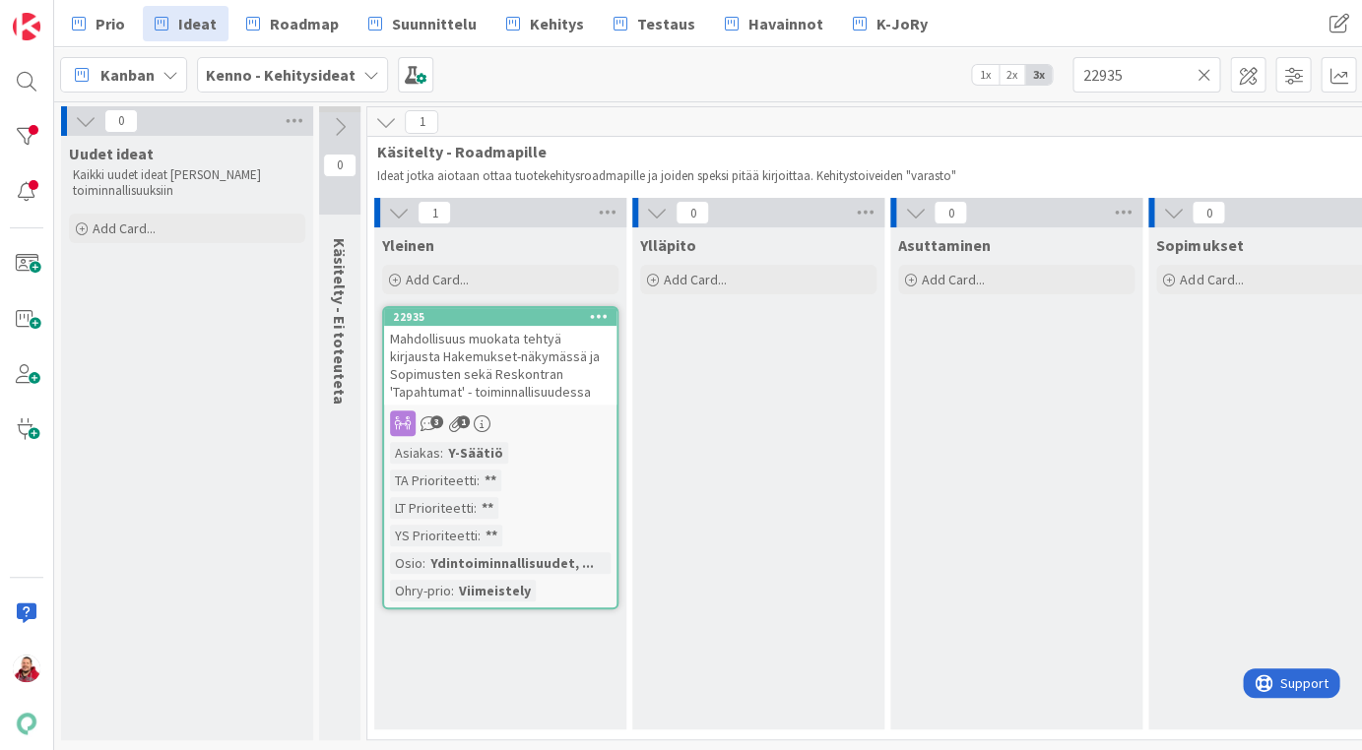
click at [1202, 74] on icon at bounding box center [1203, 75] width 14 height 18
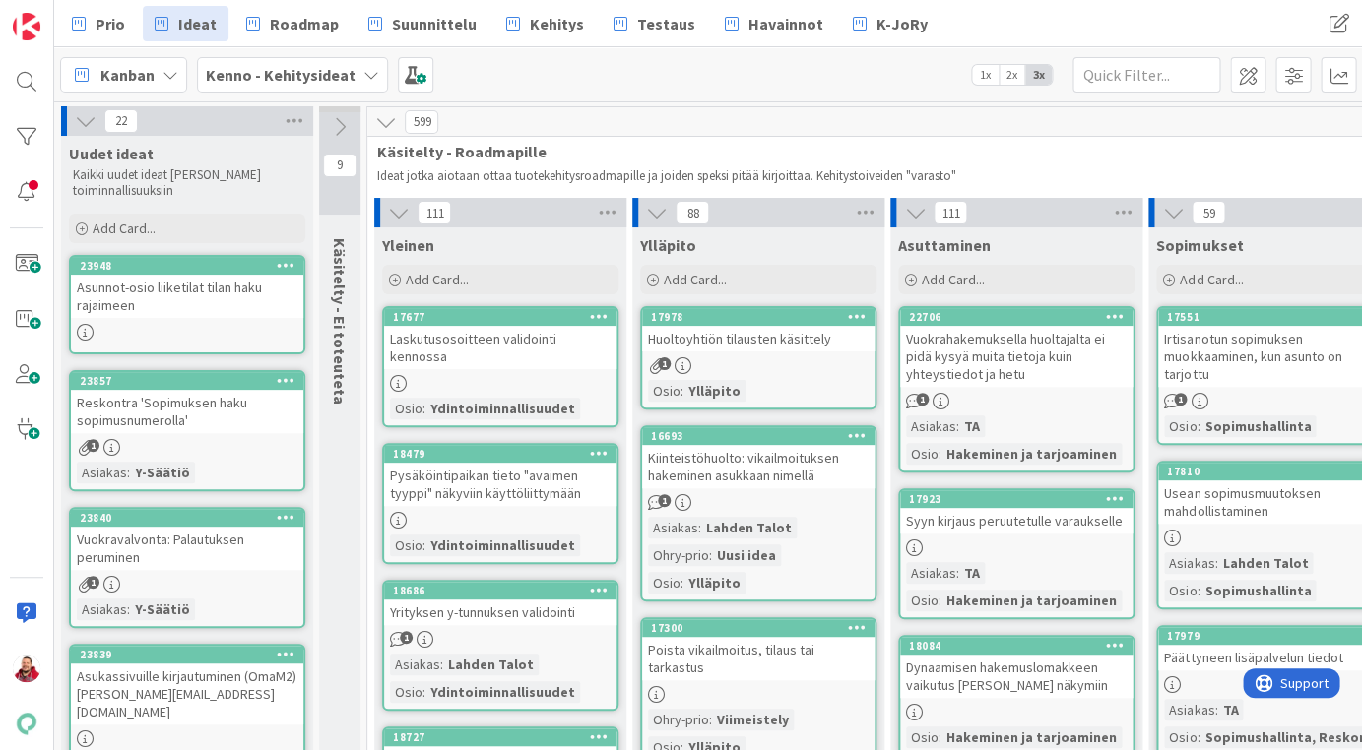
click at [77, 123] on icon at bounding box center [86, 121] width 22 height 22
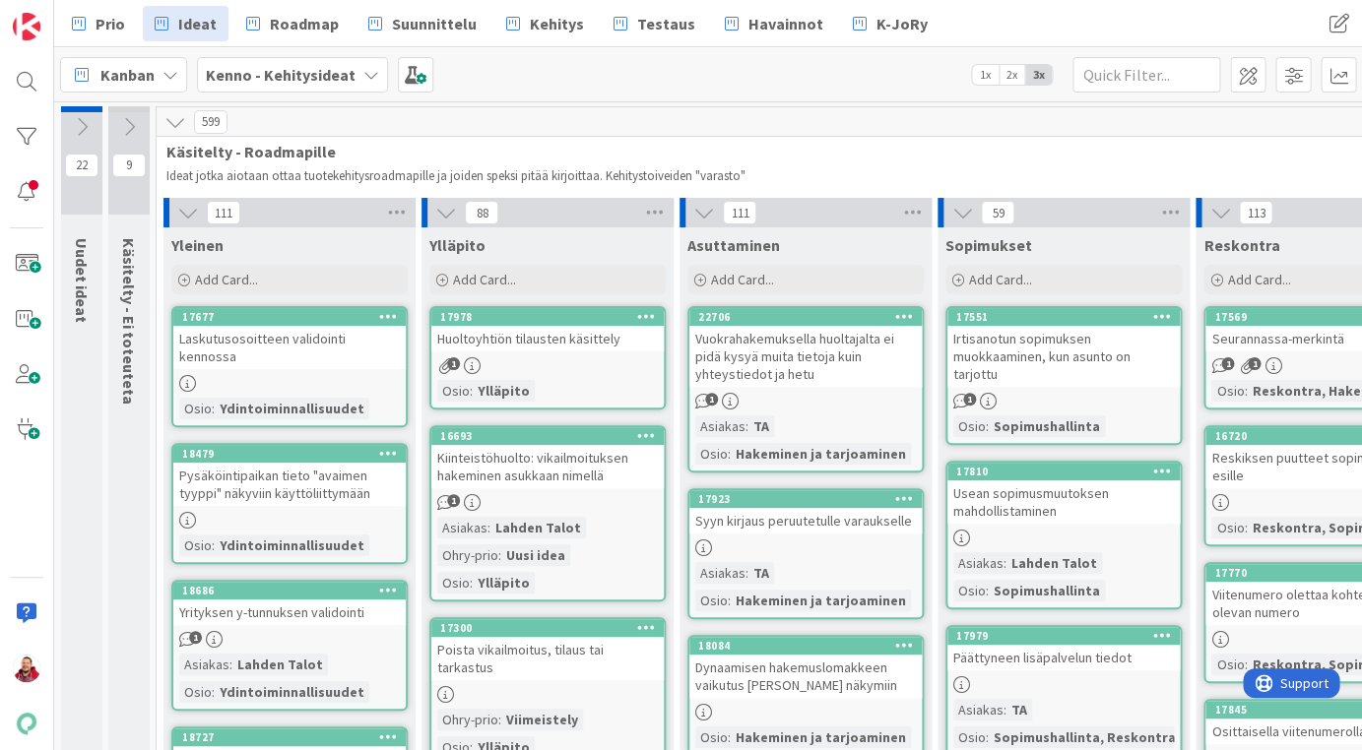
click at [166, 122] on icon at bounding box center [175, 122] width 22 height 22
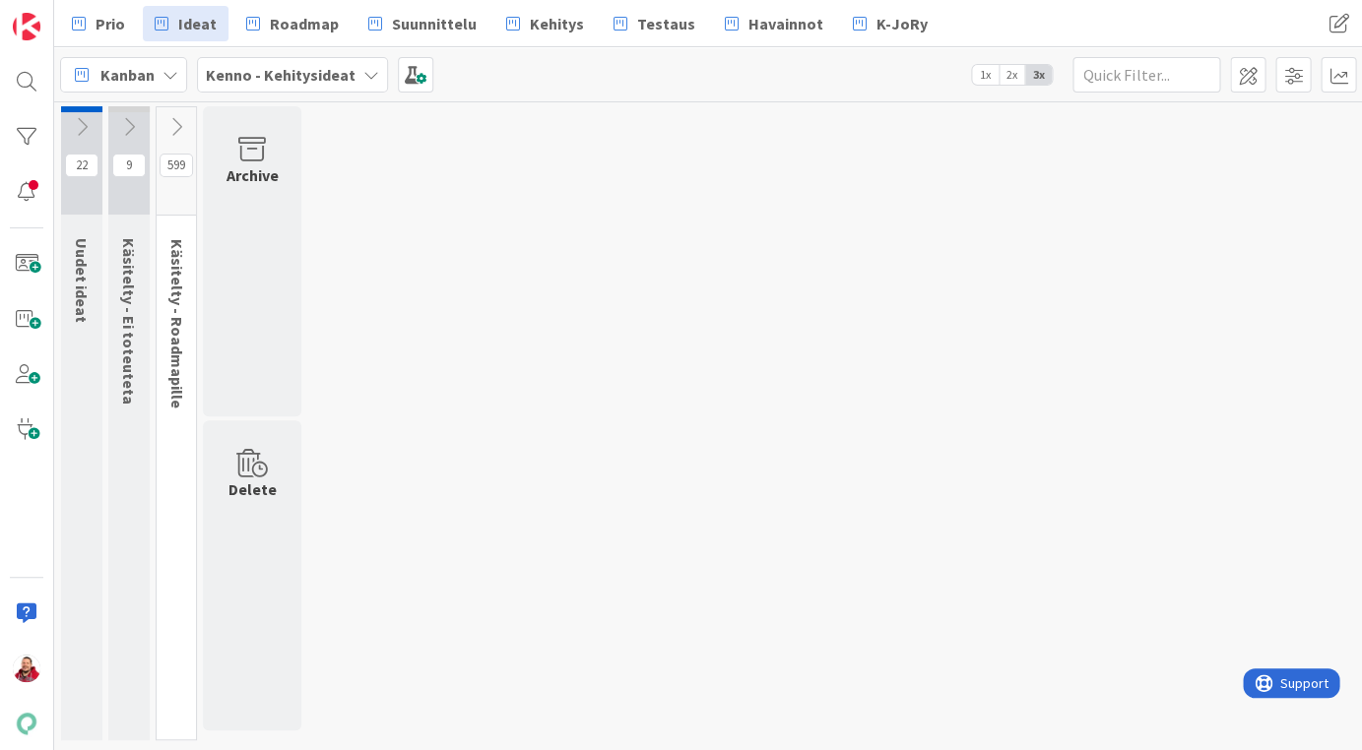
click at [127, 133] on icon at bounding box center [129, 127] width 22 height 22
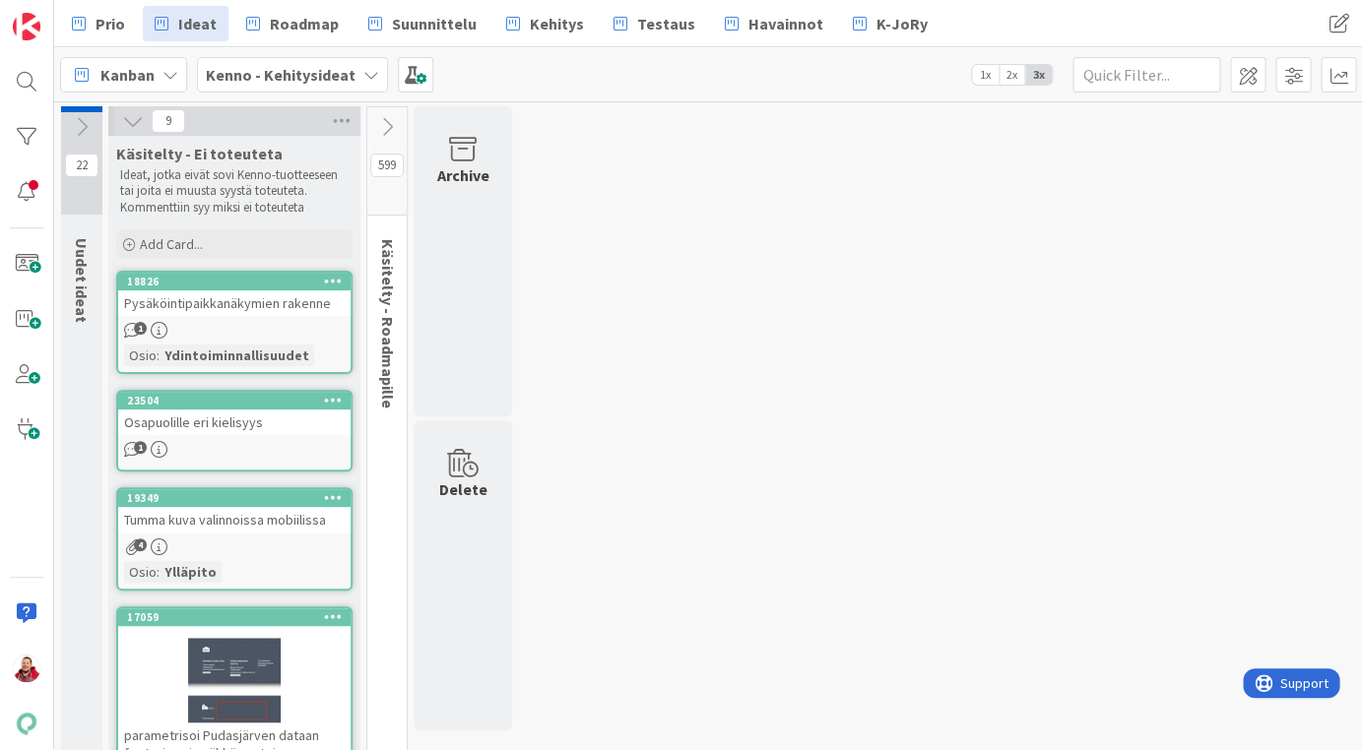
click at [126, 119] on icon at bounding box center [133, 121] width 22 height 22
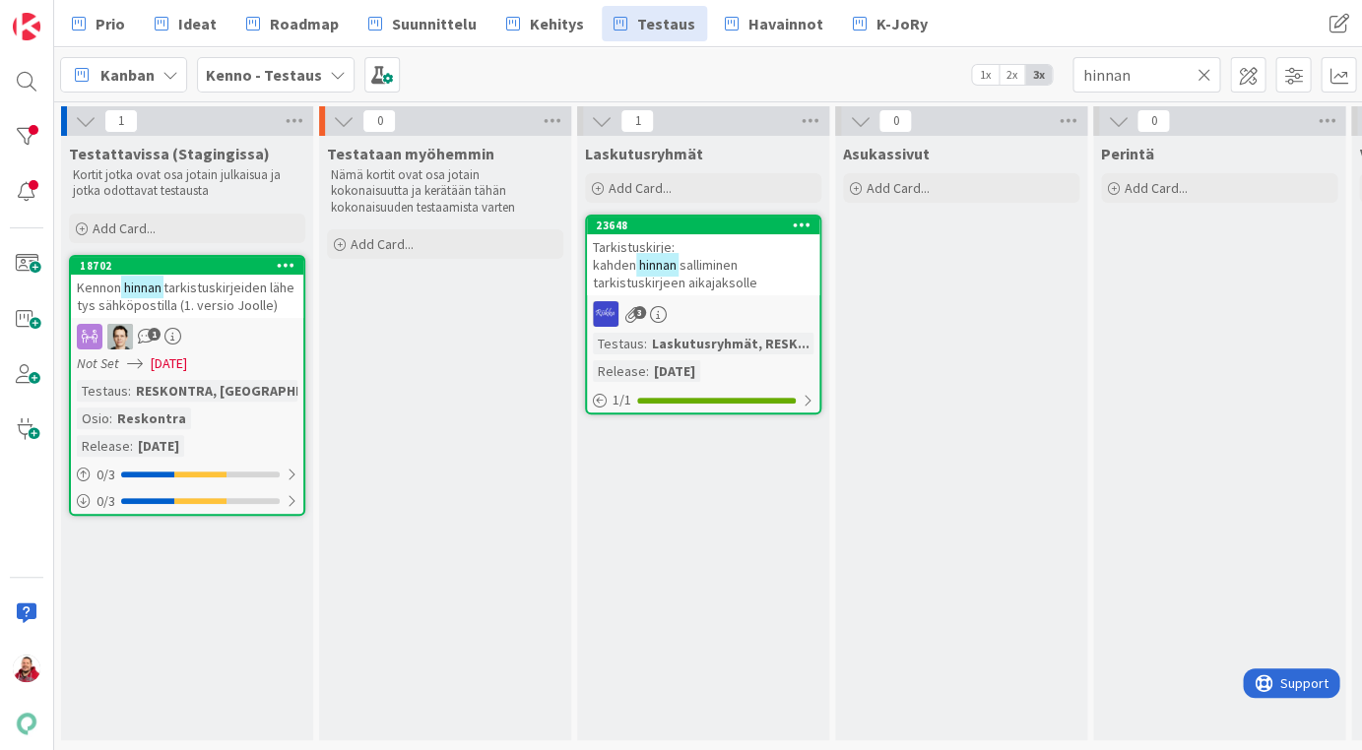
click at [1204, 75] on icon at bounding box center [1203, 75] width 14 height 18
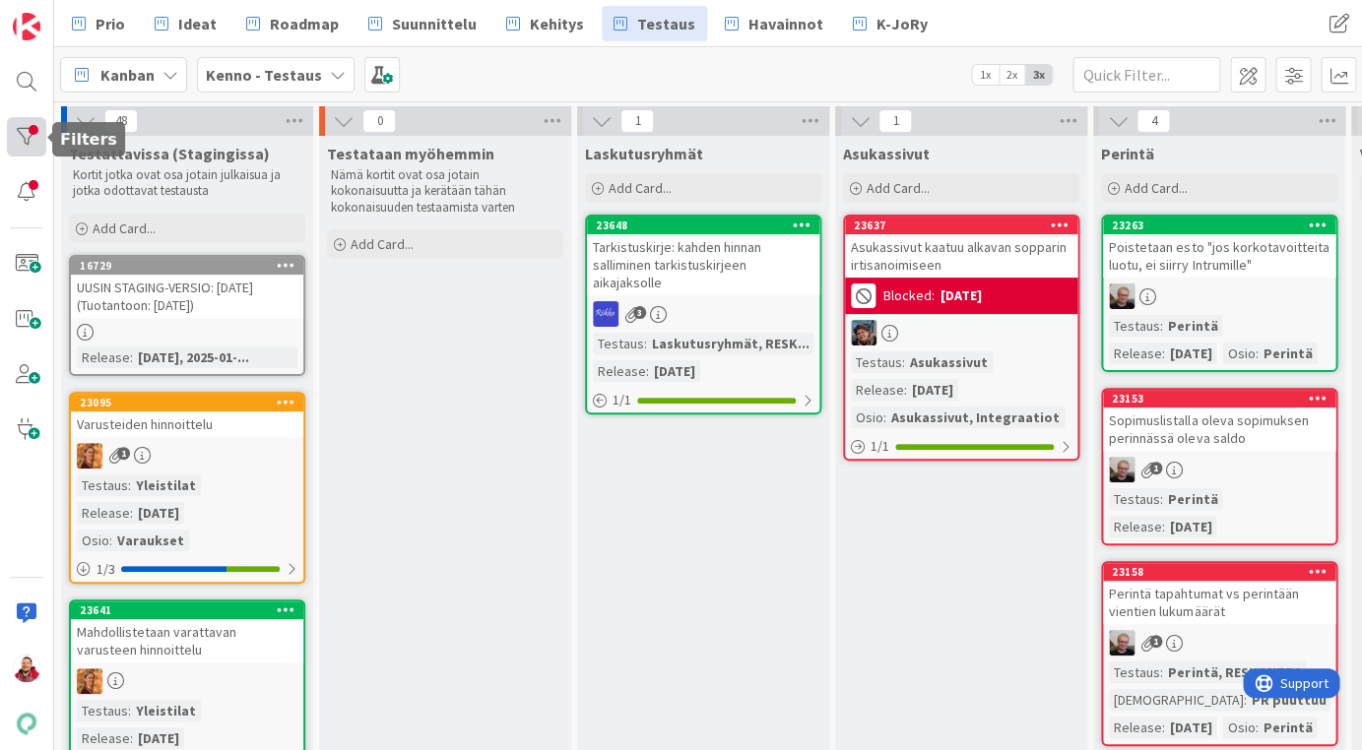
click at [26, 127] on div at bounding box center [26, 136] width 39 height 39
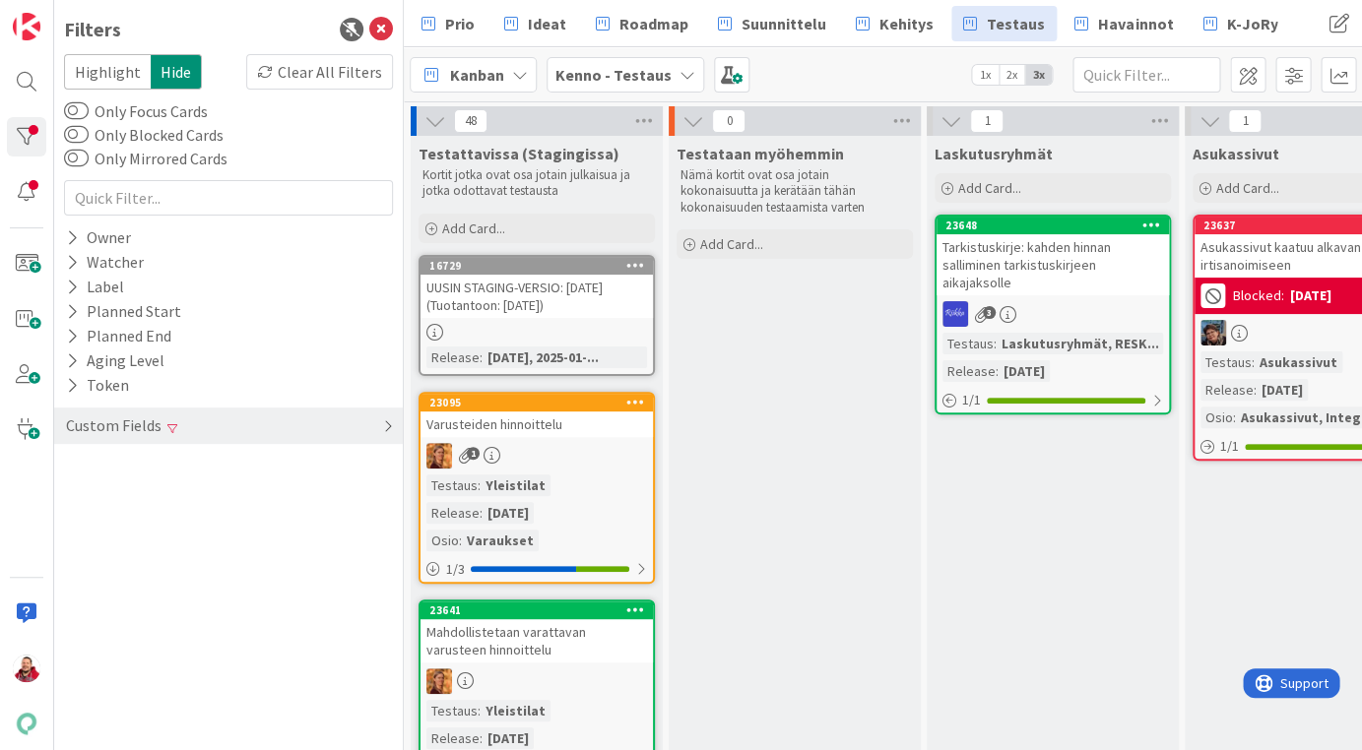
click at [167, 422] on span at bounding box center [172, 428] width 10 height 12
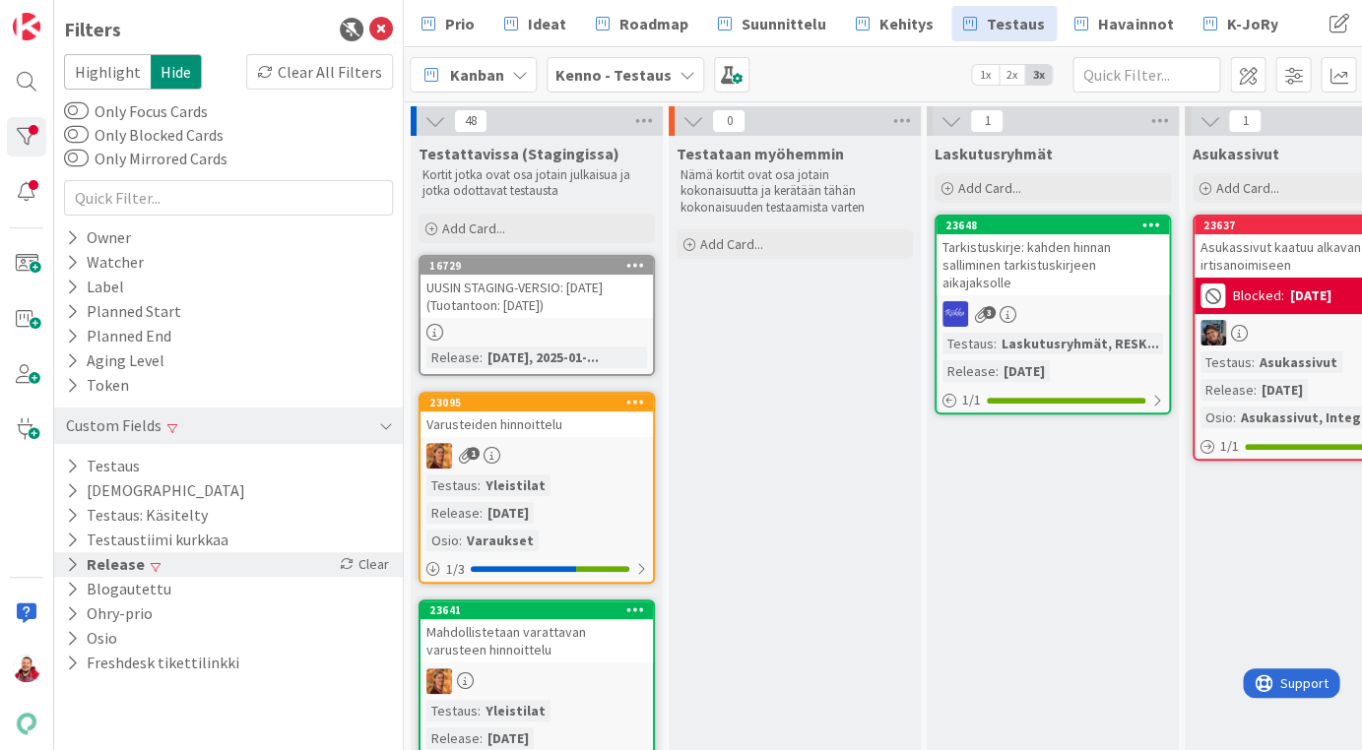
click at [122, 552] on button "Release" at bounding box center [105, 564] width 83 height 25
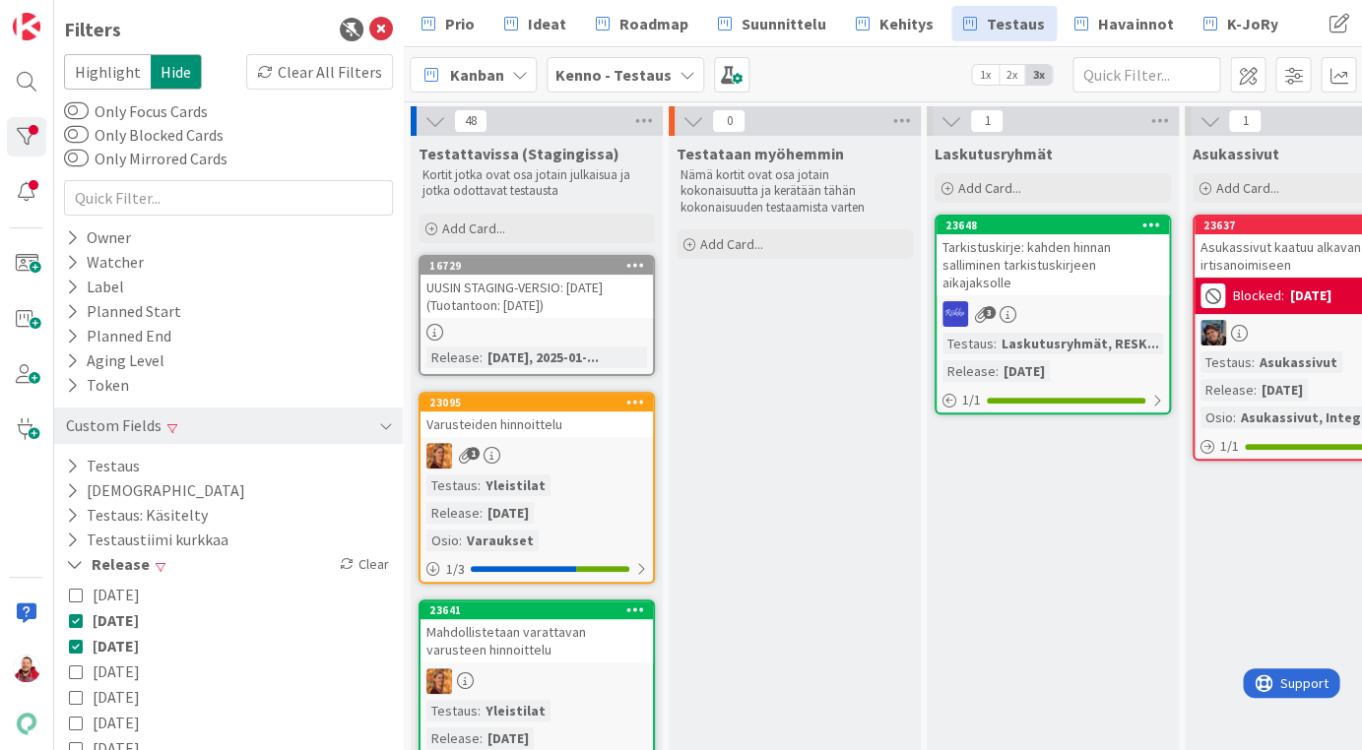
click at [69, 613] on icon at bounding box center [76, 620] width 14 height 14
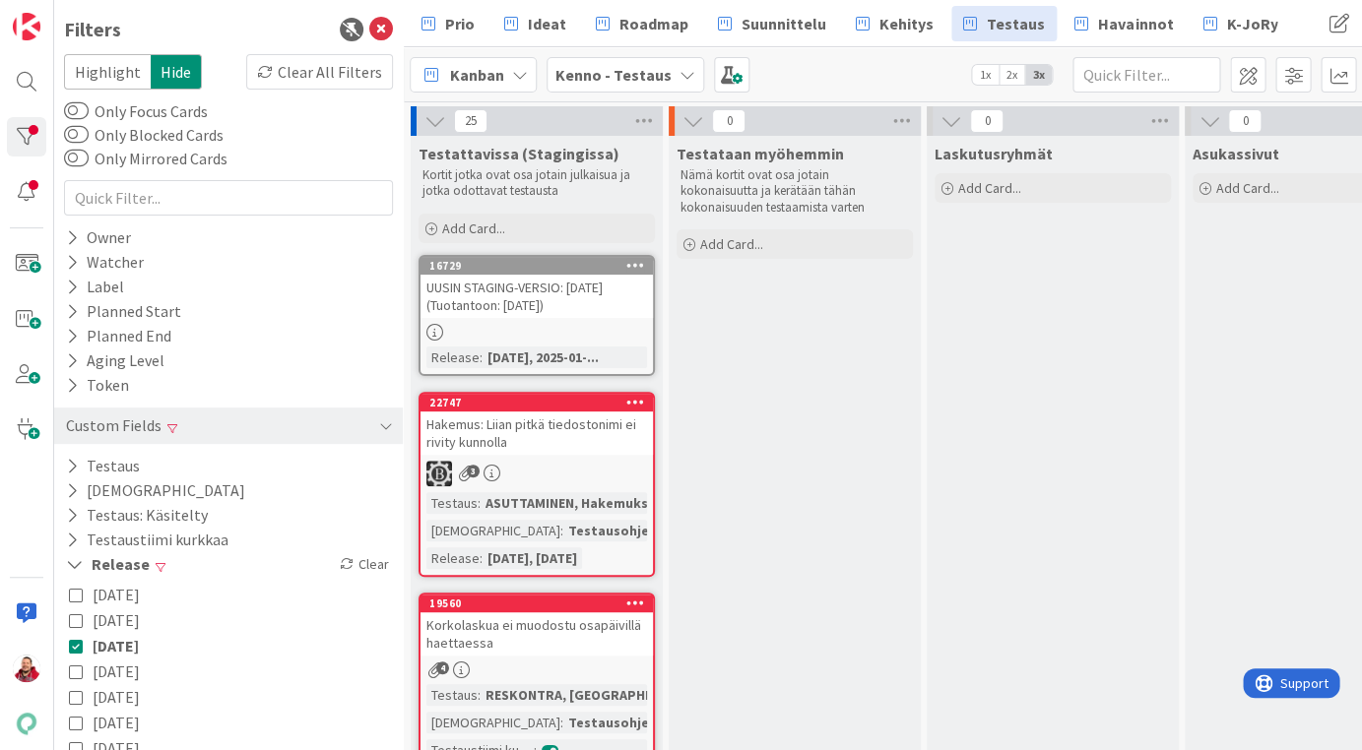
click at [81, 665] on icon at bounding box center [76, 672] width 14 height 14
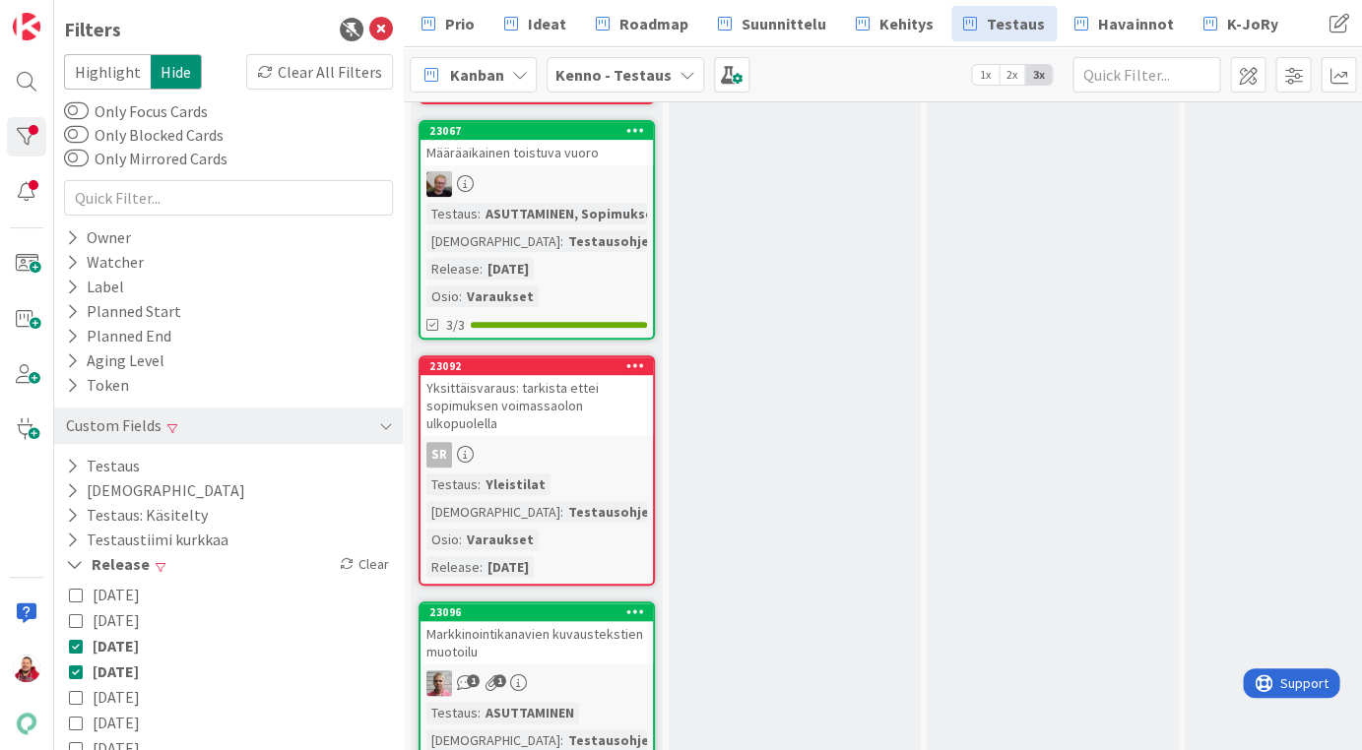
scroll to position [4907, 0]
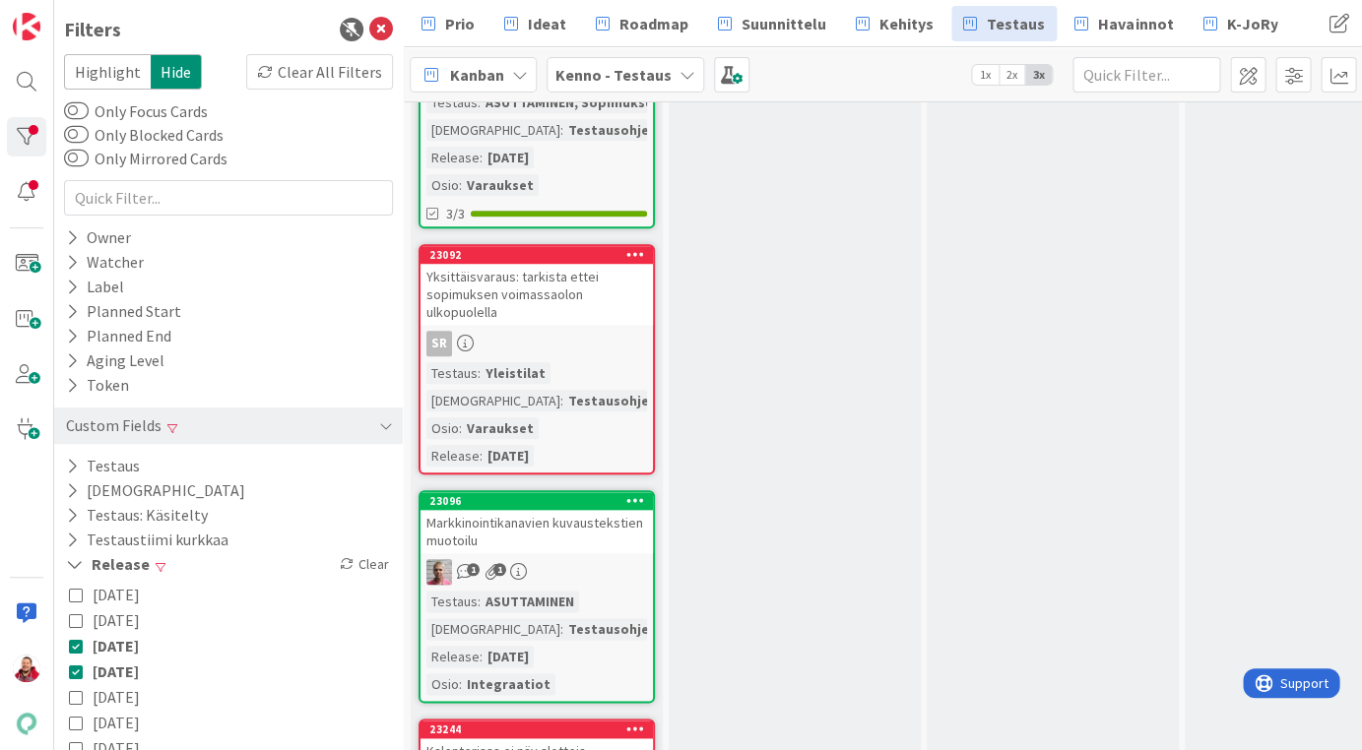
click at [79, 639] on icon at bounding box center [76, 646] width 14 height 14
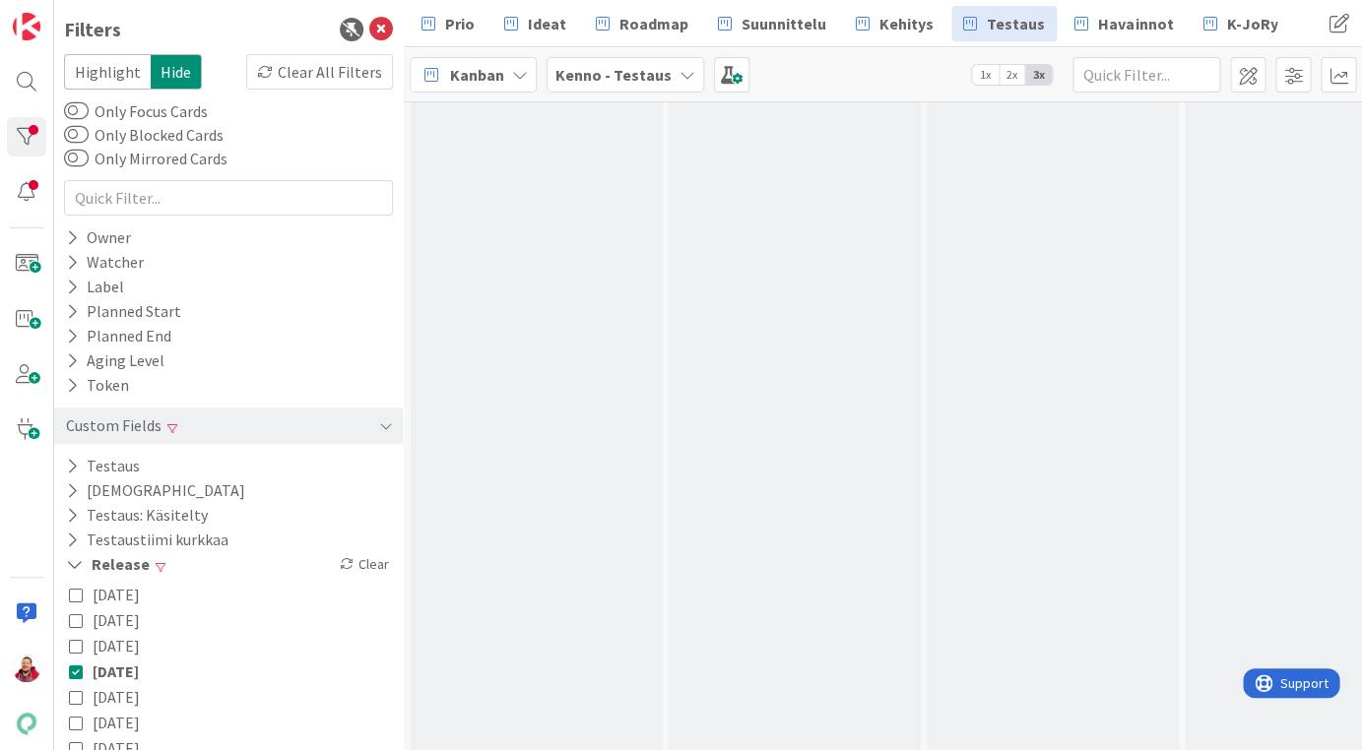
click at [79, 665] on icon at bounding box center [76, 672] width 14 height 14
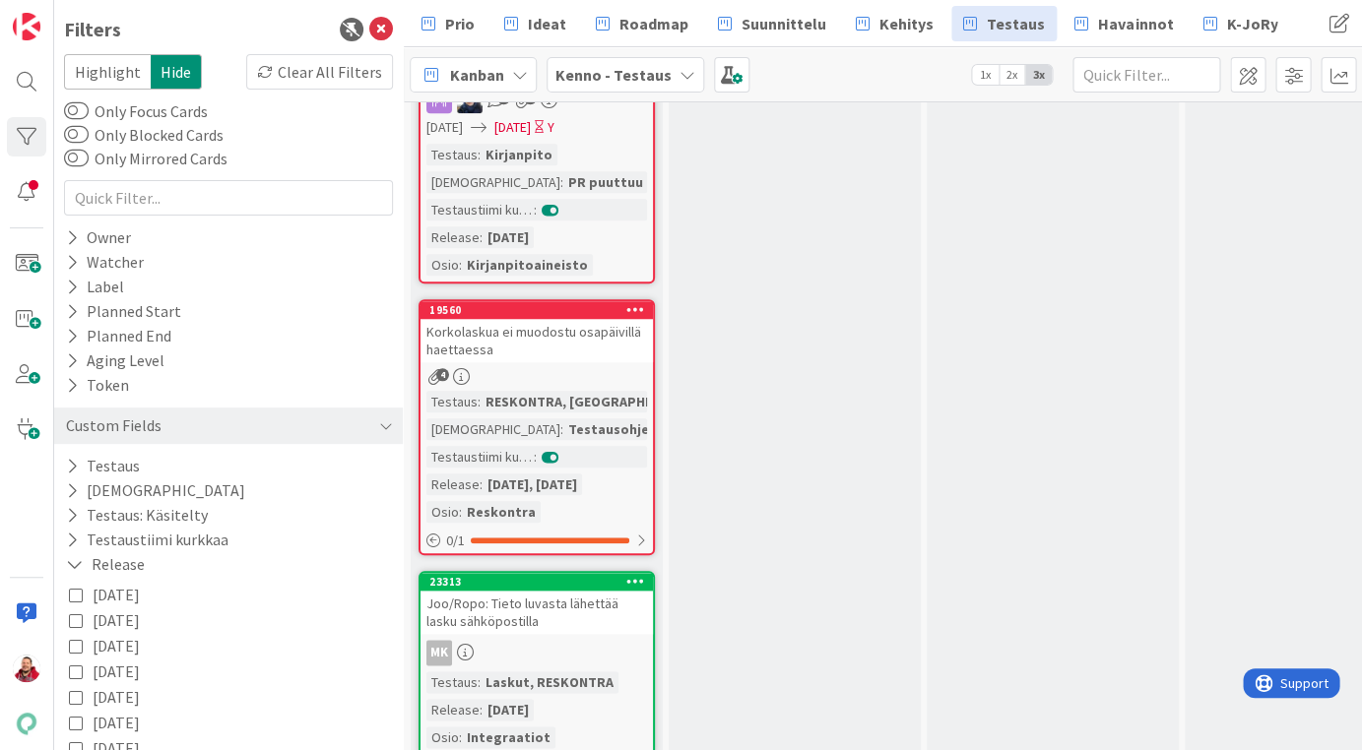
click at [75, 588] on icon at bounding box center [76, 595] width 14 height 14
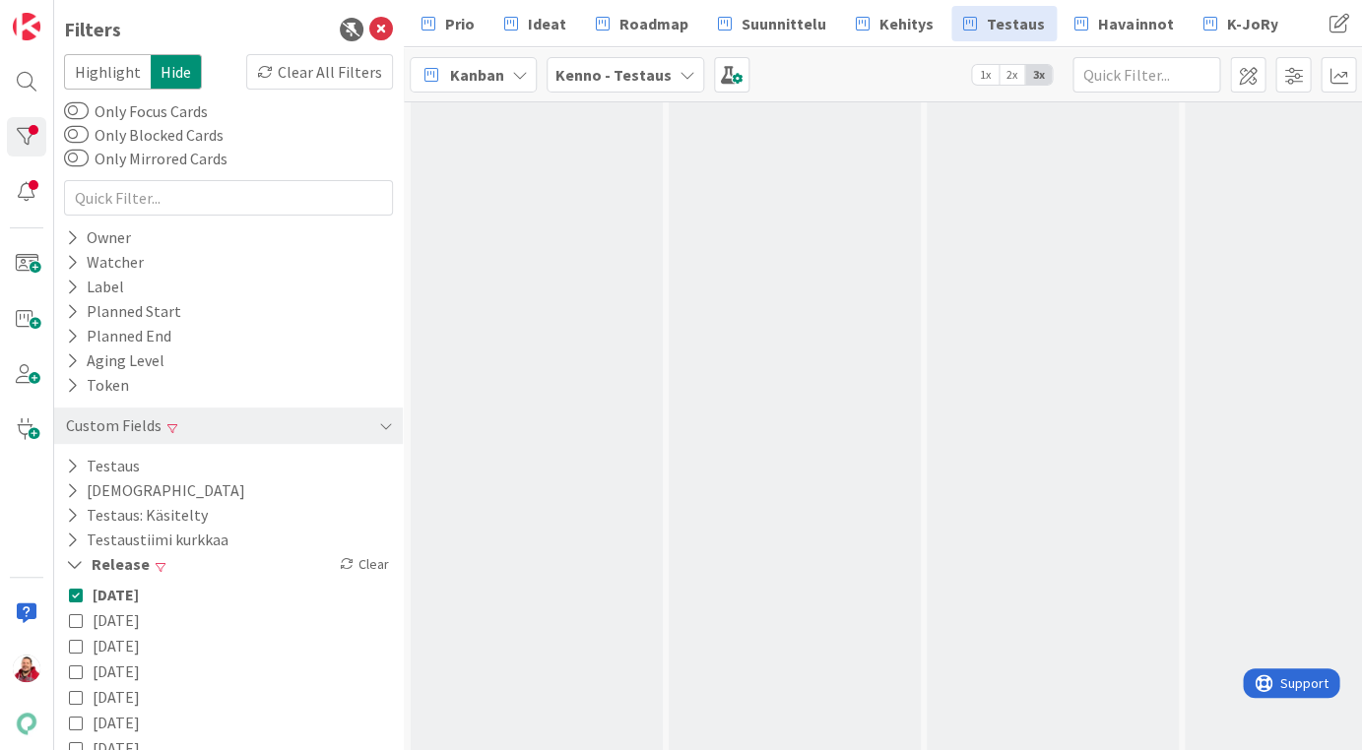
scroll to position [3982, 0]
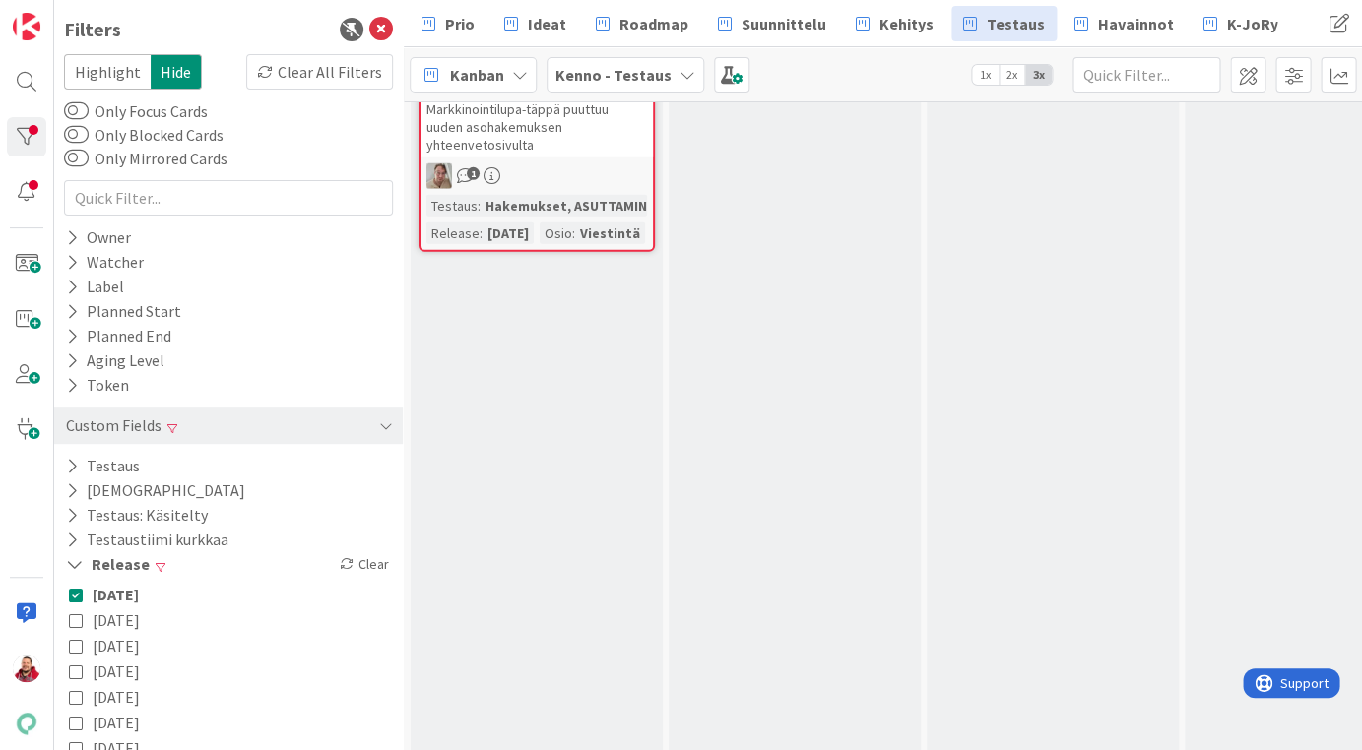
click at [75, 613] on icon at bounding box center [76, 620] width 14 height 14
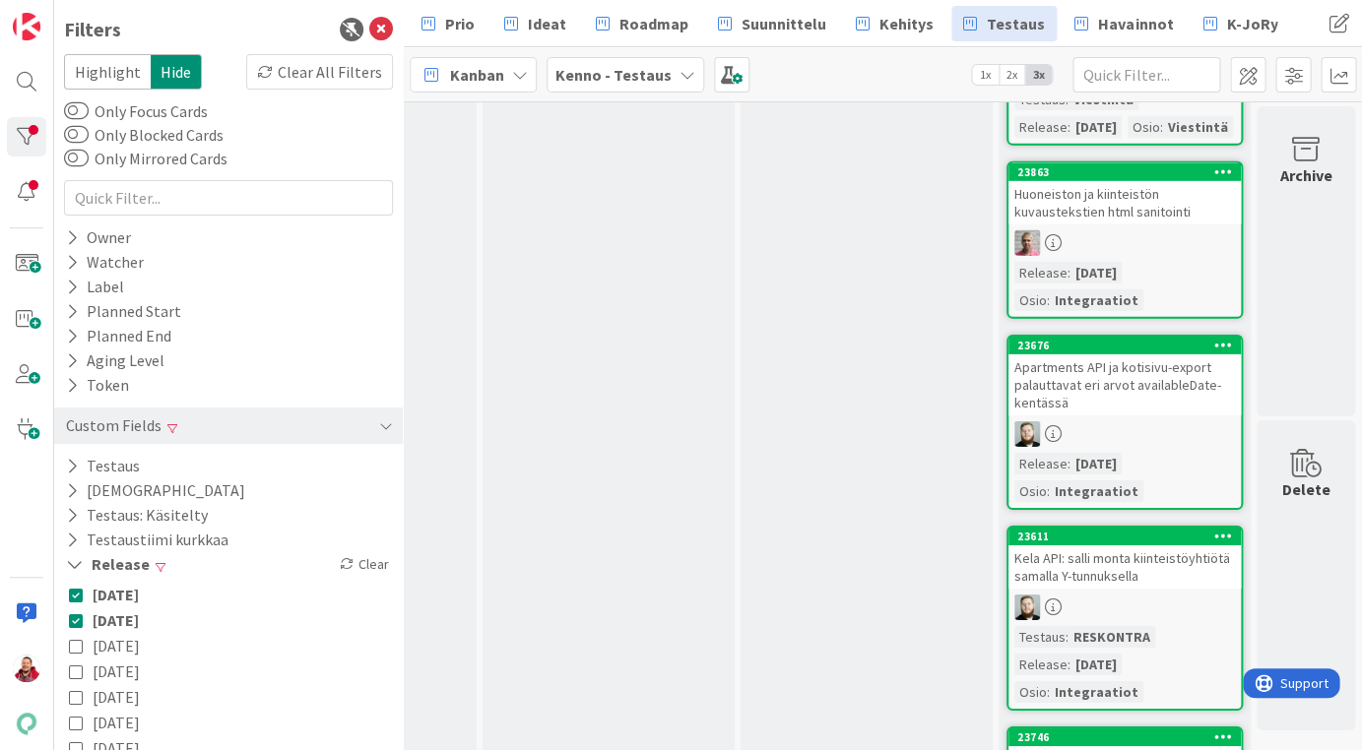
scroll to position [4023, 2251]
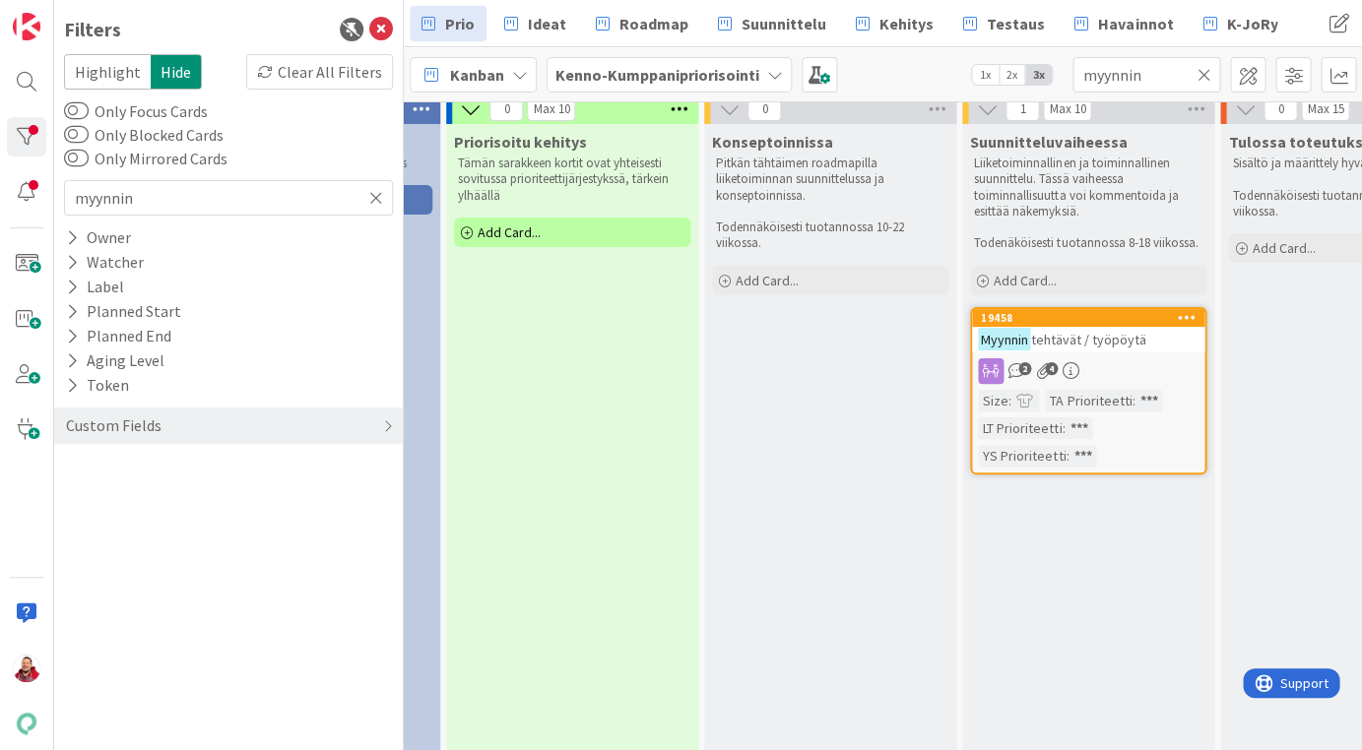
scroll to position [12, 558]
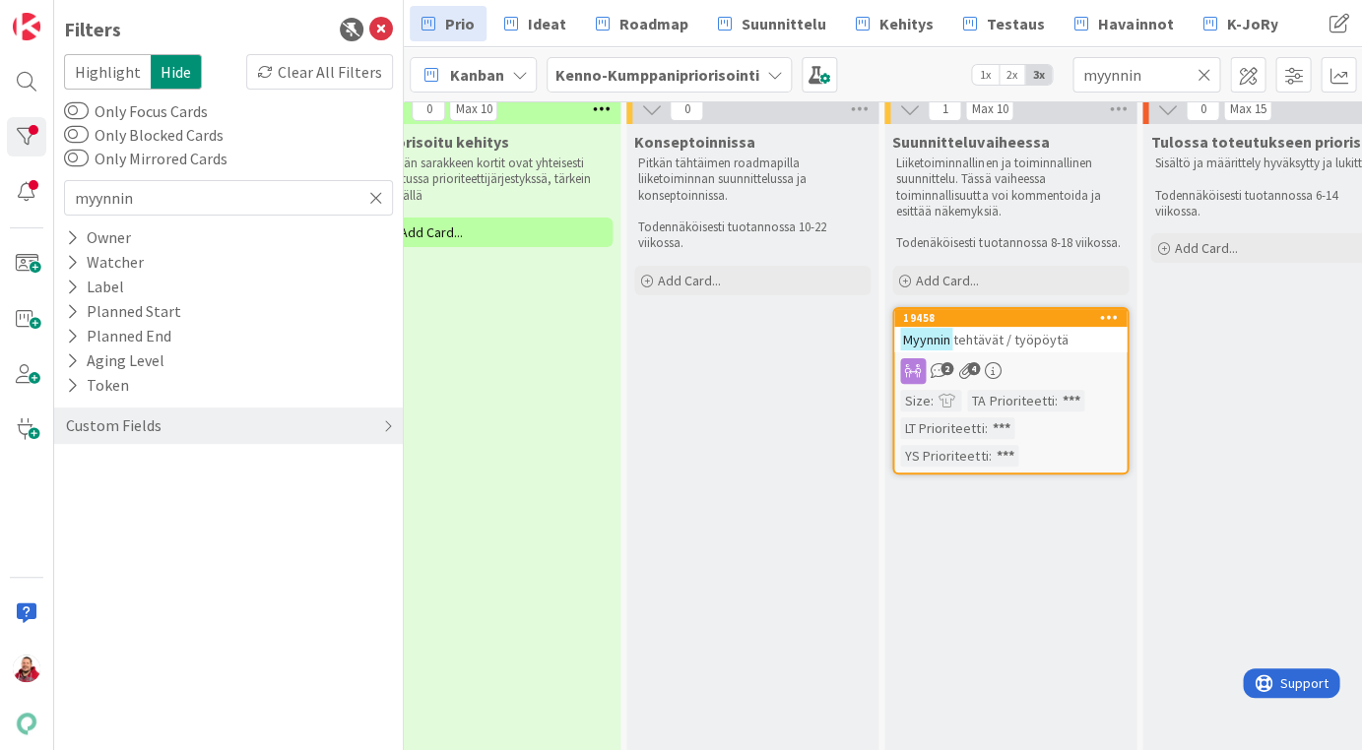
click at [1206, 75] on icon at bounding box center [1203, 75] width 14 height 18
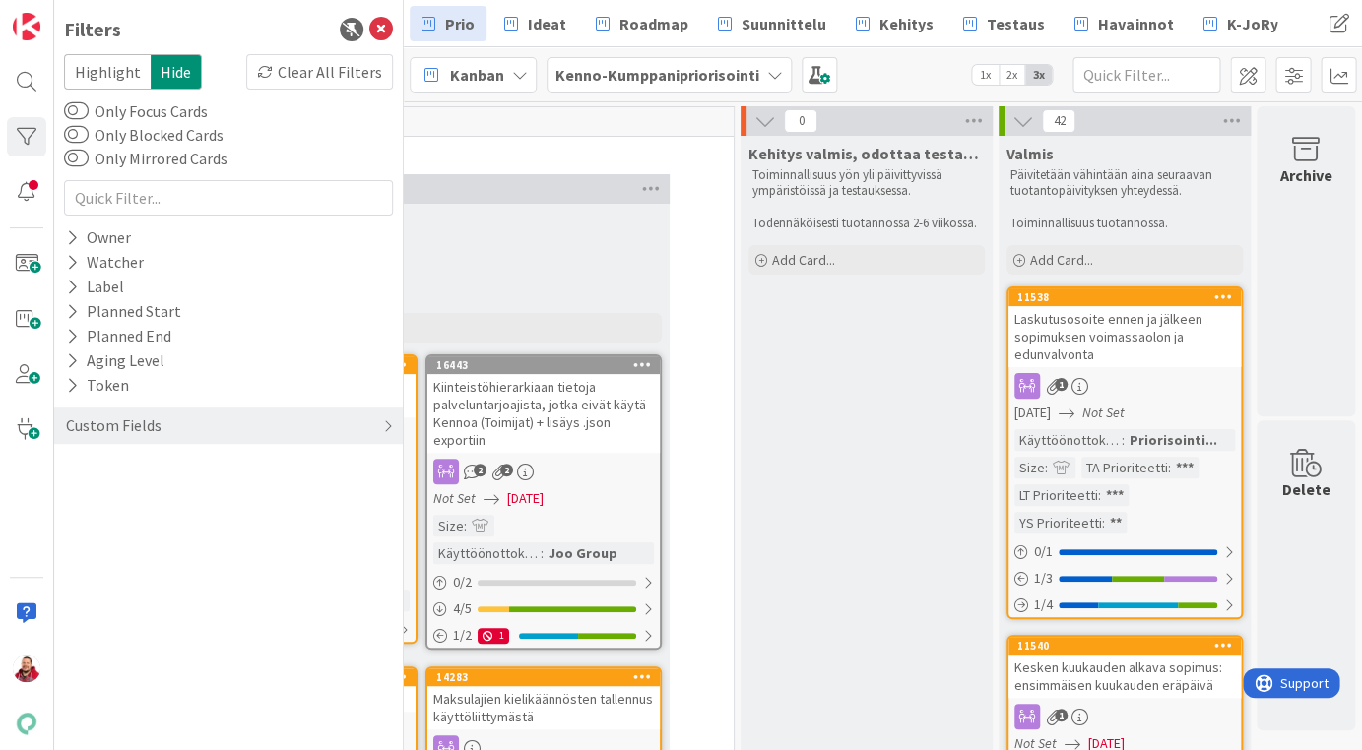
scroll to position [0, 2281]
click at [383, 19] on icon at bounding box center [381, 30] width 24 height 24
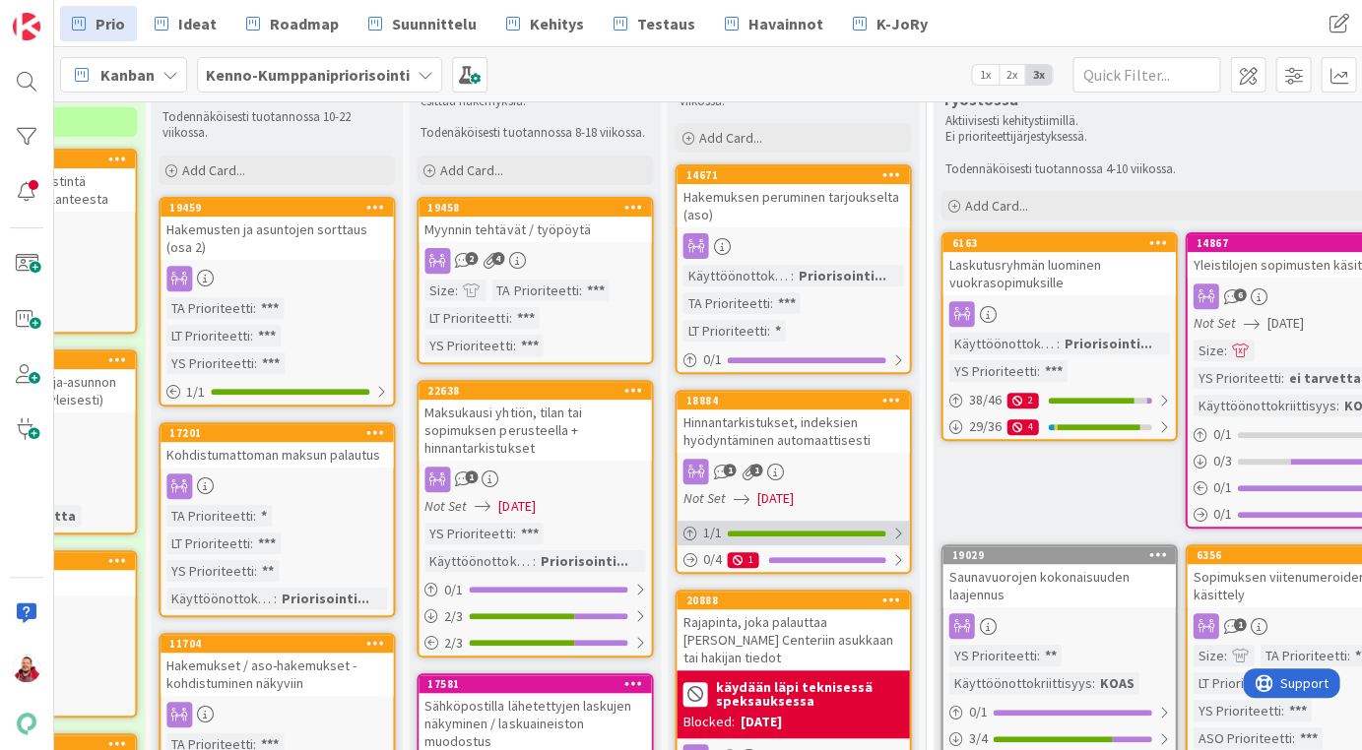
scroll to position [110, 684]
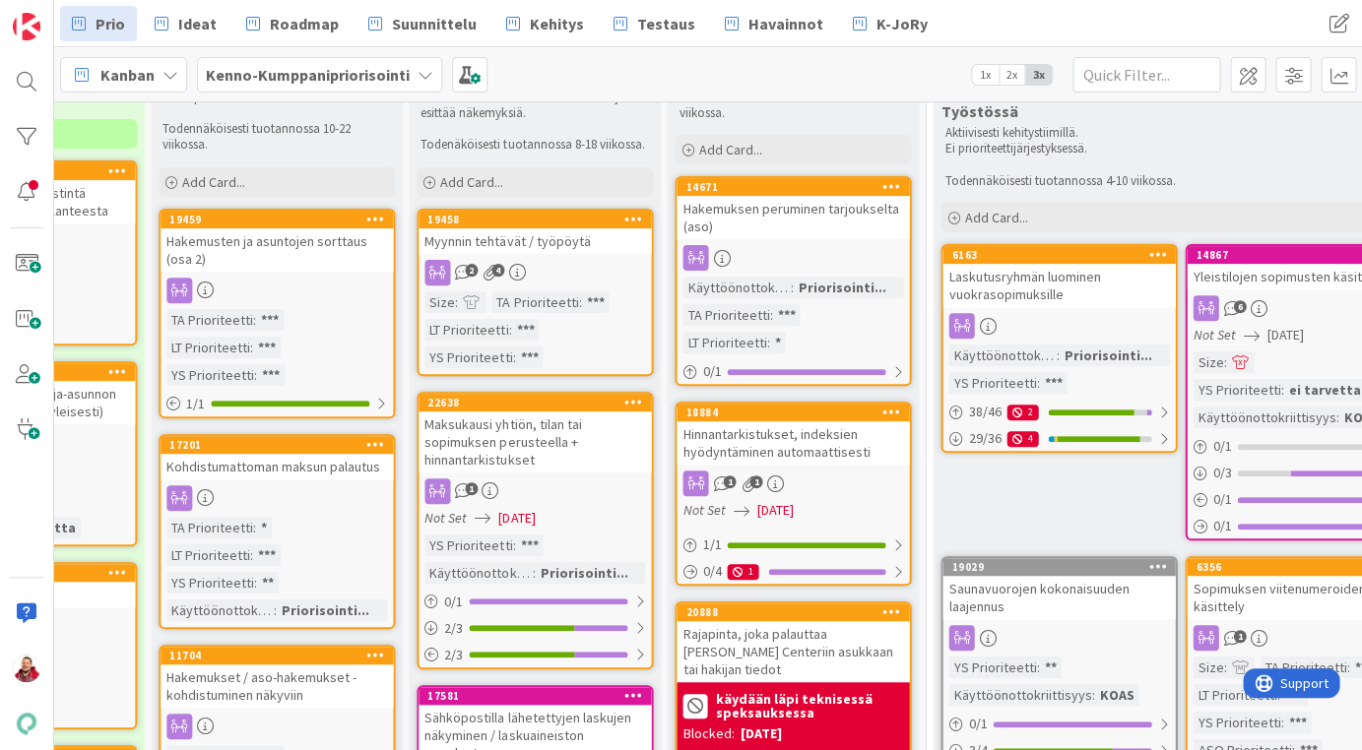
click at [311, 228] on div "Hakemusten ja asuntojen sorttaus (osa 2)" at bounding box center [276, 249] width 232 height 43
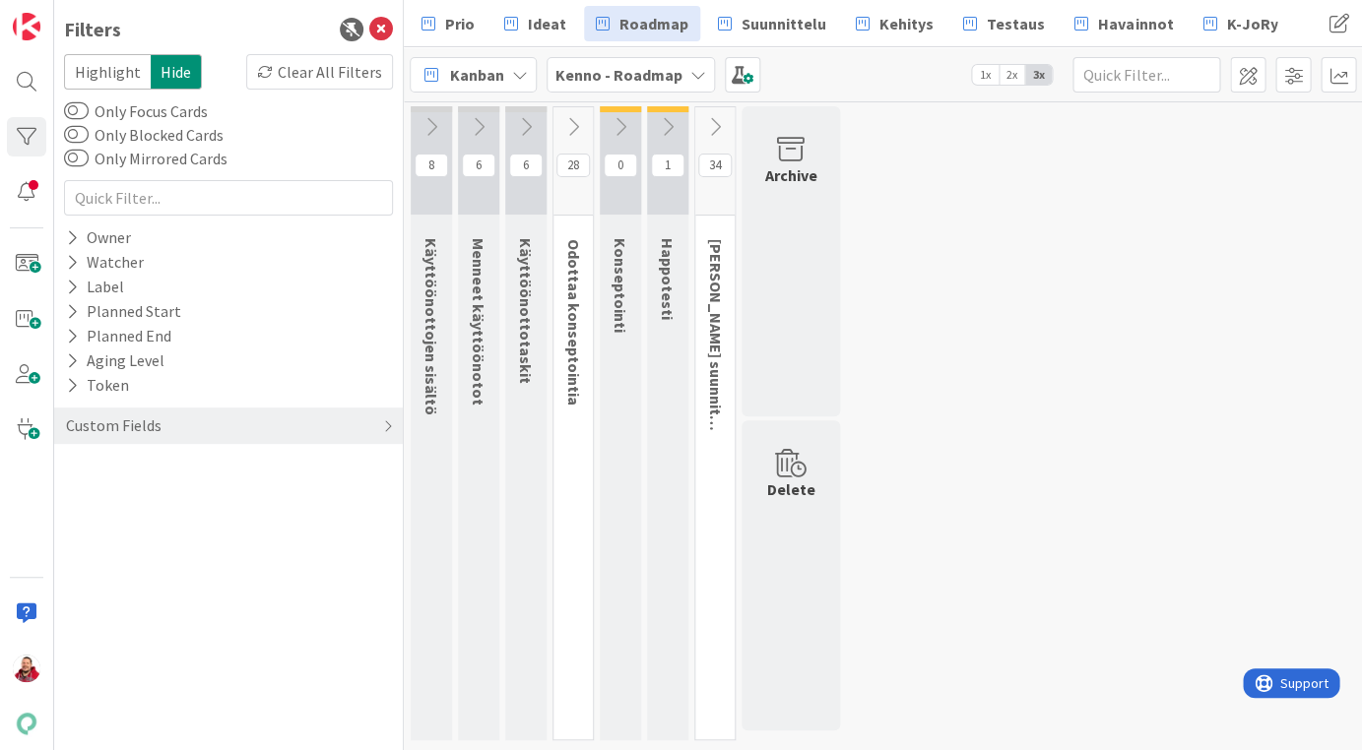
click at [702, 128] on button at bounding box center [714, 127] width 39 height 30
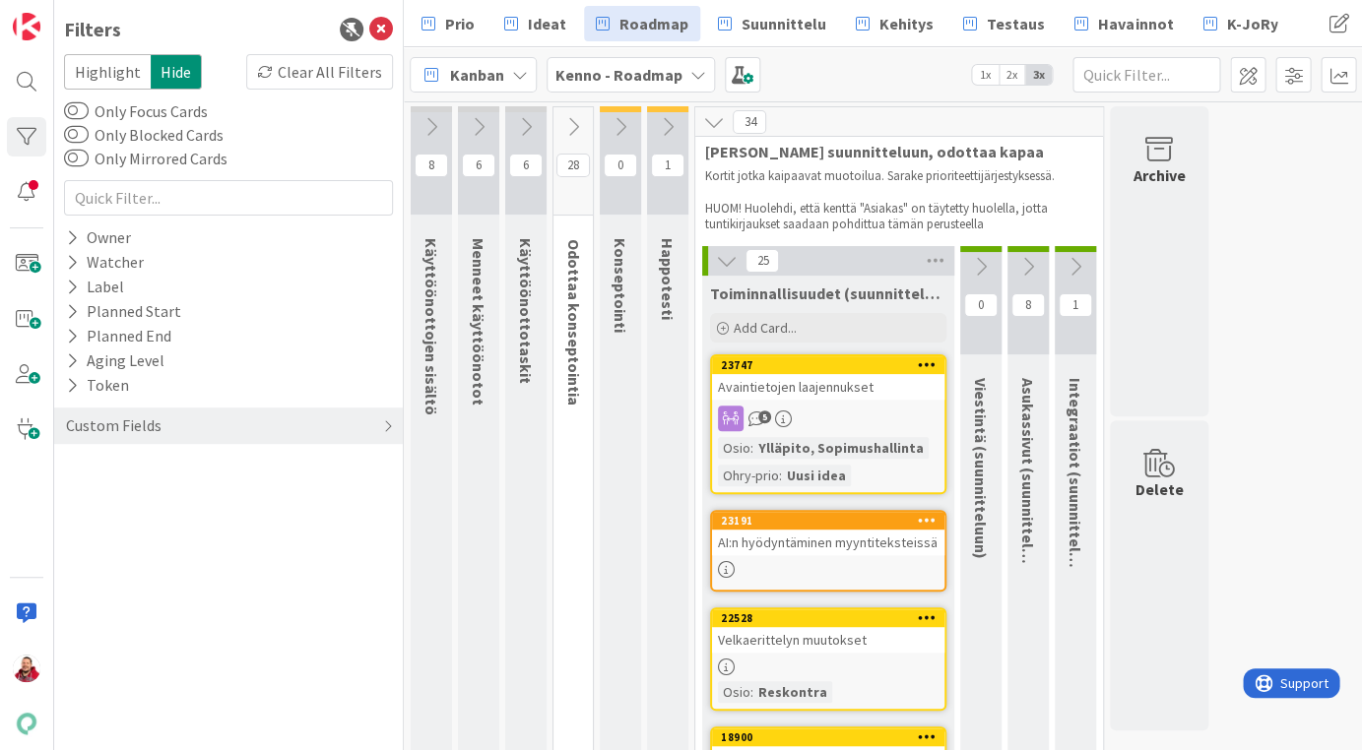
click at [1079, 252] on button at bounding box center [1075, 267] width 41 height 30
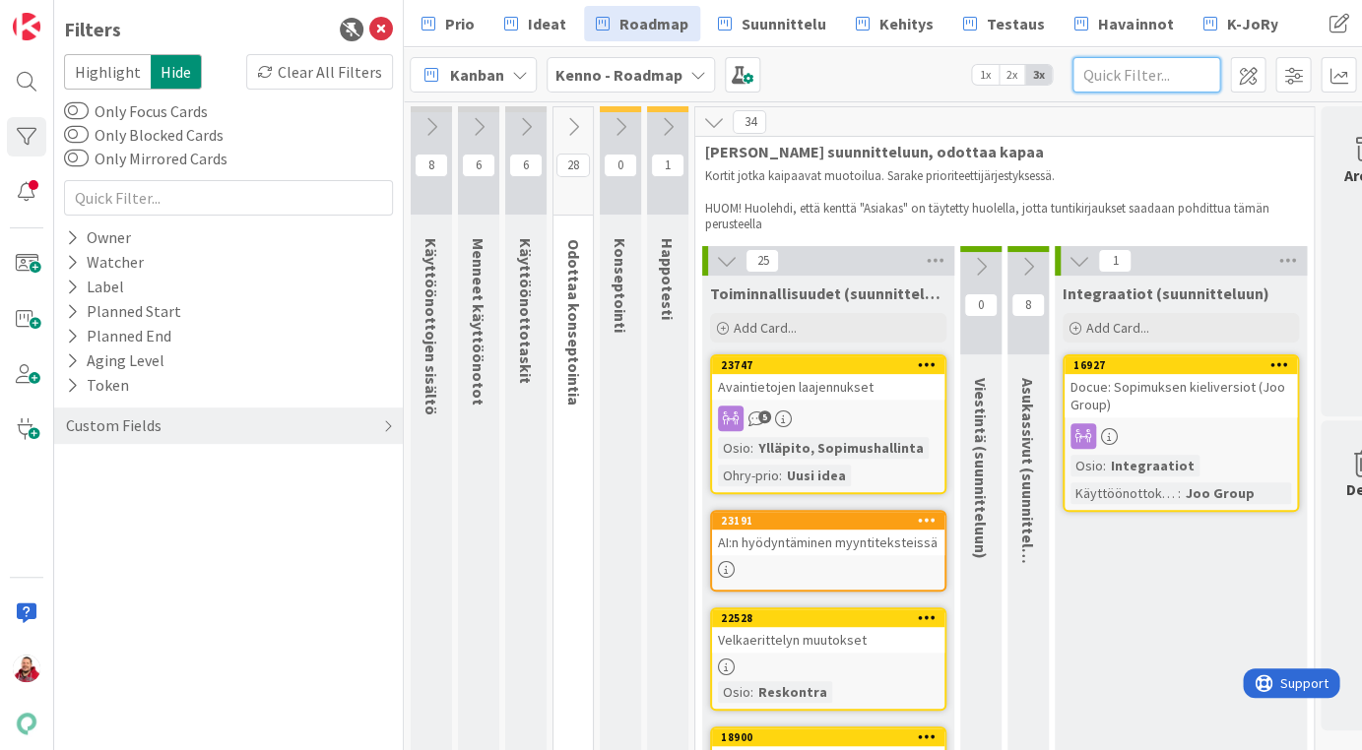
click at [1176, 83] on input "text" at bounding box center [1146, 74] width 148 height 35
type input "r"
type input "rajai"
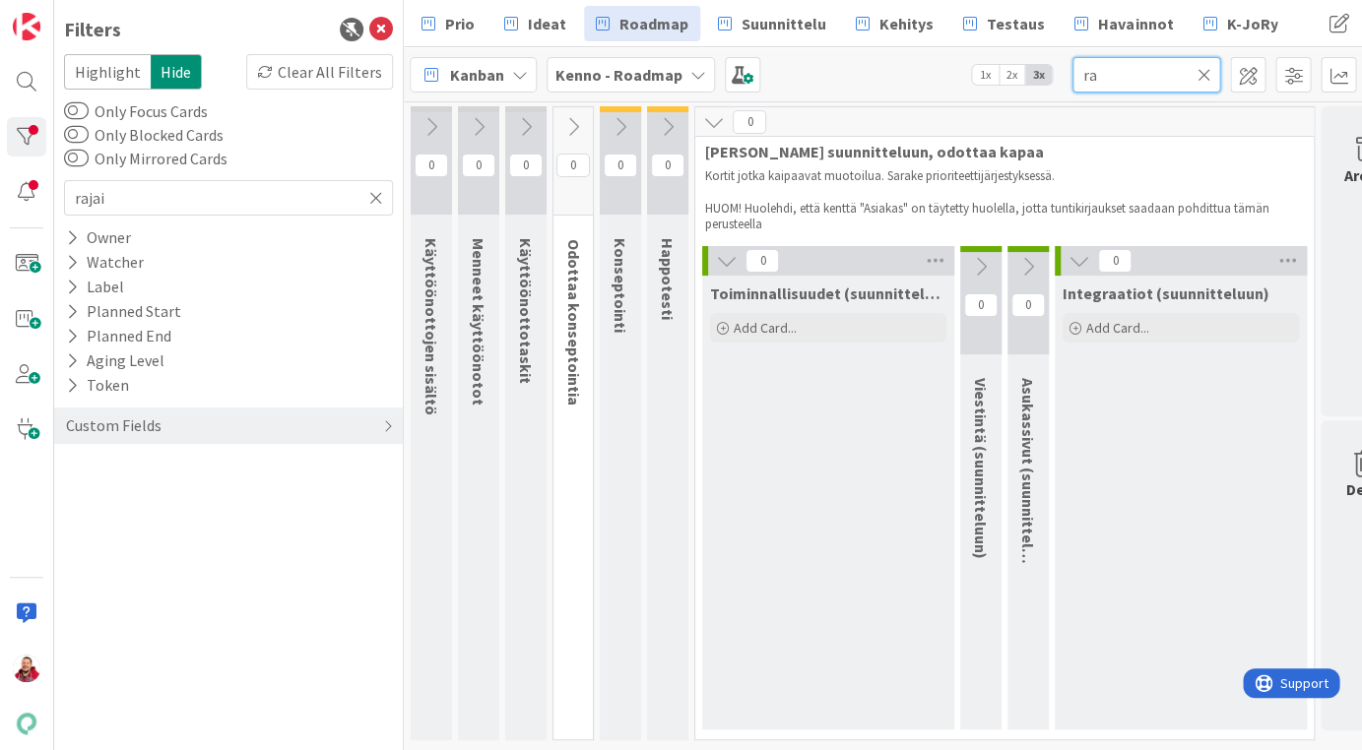
type input "r"
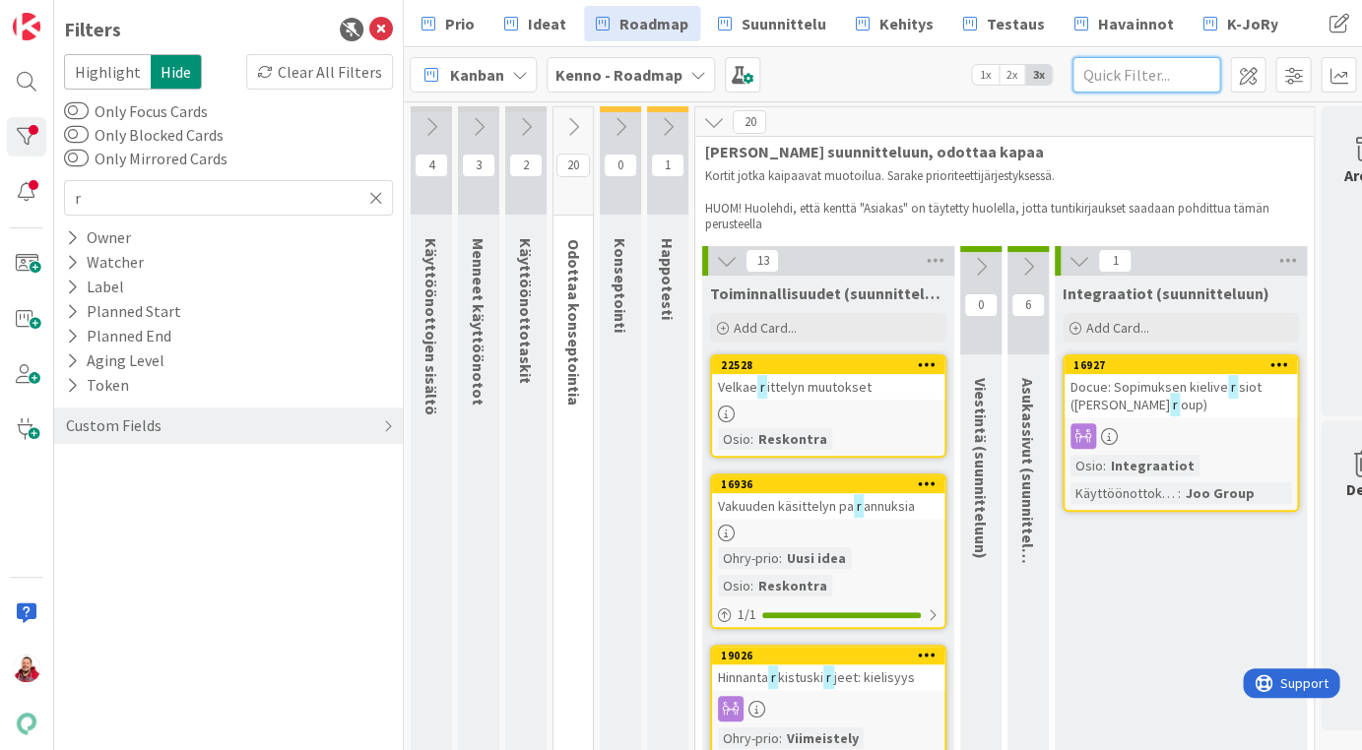
type input "a"
type input "hakem"
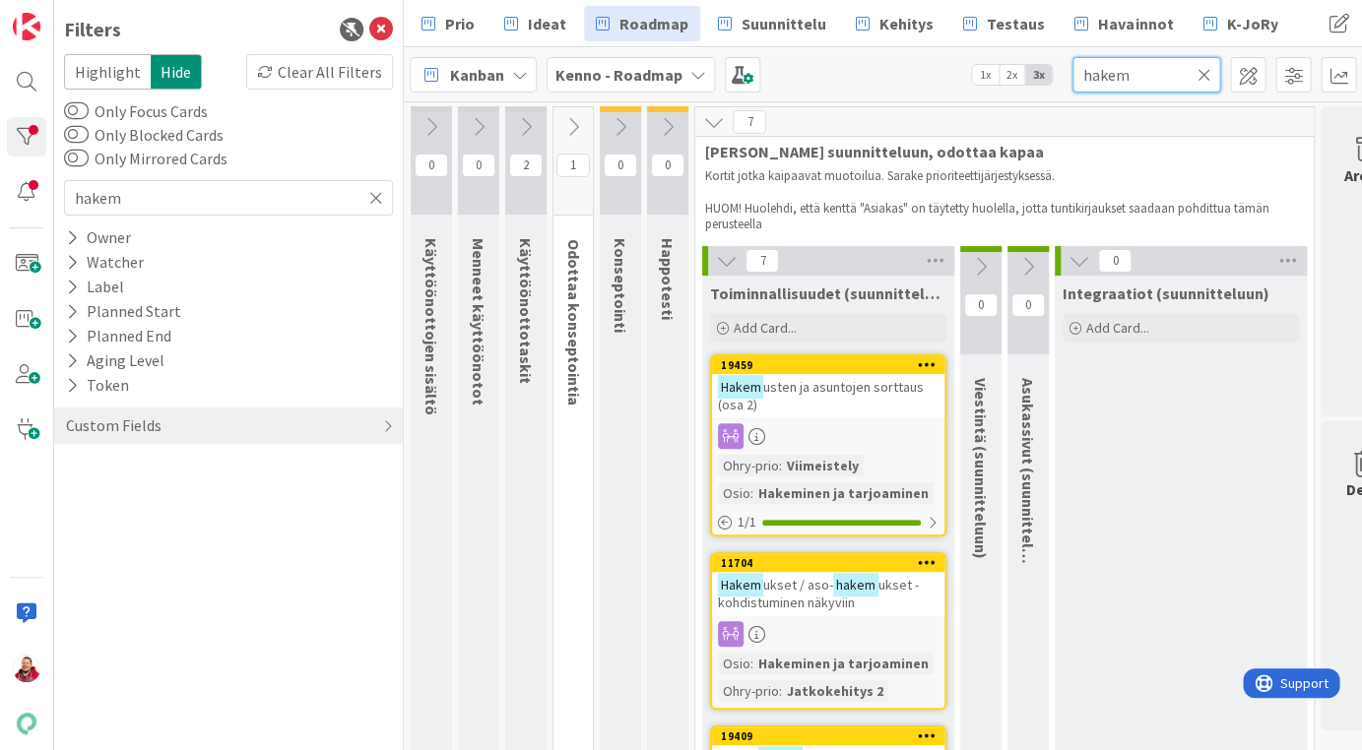
type input "hakem"
click at [855, 378] on span "usten ja asuntojen sorttaus (osa 2)" at bounding box center [821, 395] width 206 height 35
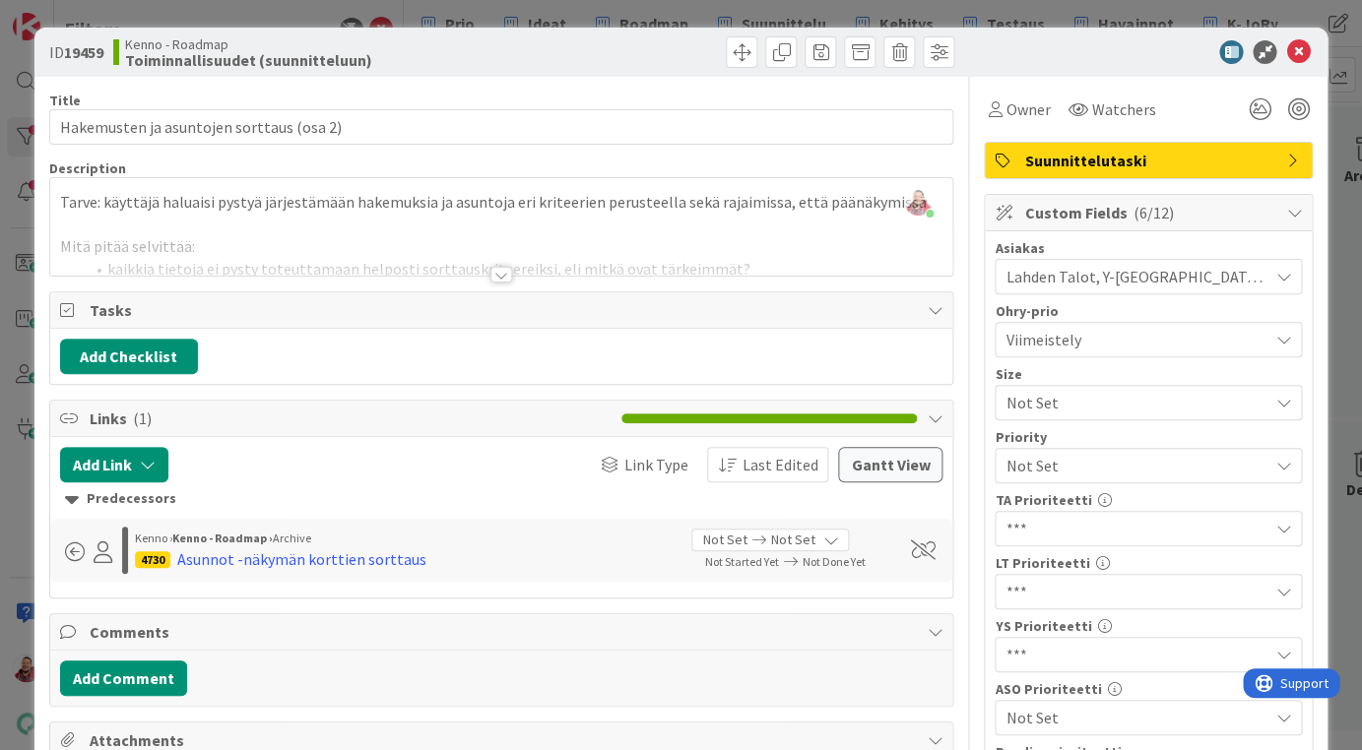
click at [1295, 34] on div "ID 19459 Kenno - Roadmap Toiminnallisuudet (suunnitteluun)" at bounding box center [681, 52] width 1294 height 49
click at [1300, 40] on icon at bounding box center [1298, 52] width 24 height 24
